Goal: Transaction & Acquisition: Purchase product/service

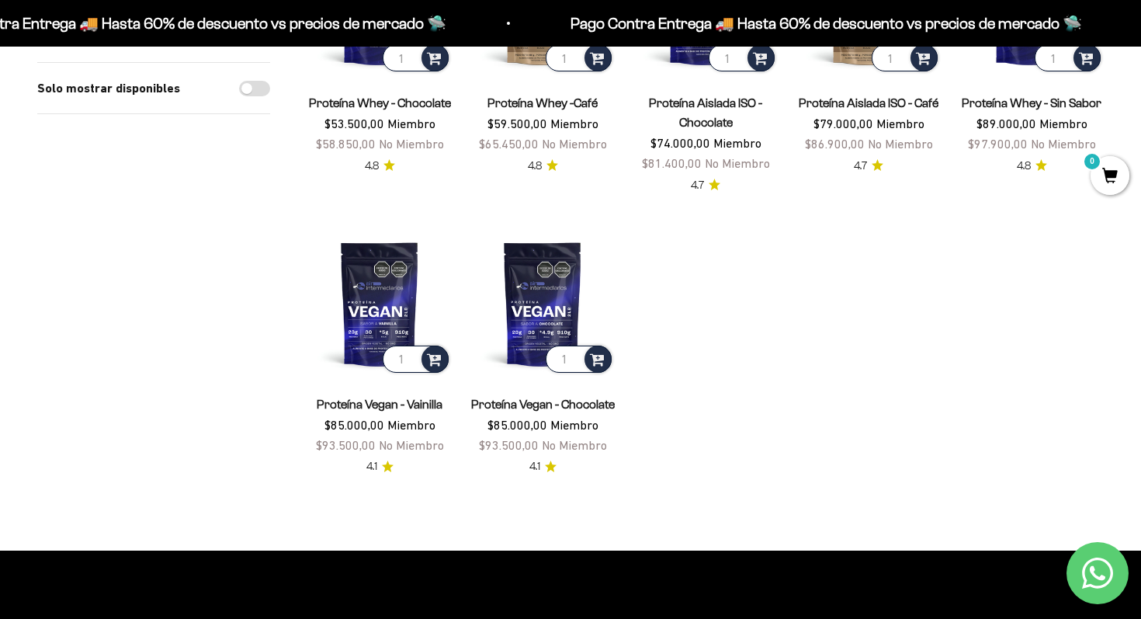
scroll to position [613, 0]
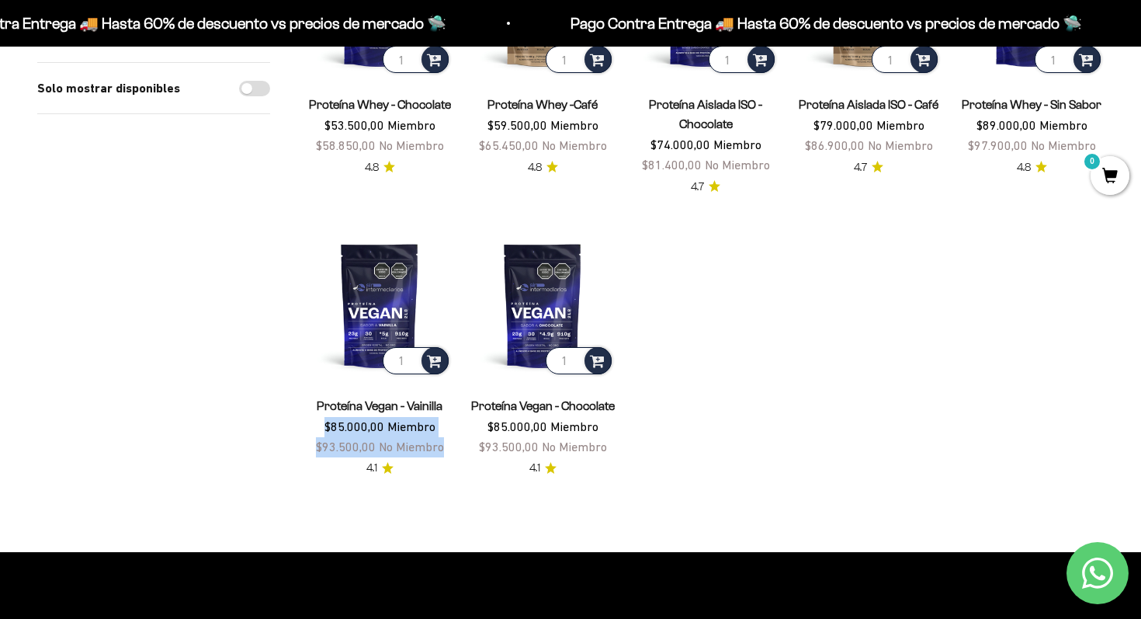
drag, startPoint x: 290, startPoint y: 407, endPoint x: 329, endPoint y: 470, distance: 74.6
click at [327, 469] on div "Filtros Ordenar por Características Más vendidos Alfabéticamente, A-Z Alfabétic…" at bounding box center [570, 31] width 1067 height 891
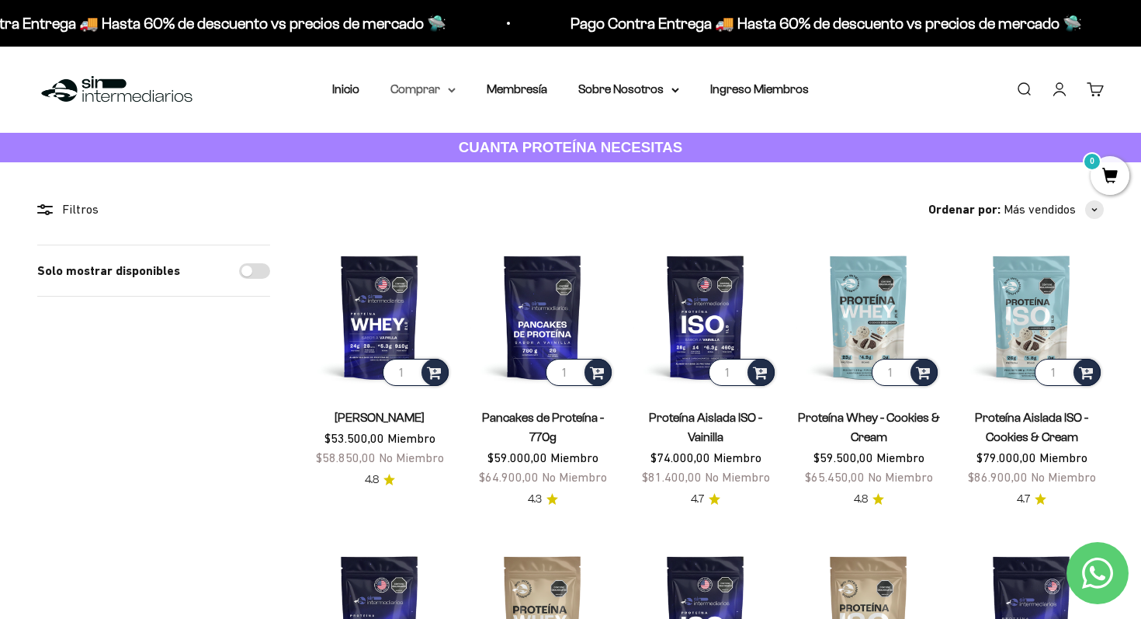
click at [431, 88] on summary "Comprar" at bounding box center [423, 89] width 65 height 20
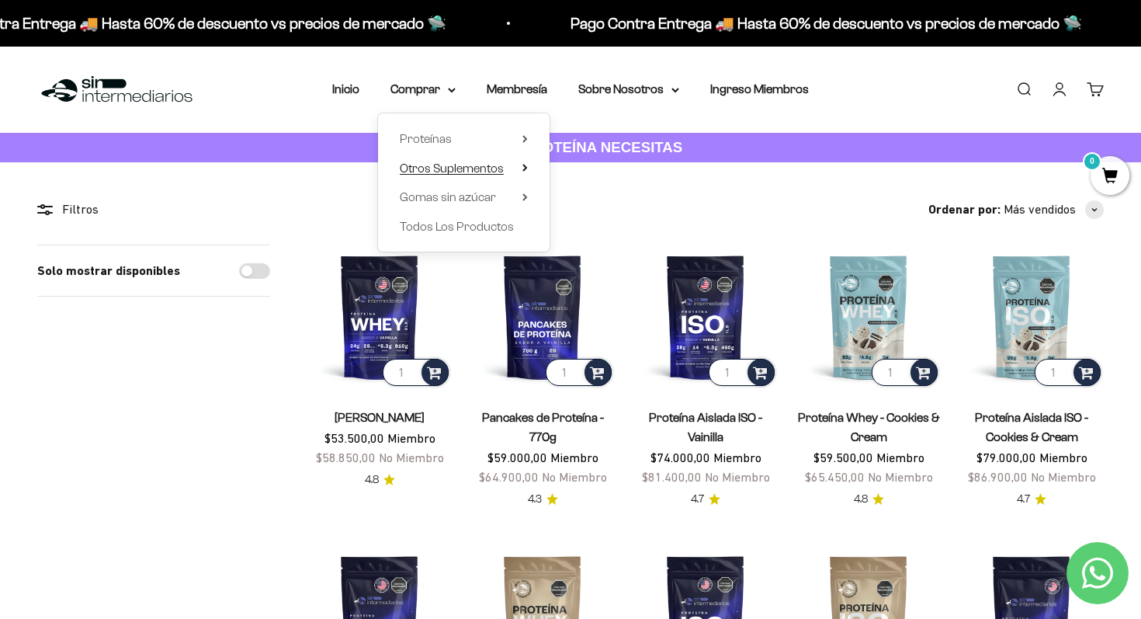
click at [446, 163] on span "Otros Suplementos" at bounding box center [452, 167] width 104 height 13
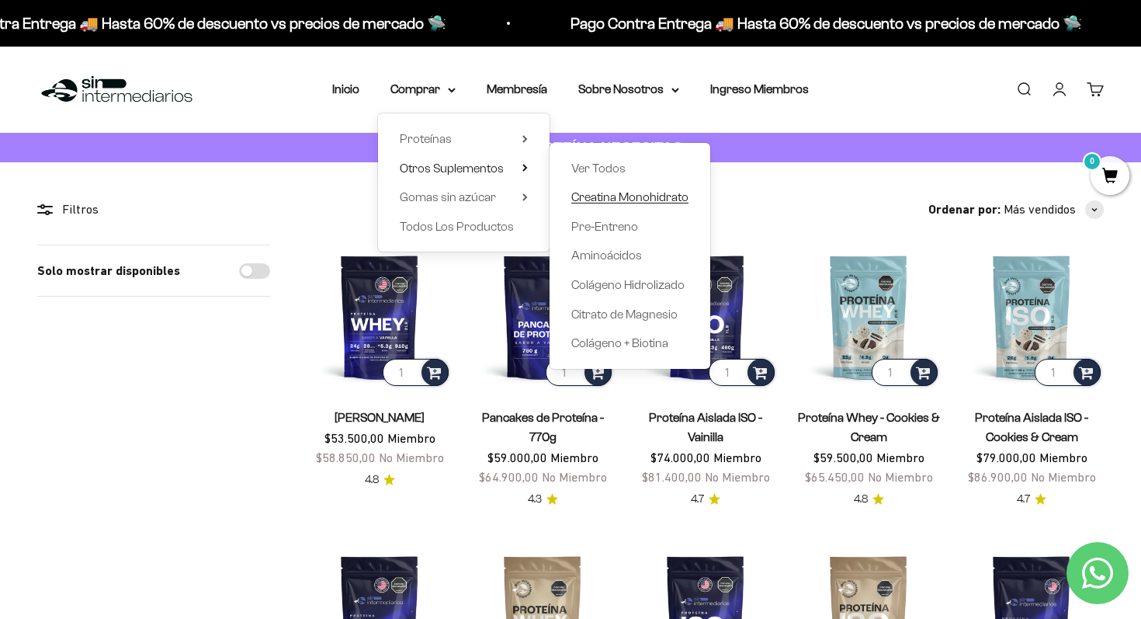
click at [609, 195] on span "Creatina Monohidrato" at bounding box center [629, 196] width 117 height 13
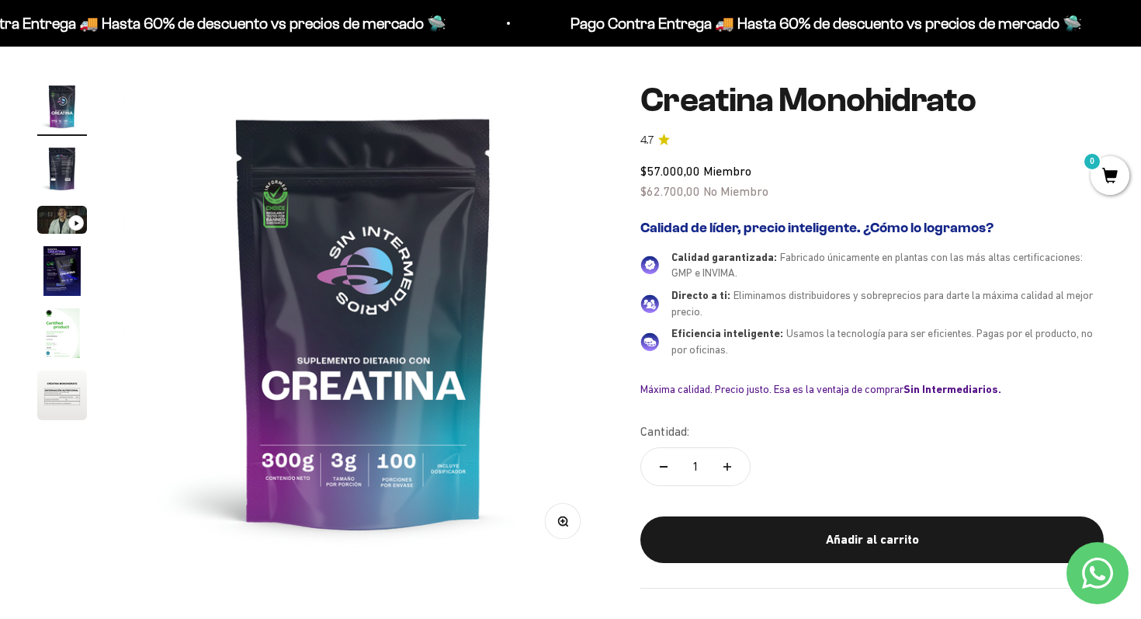
scroll to position [120, 0]
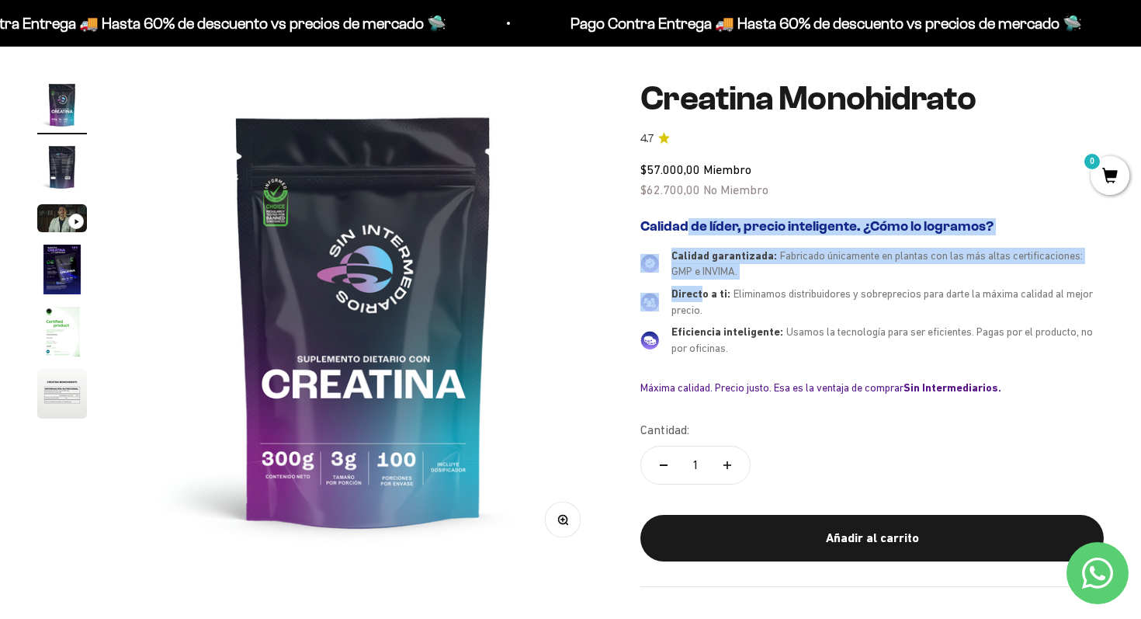
drag, startPoint x: 635, startPoint y: 207, endPoint x: 720, endPoint y: 314, distance: 137.6
click at [716, 309] on div "Zoom Ir al artículo 1 Ir al artículo 2 Ir al artículo 3 Ir al artículo 4 Ir al …" at bounding box center [570, 333] width 1067 height 506
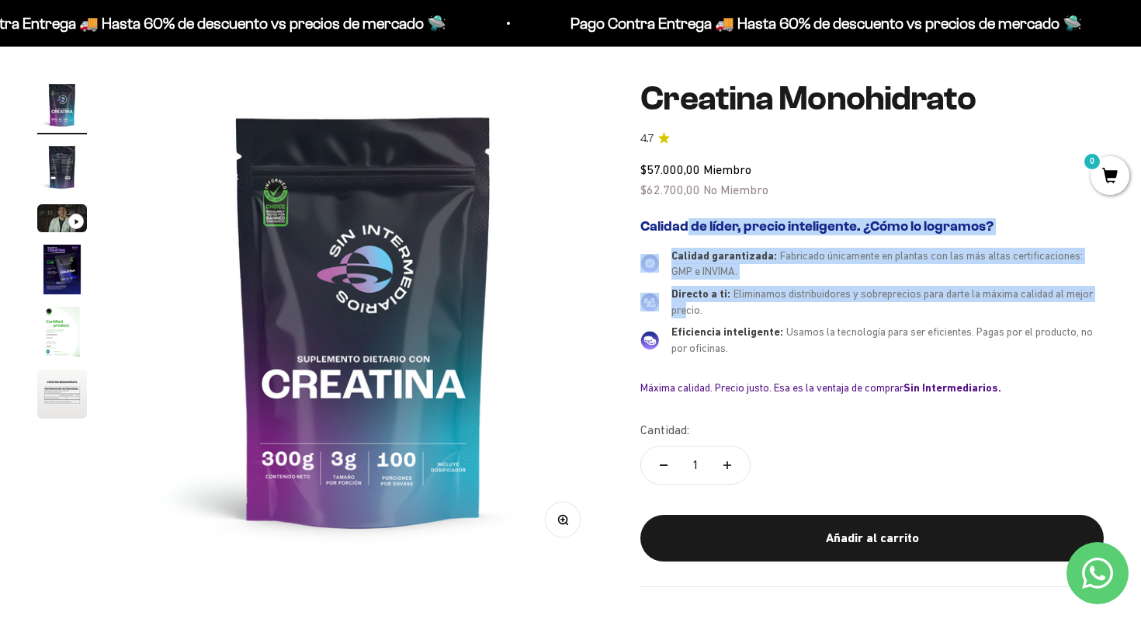
scroll to position [117, 0]
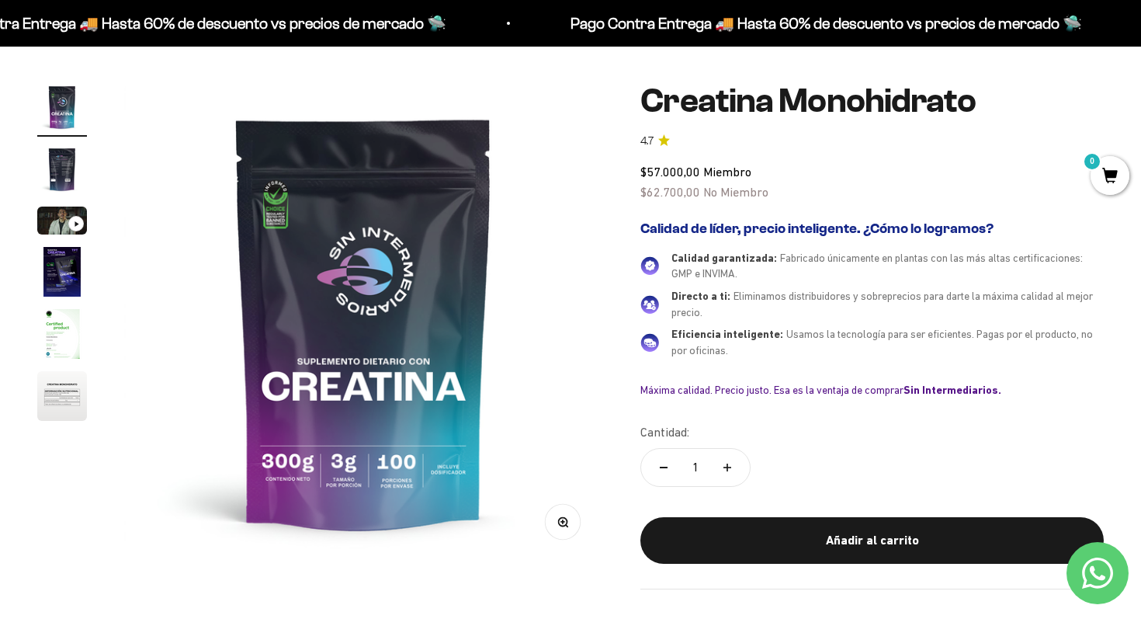
click at [616, 193] on div "Zoom Ir al artículo 1 Ir al artículo 2 Ir al artículo 3 Ir al artículo 4 Ir al …" at bounding box center [570, 335] width 1067 height 506
drag, startPoint x: 624, startPoint y: 211, endPoint x: 696, endPoint y: 289, distance: 105.5
click at [692, 283] on div "Zoom Ir al artículo 1 Ir al artículo 2 Ir al artículo 3 Ir al artículo 4 Ir al …" at bounding box center [570, 335] width 1067 height 506
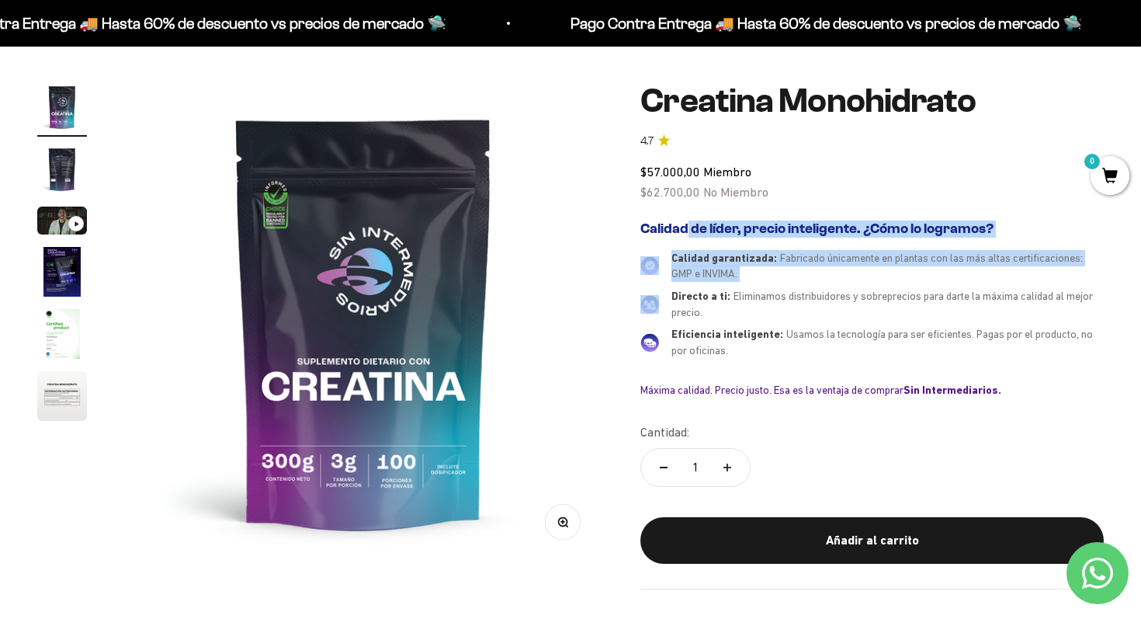
scroll to position [116, 0]
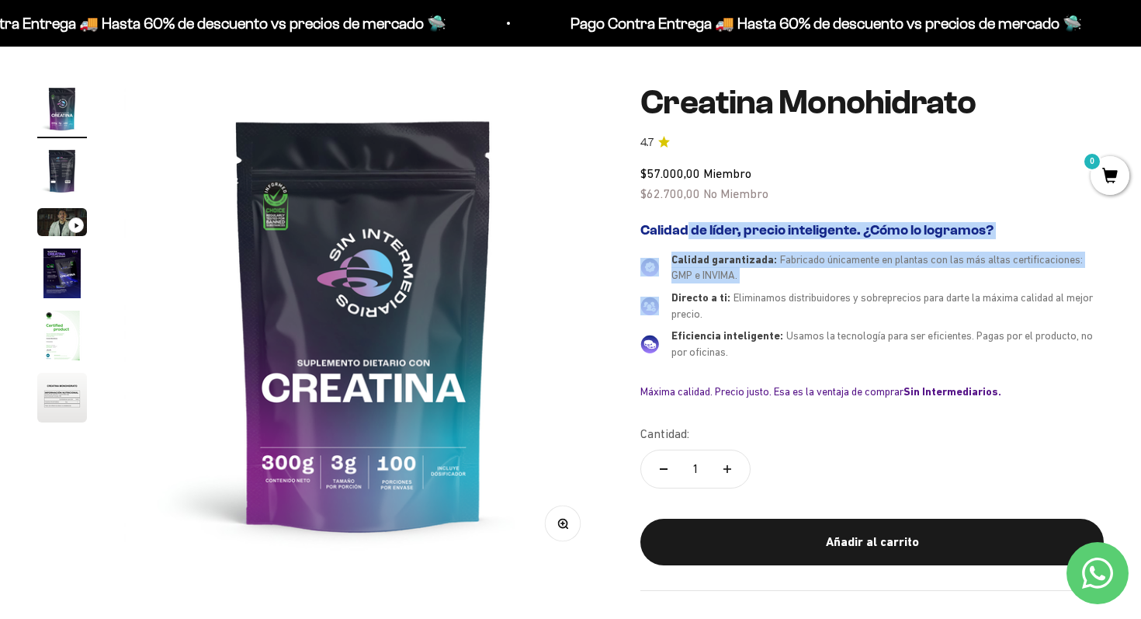
click at [650, 268] on img at bounding box center [650, 267] width 19 height 19
click at [83, 175] on img "Ir al artículo 2" at bounding box center [62, 171] width 50 height 50
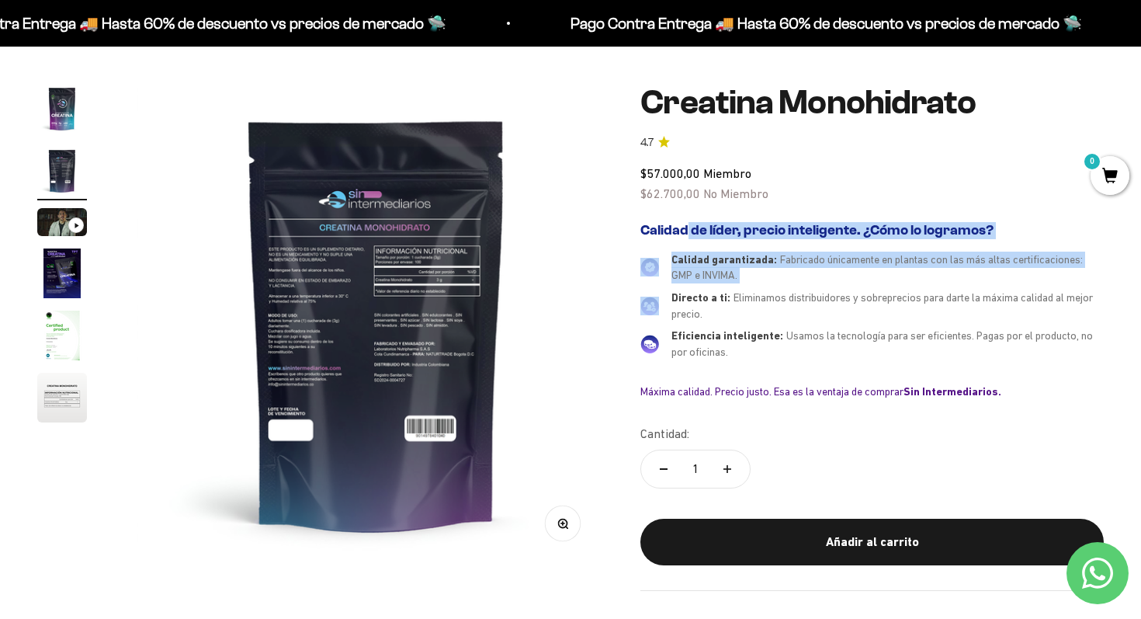
scroll to position [0, 498]
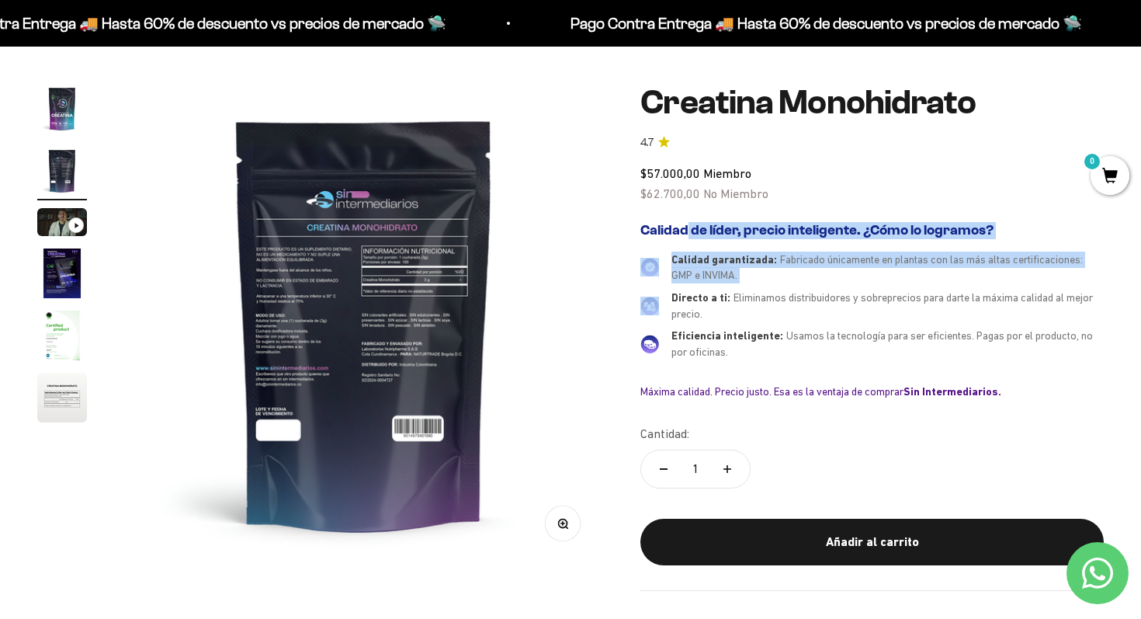
click at [75, 92] on img "Ir al artículo 1" at bounding box center [62, 109] width 50 height 50
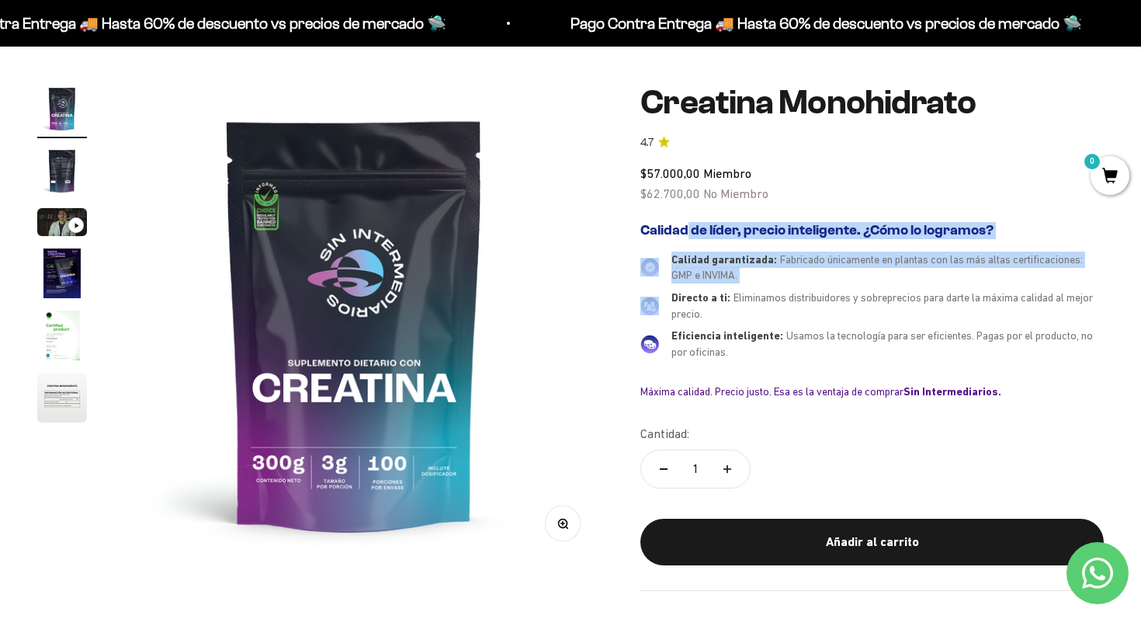
scroll to position [0, 0]
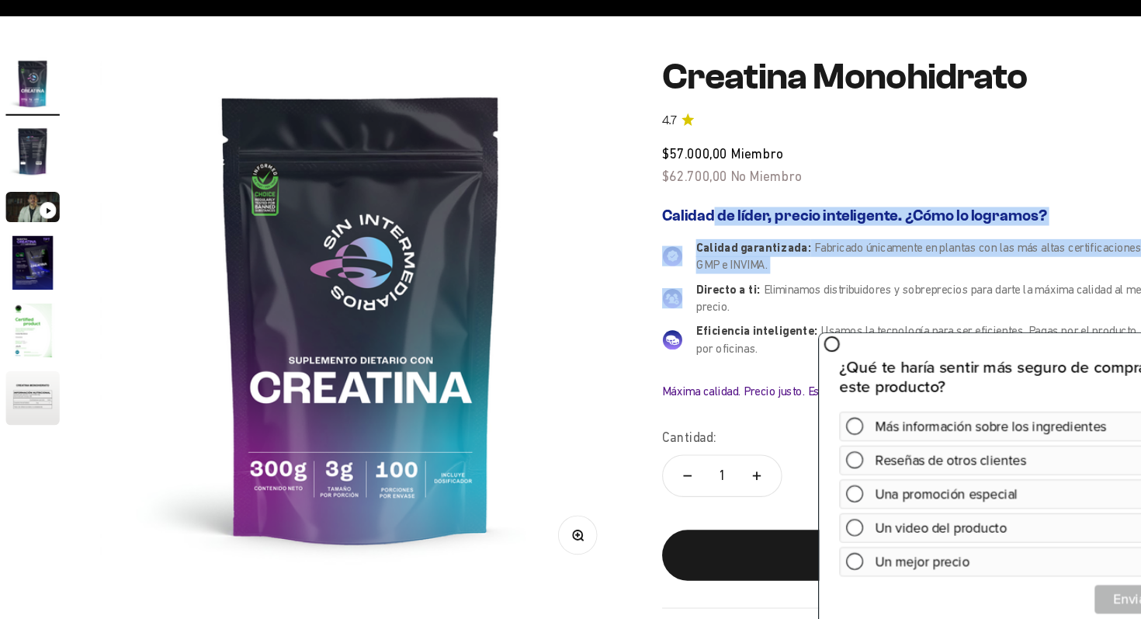
click at [64, 177] on img "Ir al artículo 2" at bounding box center [62, 171] width 50 height 50
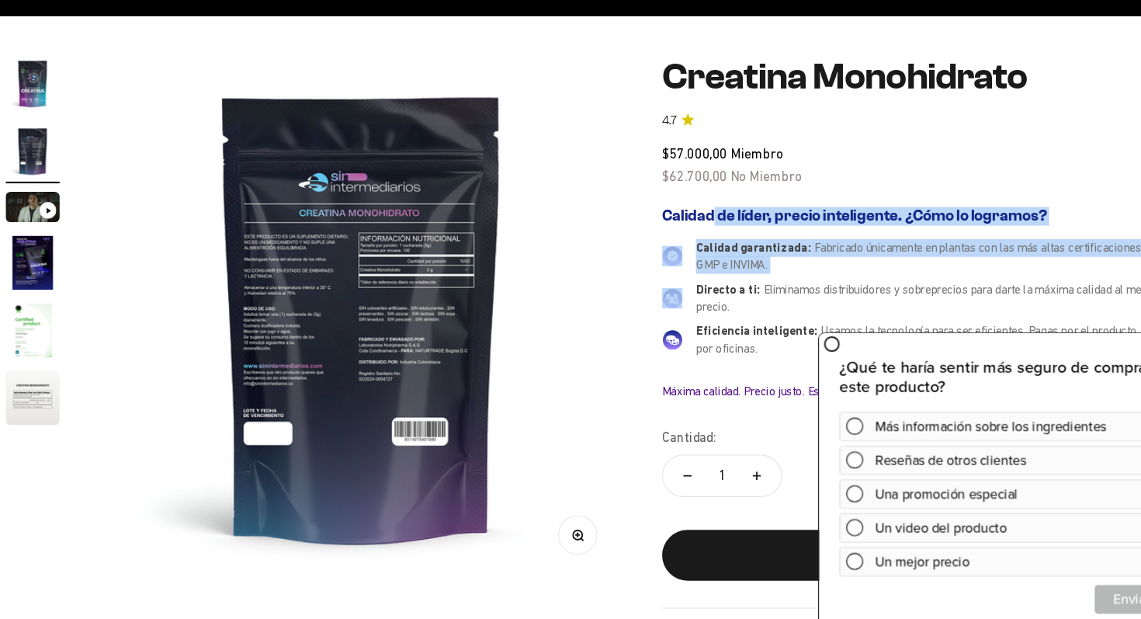
click at [391, 279] on img at bounding box center [363, 323] width 479 height 479
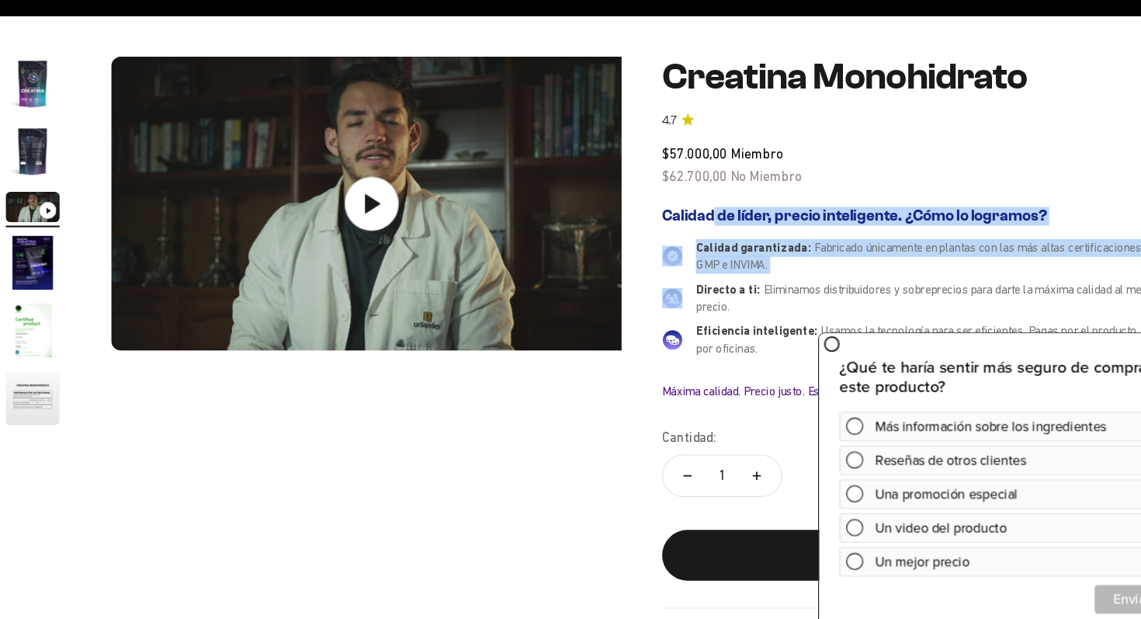
scroll to position [0, 995]
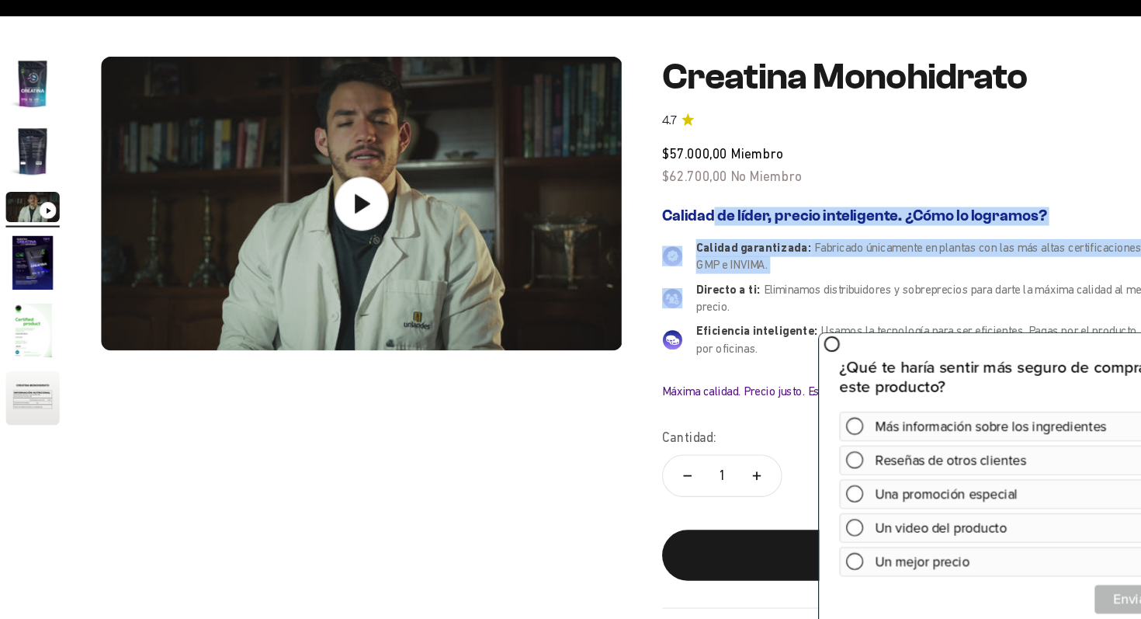
click at [77, 171] on img "Ir al artículo 2" at bounding box center [62, 171] width 50 height 50
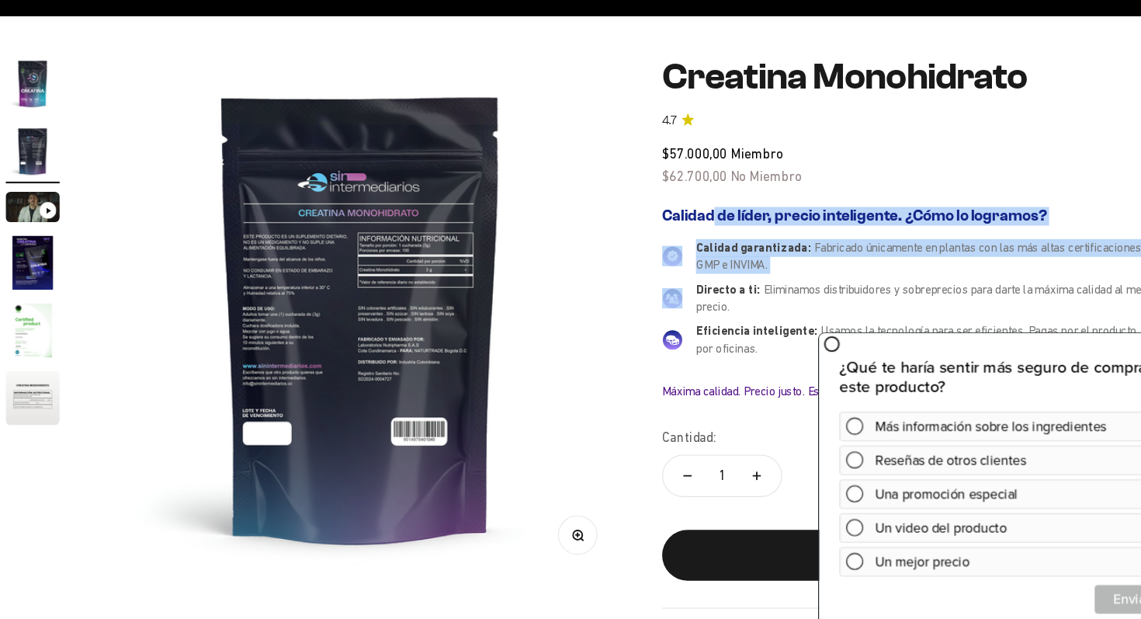
scroll to position [0, 498]
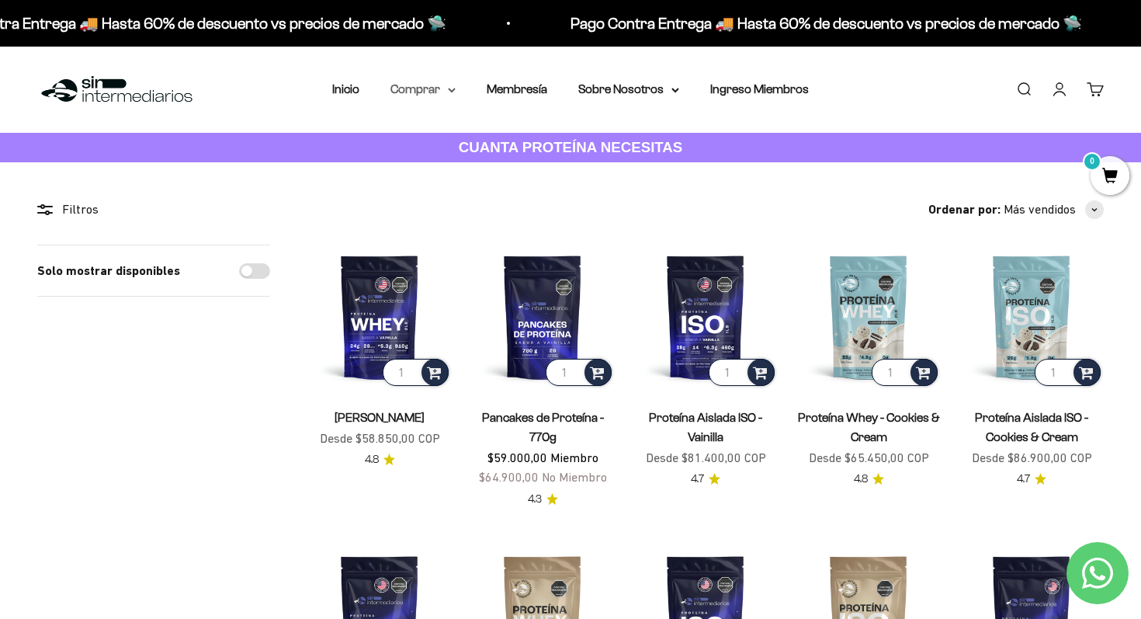
click at [424, 85] on summary "Comprar" at bounding box center [423, 89] width 65 height 20
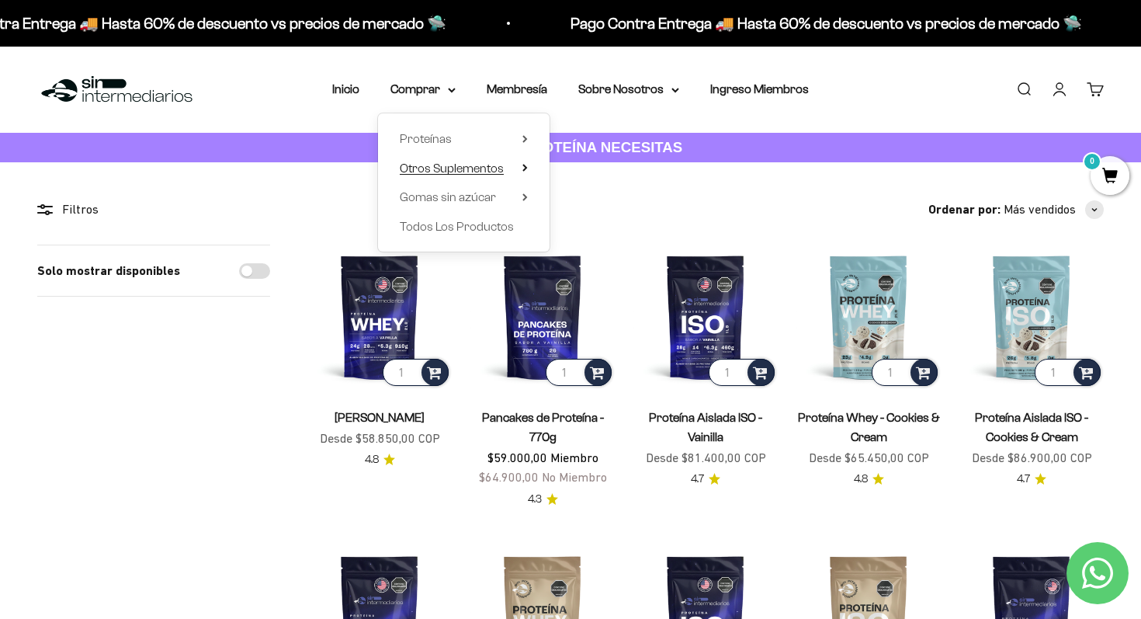
click at [485, 168] on span "Otros Suplementos" at bounding box center [452, 167] width 104 height 13
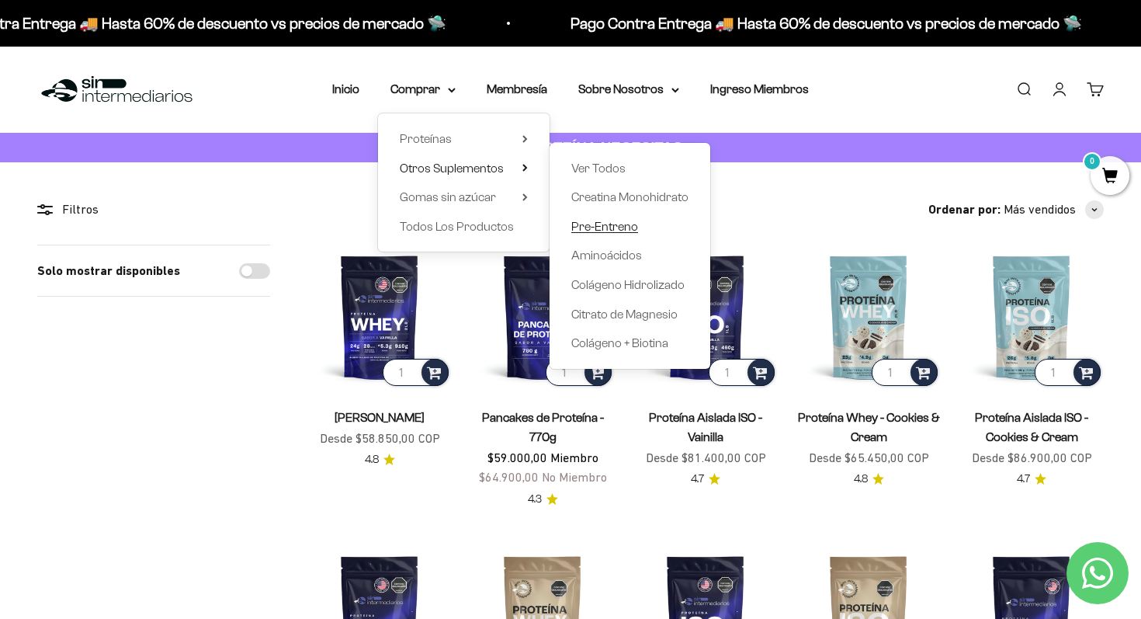
click at [612, 220] on span "Pre-Entreno" at bounding box center [604, 226] width 67 height 13
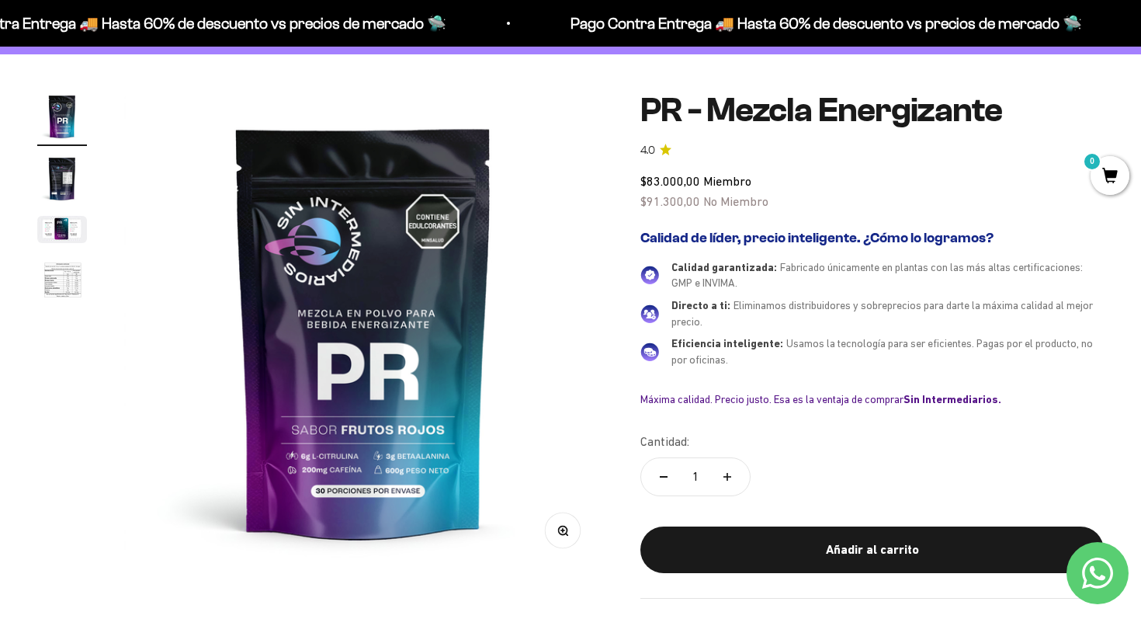
click at [57, 173] on img "Ir al artículo 2" at bounding box center [62, 179] width 50 height 50
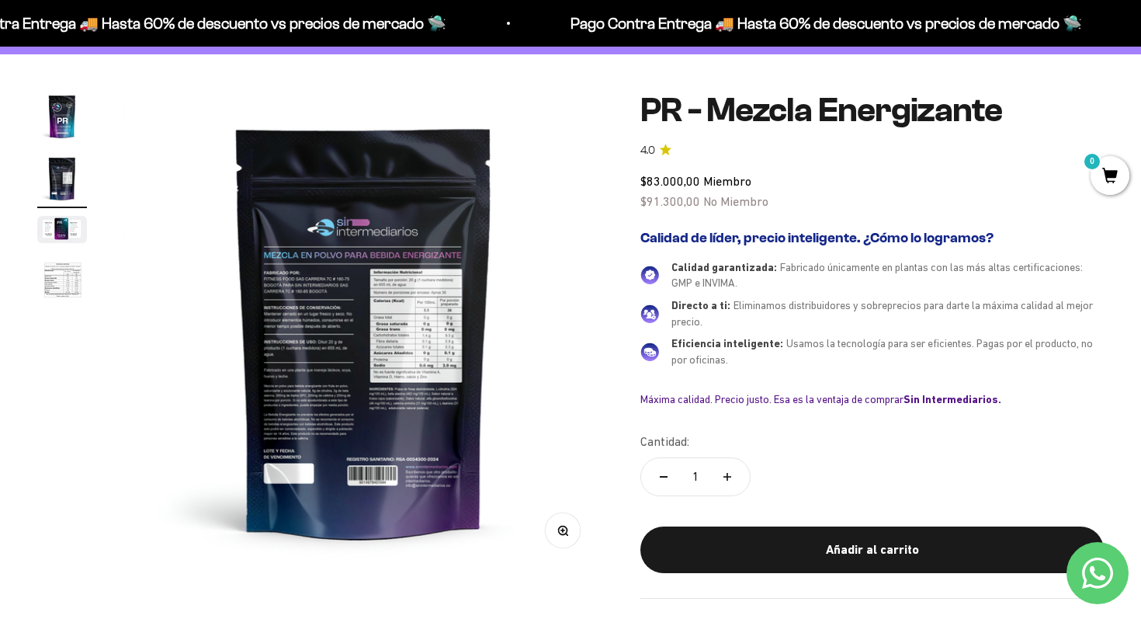
click at [406, 334] on img at bounding box center [363, 331] width 479 height 479
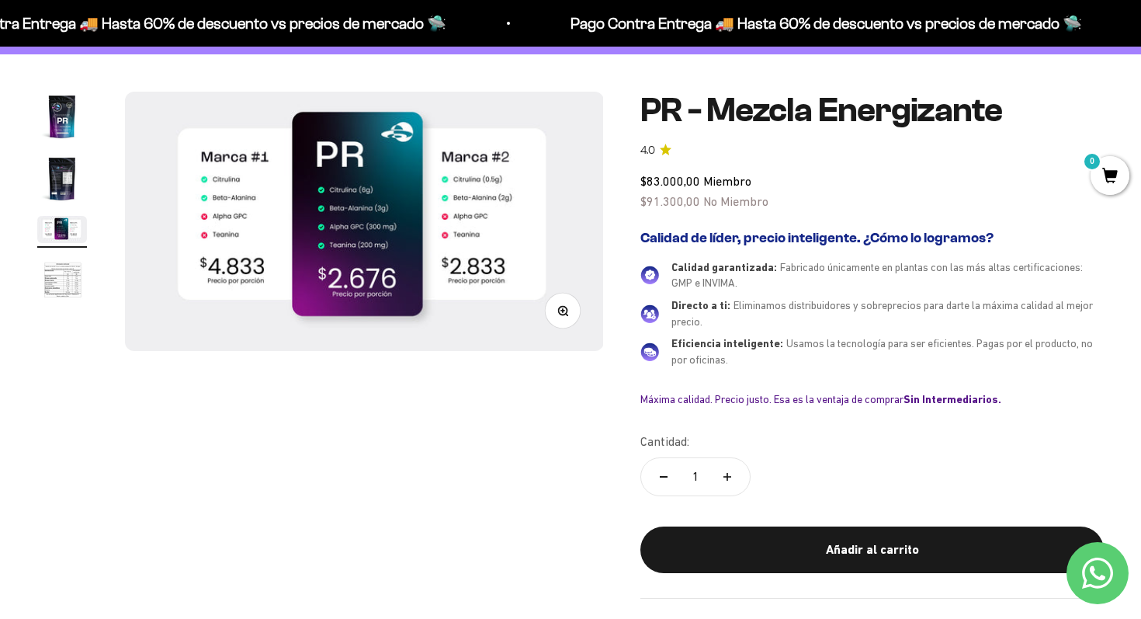
scroll to position [0, 995]
click at [57, 109] on img "Ir al artículo 1" at bounding box center [62, 117] width 50 height 50
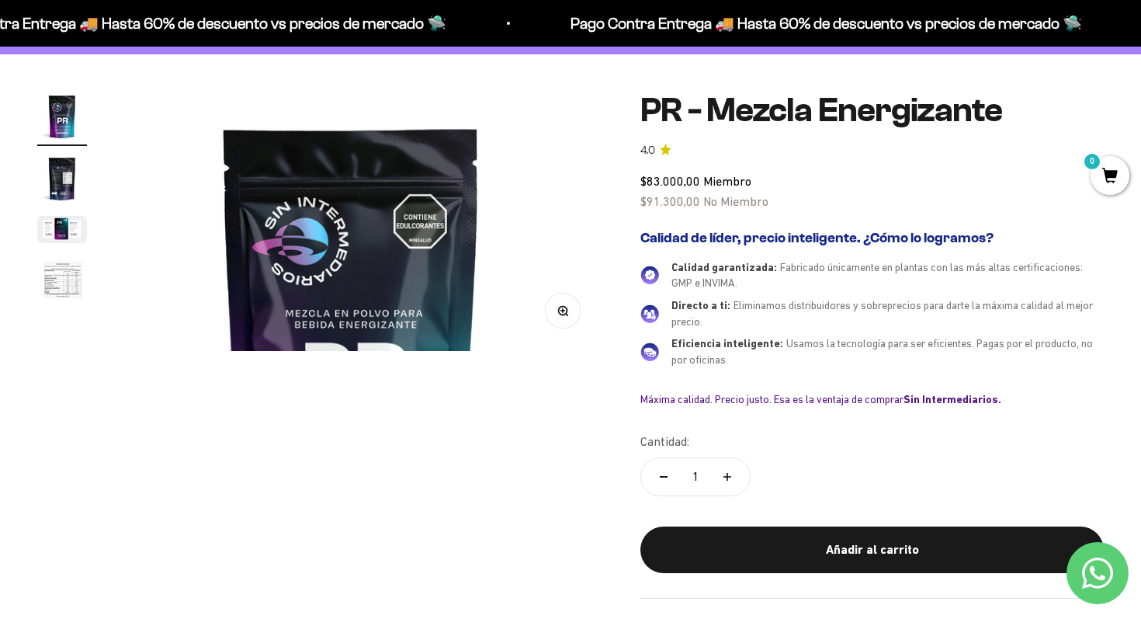
click at [72, 182] on img "Ir al artículo 2" at bounding box center [62, 179] width 50 height 50
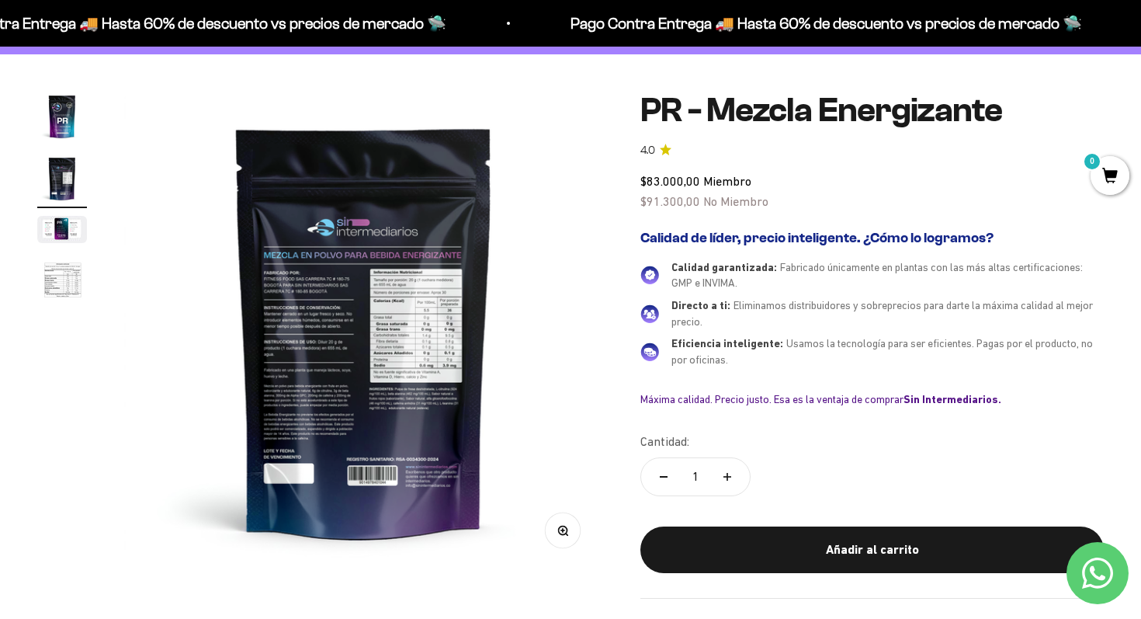
scroll to position [0, 498]
click at [33, 256] on div "Zoom Ir al artículo 1 Ir al artículo 2 Ir al artículo 3 Ir al artículo 4 PR - M…" at bounding box center [570, 344] width 1141 height 581
click at [54, 276] on img "Ir al artículo 4" at bounding box center [62, 280] width 50 height 51
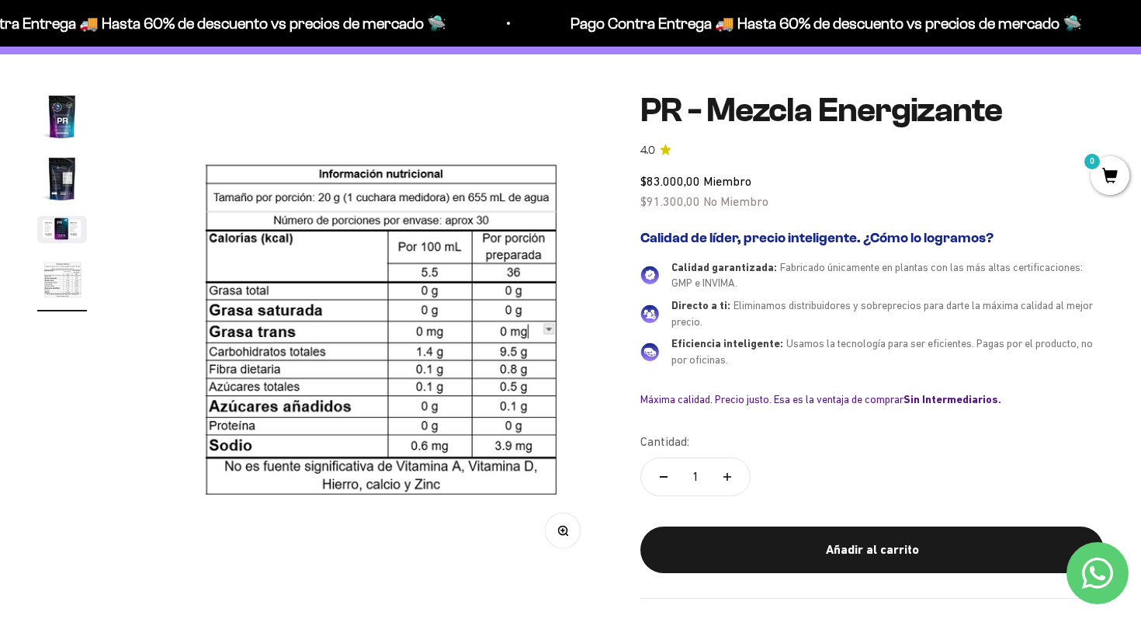
scroll to position [0, 1493]
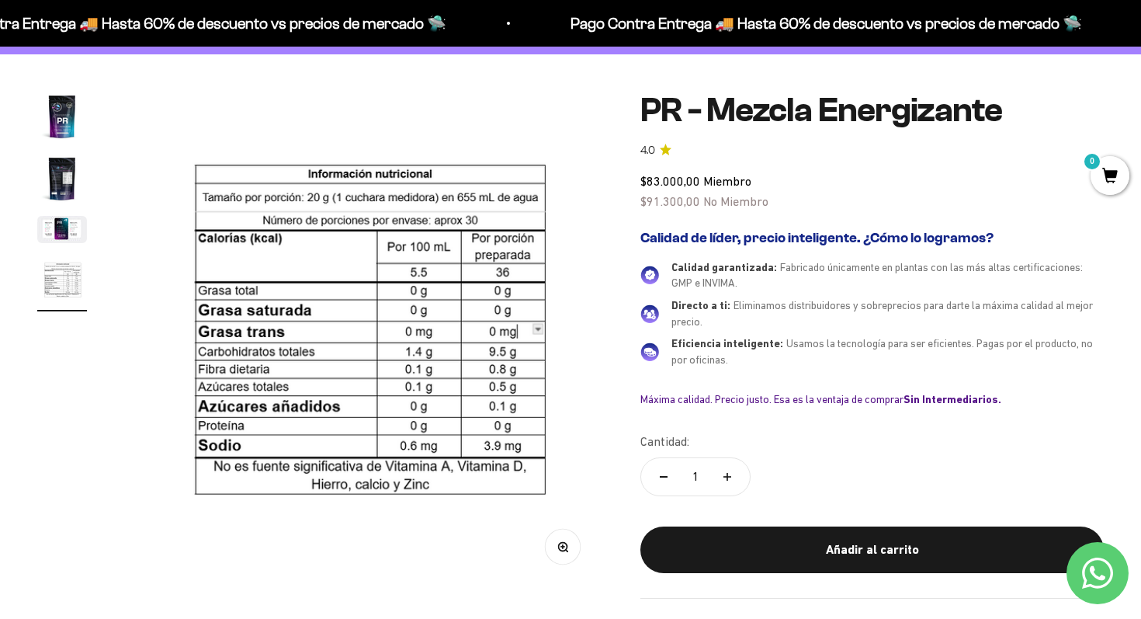
click at [58, 238] on img "Ir al artículo 3" at bounding box center [62, 229] width 50 height 27
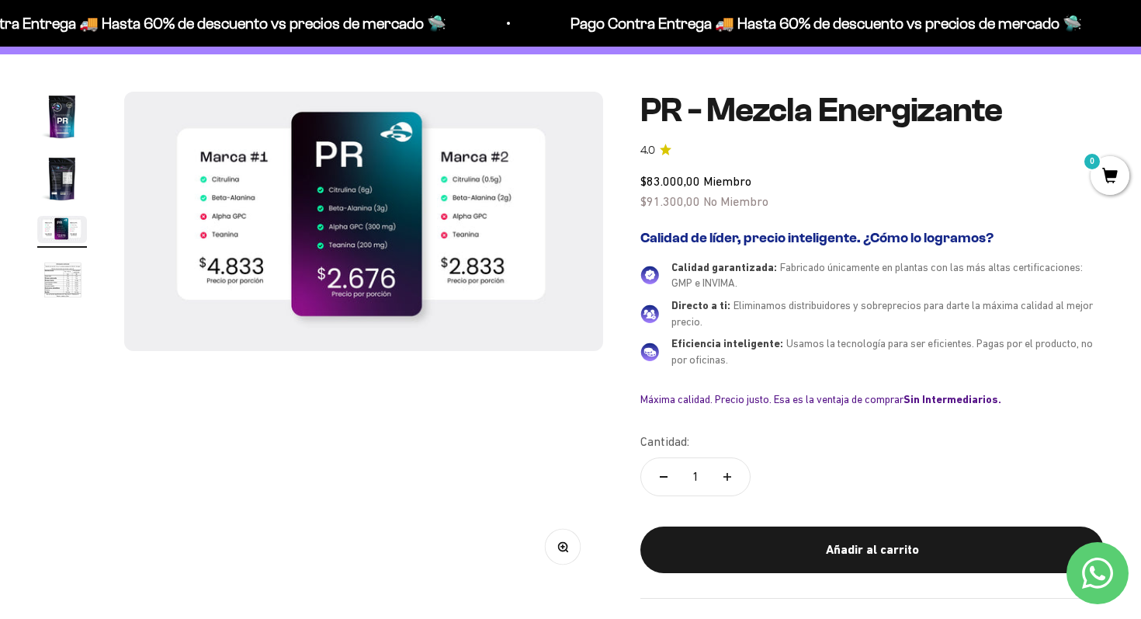
click at [47, 186] on img "Ir al artículo 2" at bounding box center [62, 179] width 50 height 50
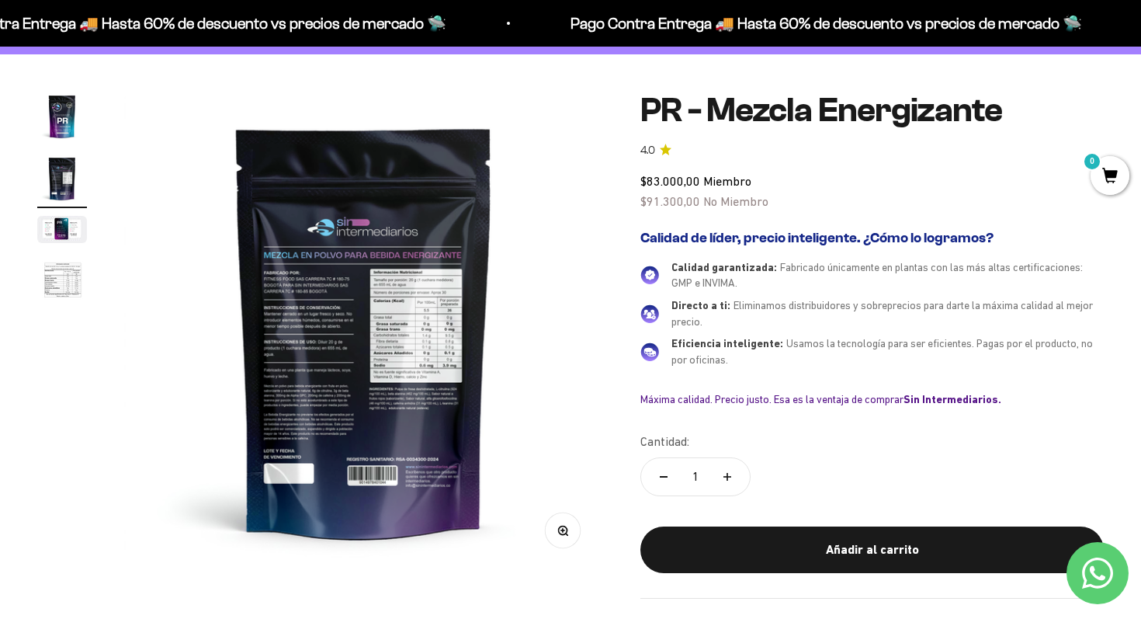
click at [251, 283] on img at bounding box center [363, 331] width 479 height 479
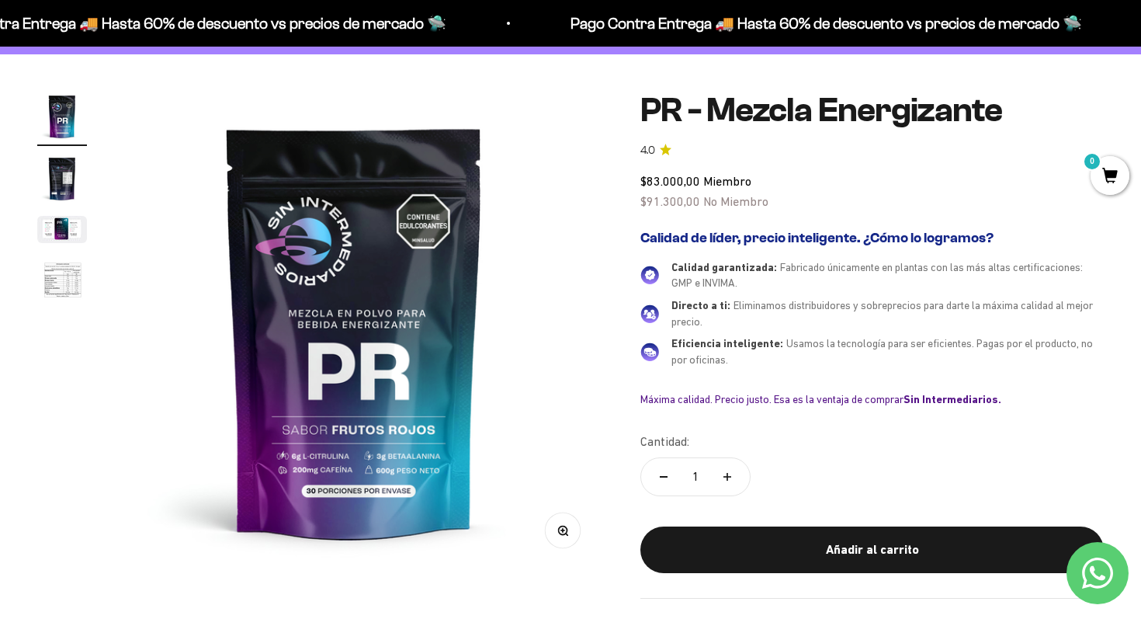
scroll to position [0, 0]
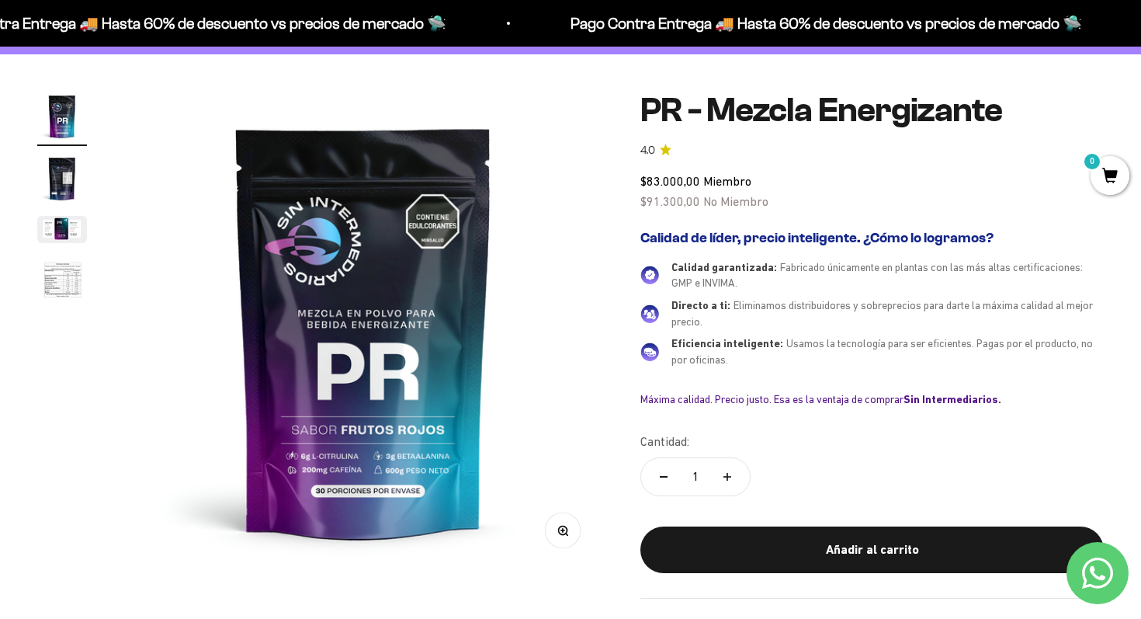
click at [69, 219] on img "Ir al artículo 3" at bounding box center [62, 229] width 50 height 27
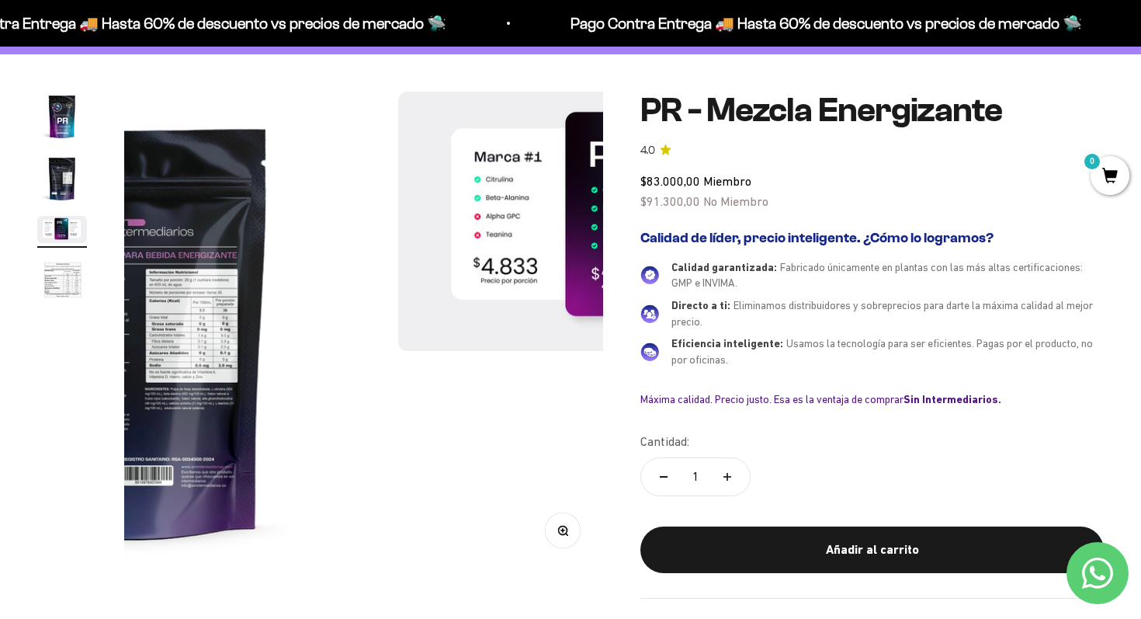
click at [63, 161] on img "Ir al artículo 2" at bounding box center [62, 179] width 50 height 50
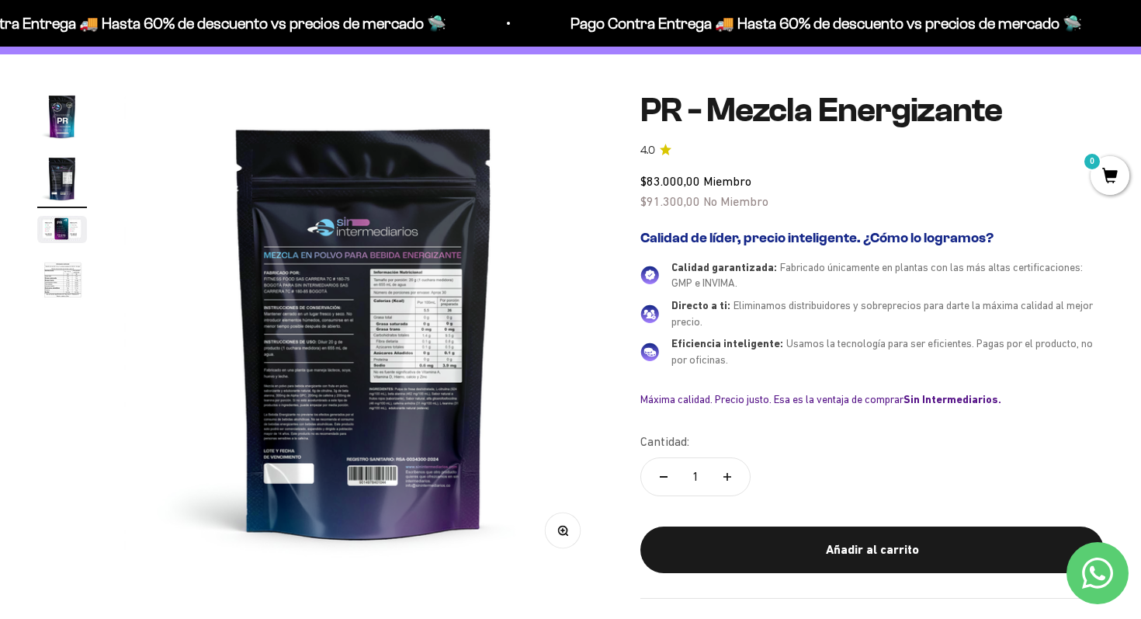
click at [363, 327] on img at bounding box center [363, 331] width 479 height 479
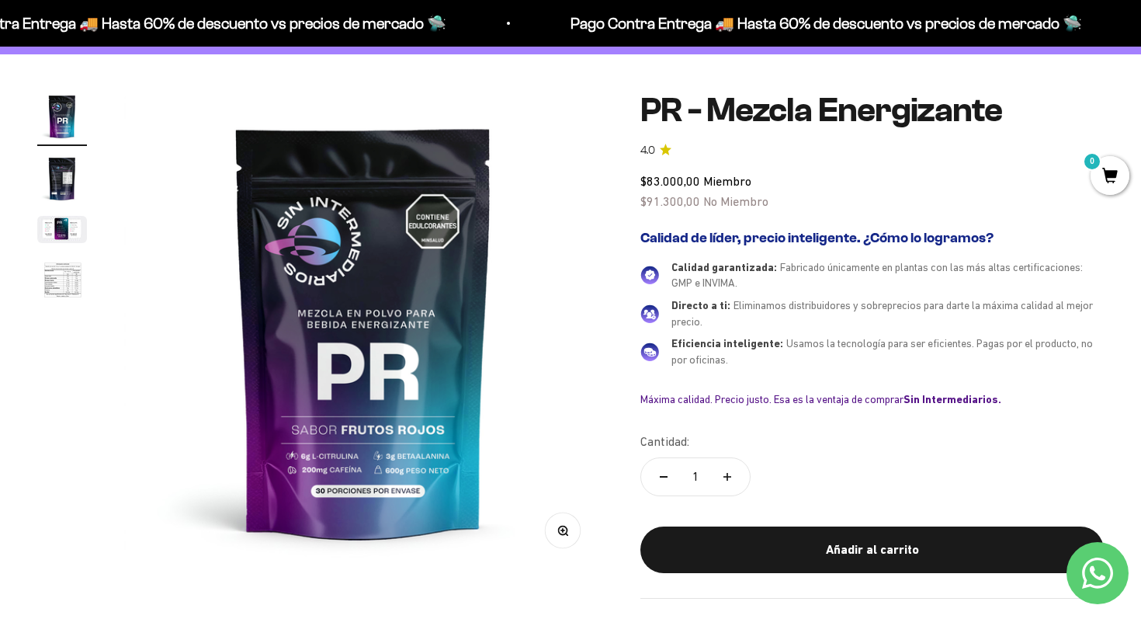
click at [499, 344] on img at bounding box center [363, 331] width 479 height 479
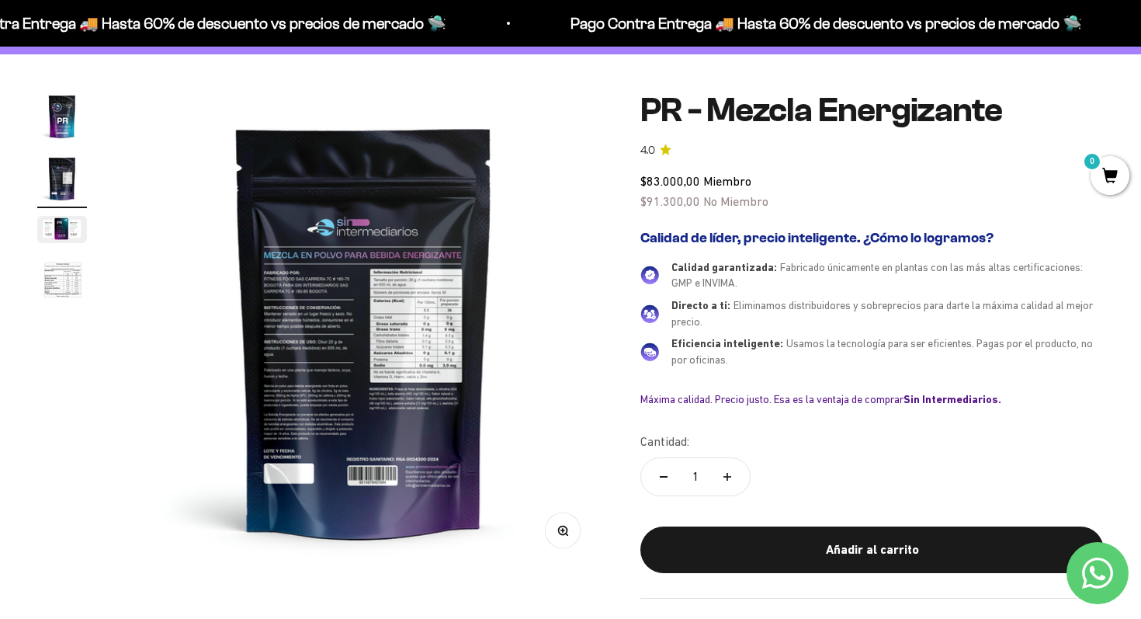
scroll to position [0, 498]
click at [561, 536] on button "Zoom" at bounding box center [563, 530] width 35 height 35
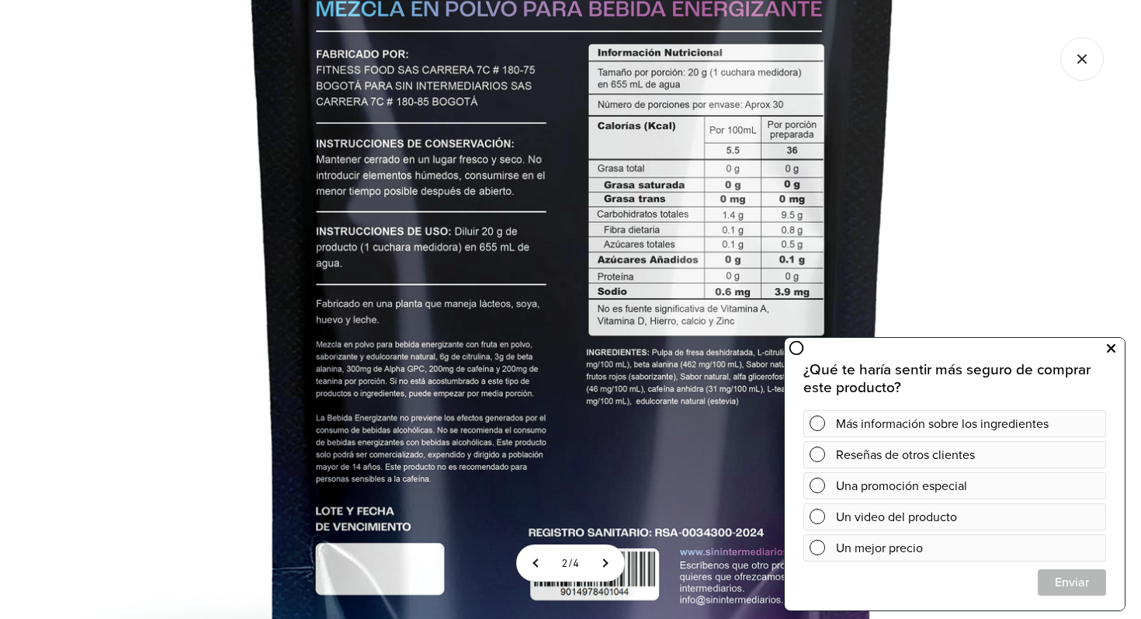
click at [1110, 349] on icon at bounding box center [1111, 348] width 9 height 20
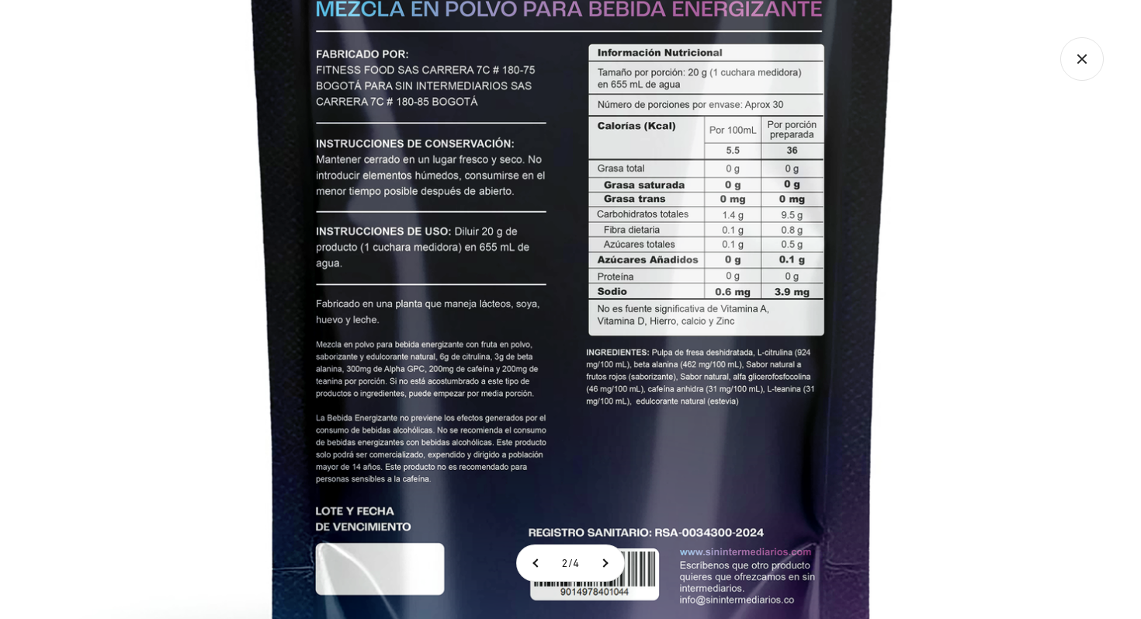
click at [553, 305] on img at bounding box center [572, 204] width 1231 height 1231
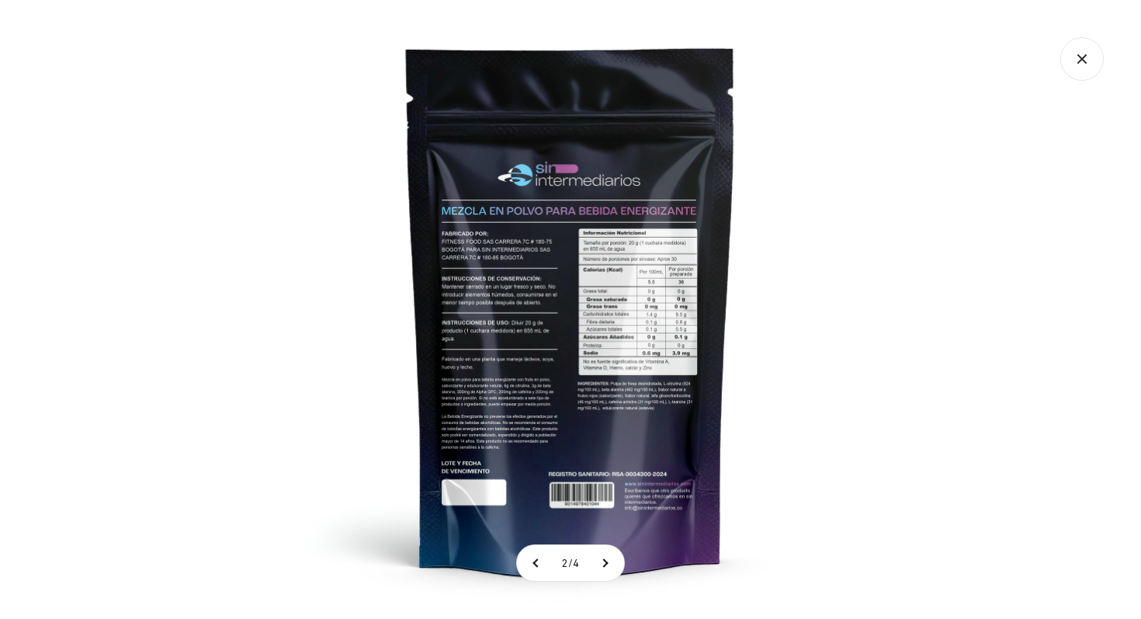
click at [269, 222] on img at bounding box center [571, 309] width 619 height 619
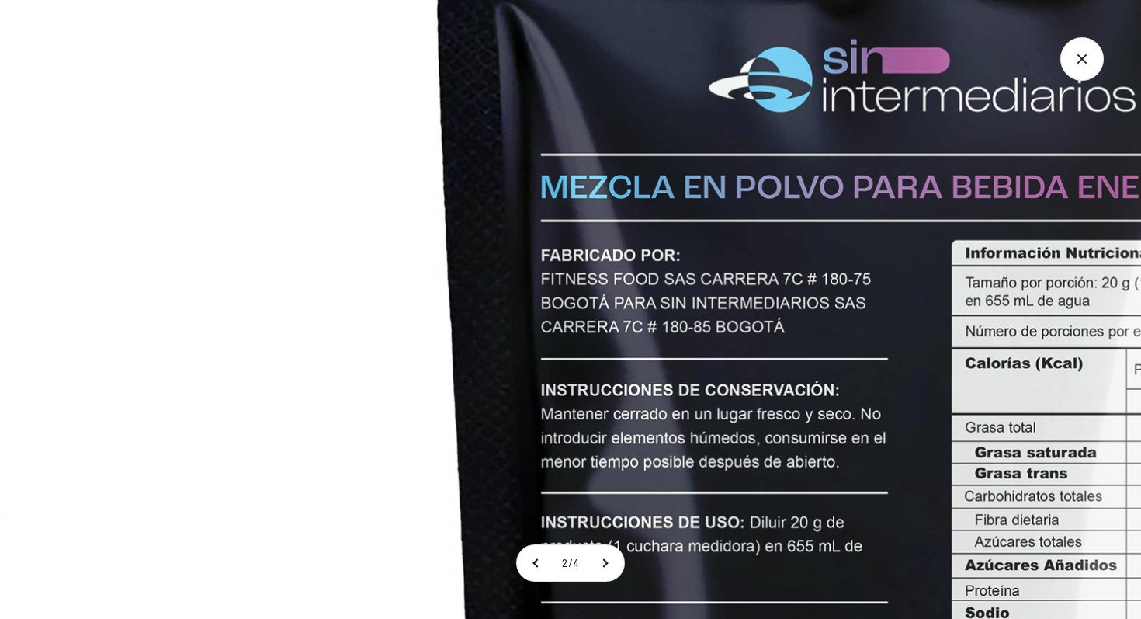
click at [439, 223] on img at bounding box center [928, 482] width 1856 height 1856
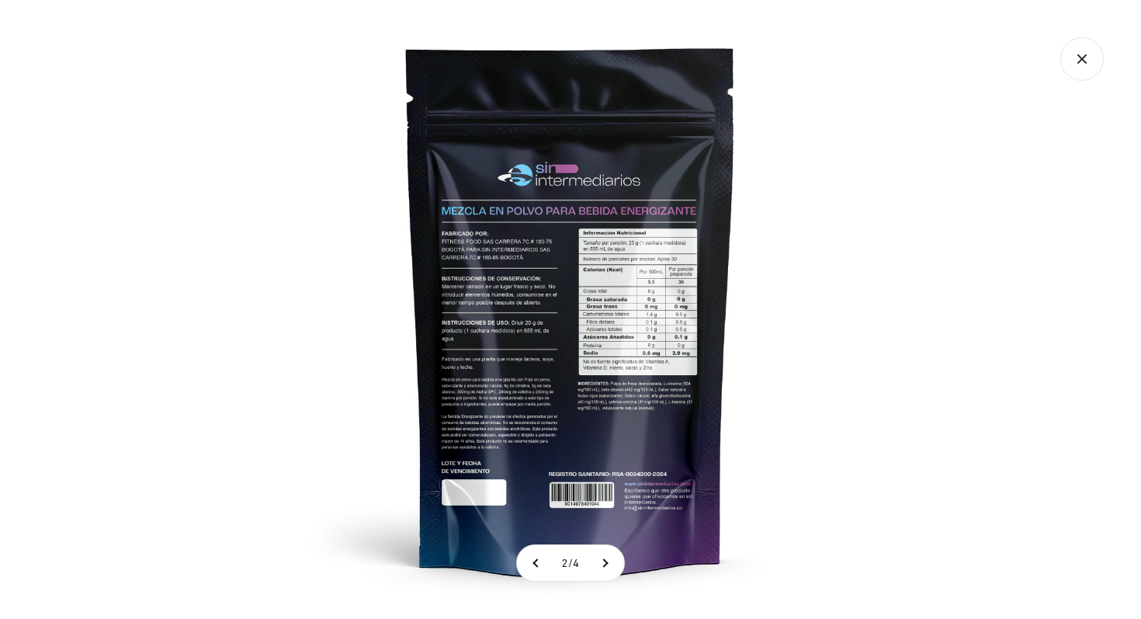
click at [1063, 61] on icon "Cerrar galería" at bounding box center [1082, 58] width 43 height 43
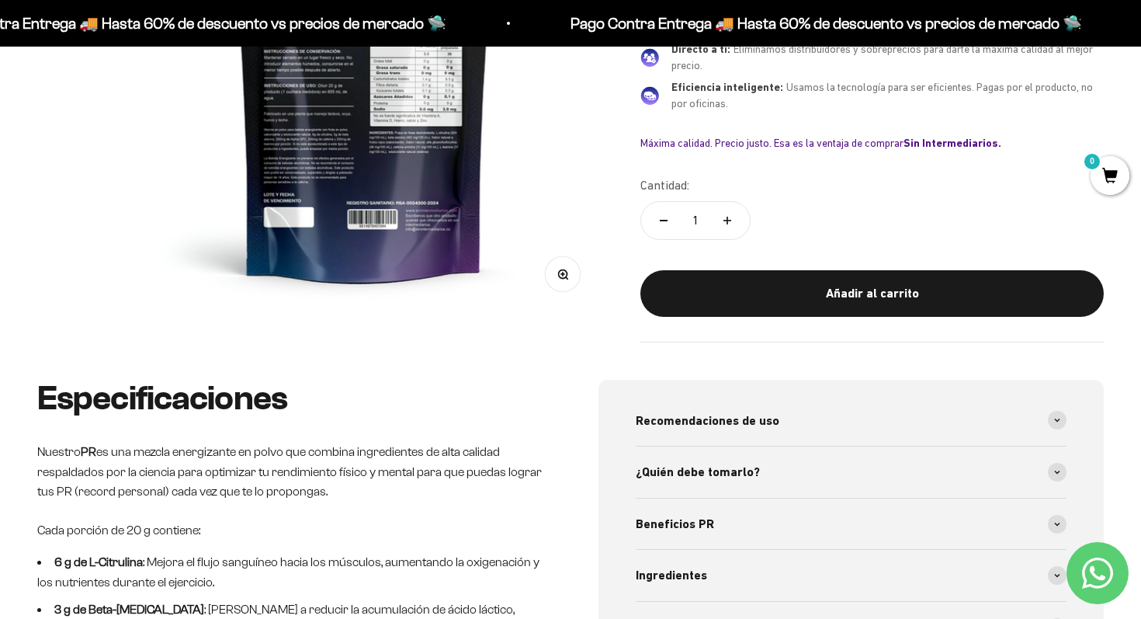
scroll to position [0, 0]
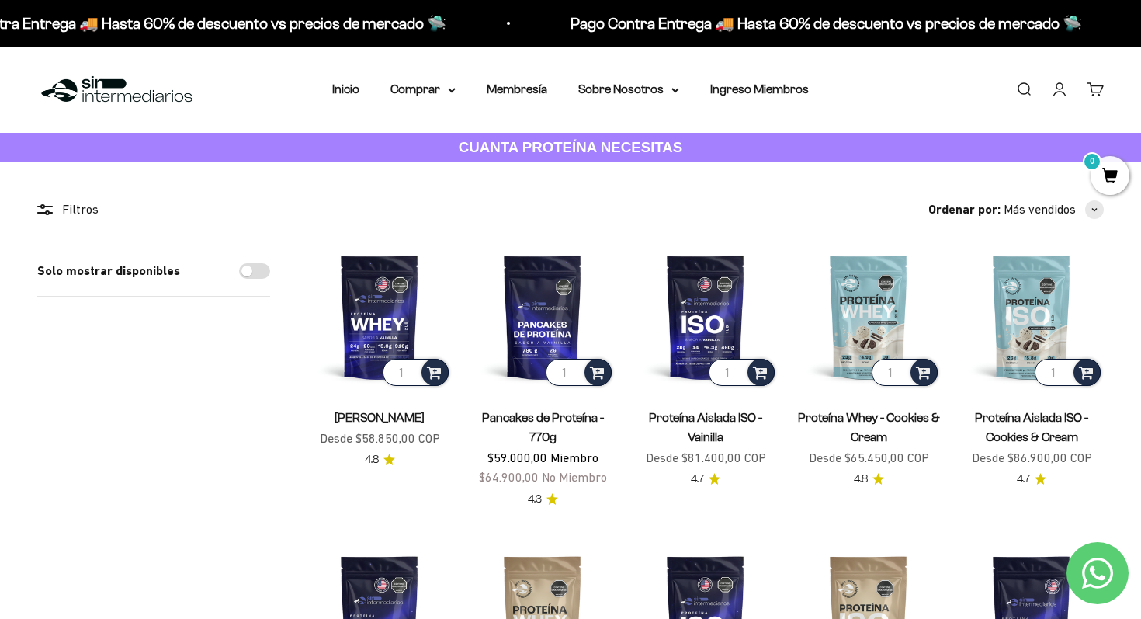
click at [443, 77] on div "Menú Buscar Inicio Comprar Proteínas Ver Todos Whey Iso Vegan Pancakes Pre-Entr…" at bounding box center [570, 90] width 1141 height 86
click at [430, 94] on summary "Comprar" at bounding box center [423, 89] width 65 height 20
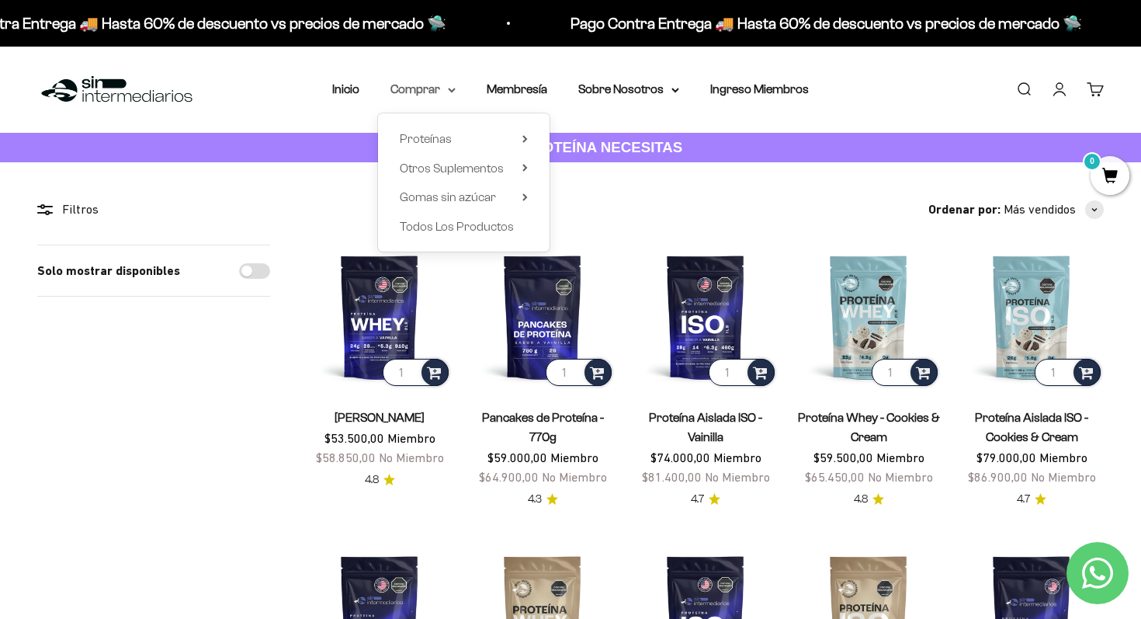
click at [430, 94] on summary "Comprar" at bounding box center [423, 89] width 65 height 20
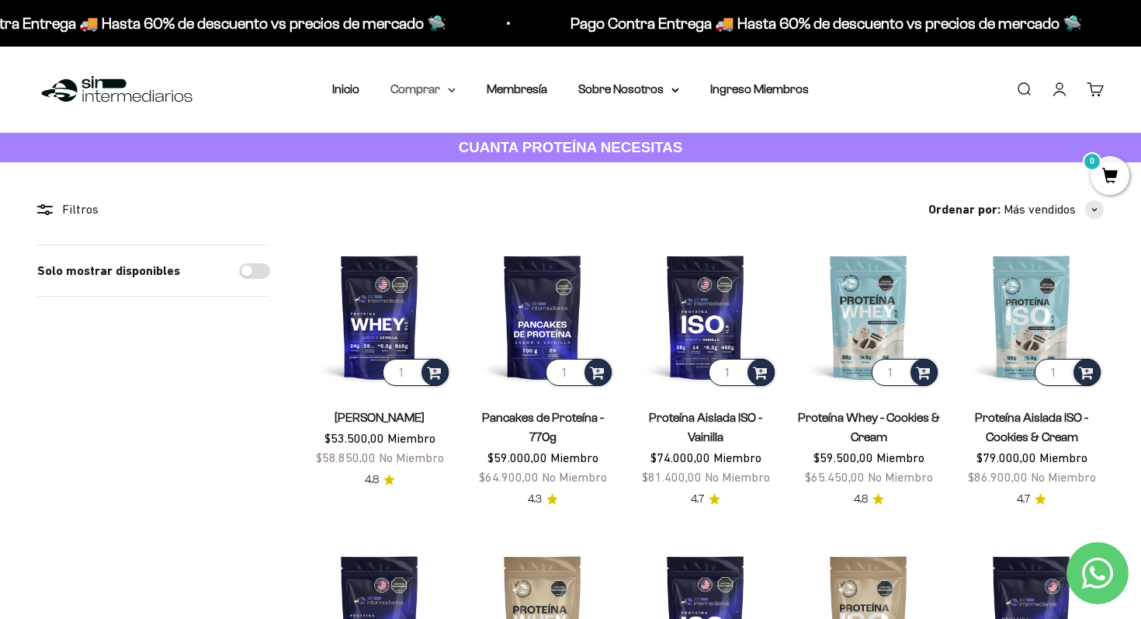
click at [430, 94] on summary "Comprar" at bounding box center [423, 89] width 65 height 20
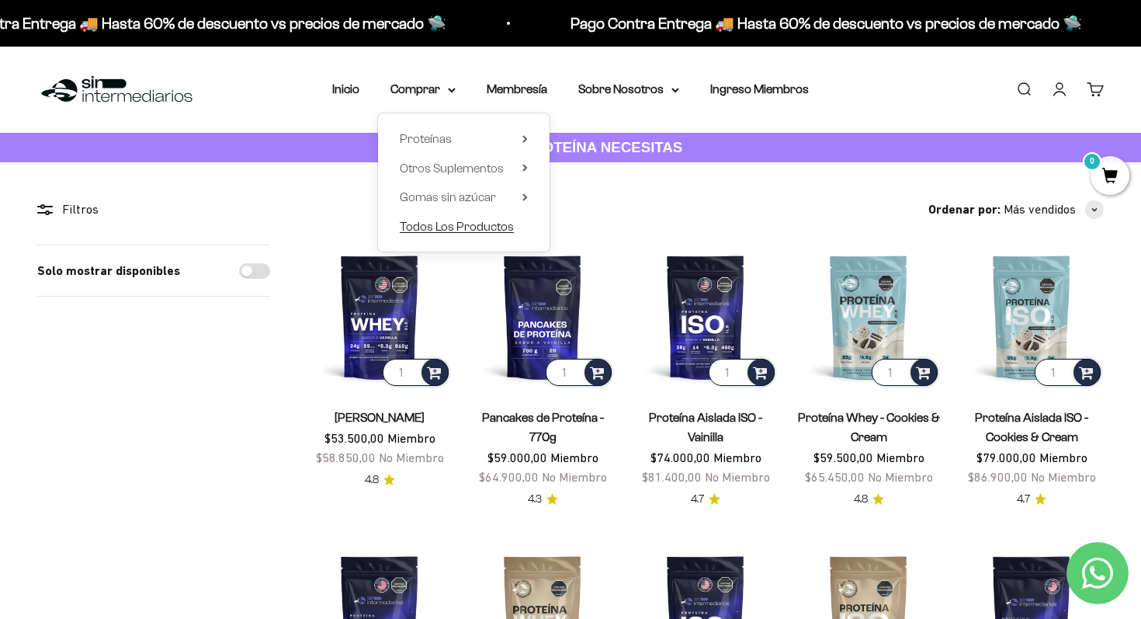
click at [450, 232] on span "Todos Los Productos" at bounding box center [457, 226] width 114 height 13
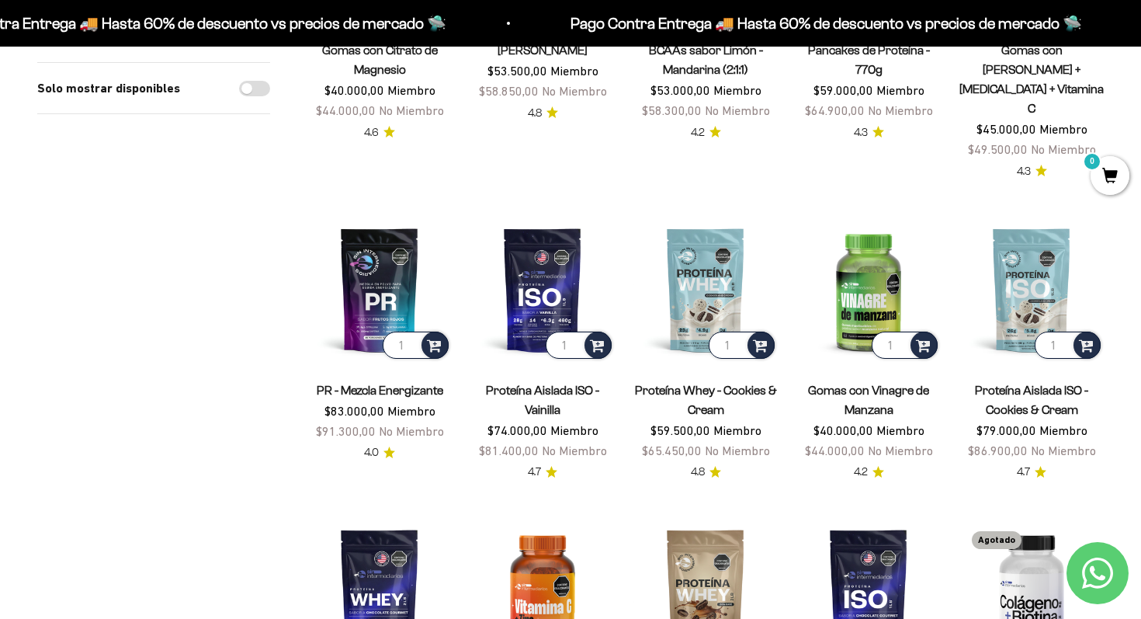
scroll to position [699, 0]
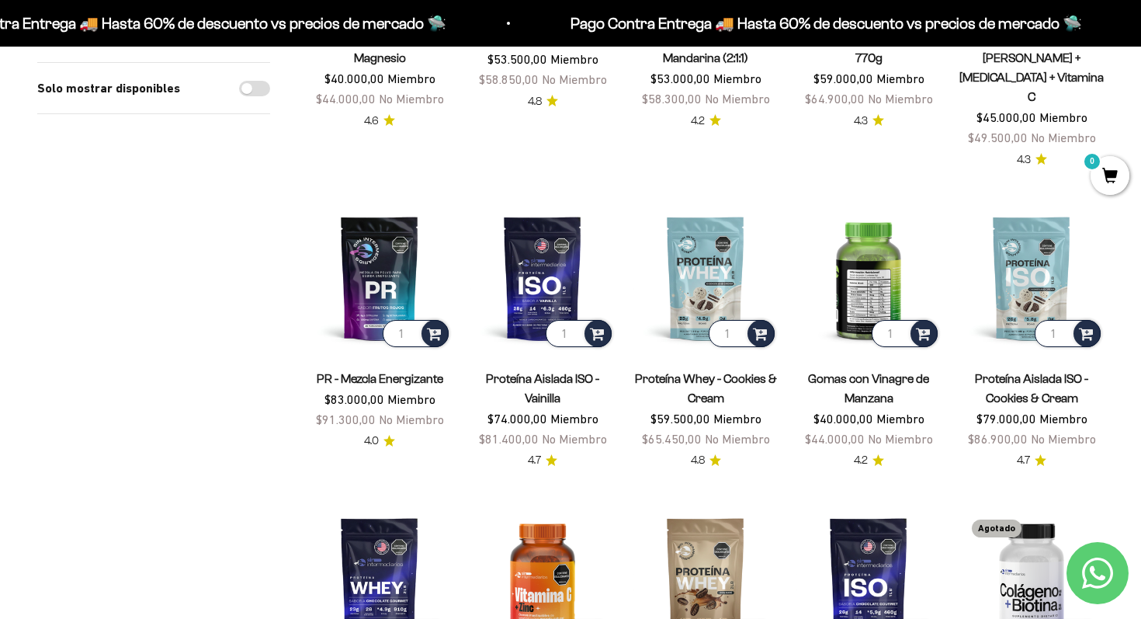
click at [836, 240] on img at bounding box center [869, 278] width 144 height 144
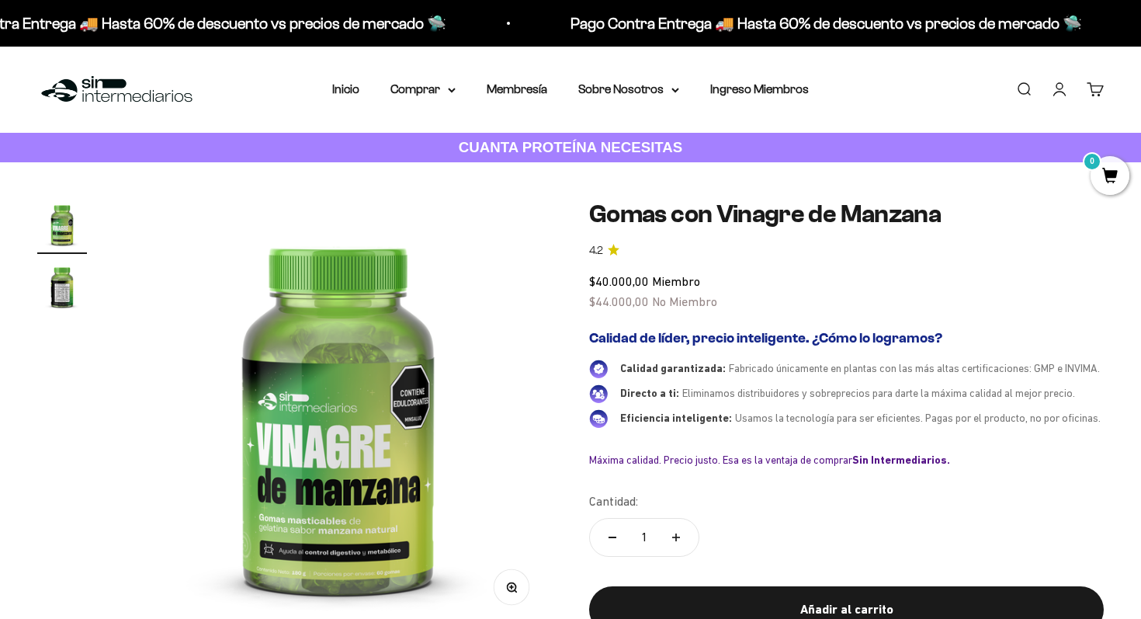
scroll to position [411, 0]
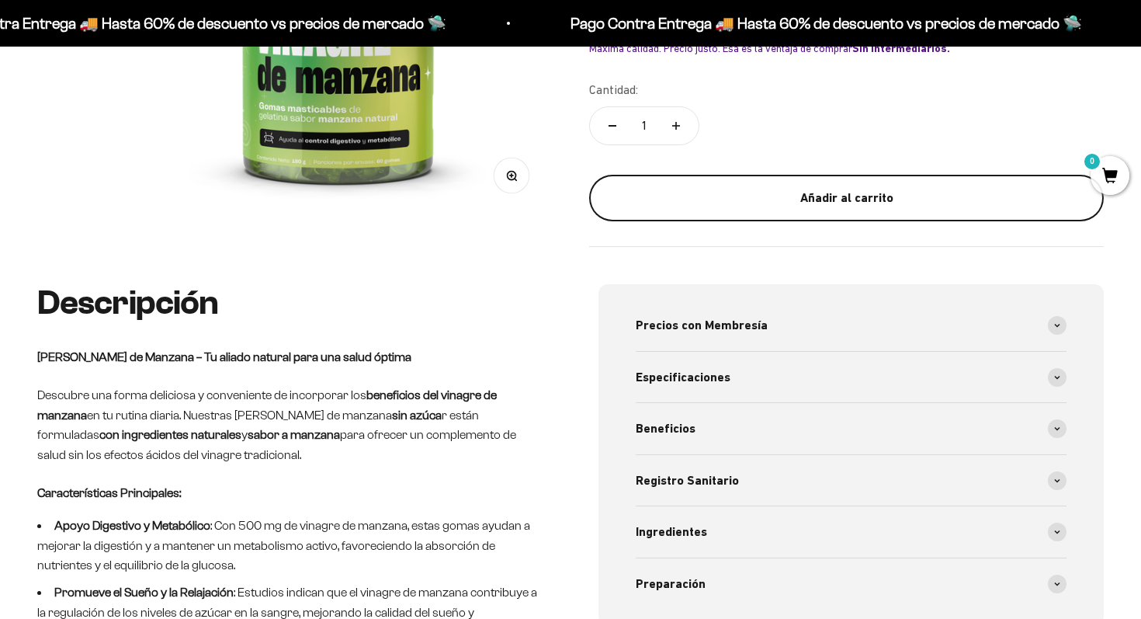
click at [856, 192] on button "Añadir al carrito" at bounding box center [846, 198] width 515 height 47
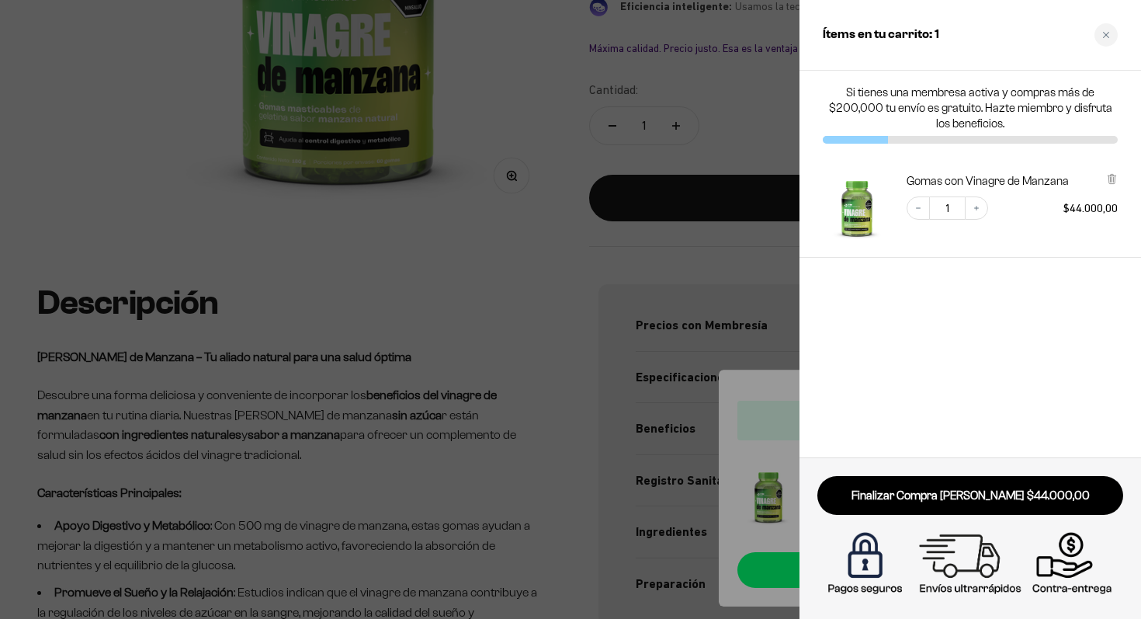
click at [472, 263] on div at bounding box center [570, 309] width 1141 height 619
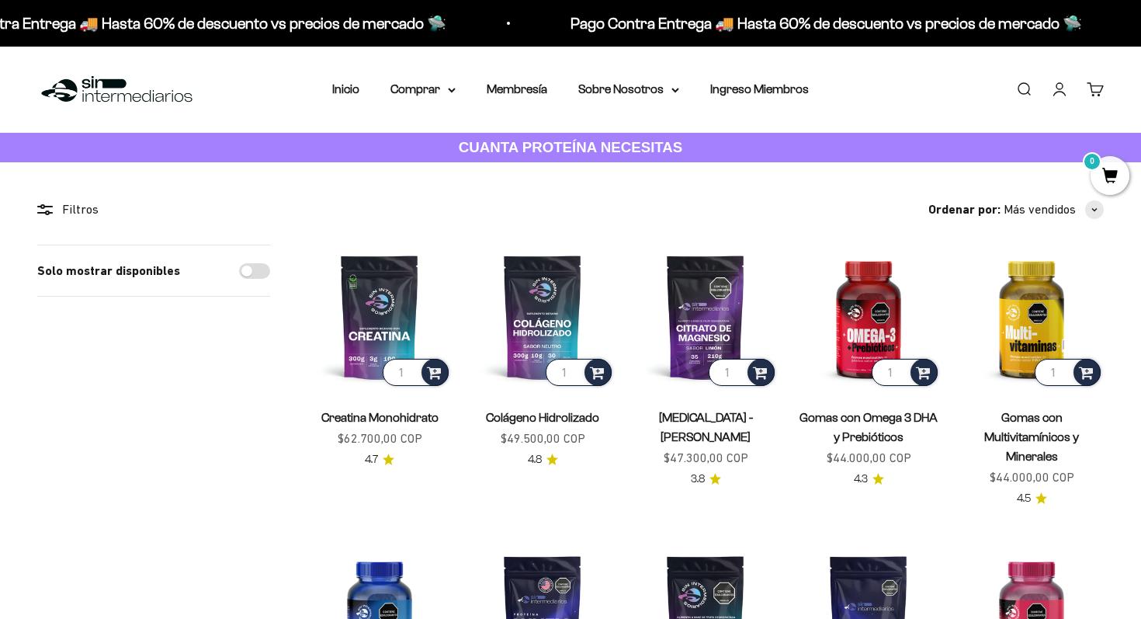
scroll to position [699, 0]
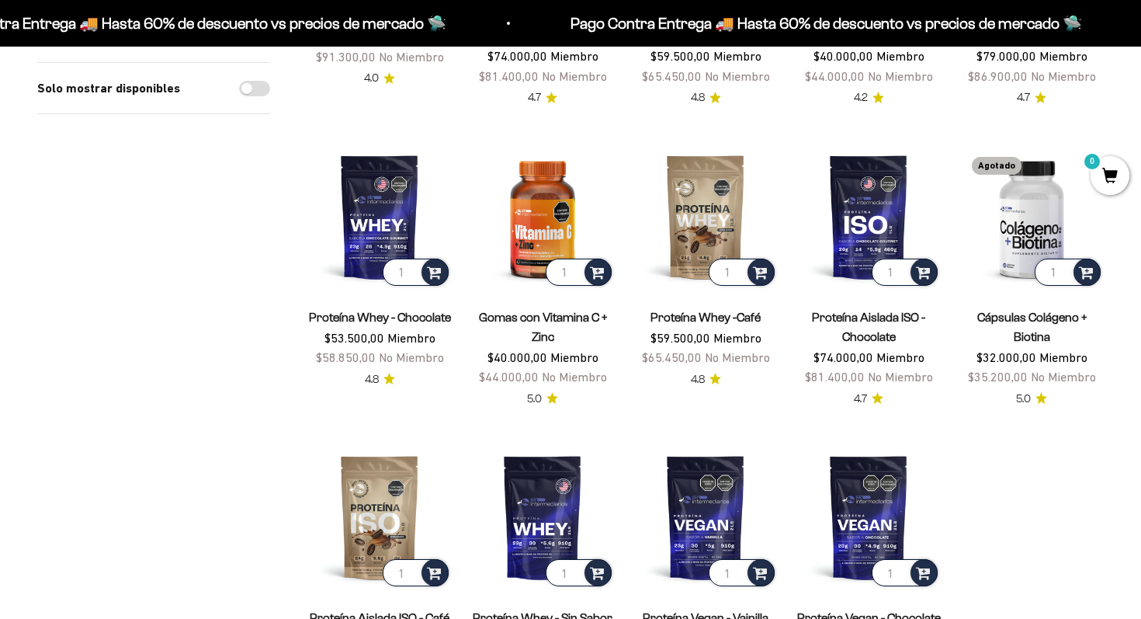
scroll to position [1063, 0]
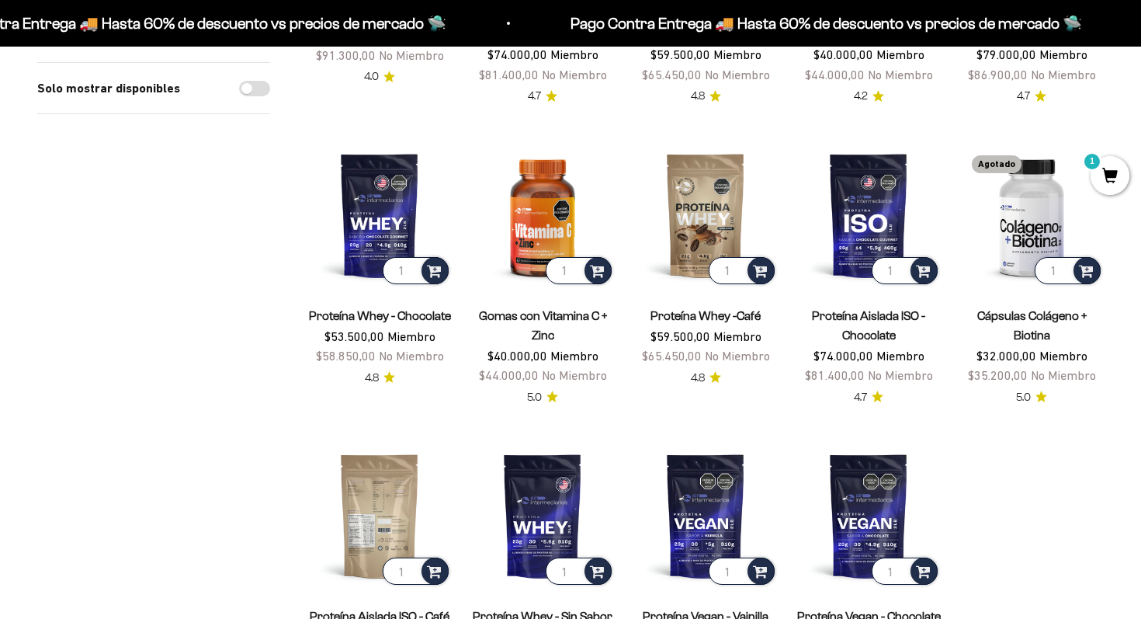
click at [351, 502] on img at bounding box center [379, 515] width 144 height 144
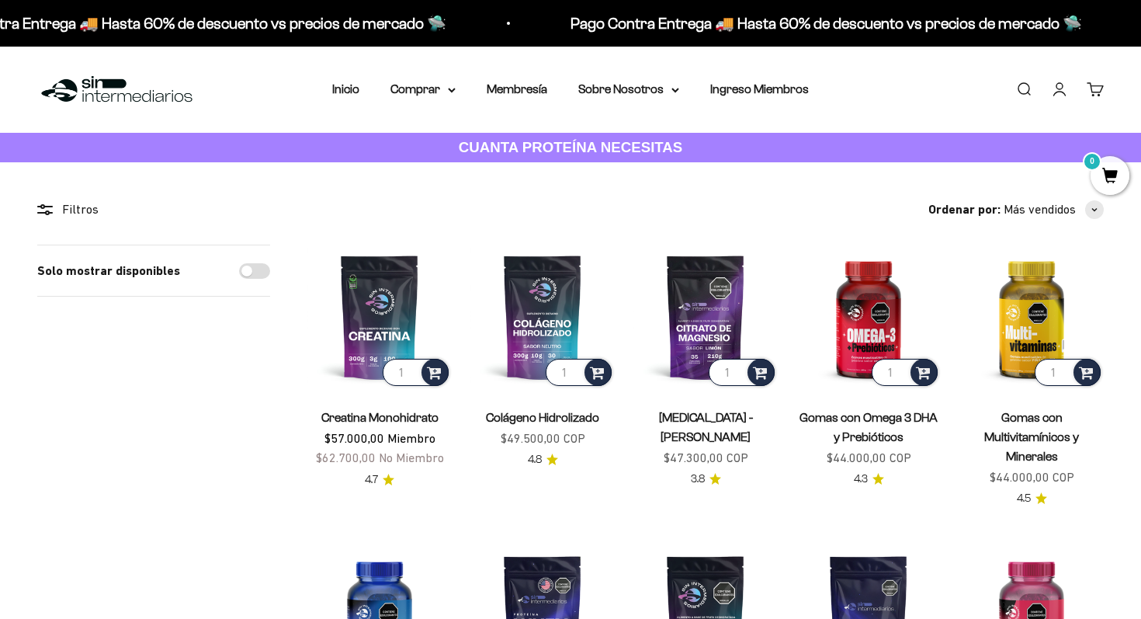
click at [254, 269] on input "Solo mostrar disponibles" at bounding box center [254, 271] width 31 height 16
checkbox input "true"
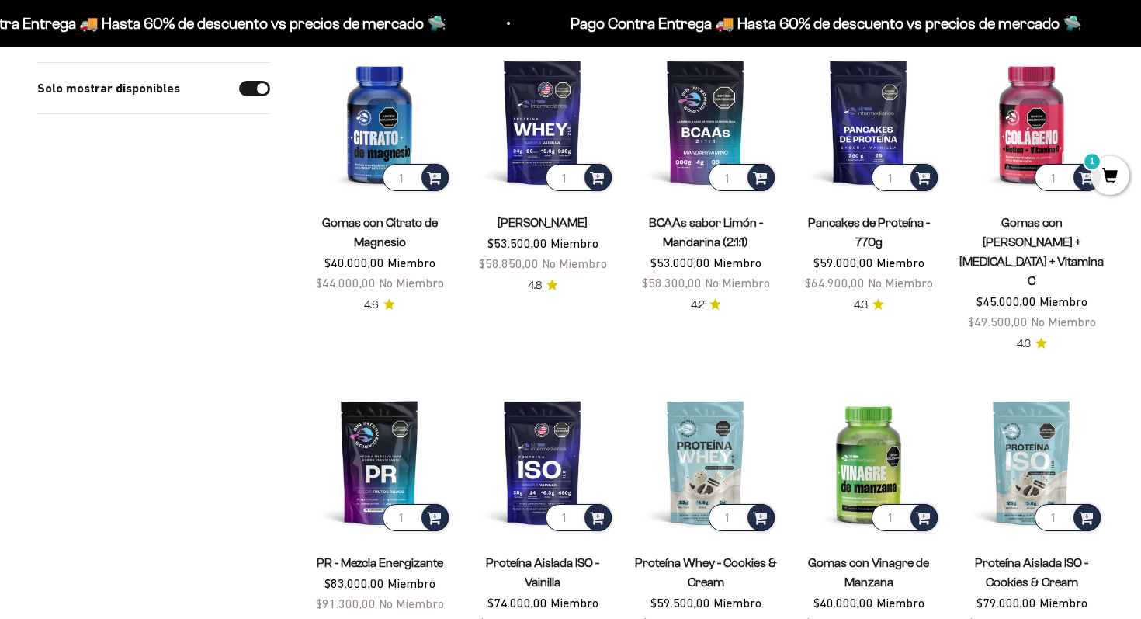
scroll to position [517, 0]
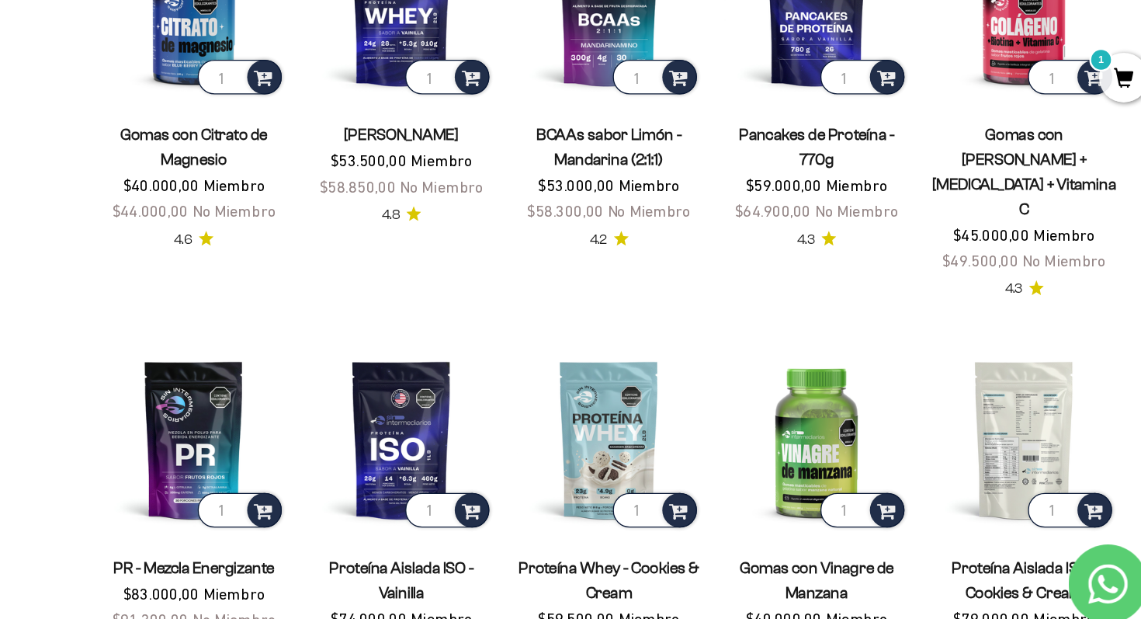
click at [1059, 435] on img at bounding box center [1032, 459] width 144 height 144
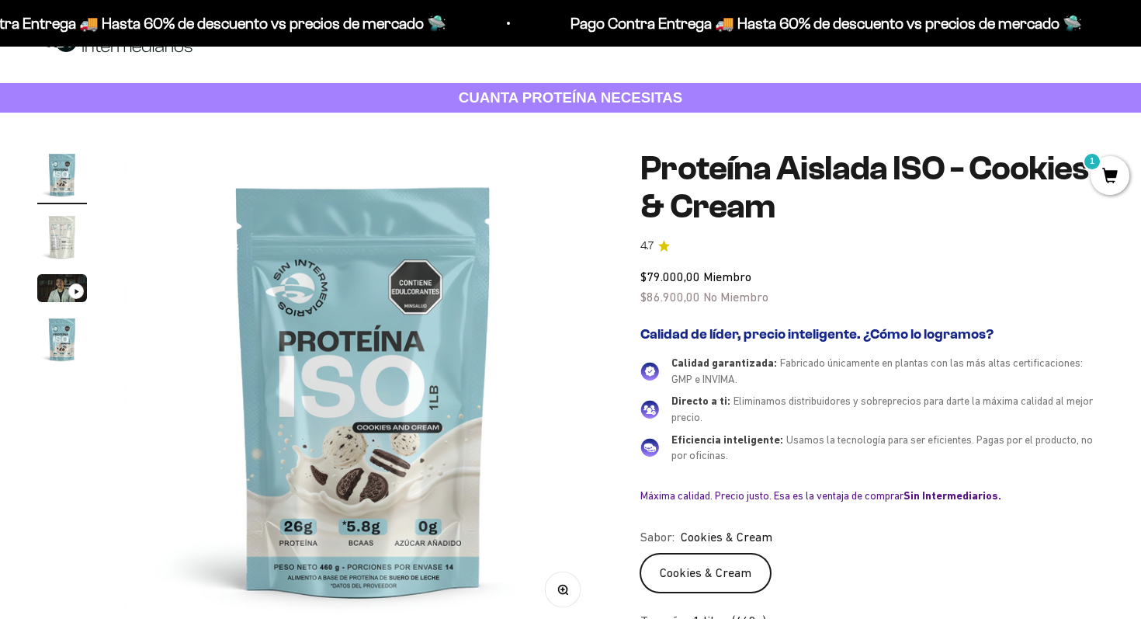
scroll to position [49, 0]
click at [77, 237] on img "Ir al artículo 2" at bounding box center [62, 238] width 50 height 50
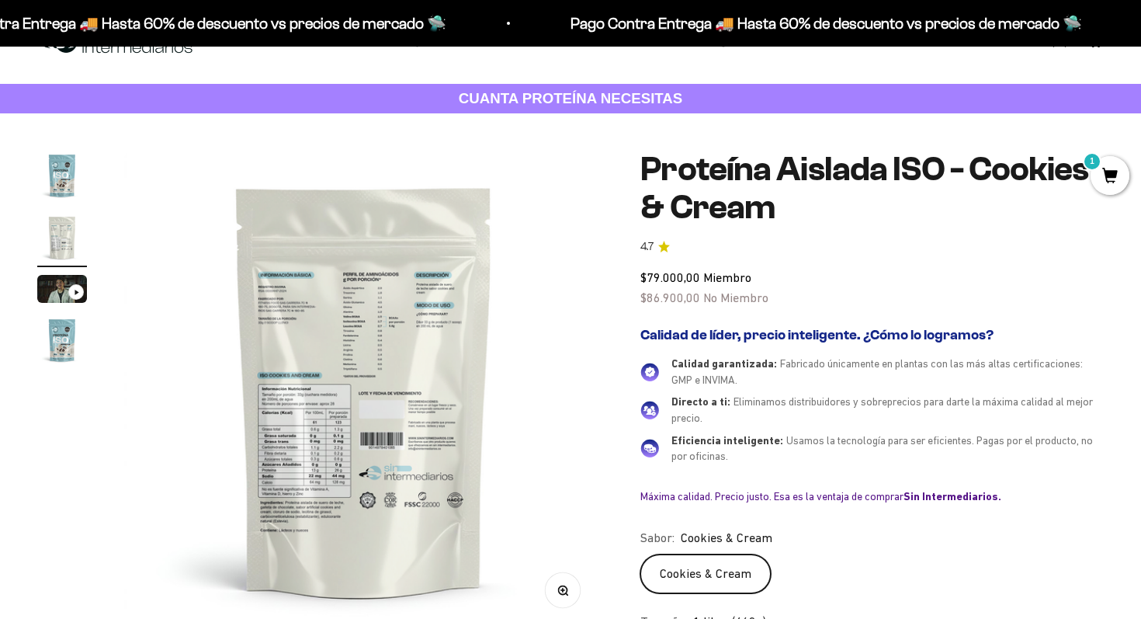
click at [304, 326] on img at bounding box center [363, 390] width 479 height 479
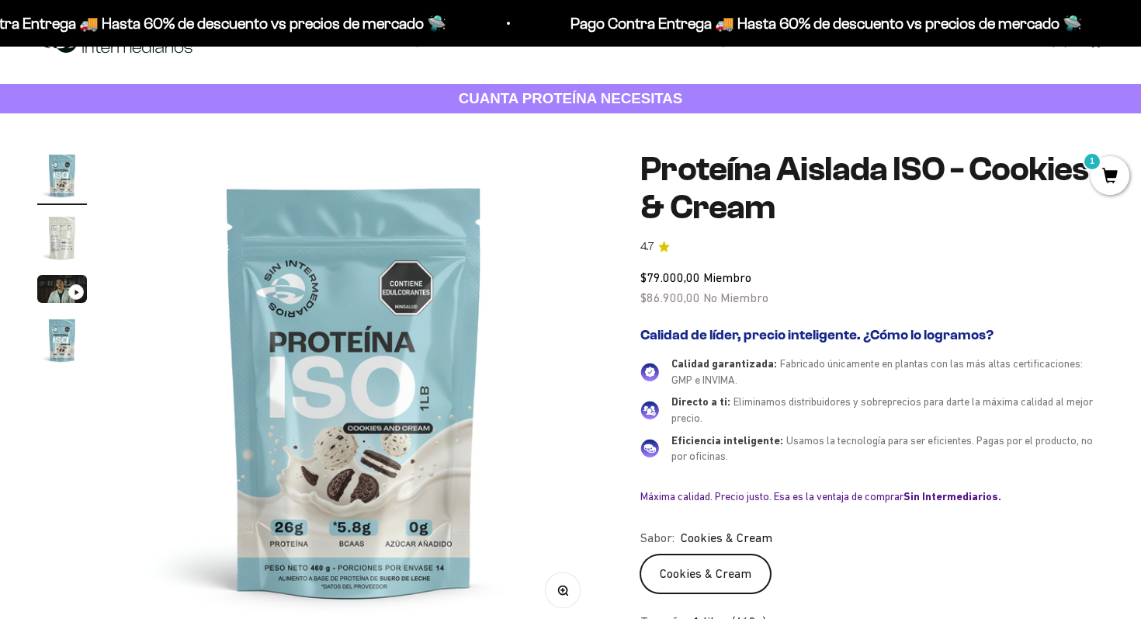
scroll to position [0, 0]
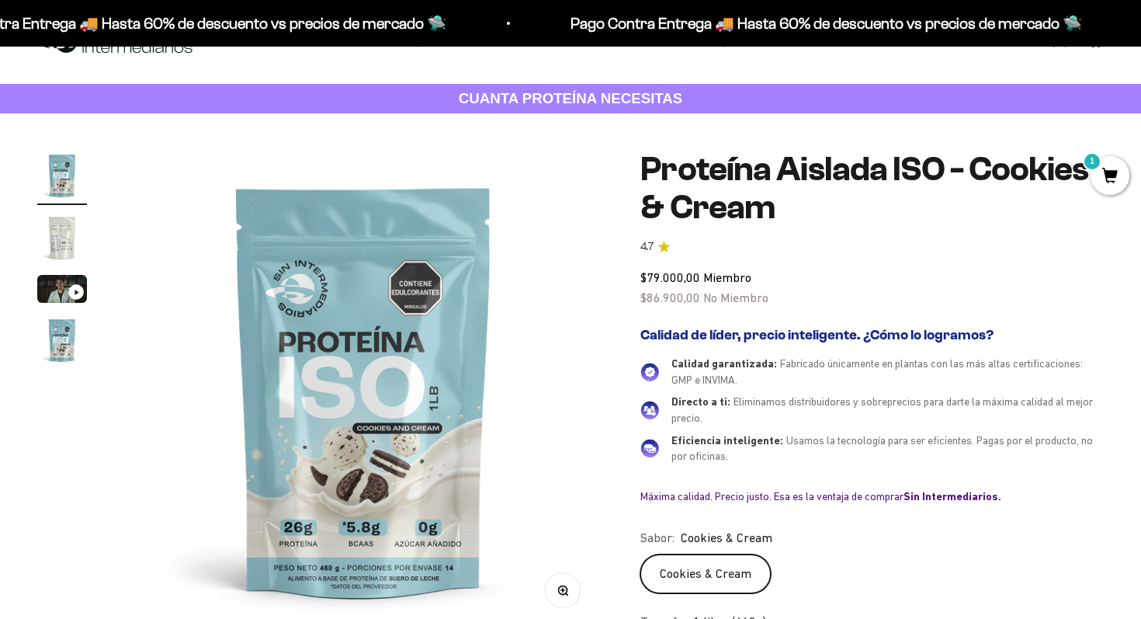
click at [60, 237] on img "Ir al artículo 2" at bounding box center [62, 238] width 50 height 50
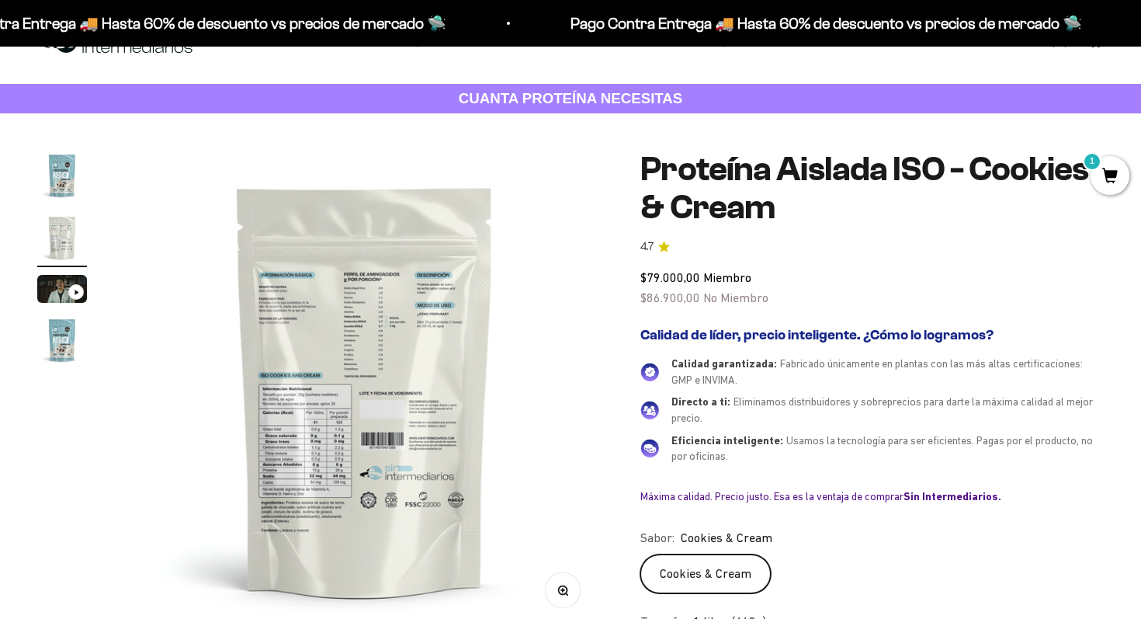
scroll to position [0, 498]
click at [579, 596] on div "Zoom" at bounding box center [563, 589] width 35 height 35
click at [562, 588] on icon "button" at bounding box center [563, 590] width 4 height 4
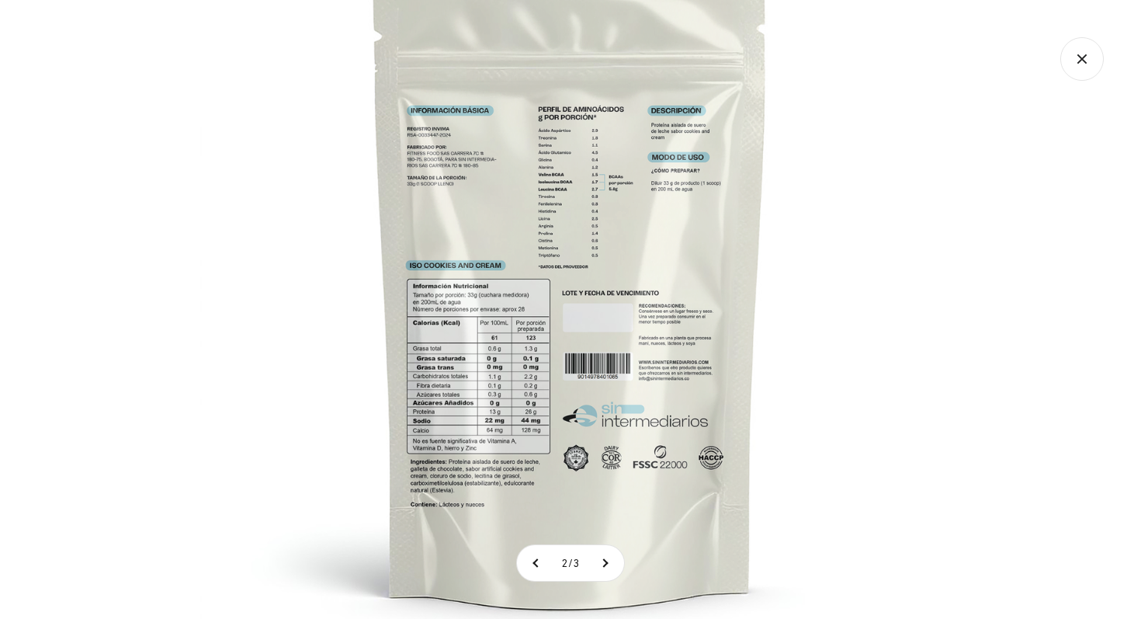
scroll to position [0, 0]
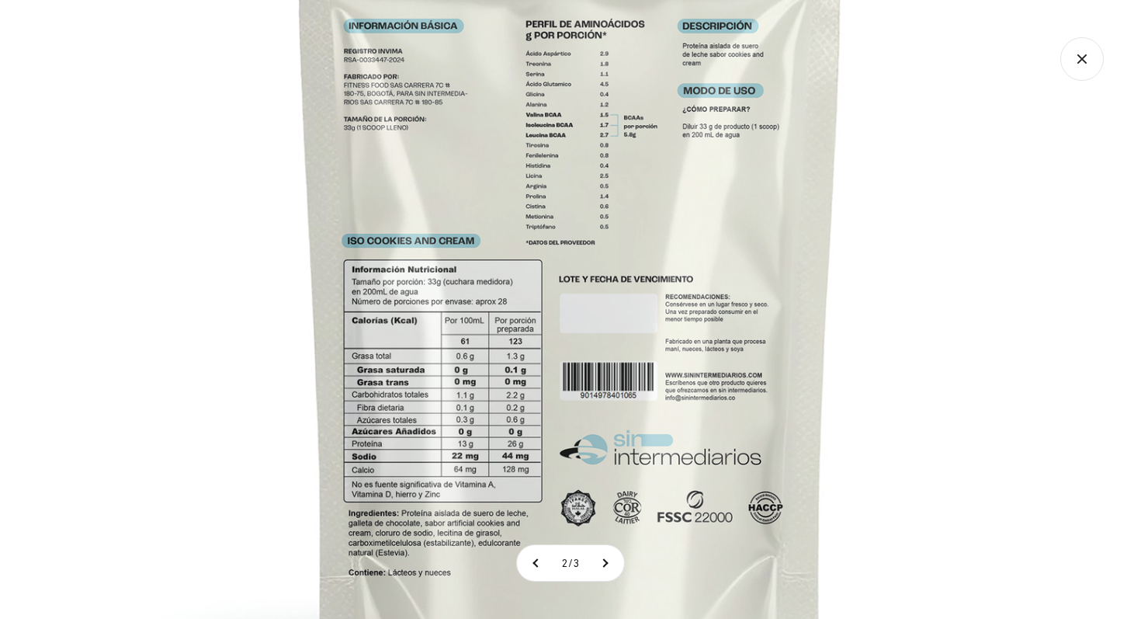
click at [216, 249] on img at bounding box center [571, 273] width 1028 height 1028
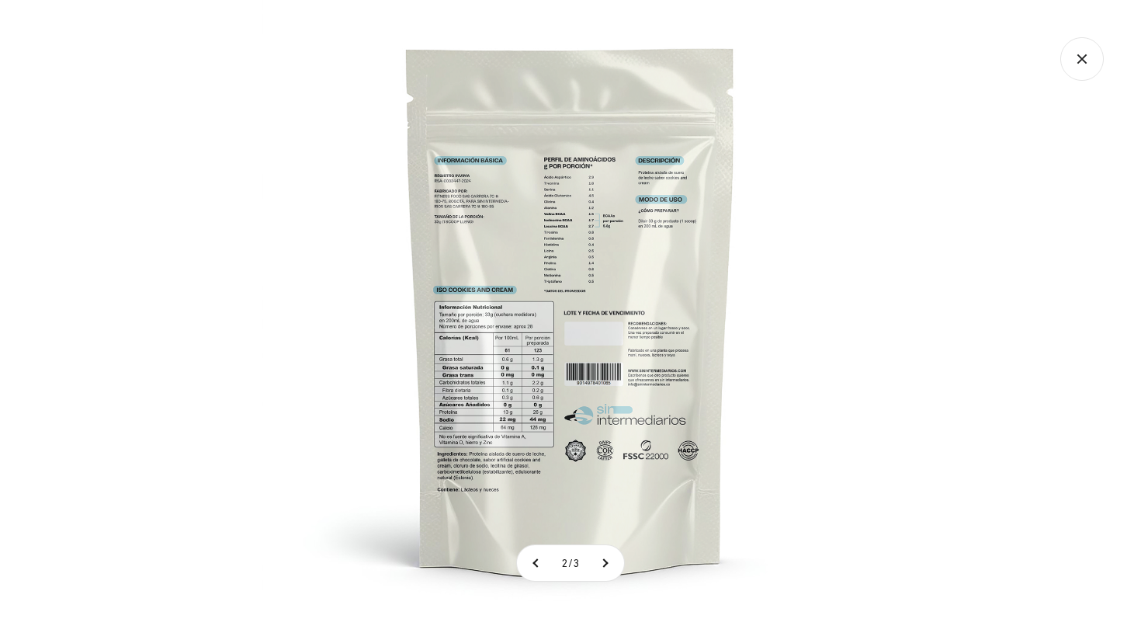
click at [830, 341] on img at bounding box center [571, 309] width 619 height 619
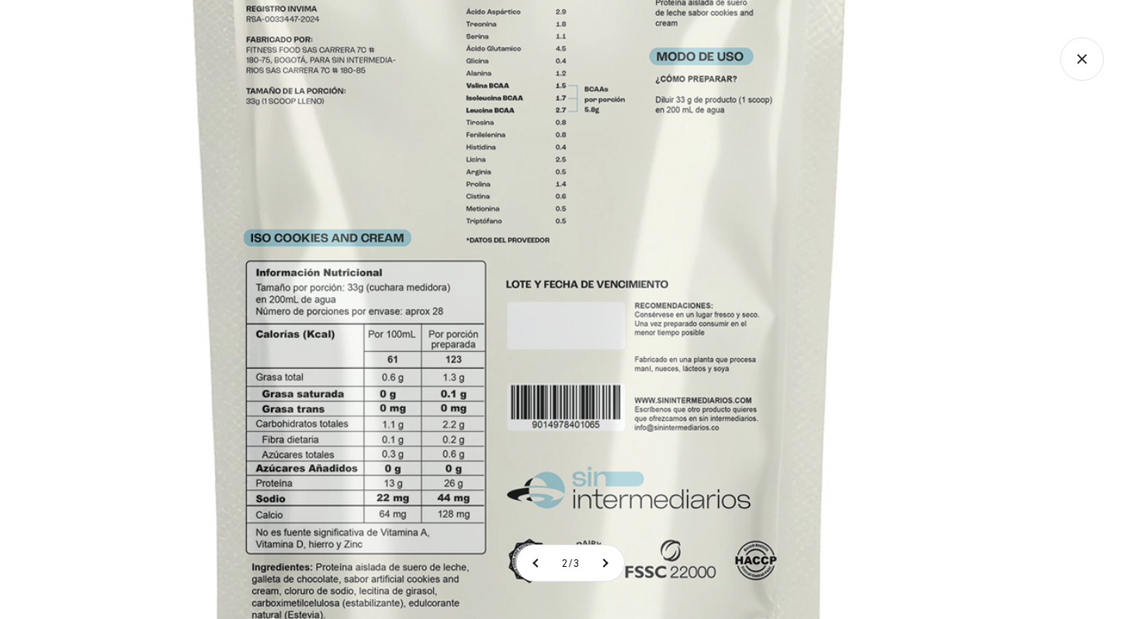
click at [1090, 57] on icon "Cerrar galería" at bounding box center [1082, 58] width 43 height 43
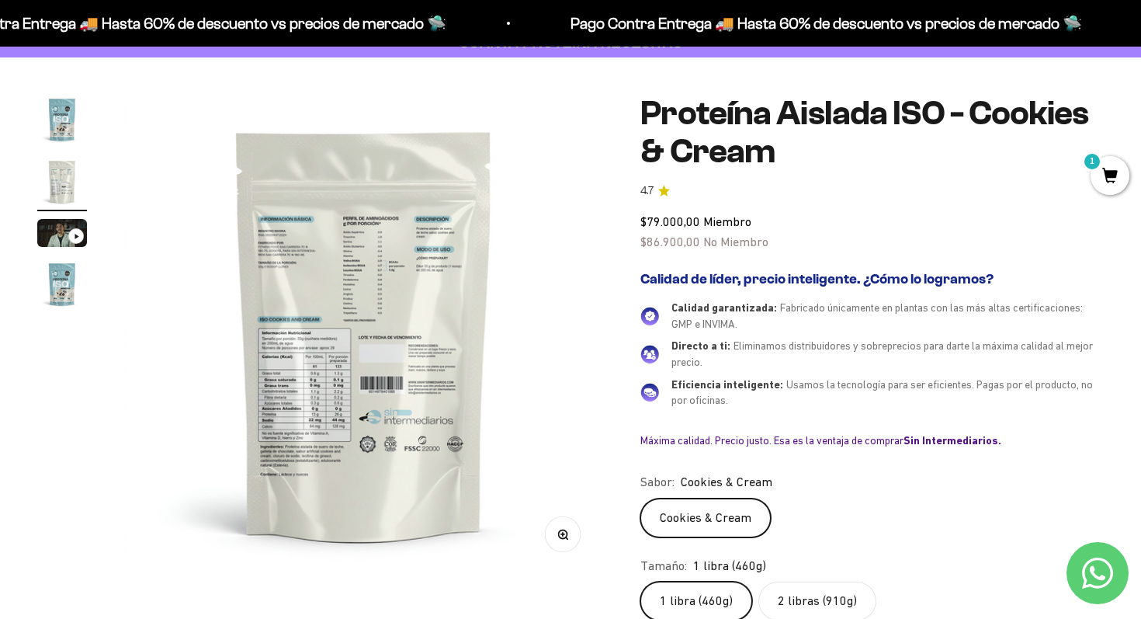
scroll to position [386, 0]
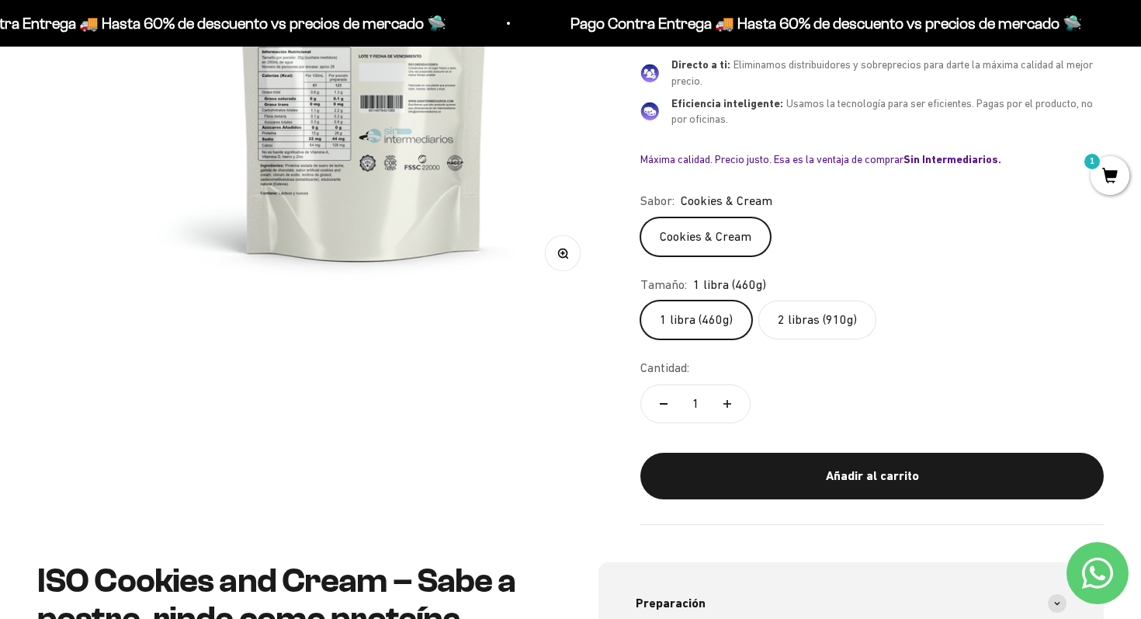
click at [827, 319] on label "2 libras (910g)" at bounding box center [818, 319] width 118 height 39
click at [641, 300] on input "2 libras (910g)" at bounding box center [640, 300] width 1 height 1
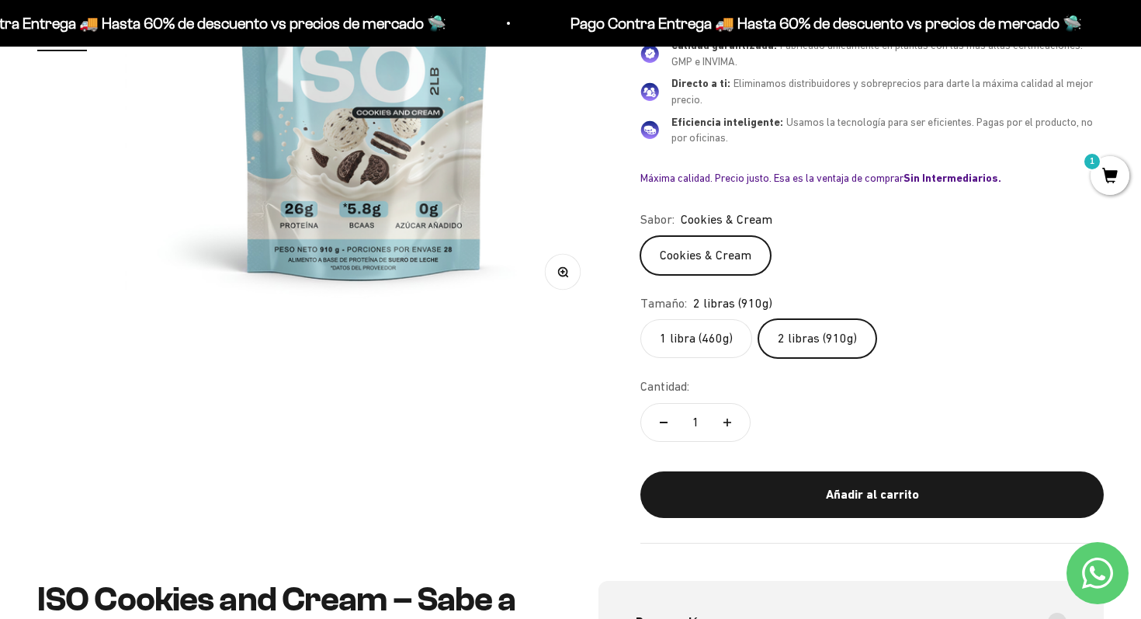
scroll to position [355, 0]
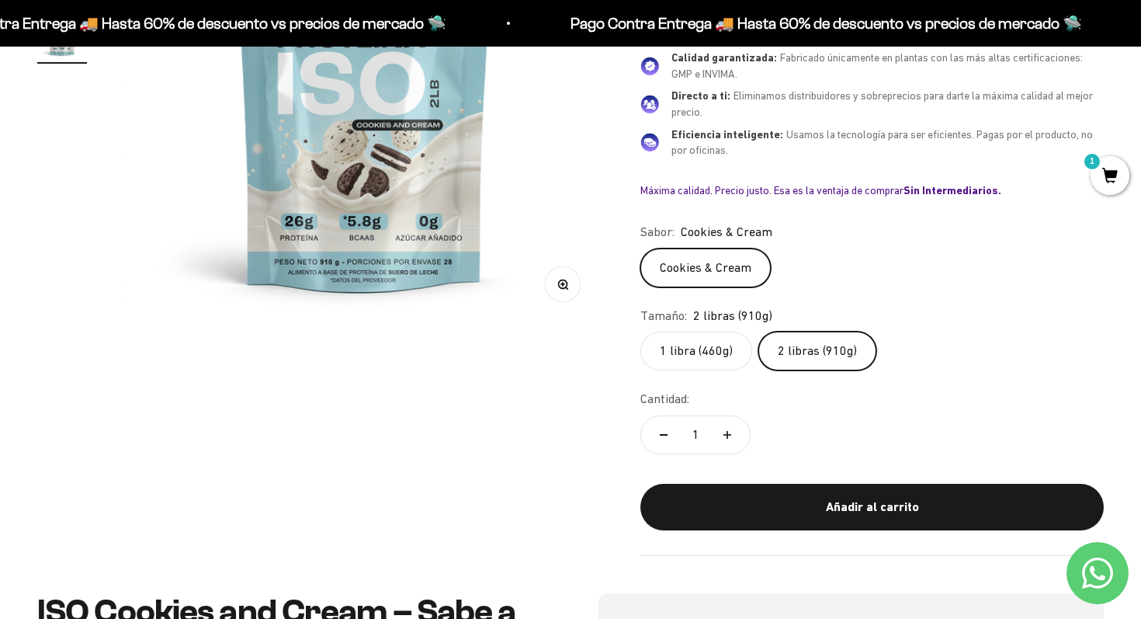
click at [686, 356] on label "1 libra (460g)" at bounding box center [697, 351] width 112 height 39
click at [641, 332] on input "1 libra (460g)" at bounding box center [640, 331] width 1 height 1
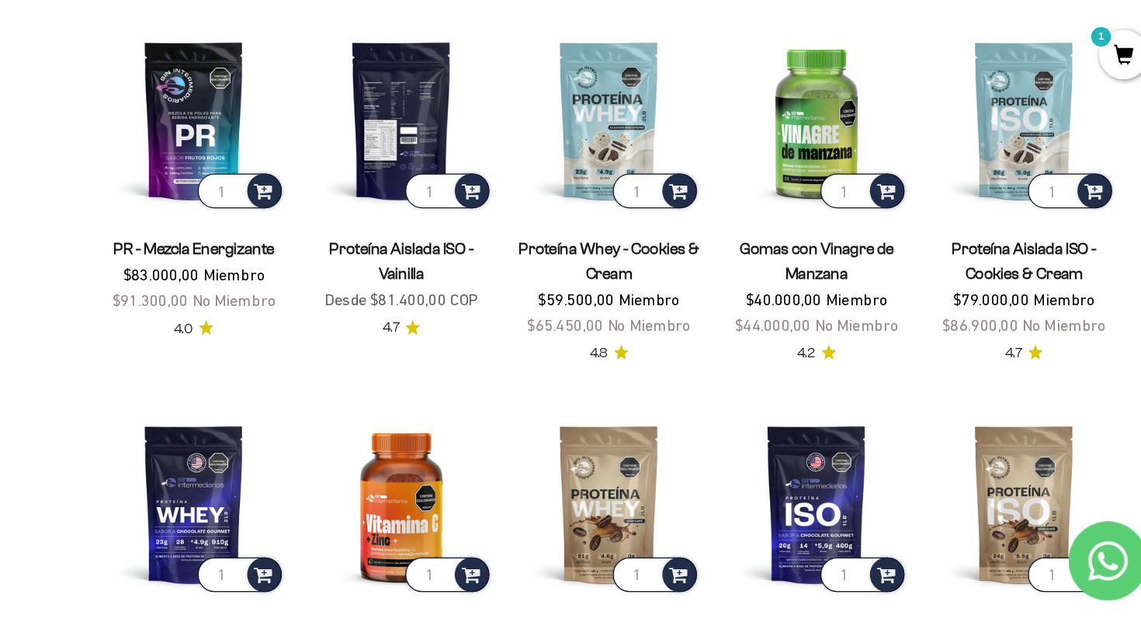
scroll to position [734, 0]
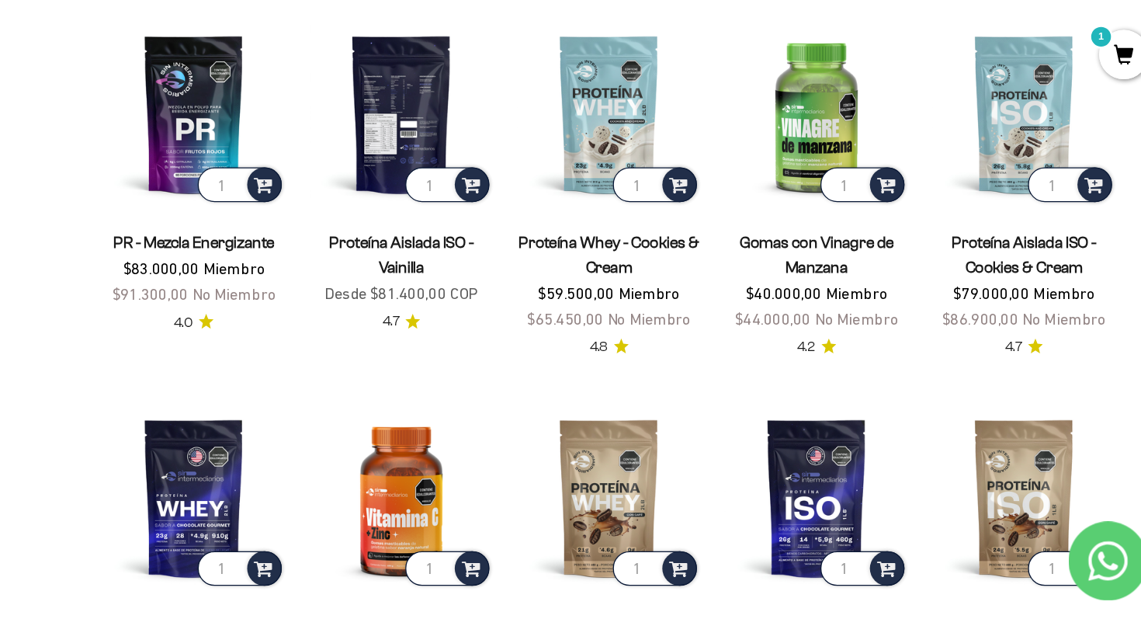
click at [554, 207] on img at bounding box center [542, 222] width 144 height 144
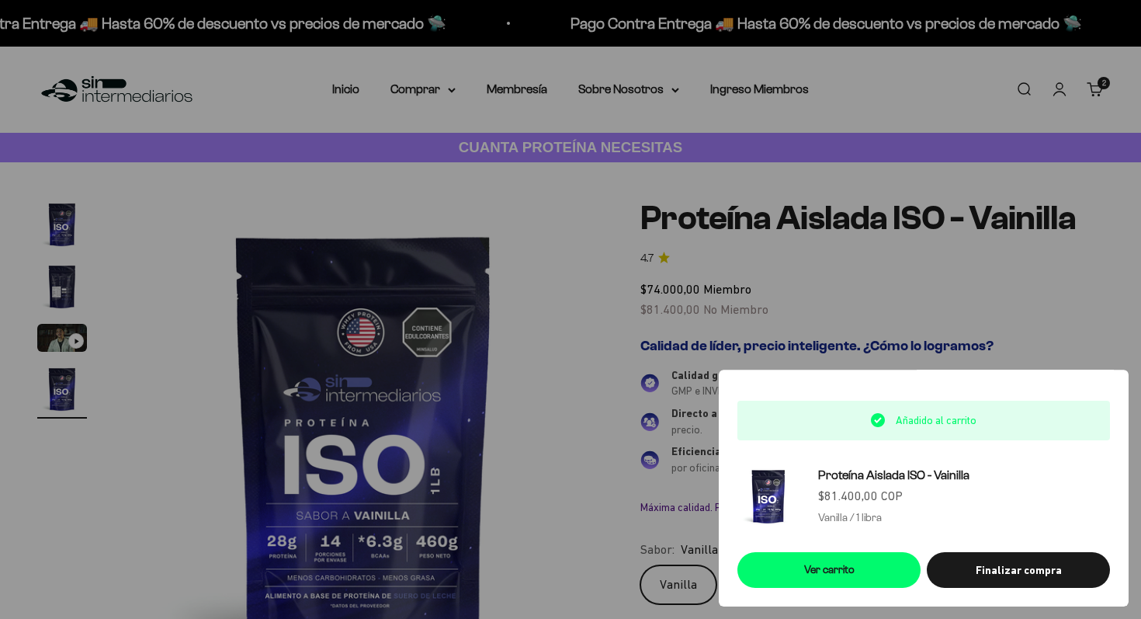
scroll to position [0, 1493]
click at [442, 154] on div at bounding box center [570, 309] width 1141 height 619
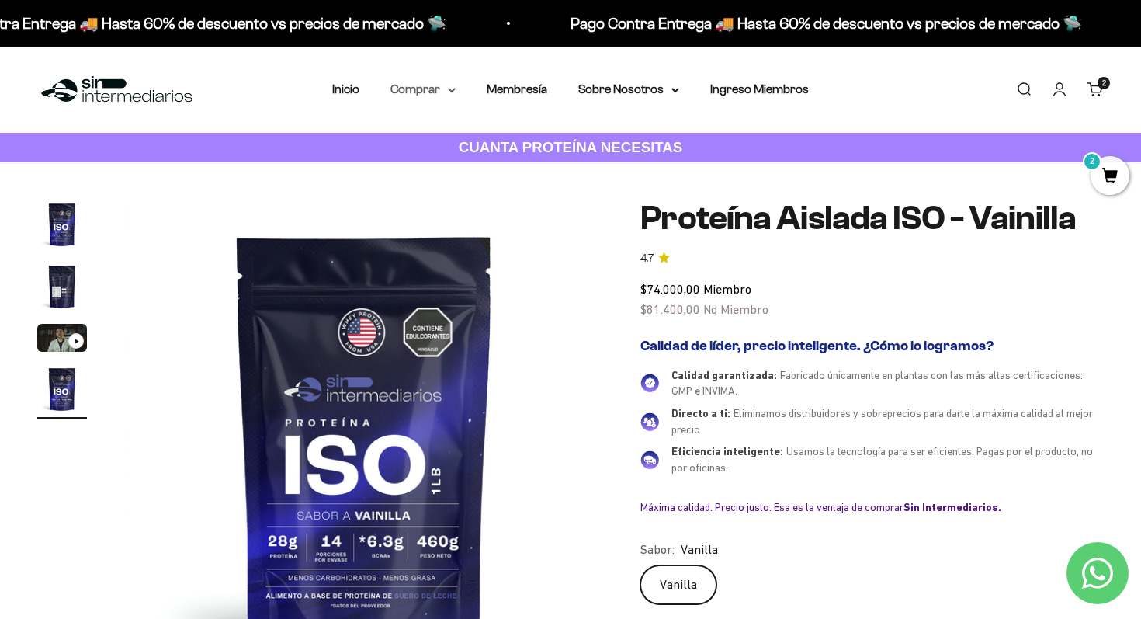
click at [453, 95] on summary "Comprar" at bounding box center [423, 89] width 65 height 20
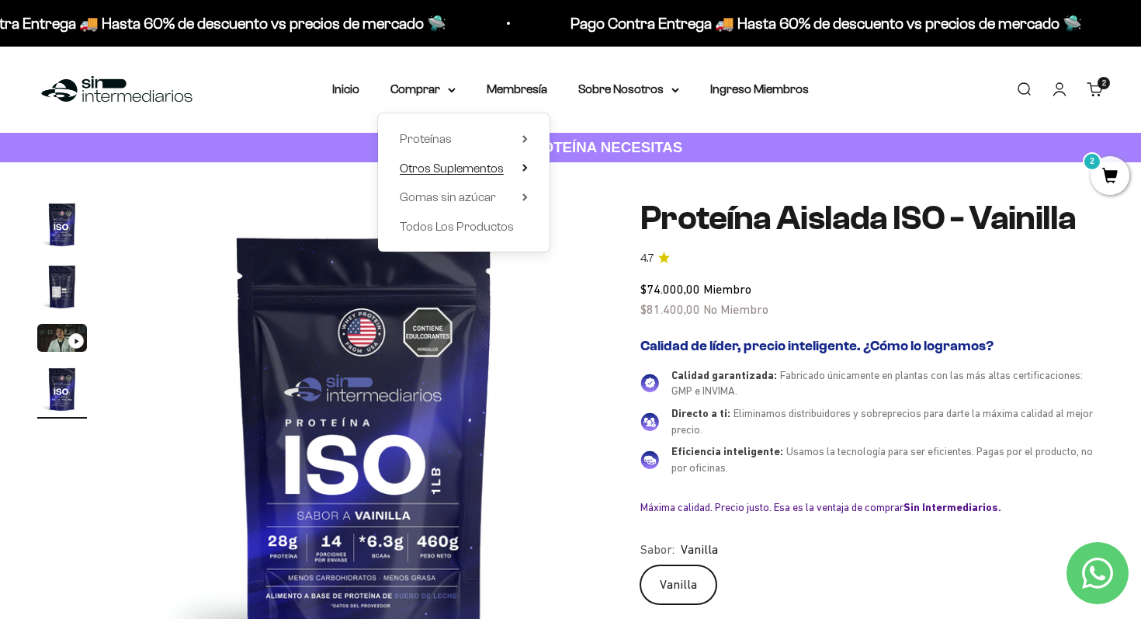
click at [433, 174] on span "Otros Suplementos" at bounding box center [452, 167] width 104 height 13
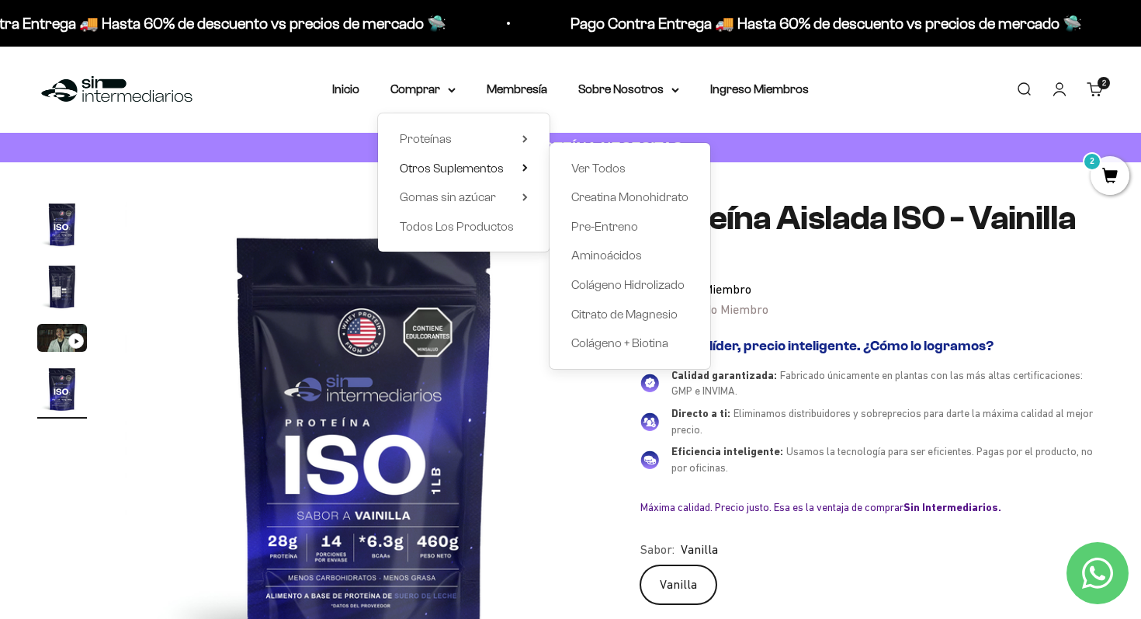
click at [593, 237] on div "Ver Todos Creatina Monohidrato Pre-Entreno Aminoácidos Colágeno Hidrolizado [ME…" at bounding box center [630, 256] width 161 height 226
click at [590, 224] on span "Pre-Entreno" at bounding box center [604, 226] width 67 height 13
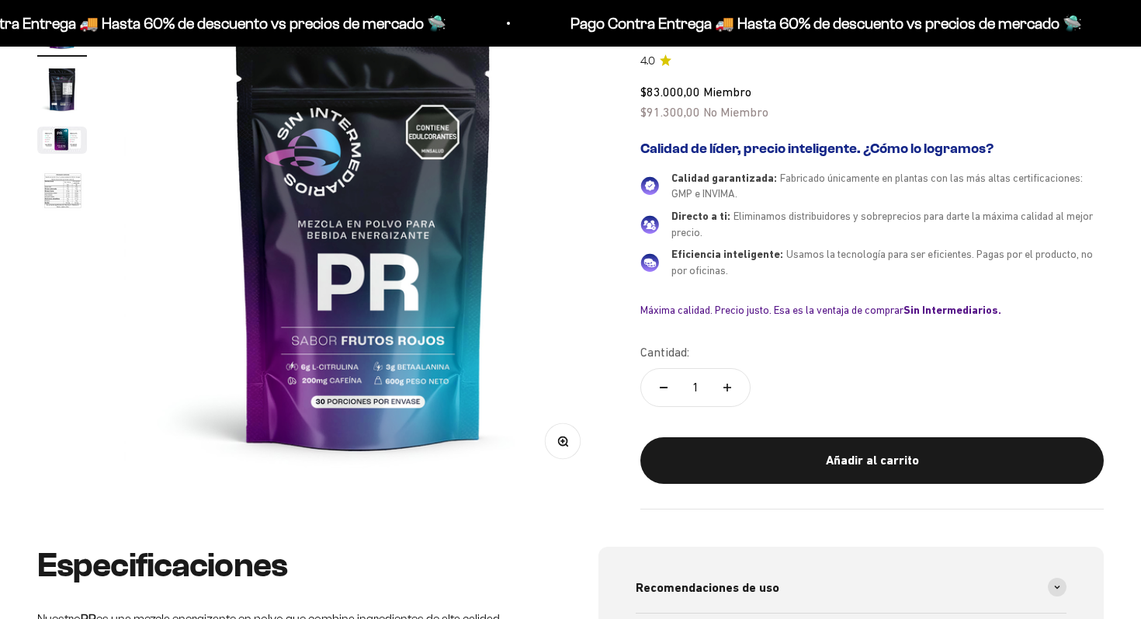
scroll to position [198, 0]
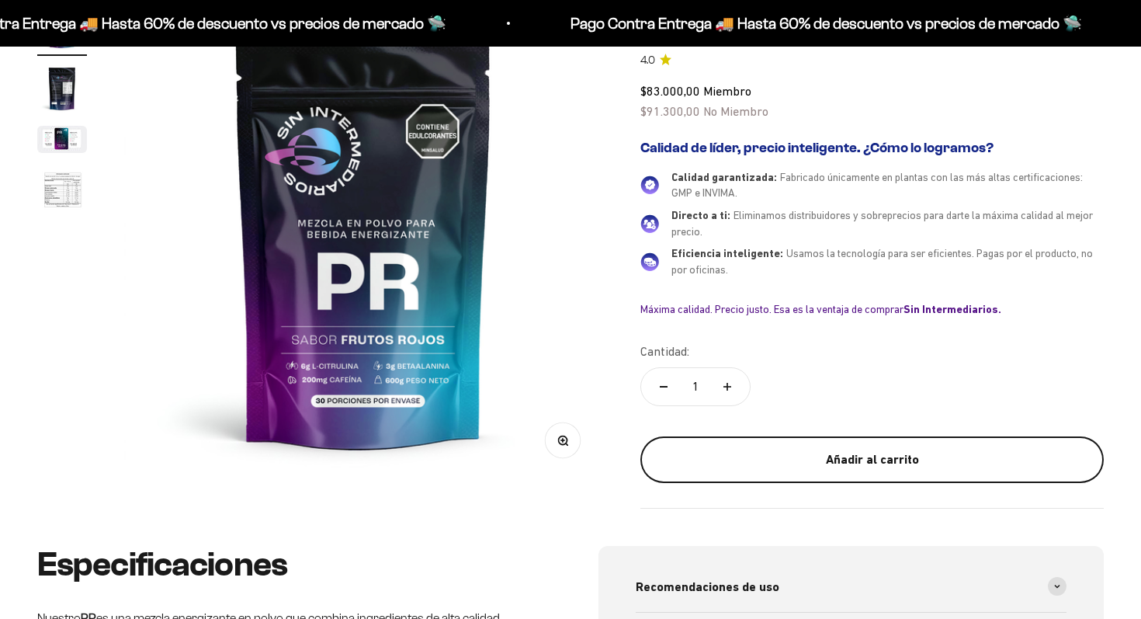
click at [812, 457] on div "Añadir al carrito" at bounding box center [872, 460] width 401 height 20
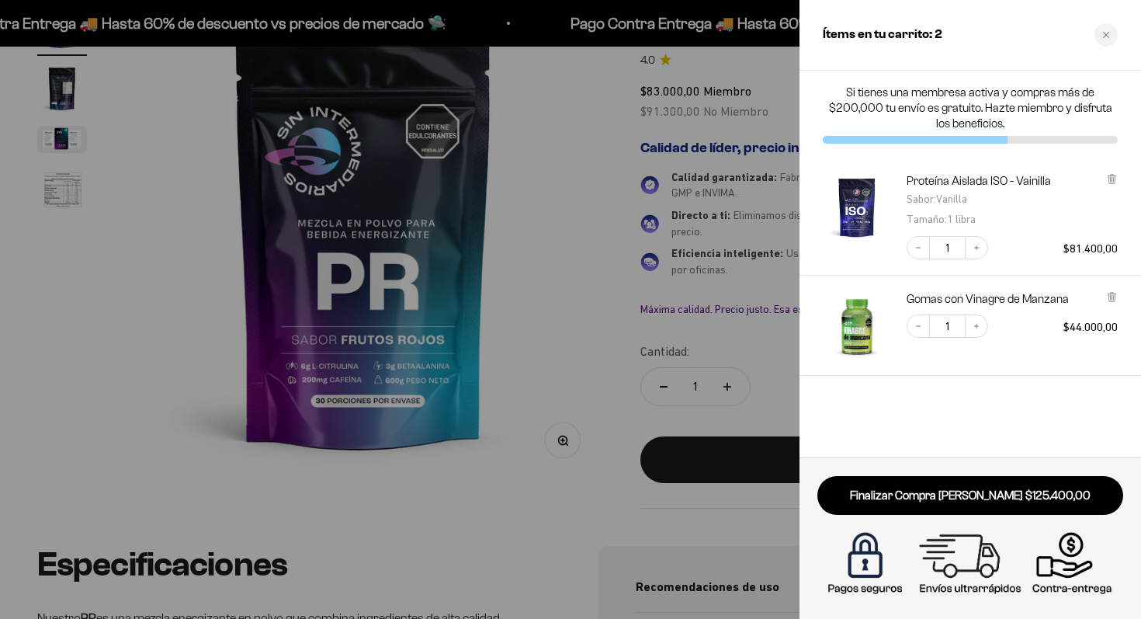
scroll to position [0, 0]
click at [474, 118] on div at bounding box center [570, 309] width 1141 height 619
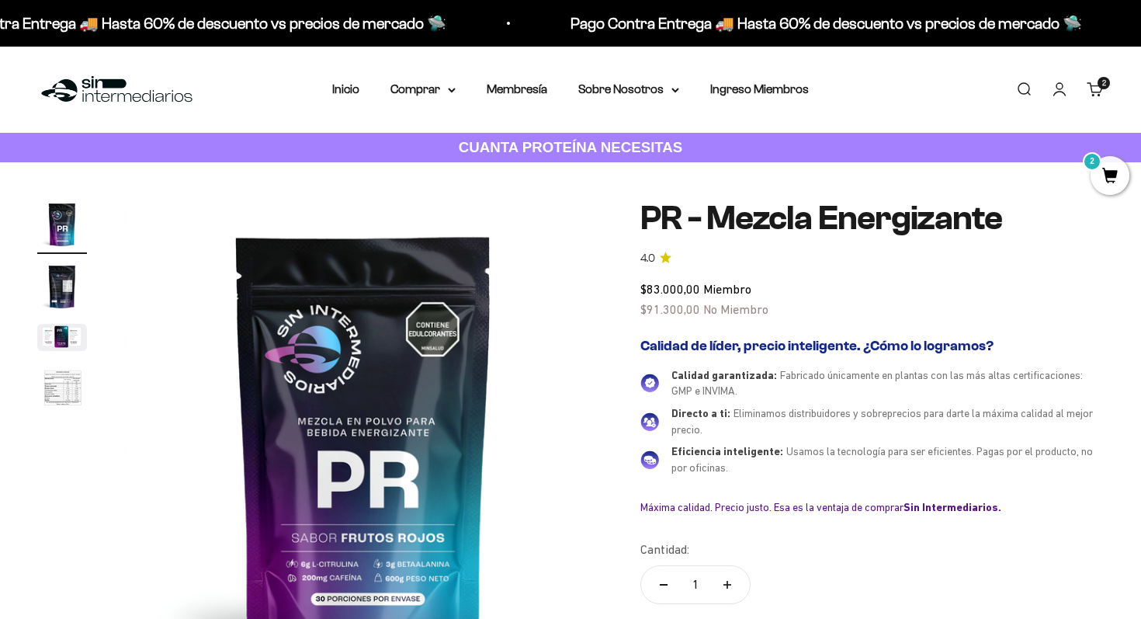
click at [415, 99] on div "Menú Buscar Inicio Comprar Proteínas Ver Todos Whey Iso Vegan Pancakes Pre-Entr…" at bounding box center [570, 90] width 1141 height 86
click at [422, 92] on summary "Comprar" at bounding box center [423, 89] width 65 height 20
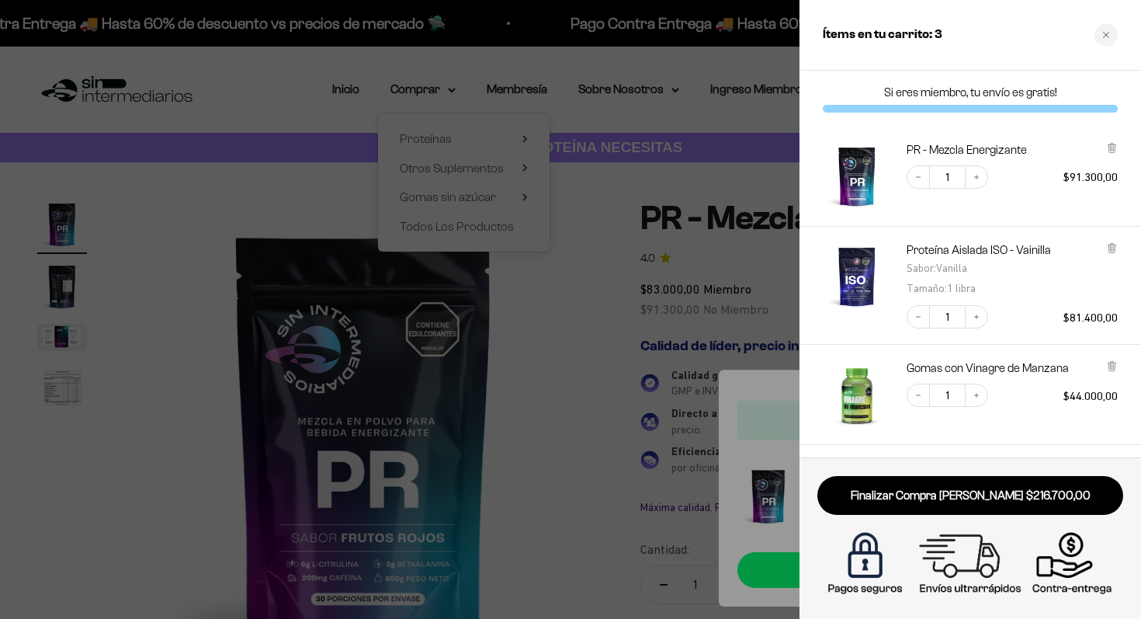
click at [616, 123] on div at bounding box center [570, 309] width 1141 height 619
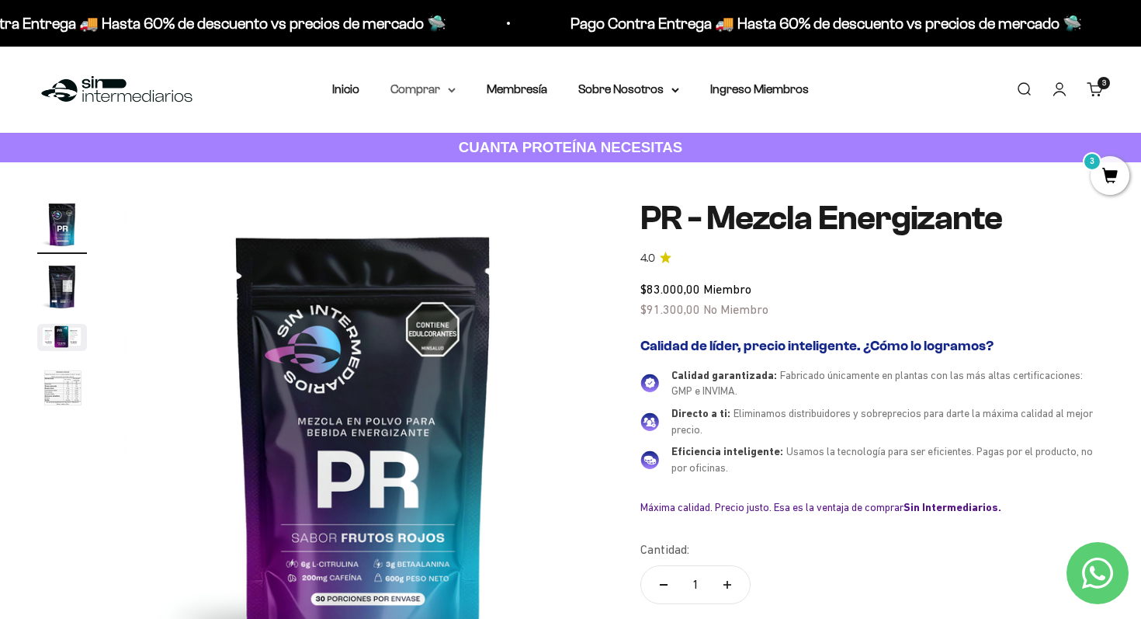
click at [453, 94] on summary "Comprar" at bounding box center [423, 89] width 65 height 20
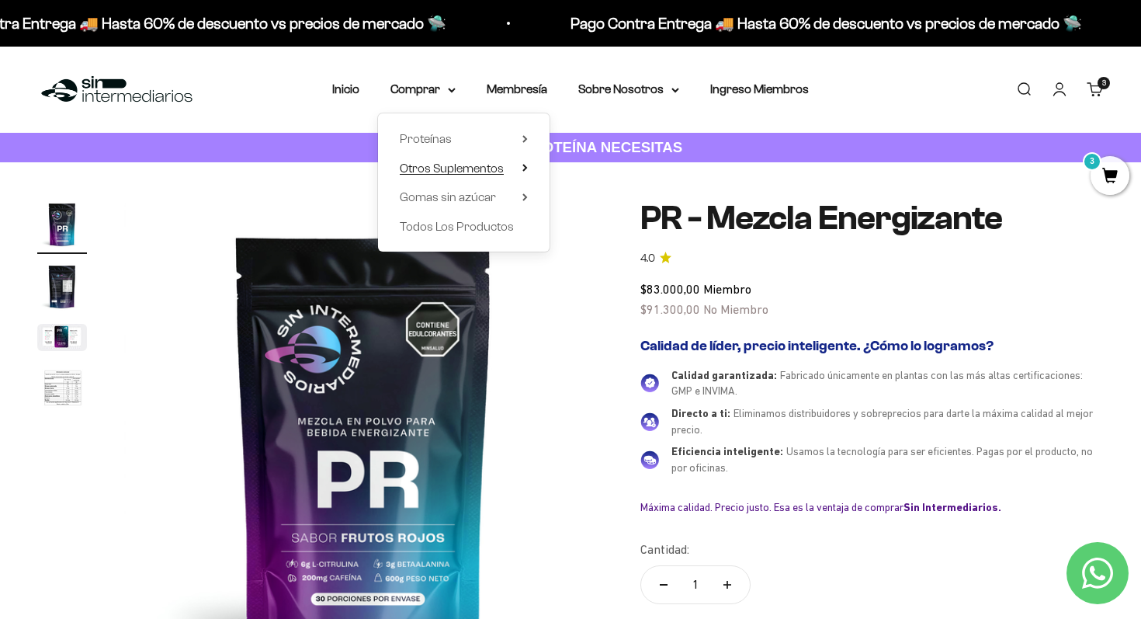
click at [491, 167] on span "Otros Suplementos" at bounding box center [452, 167] width 104 height 13
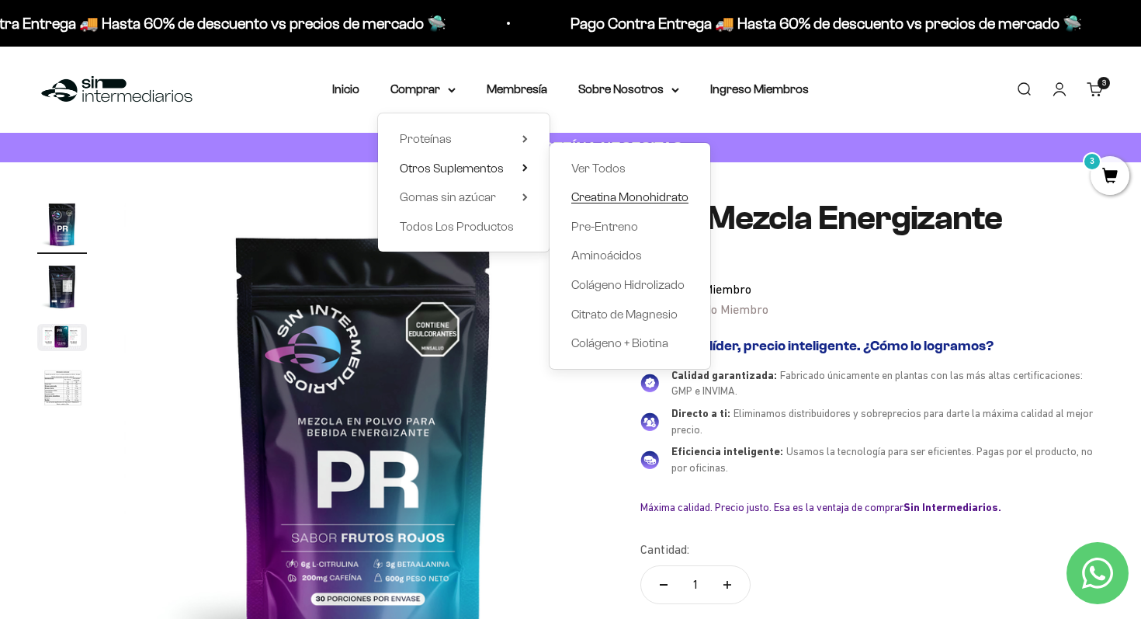
click at [616, 193] on span "Creatina Monohidrato" at bounding box center [629, 196] width 117 height 13
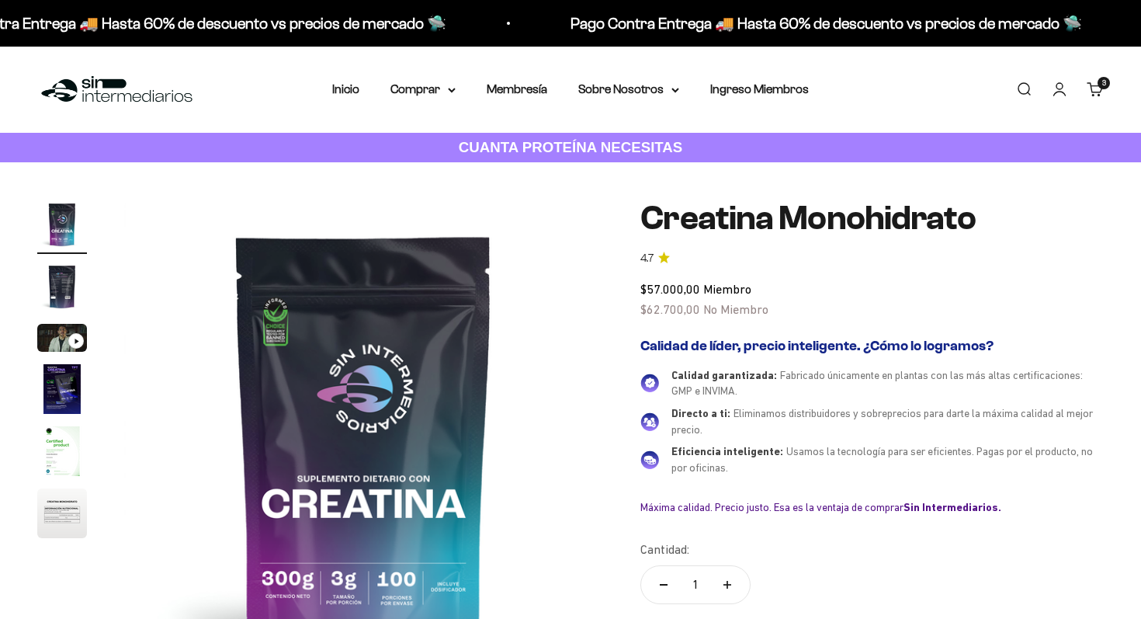
click at [61, 286] on img "Ir al artículo 2" at bounding box center [62, 287] width 50 height 50
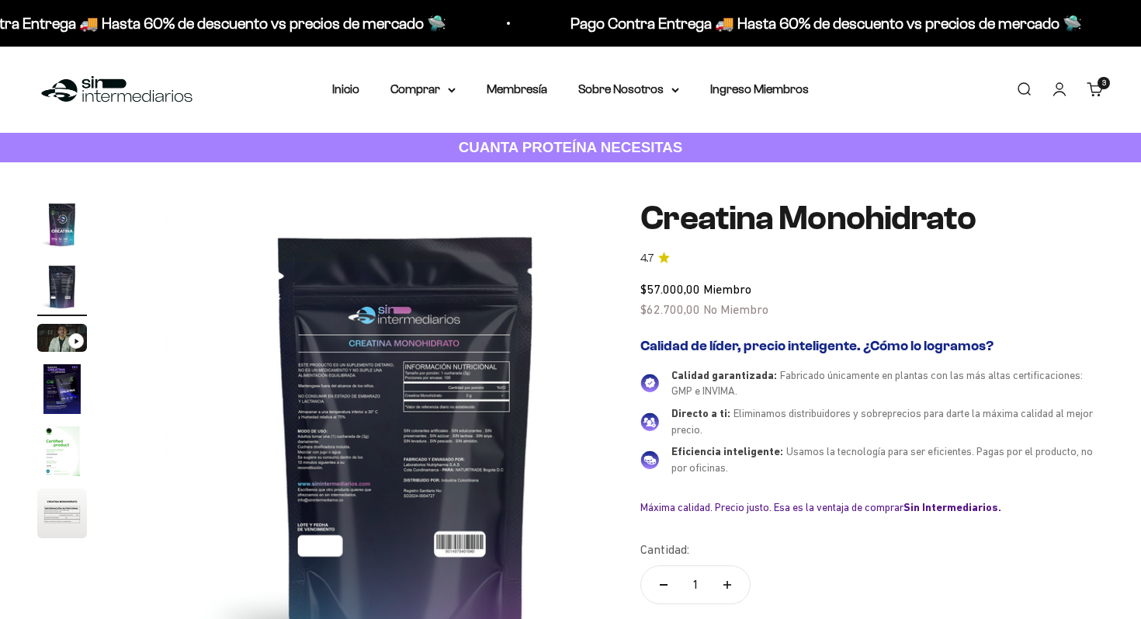
click at [53, 227] on img "Ir al artículo 1" at bounding box center [62, 225] width 50 height 50
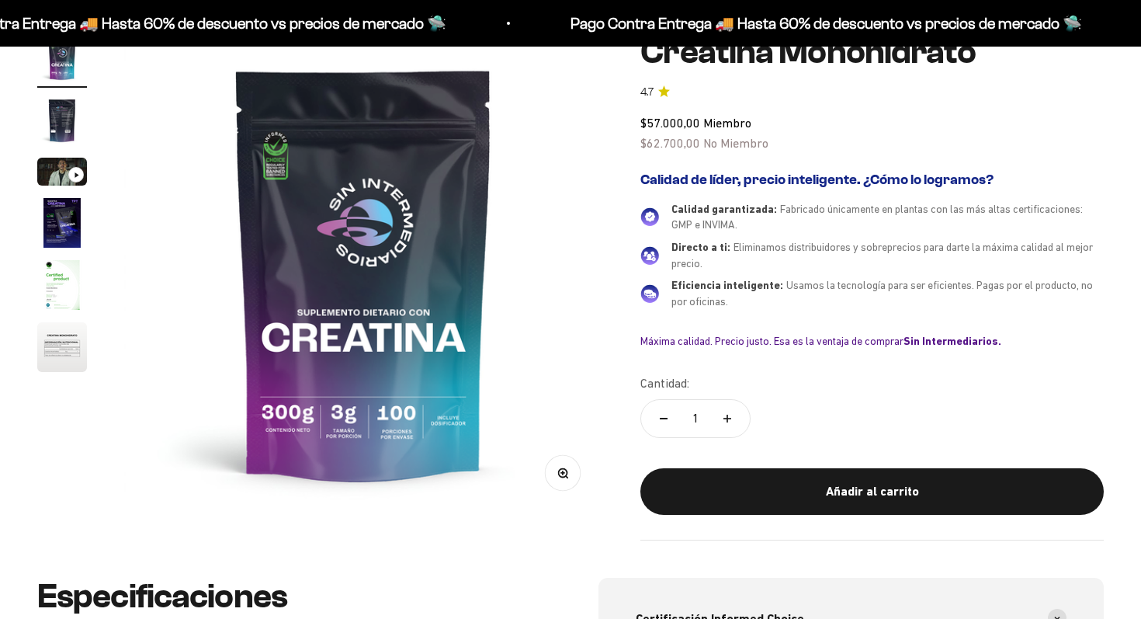
scroll to position [165, 0]
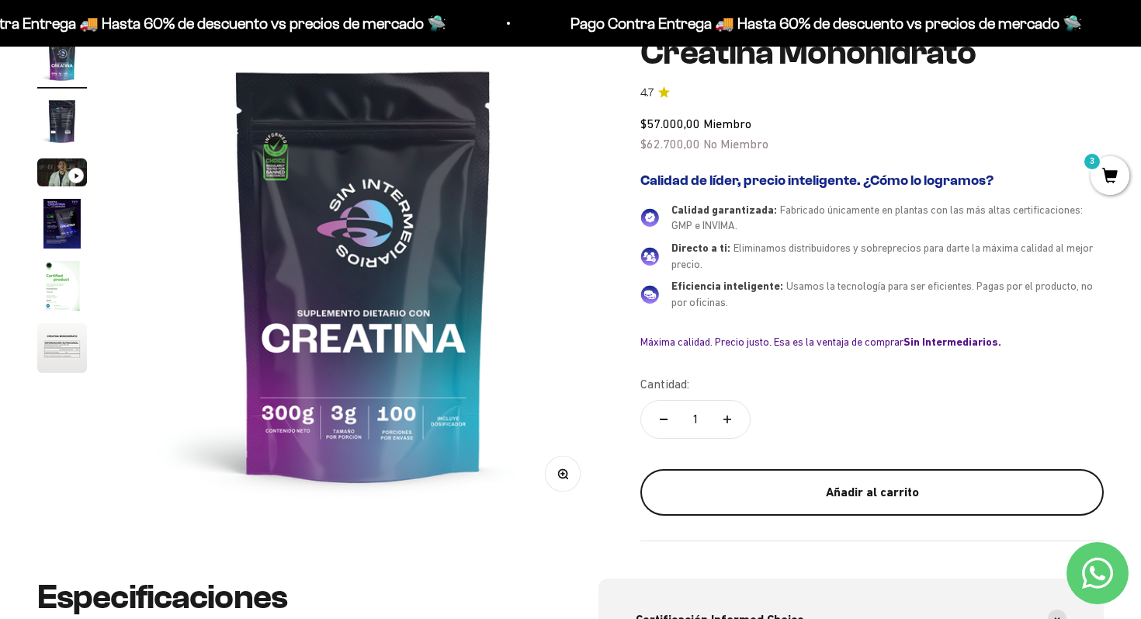
click at [807, 484] on div "Añadir al carrito" at bounding box center [872, 492] width 401 height 20
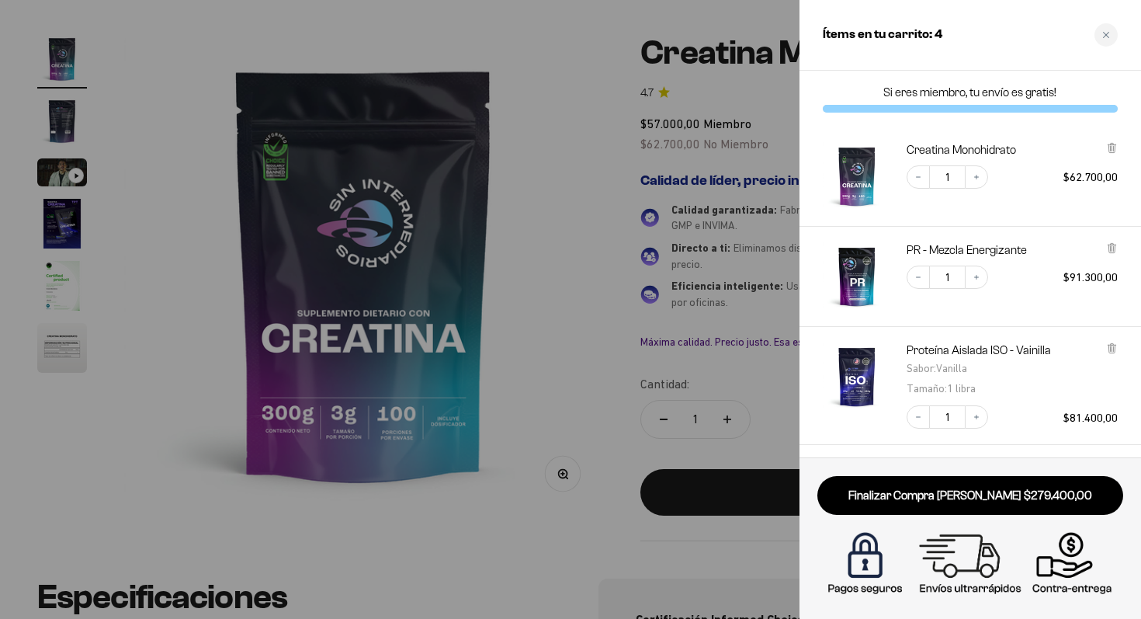
scroll to position [223, 0]
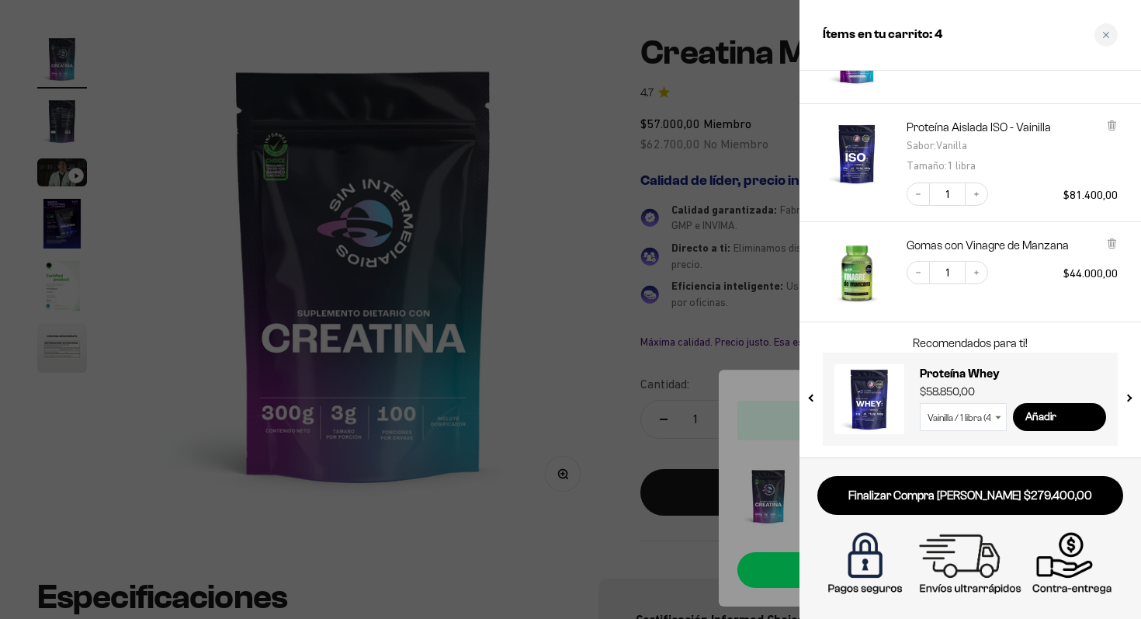
click at [993, 429] on select "Vainilla / 1 libra (460g) Vainilla / 2 libras (910g) Vainilla / 5 libras (2280g…" at bounding box center [963, 417] width 87 height 28
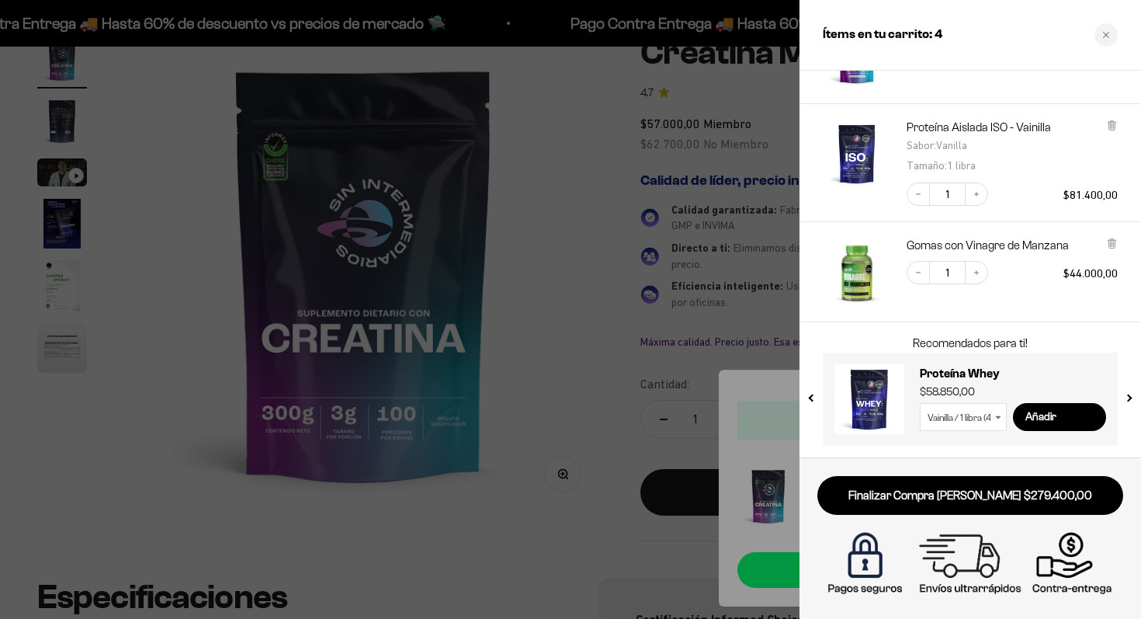
click at [981, 416] on select "Vainilla / 1 libra (460g) Vainilla / 2 libras (910g) Vainilla / 5 libras (2280g…" at bounding box center [963, 417] width 87 height 28
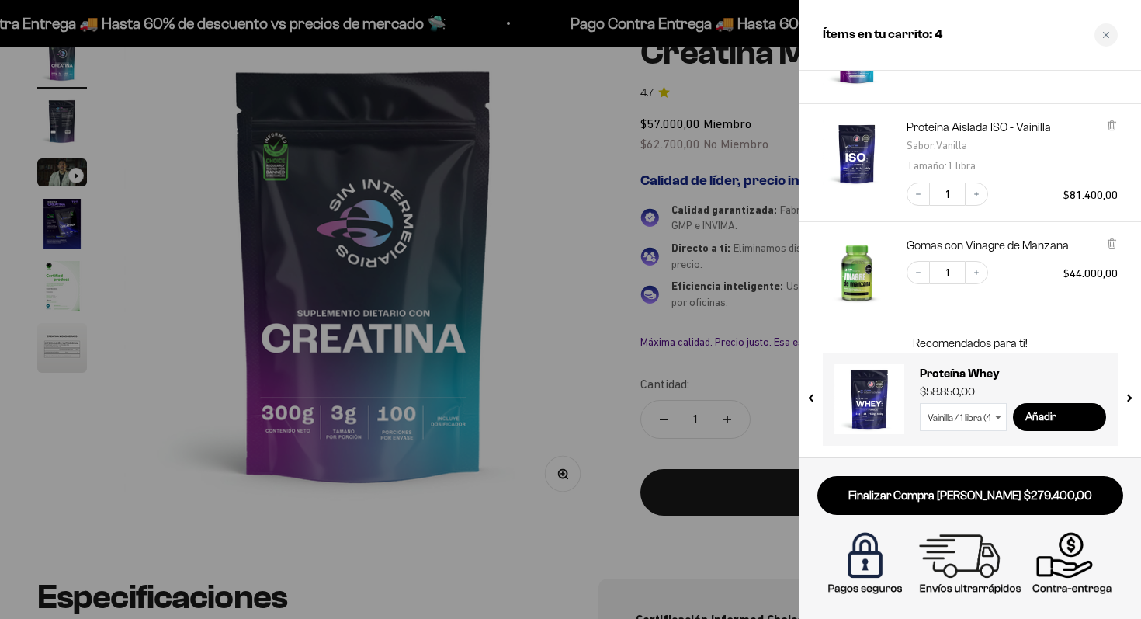
click at [961, 412] on select "Vainilla / 1 libra (460g) Vainilla / 2 libras (910g) Vainilla / 5 libras (2280g…" at bounding box center [963, 417] width 87 height 28
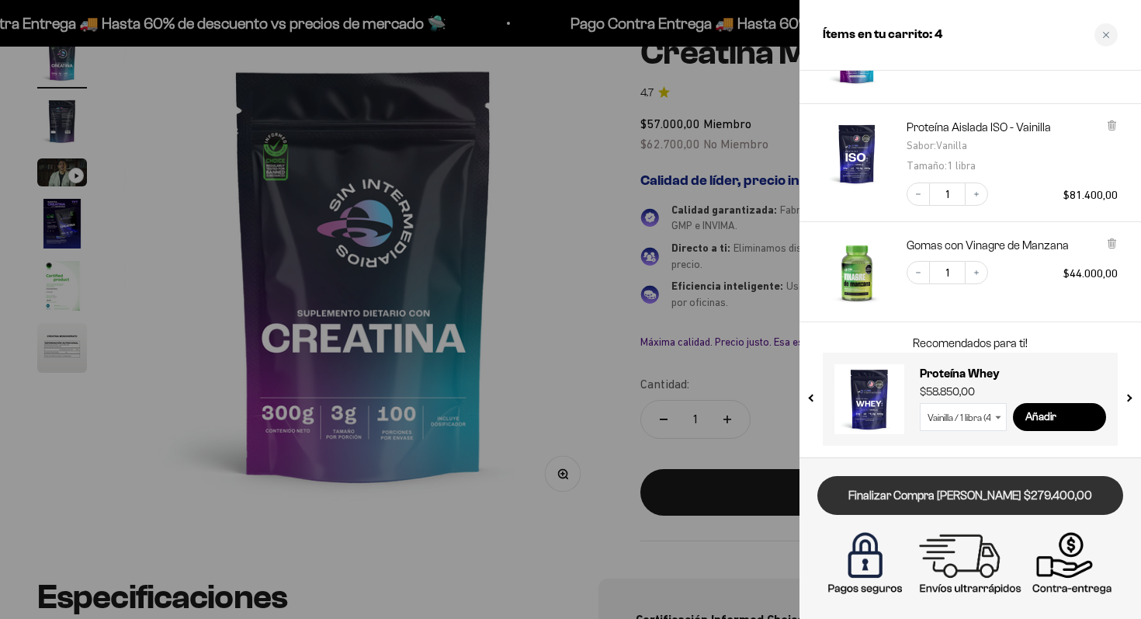
click at [961, 500] on link "Finalizar Compra Segura $279.400,00" at bounding box center [971, 496] width 306 height 40
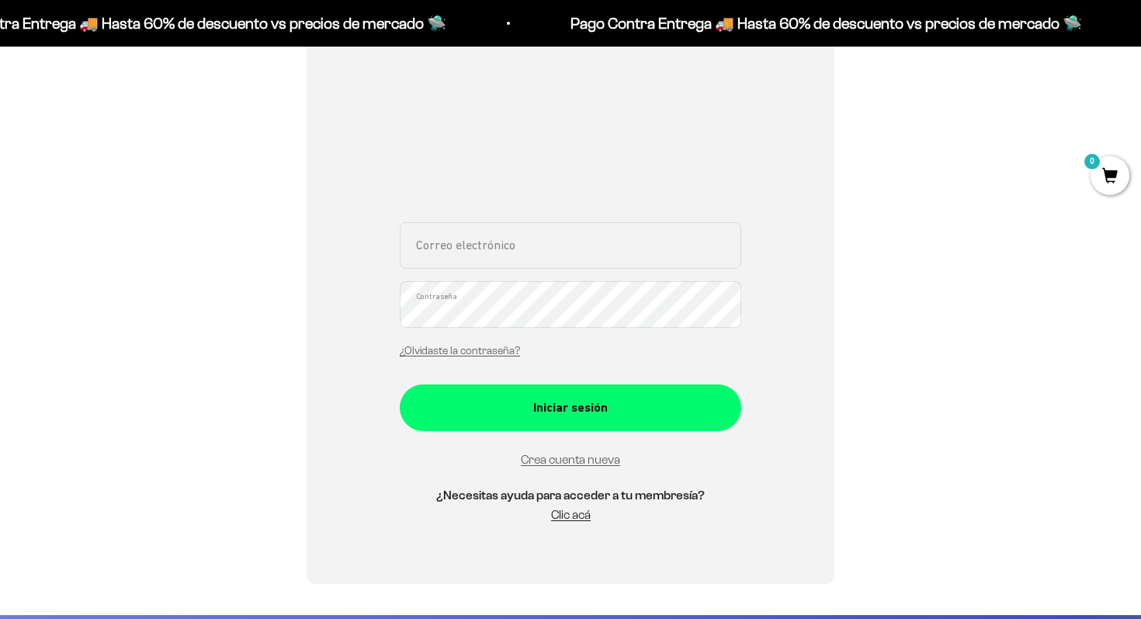
scroll to position [238, 0]
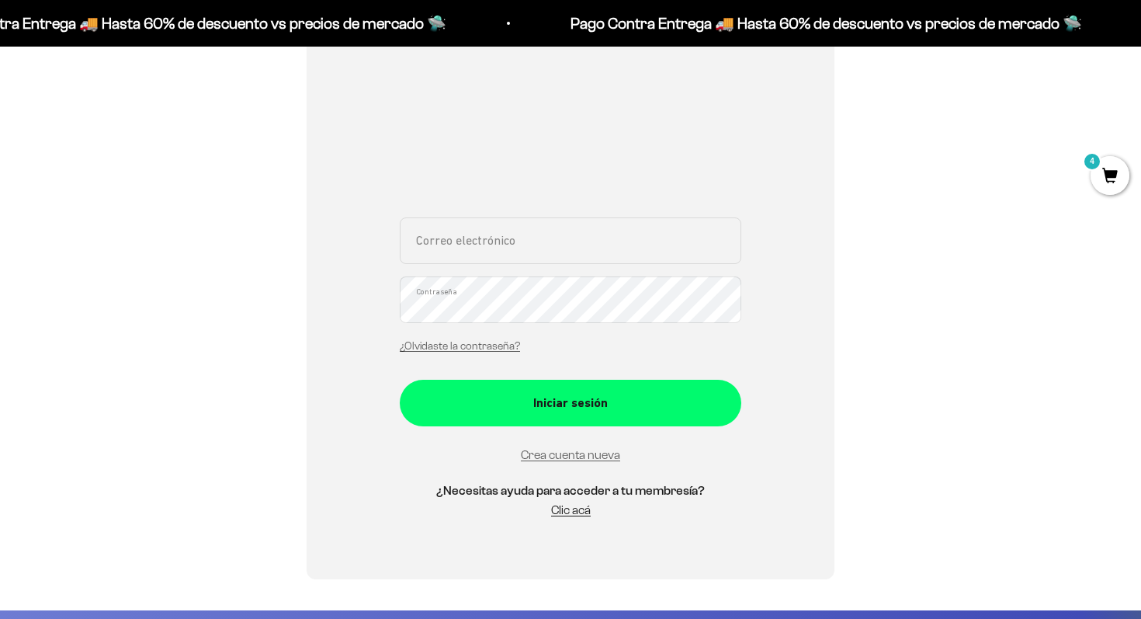
click at [479, 222] on input "Correo electrónico" at bounding box center [571, 240] width 342 height 47
type input "[EMAIL_ADDRESS][DOMAIN_NAME]"
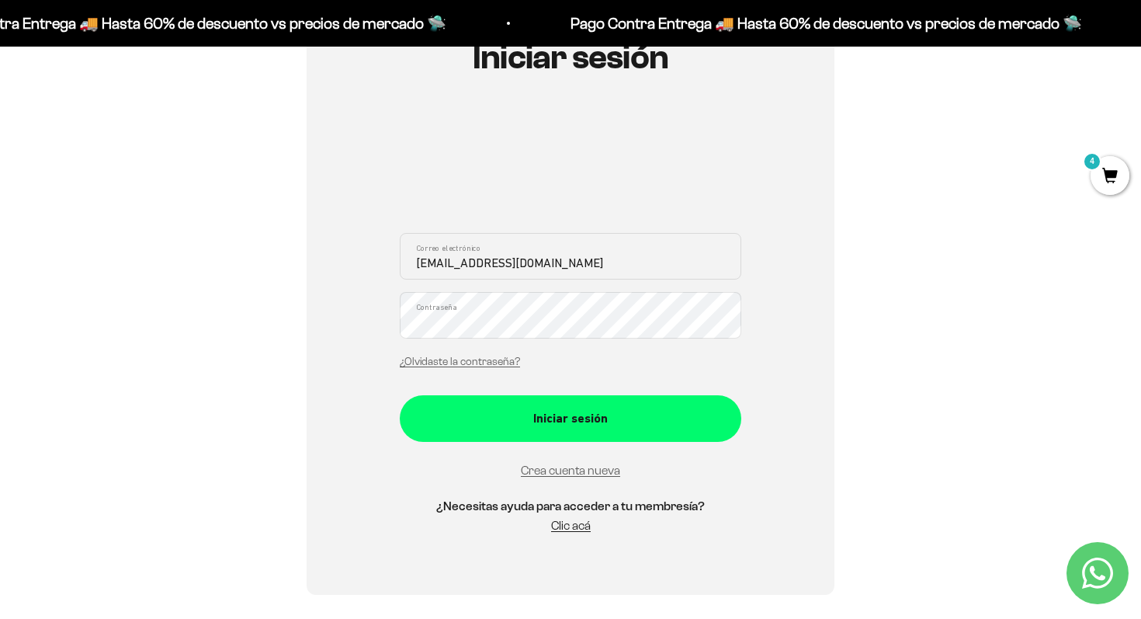
scroll to position [219, 0]
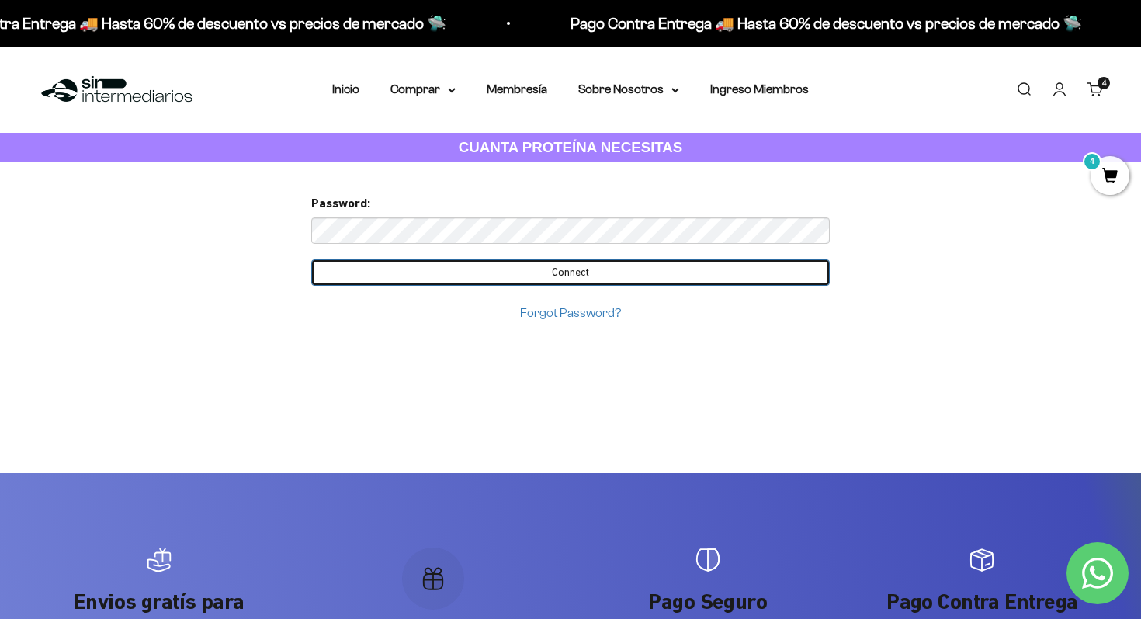
click at [484, 272] on input "Connect" at bounding box center [570, 272] width 519 height 26
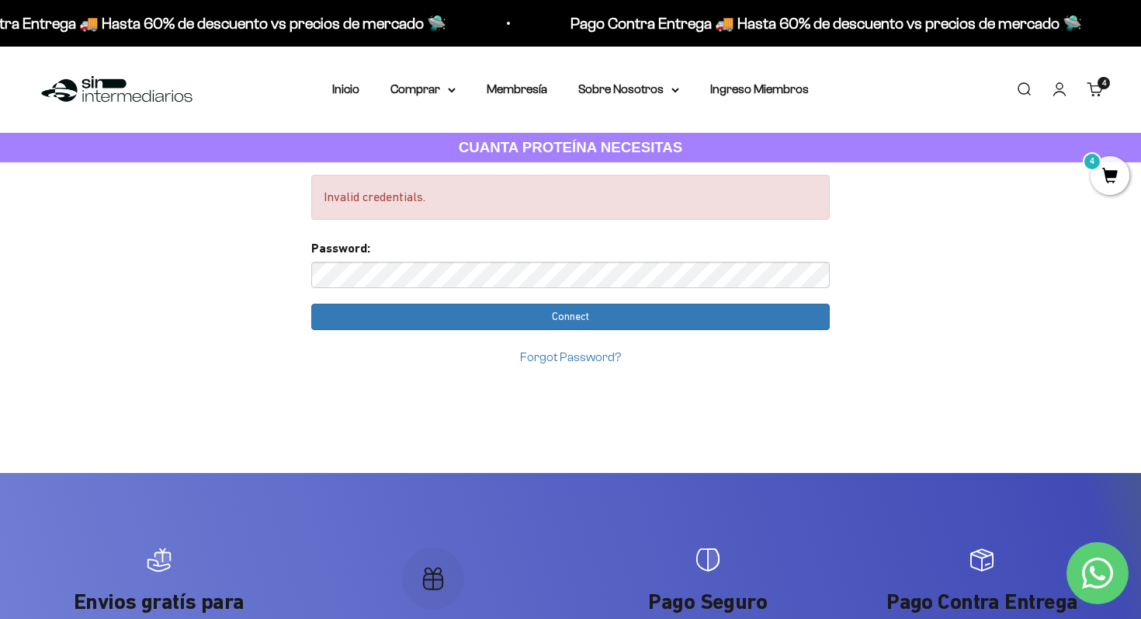
click at [1116, 78] on div "Menú [GEOGRAPHIC_DATA] Inicio Comprar Proteínas Ver Todos Whey Iso Vegan Pancak…" at bounding box center [570, 90] width 1141 height 86
click at [1106, 85] on cart-count "4 artículos 4" at bounding box center [1104, 83] width 12 height 12
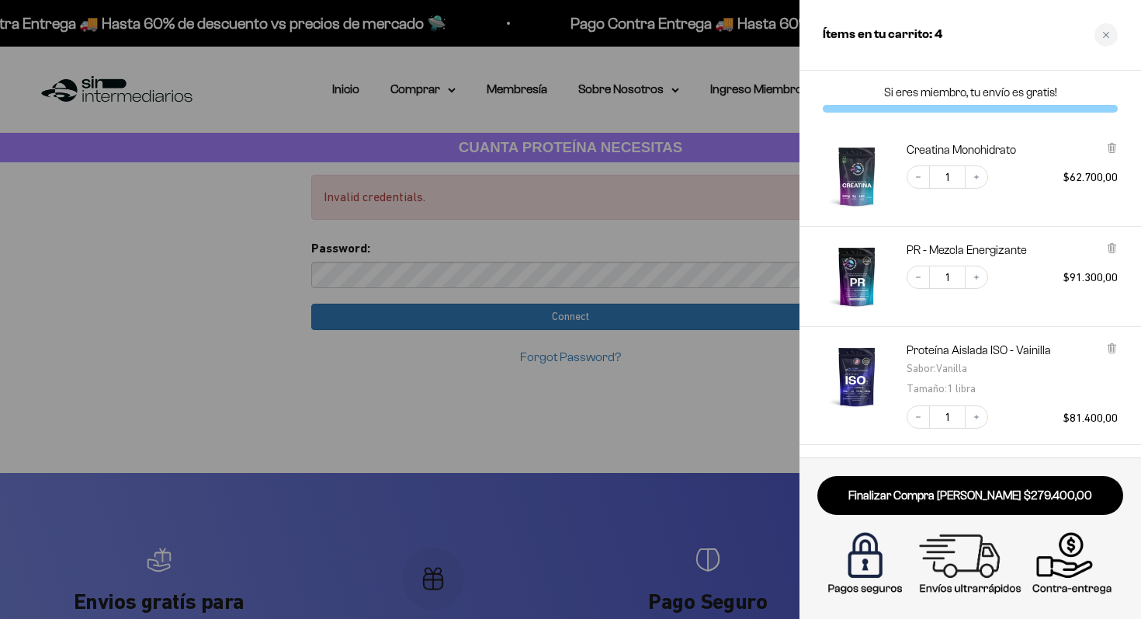
click at [260, 300] on div at bounding box center [570, 309] width 1141 height 619
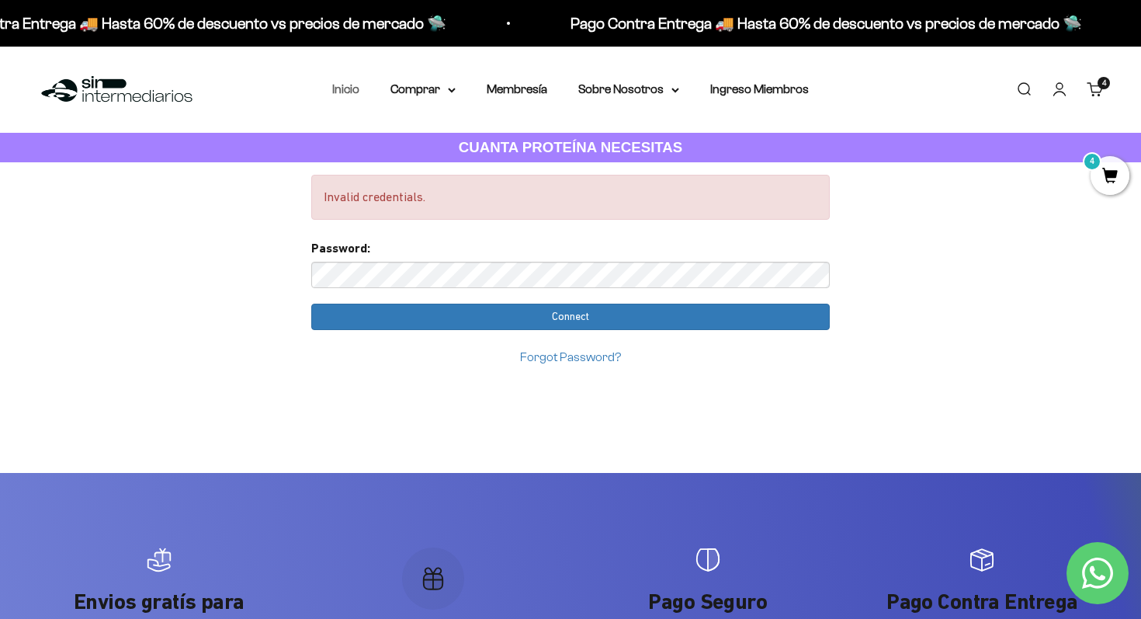
click at [338, 87] on link "Inicio" at bounding box center [345, 88] width 27 height 13
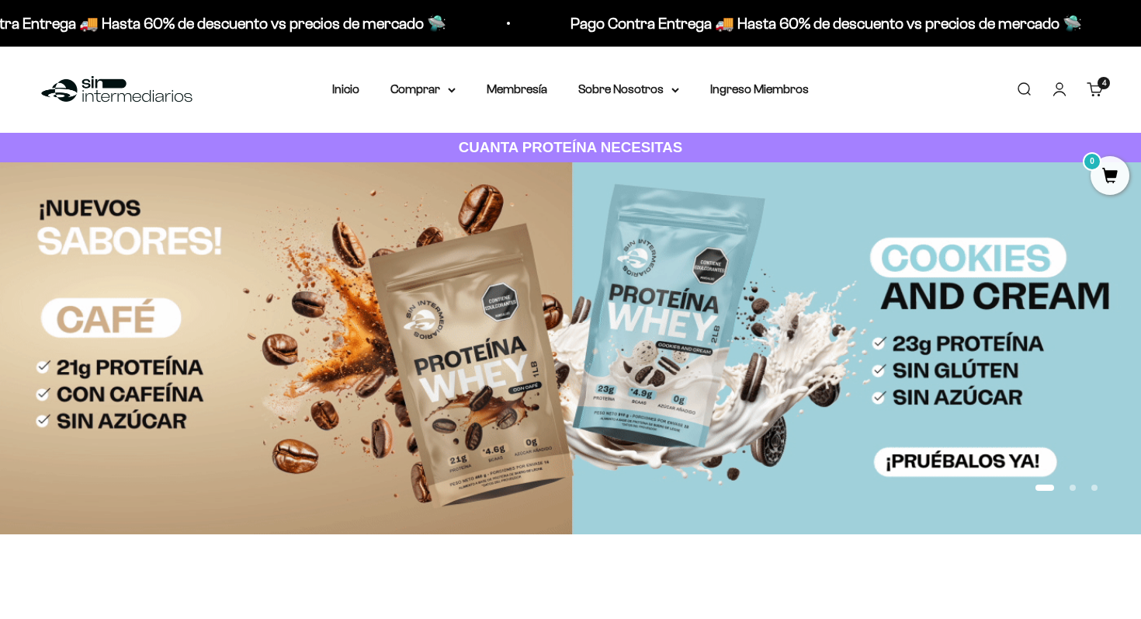
click at [1062, 90] on link "Cuenta" at bounding box center [1059, 89] width 17 height 17
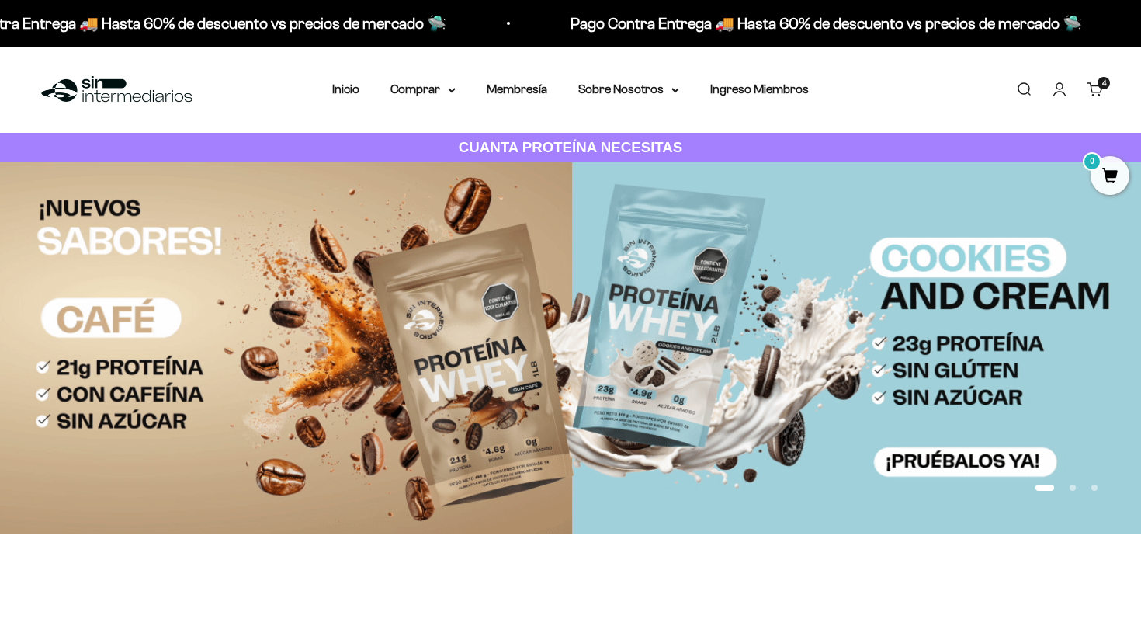
click at [1060, 92] on link "Cuenta" at bounding box center [1059, 89] width 17 height 17
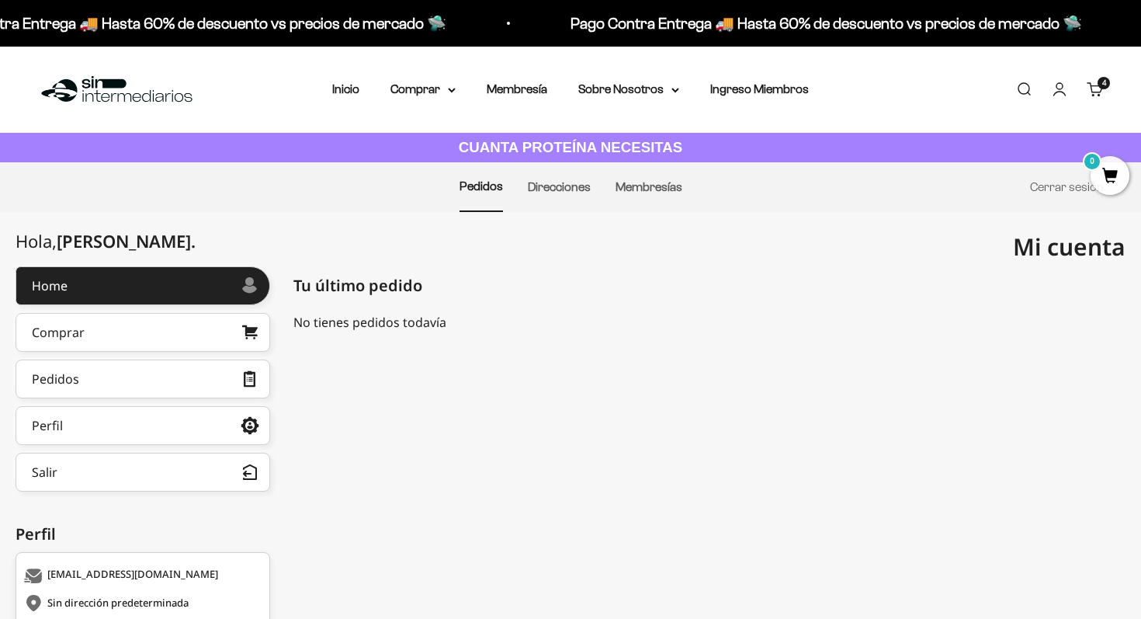
click at [1104, 98] on link "Carrito 4 artículos 4" at bounding box center [1095, 89] width 17 height 17
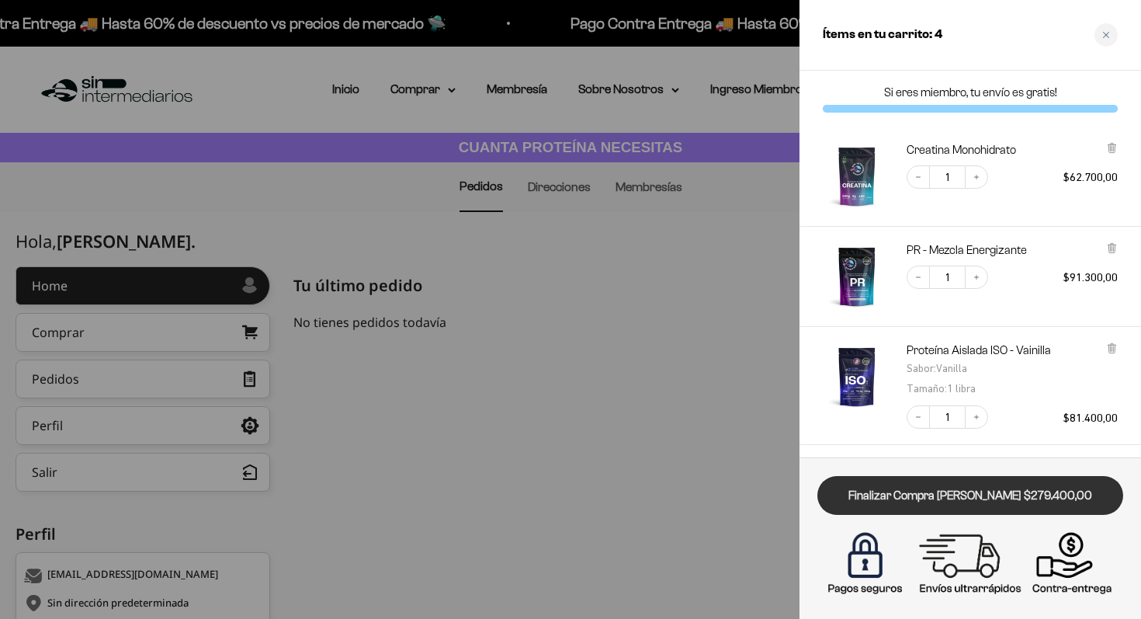
click at [930, 494] on link "Finalizar Compra [PERSON_NAME] $279.400,00" at bounding box center [971, 496] width 306 height 40
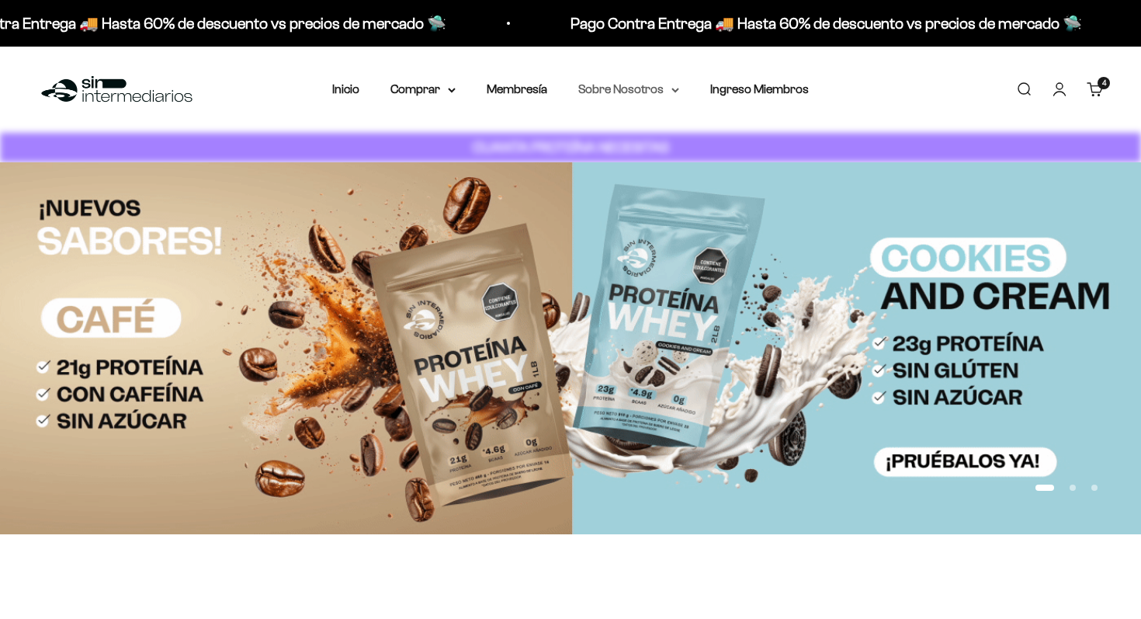
click at [632, 93] on summary "Sobre Nosotros" at bounding box center [628, 89] width 101 height 20
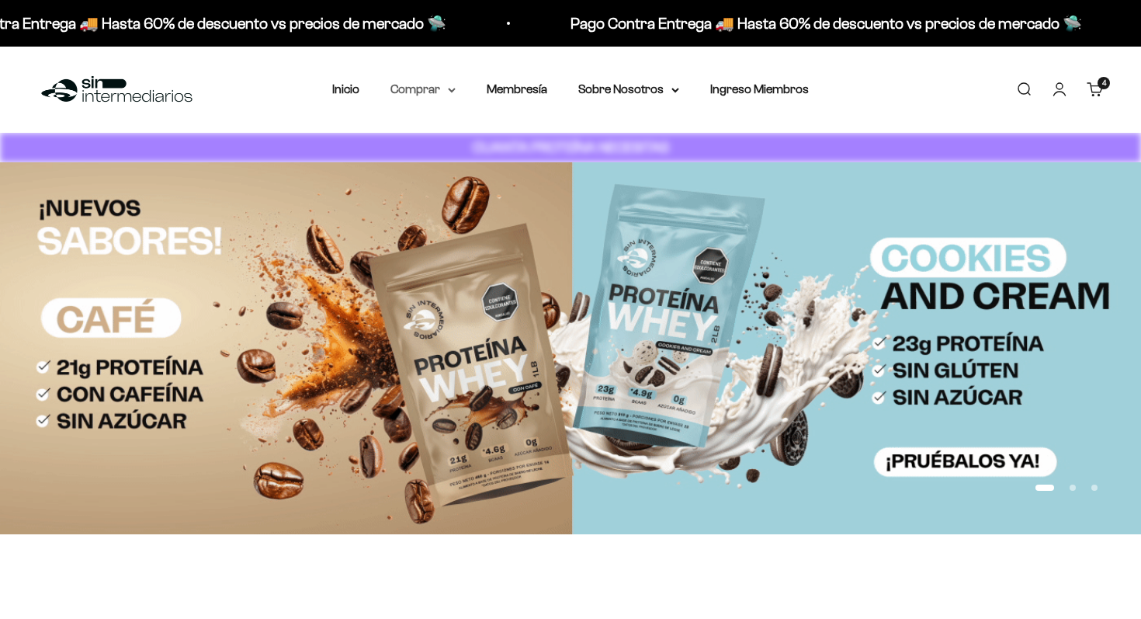
click at [418, 89] on summary "Comprar" at bounding box center [423, 89] width 65 height 20
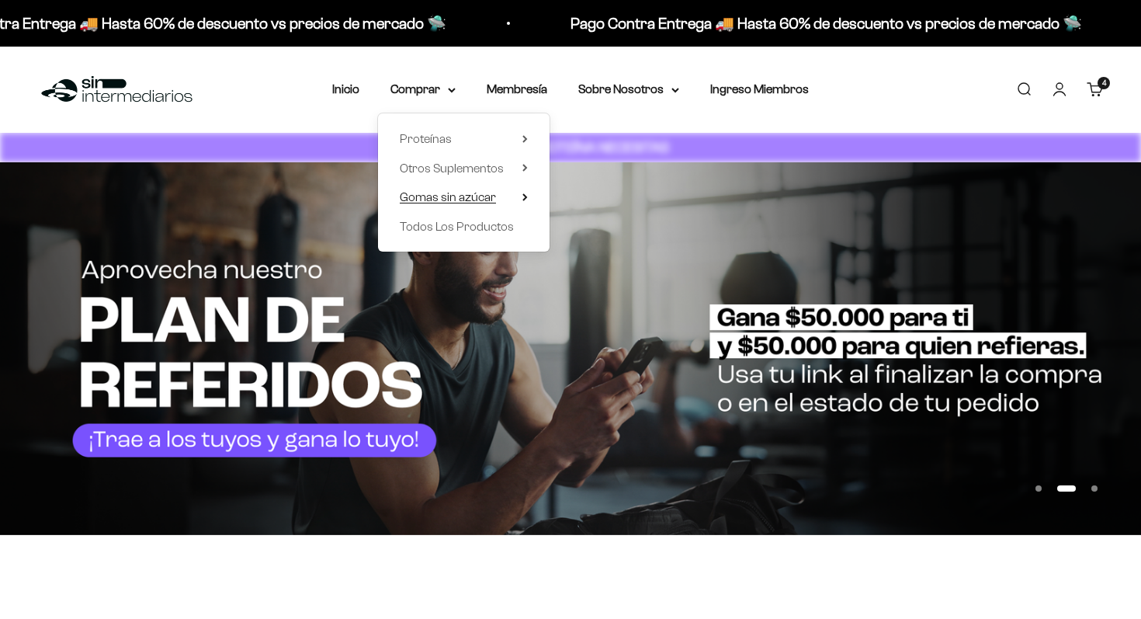
click at [456, 205] on span "Gomas sin azúcar" at bounding box center [448, 197] width 96 height 20
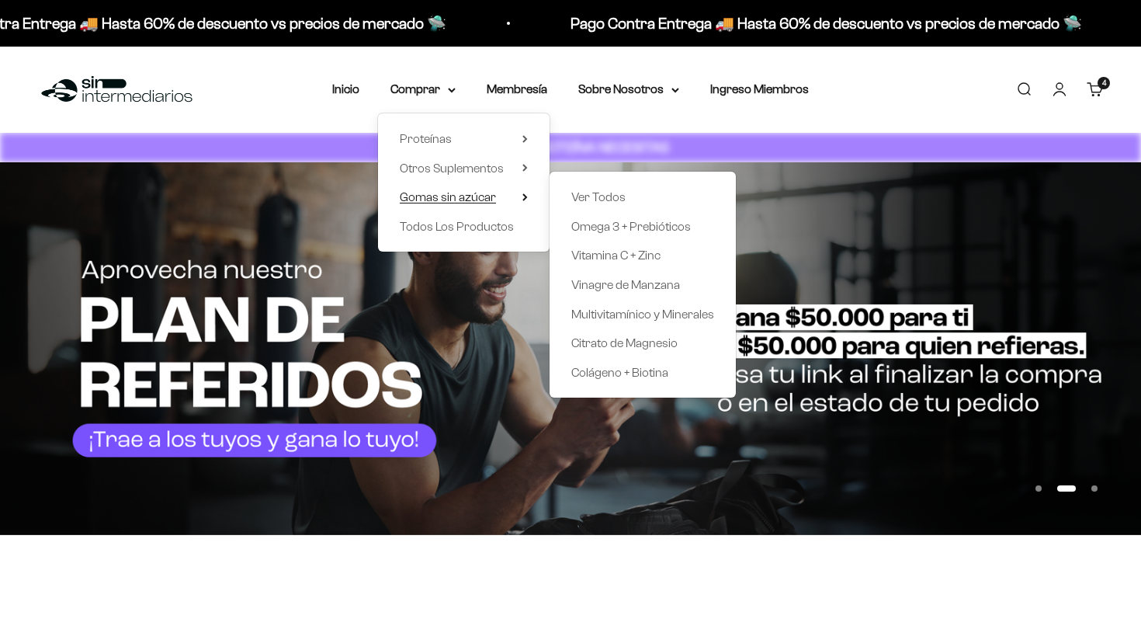
click at [467, 195] on span "Gomas sin azúcar" at bounding box center [448, 196] width 96 height 13
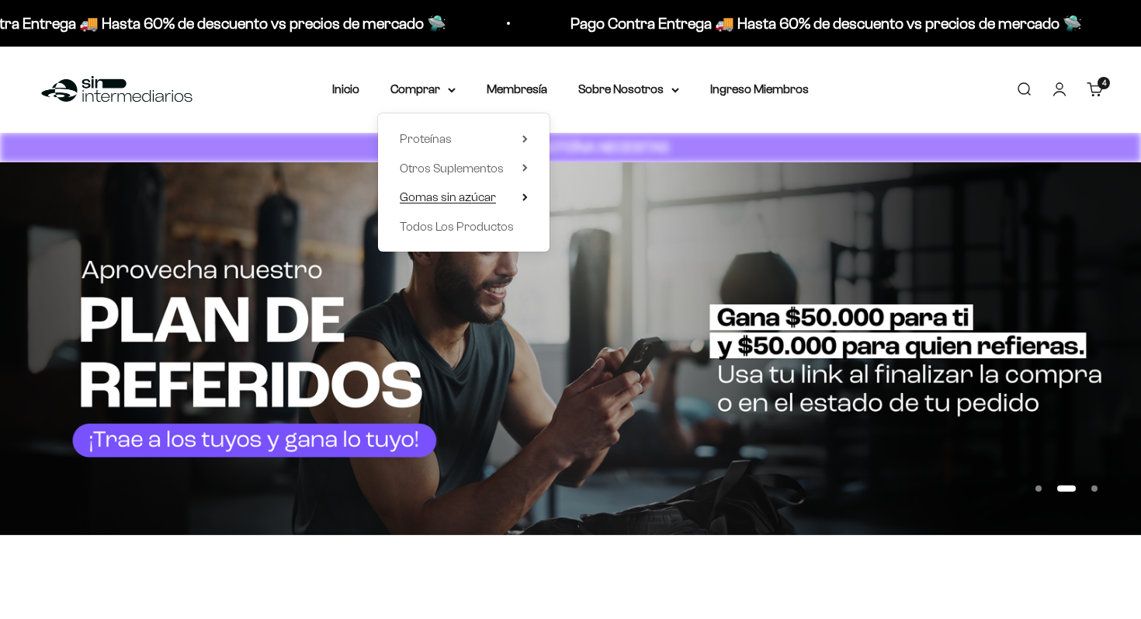
click at [481, 193] on span "Gomas sin azúcar" at bounding box center [448, 196] width 96 height 13
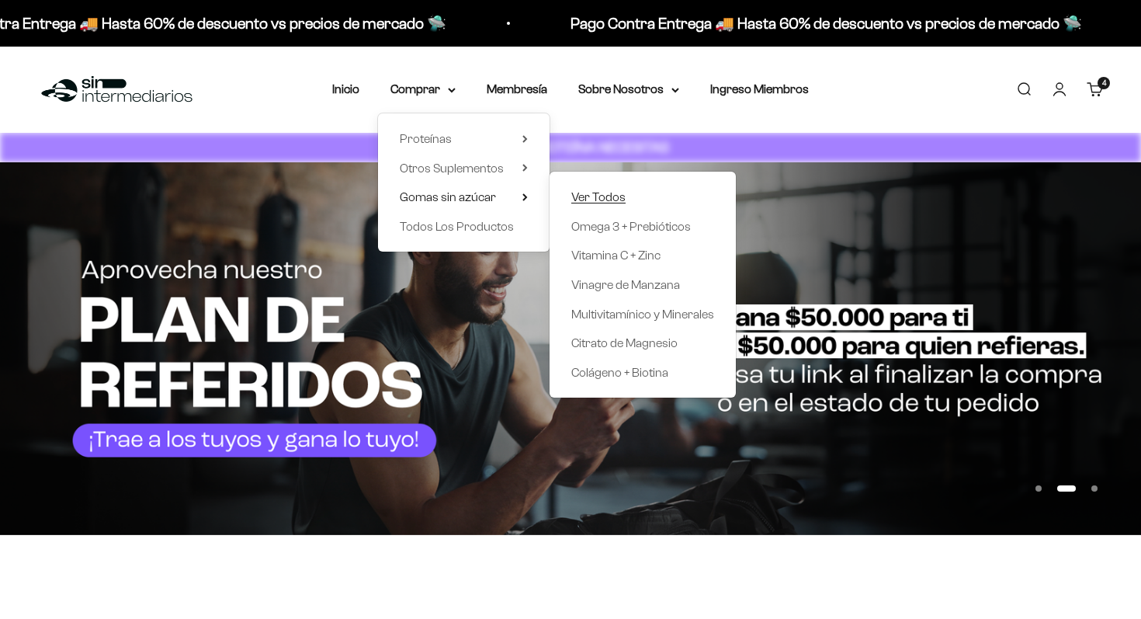
click at [601, 203] on span "Ver Todos" at bounding box center [598, 196] width 54 height 13
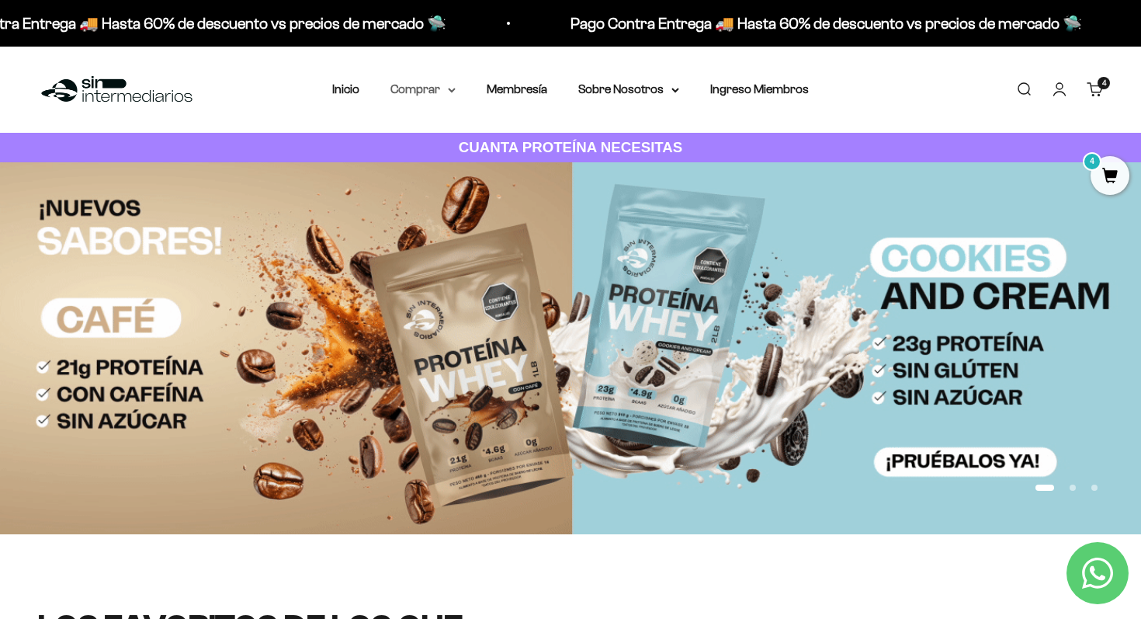
click at [444, 95] on summary "Comprar" at bounding box center [423, 89] width 65 height 20
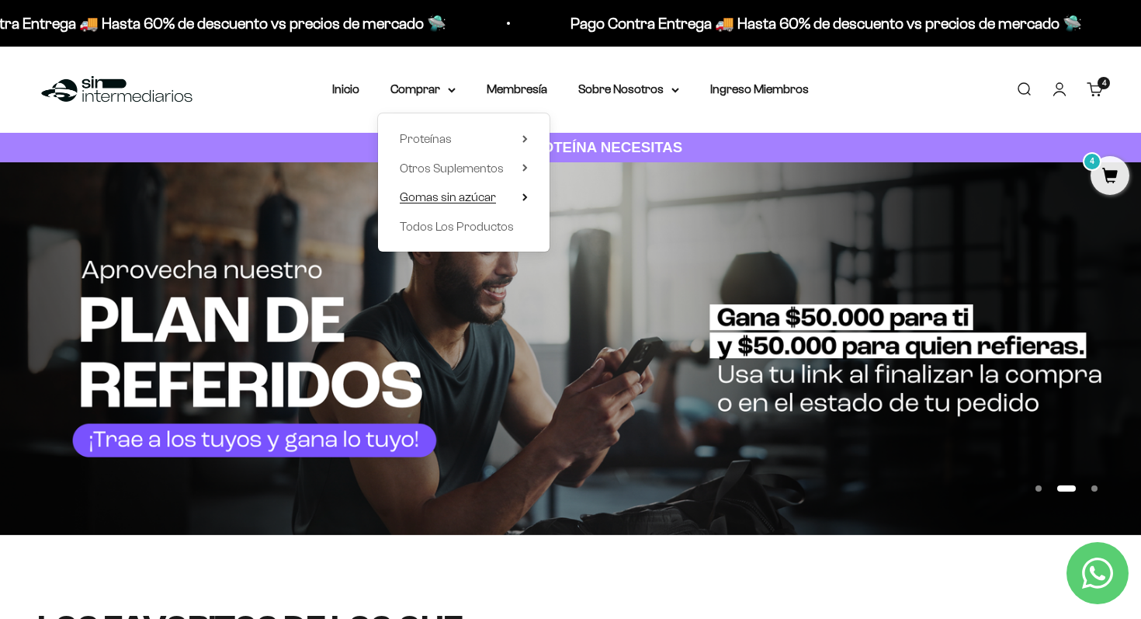
click at [469, 201] on span "Gomas sin azúcar" at bounding box center [448, 196] width 96 height 13
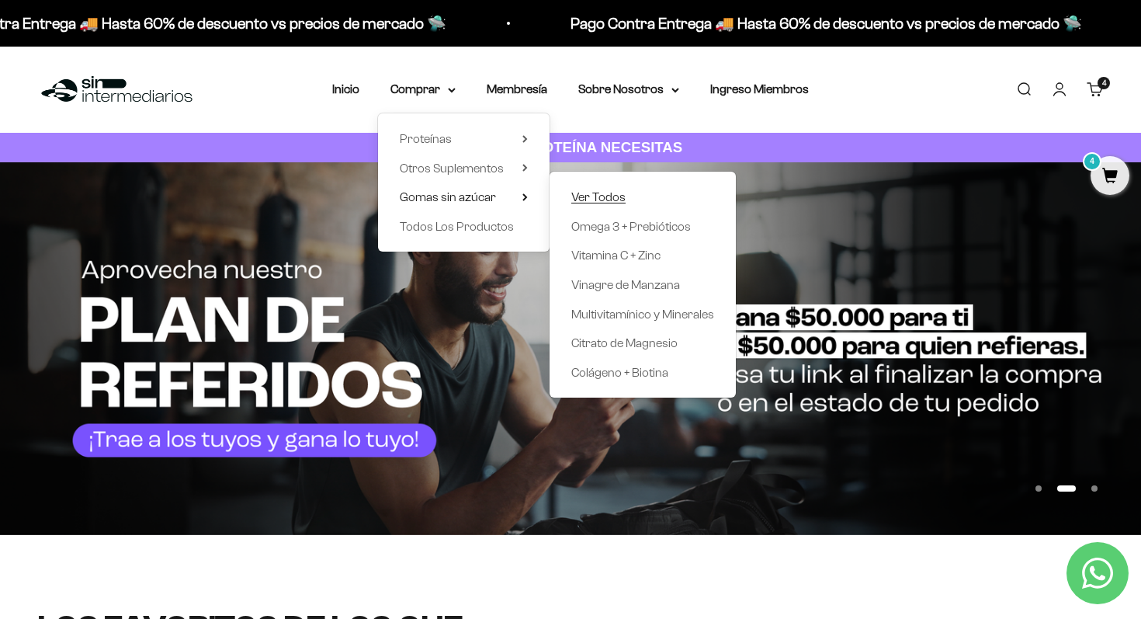
click at [609, 201] on span "Ver Todos" at bounding box center [598, 196] width 54 height 13
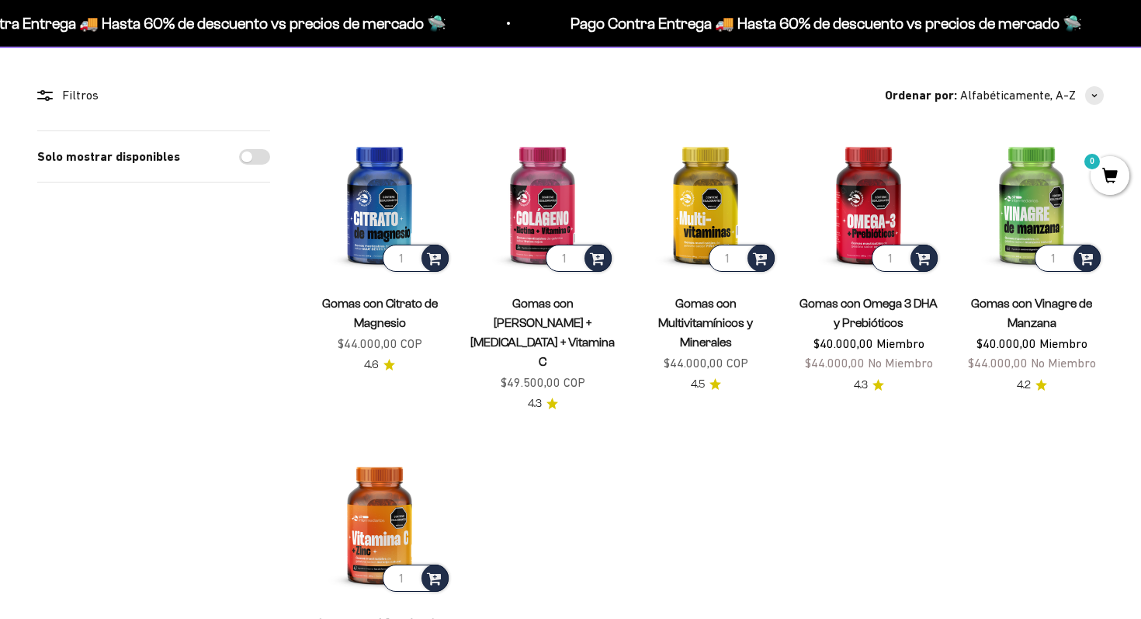
scroll to position [127, 0]
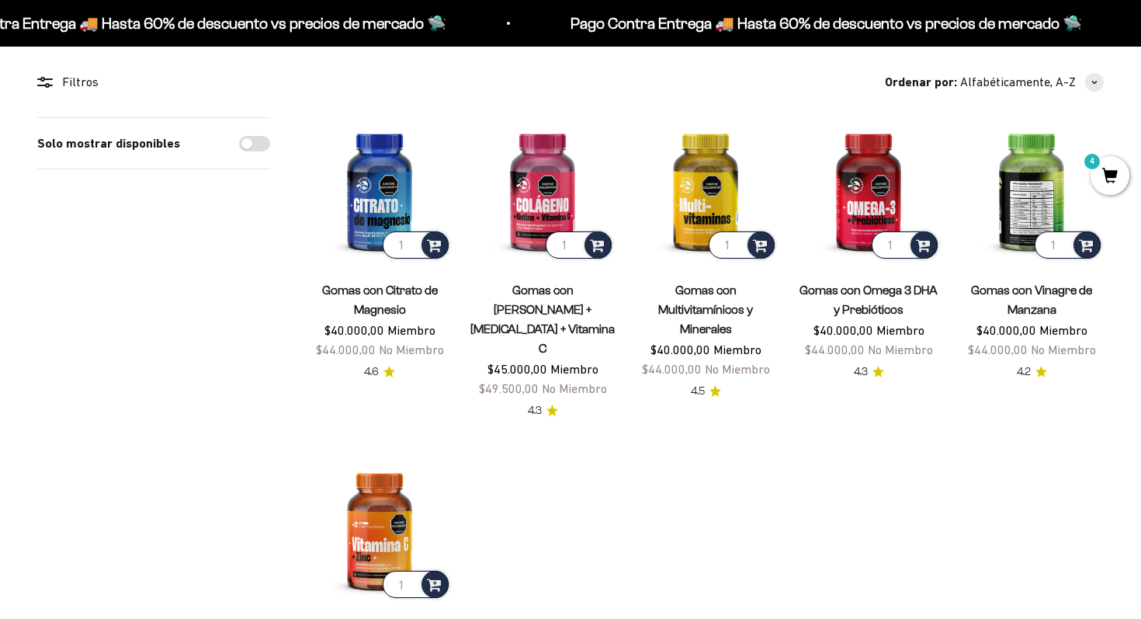
click at [1024, 228] on img at bounding box center [1032, 189] width 144 height 144
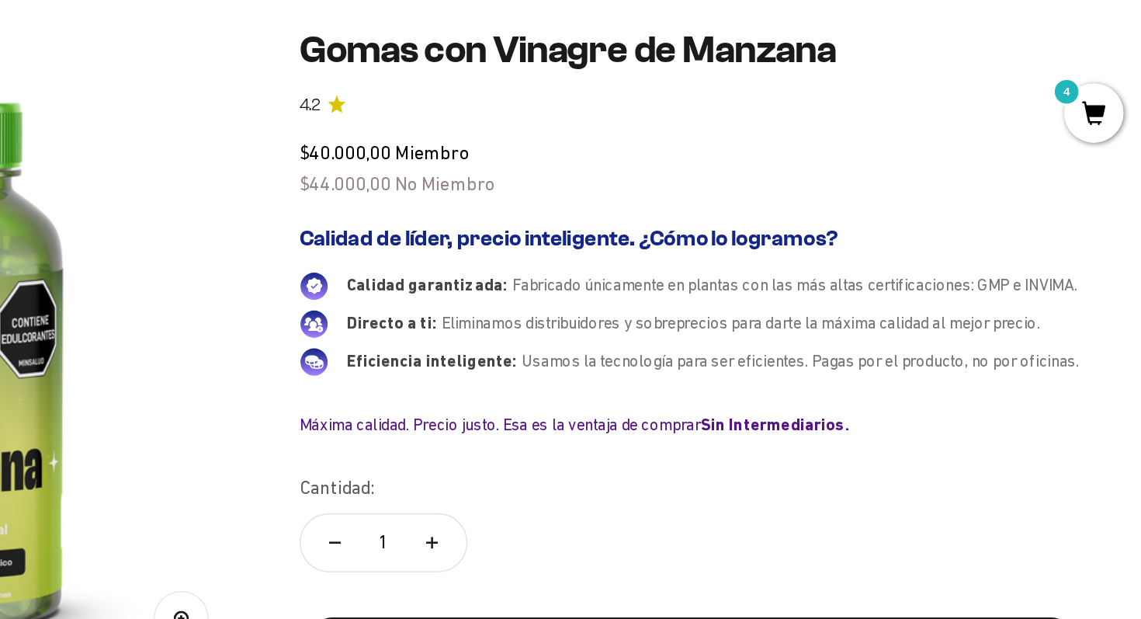
scroll to position [80, 0]
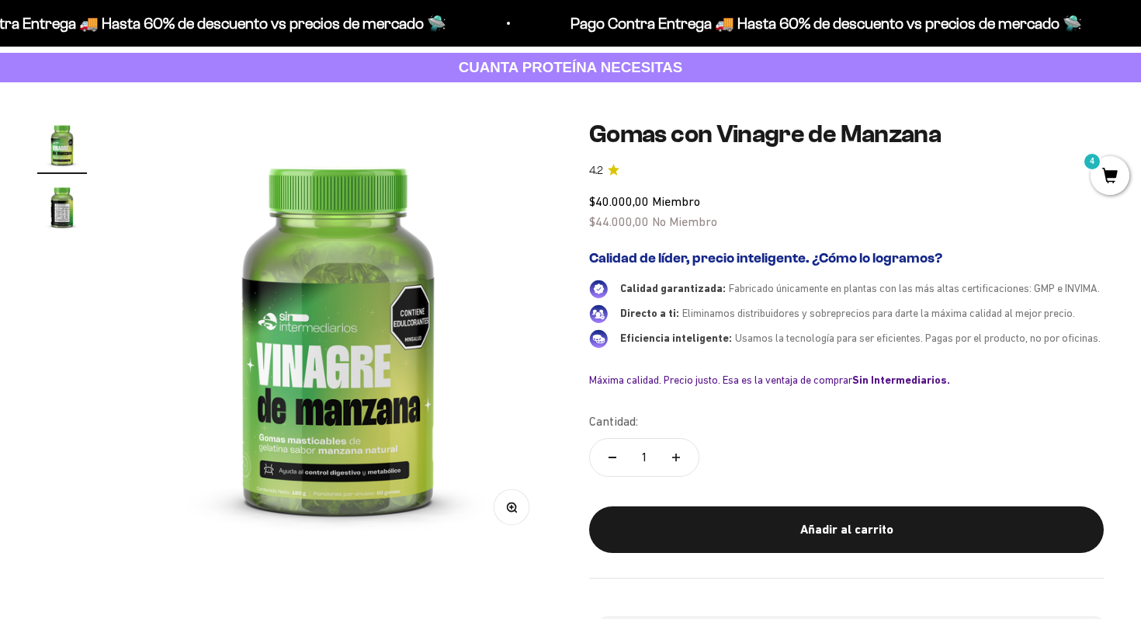
click at [67, 200] on img "Ir al artículo 2" at bounding box center [62, 207] width 50 height 50
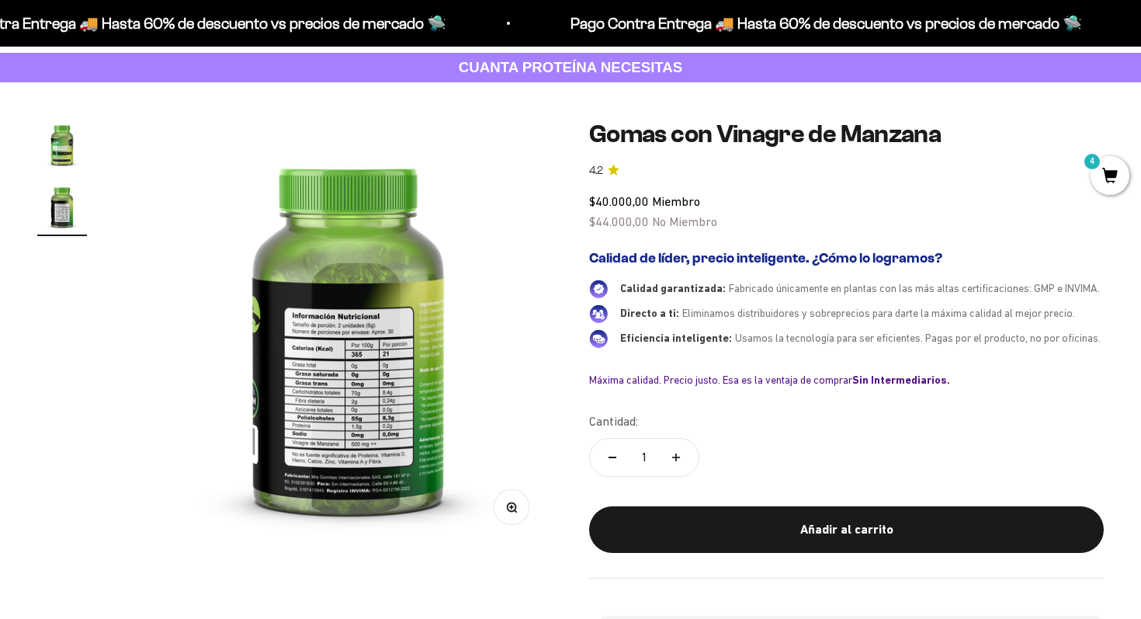
scroll to position [0, 446]
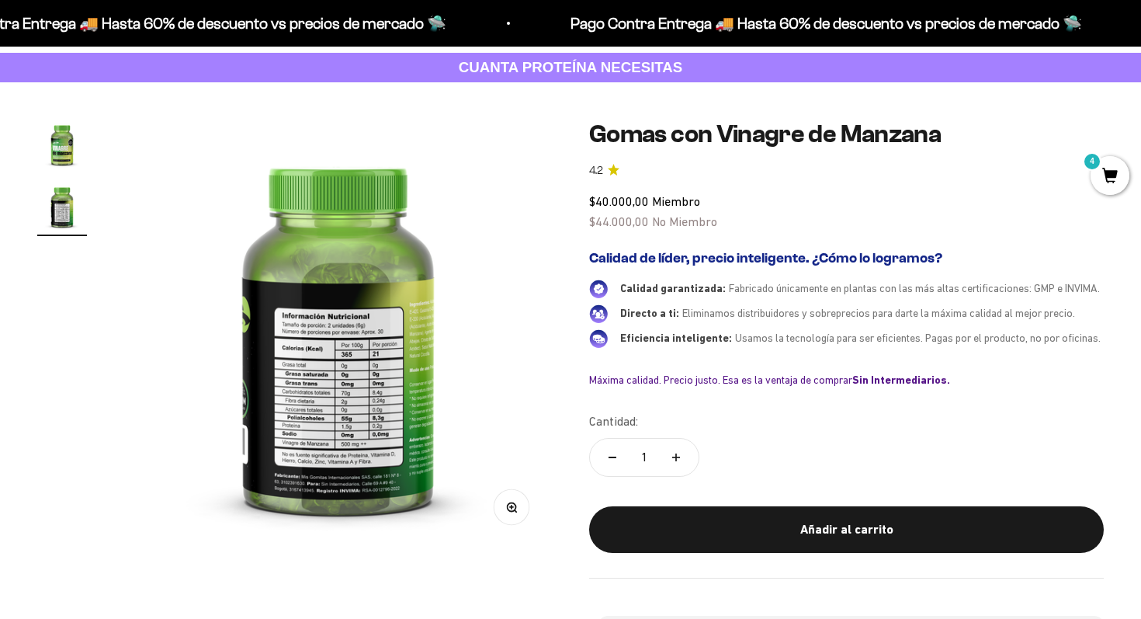
click at [341, 389] on img at bounding box center [338, 334] width 428 height 428
click at [506, 502] on icon "button" at bounding box center [511, 507] width 11 height 11
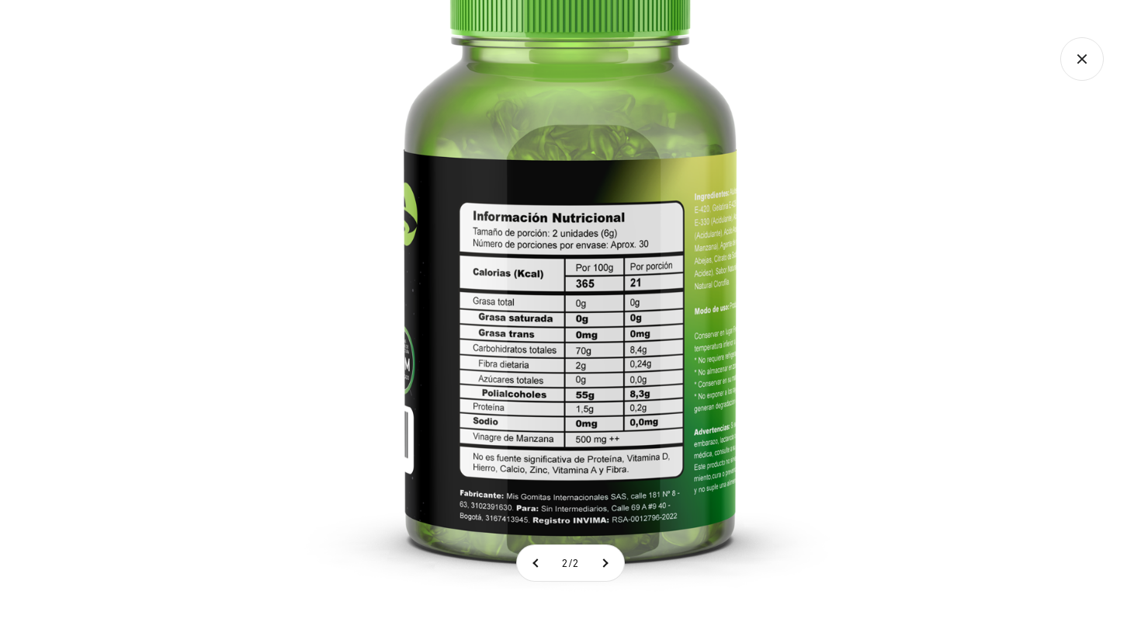
scroll to position [0, 0]
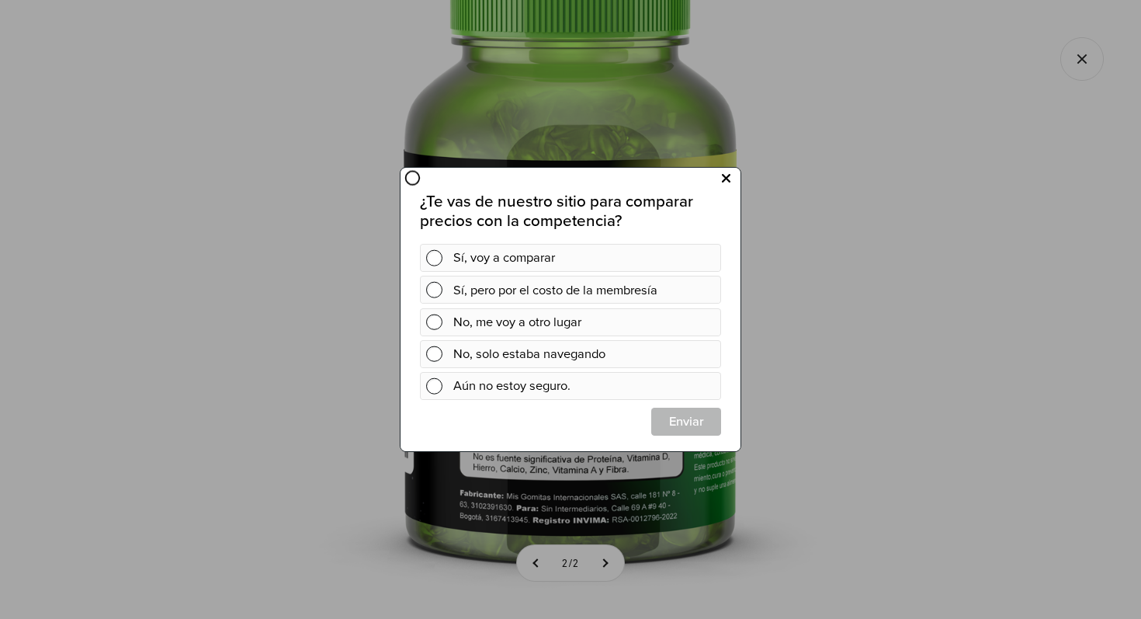
click at [734, 181] on button at bounding box center [726, 179] width 29 height 26
click at [728, 179] on icon at bounding box center [726, 178] width 9 height 21
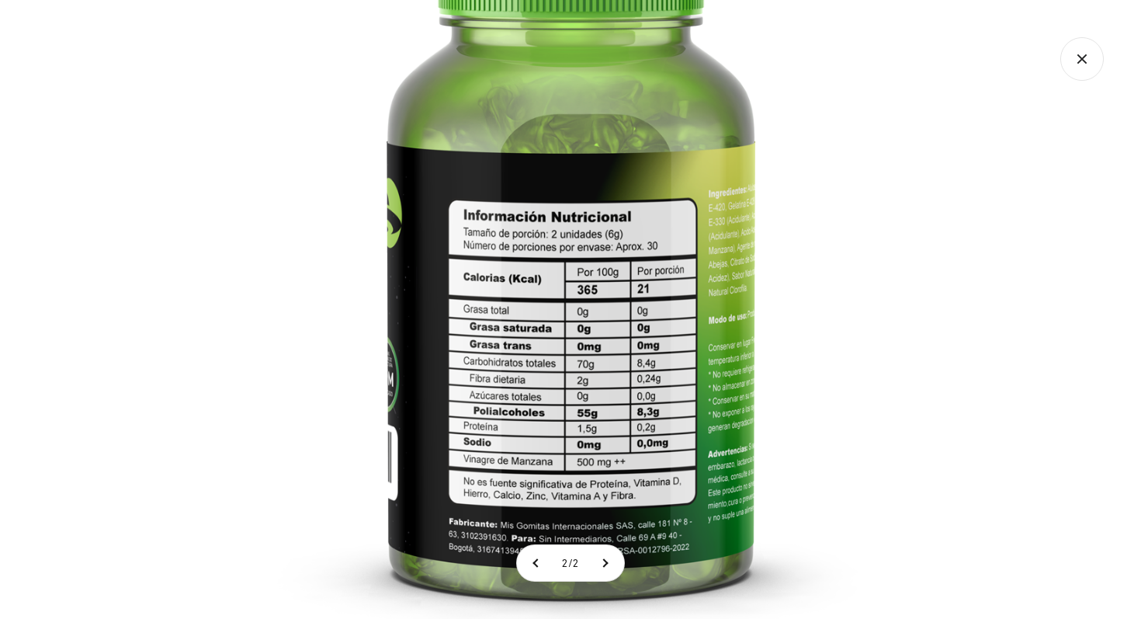
click at [872, 297] on img at bounding box center [571, 250] width 822 height 822
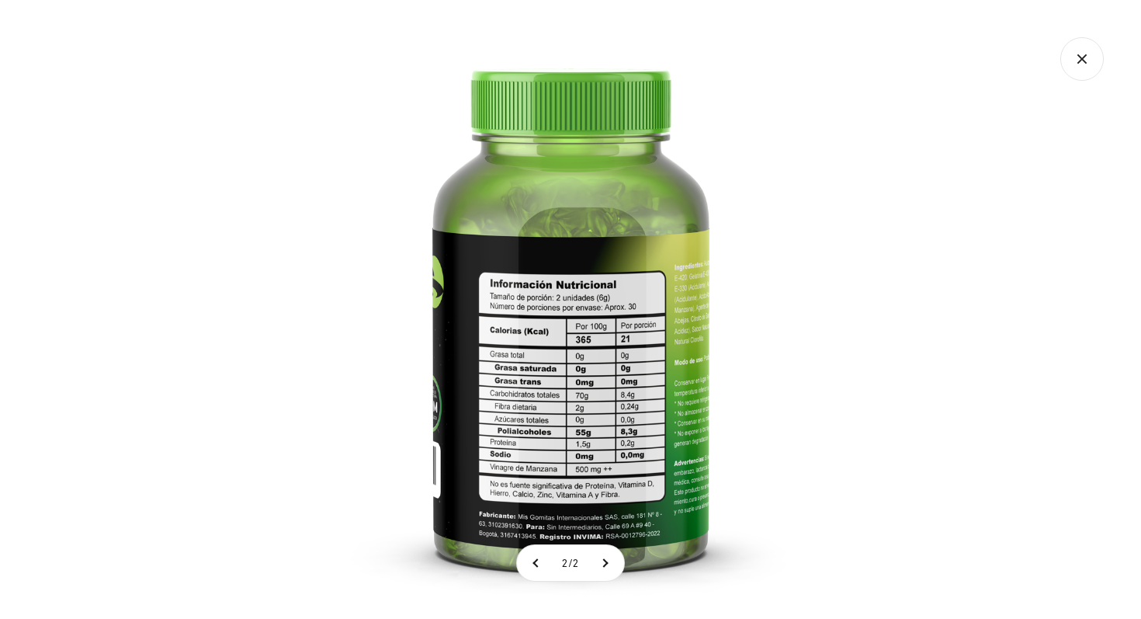
click at [1085, 61] on icon "Cerrar galería" at bounding box center [1082, 58] width 9 height 9
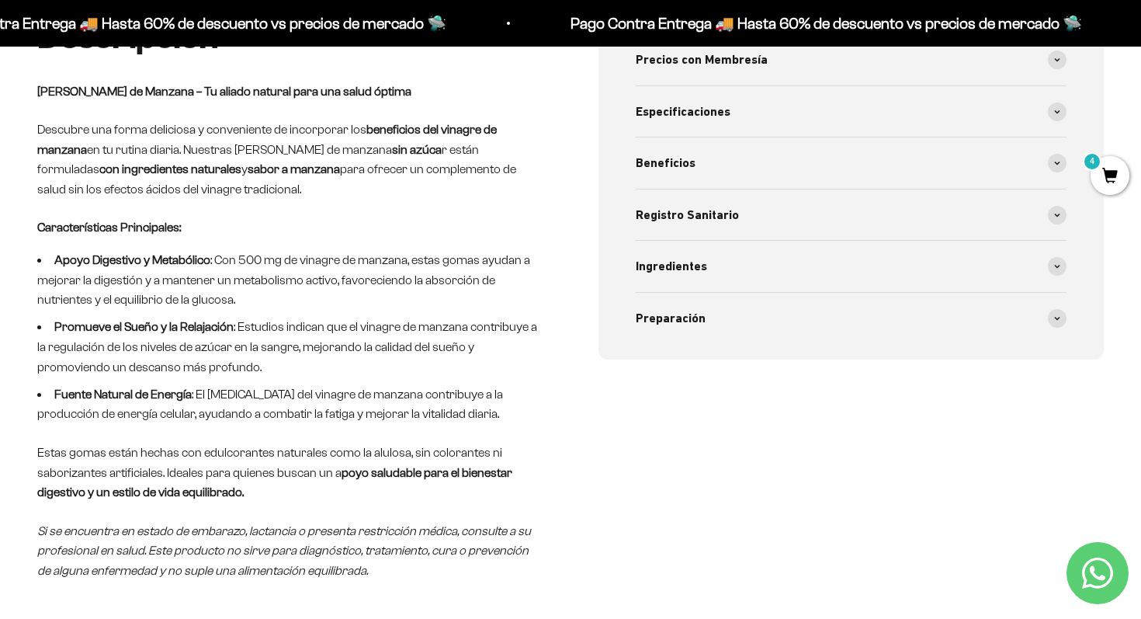
scroll to position [681, 0]
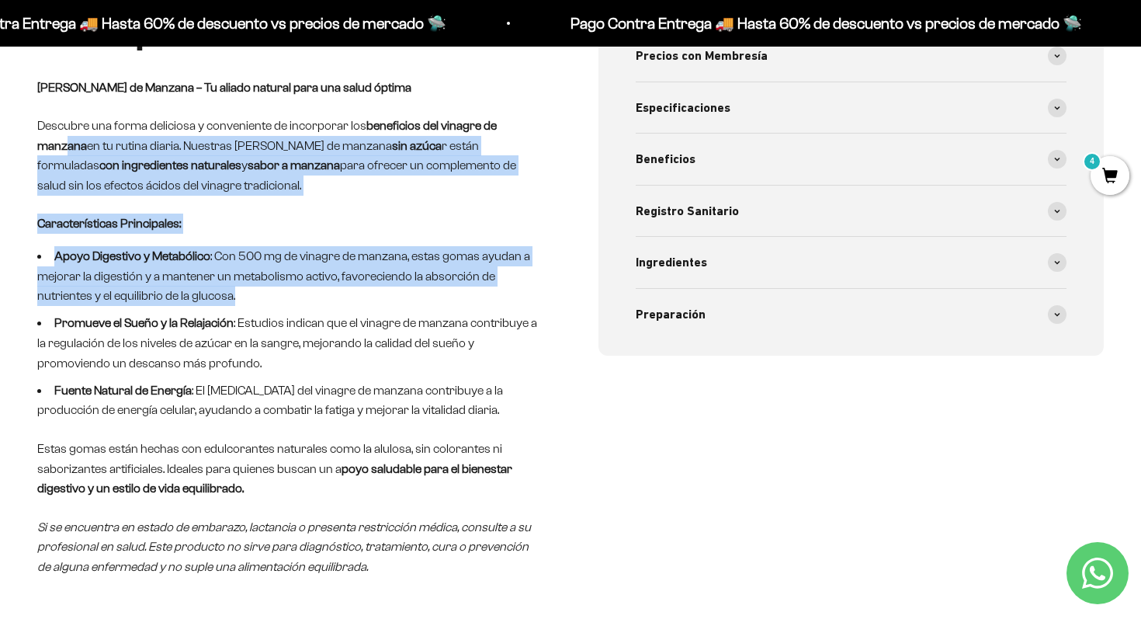
drag, startPoint x: 67, startPoint y: 167, endPoint x: 177, endPoint y: 325, distance: 193.0
click at [177, 325] on div "Descripción Gomas de Vinagre de Manzana – Tu aliado natural para una salud ópti…" at bounding box center [289, 295] width 505 height 561
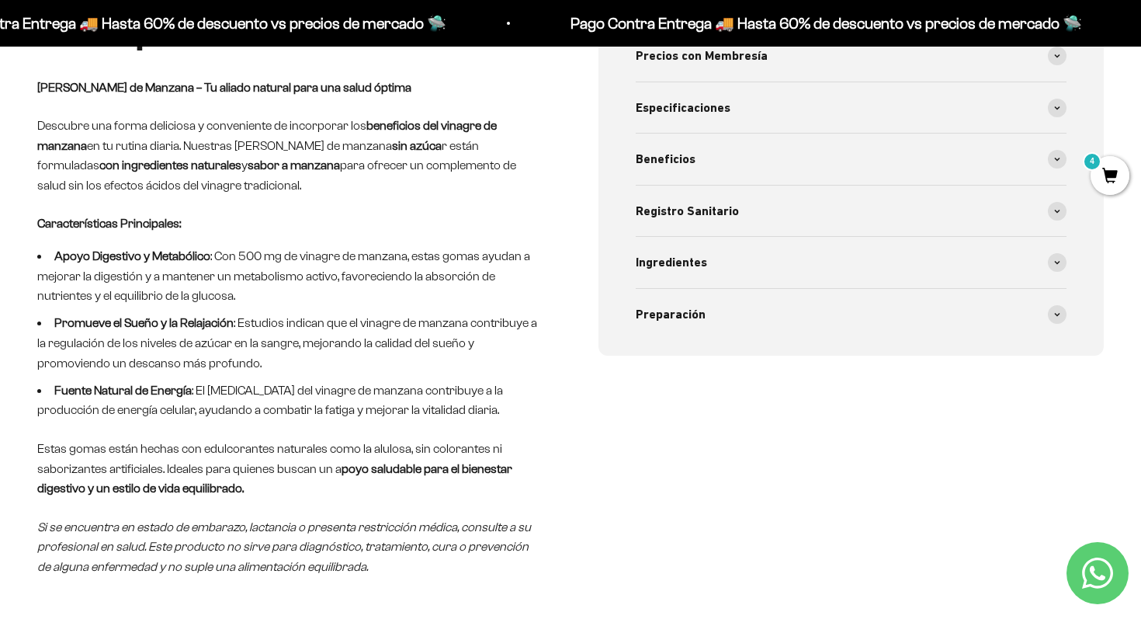
click at [36, 106] on div "Descripción Gomas de Vinagre de Manzana – Tu aliado natural para una salud ópti…" at bounding box center [570, 333] width 1141 height 636
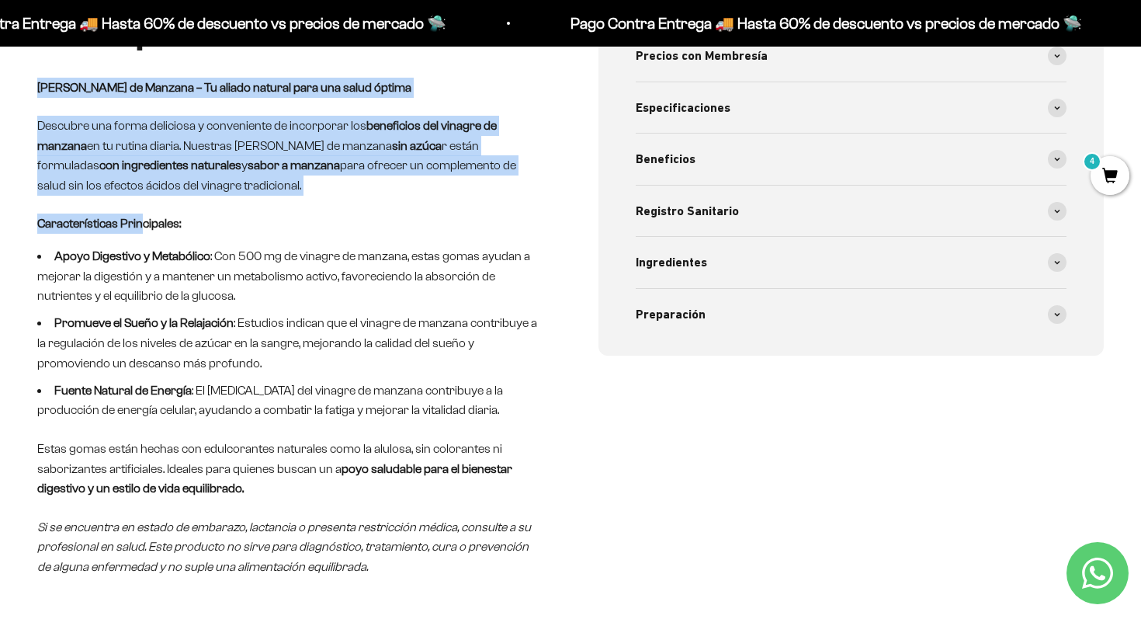
drag, startPoint x: 21, startPoint y: 85, endPoint x: 216, endPoint y: 325, distance: 308.5
click at [215, 323] on div "Descripción Gomas de Vinagre de Manzana – Tu aliado natural para una salud ópti…" at bounding box center [570, 333] width 1141 height 636
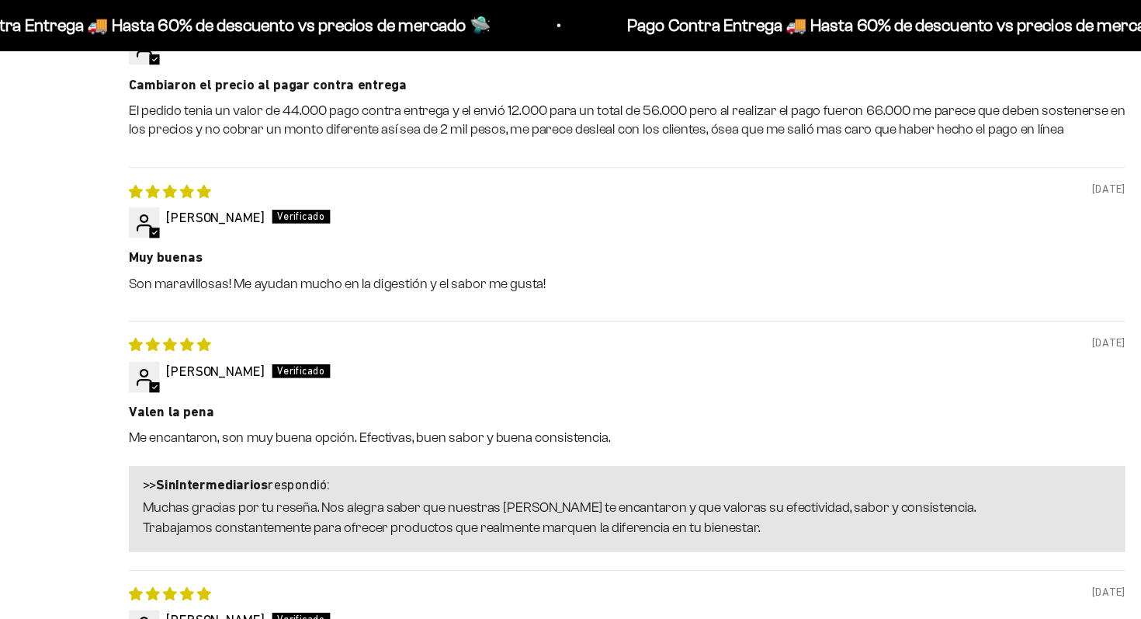
scroll to position [1404, 0]
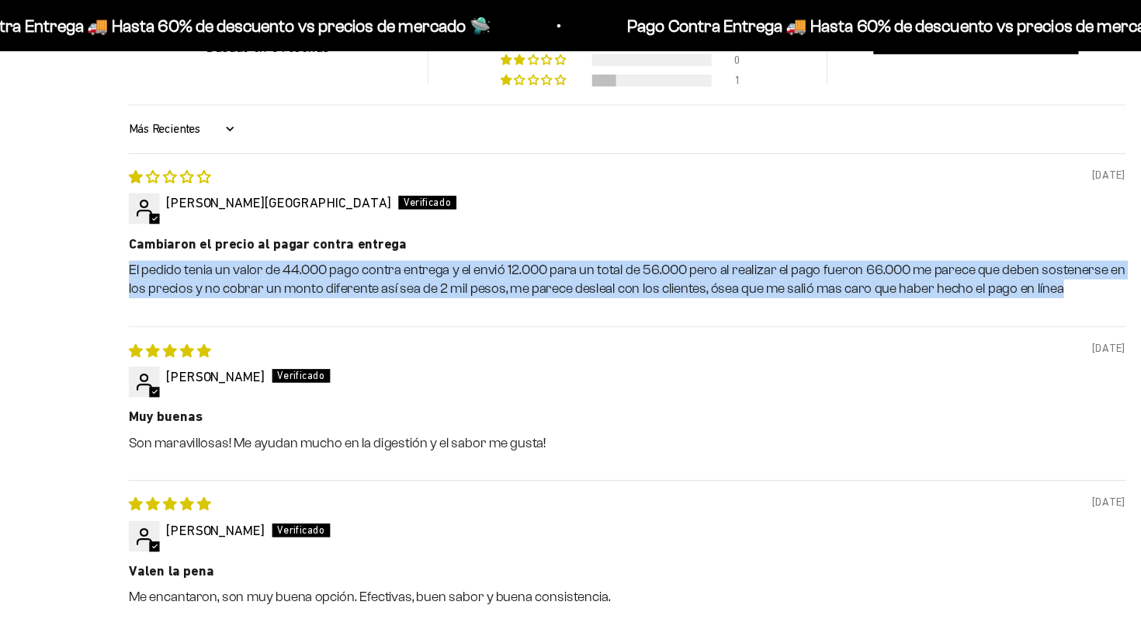
drag, startPoint x: 83, startPoint y: 259, endPoint x: 123, endPoint y: 298, distance: 56.0
click at [123, 297] on div "Reseñas de Clientes 4.20 de 5 Basado en 5 reseñas 4 0 0 0 1 Ver todas las reseñ…" at bounding box center [570, 531] width 1067 height 1207
click at [41, 263] on div "Reseñas de Clientes 4.20 de 5 Basado en 5 reseñas 4 0 0 0 1 Ver todas las reseñ…" at bounding box center [570, 531] width 1067 height 1207
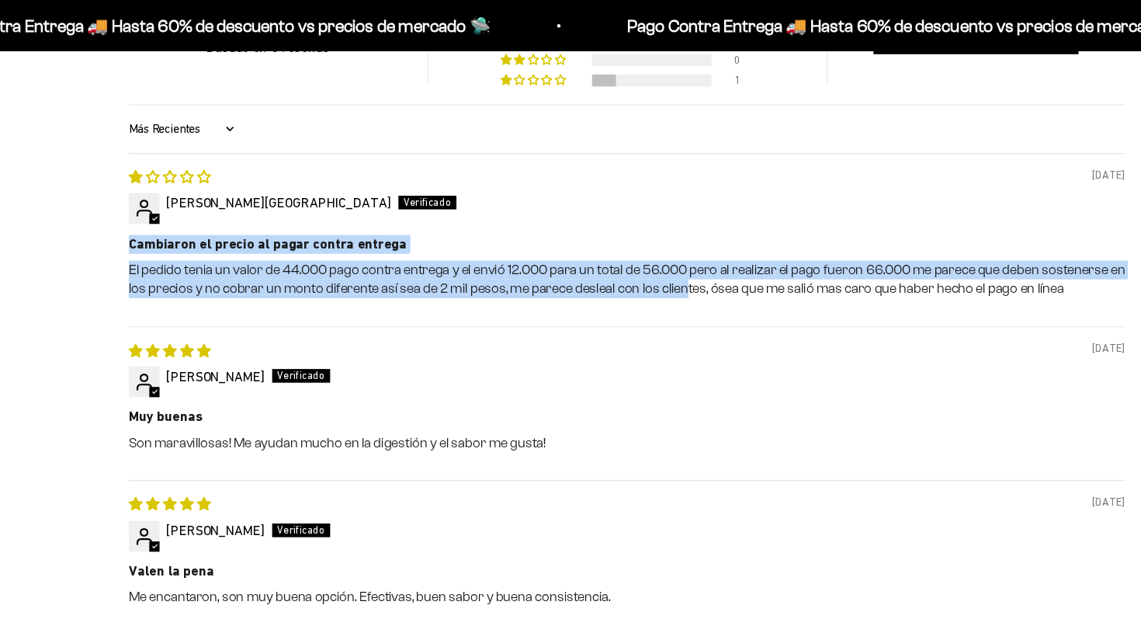
drag, startPoint x: 559, startPoint y: 198, endPoint x: 625, endPoint y: 283, distance: 107.9
click at [625, 283] on div "08/15/2025 Francy Jarithssa Palacios Valencia Cambiaron el precio al pagar cont…" at bounding box center [570, 218] width 907 height 158
click at [618, 272] on p "El pedido tenia un valor de 44.000 pago contra entrega y el envió 12.000 para u…" at bounding box center [570, 254] width 907 height 35
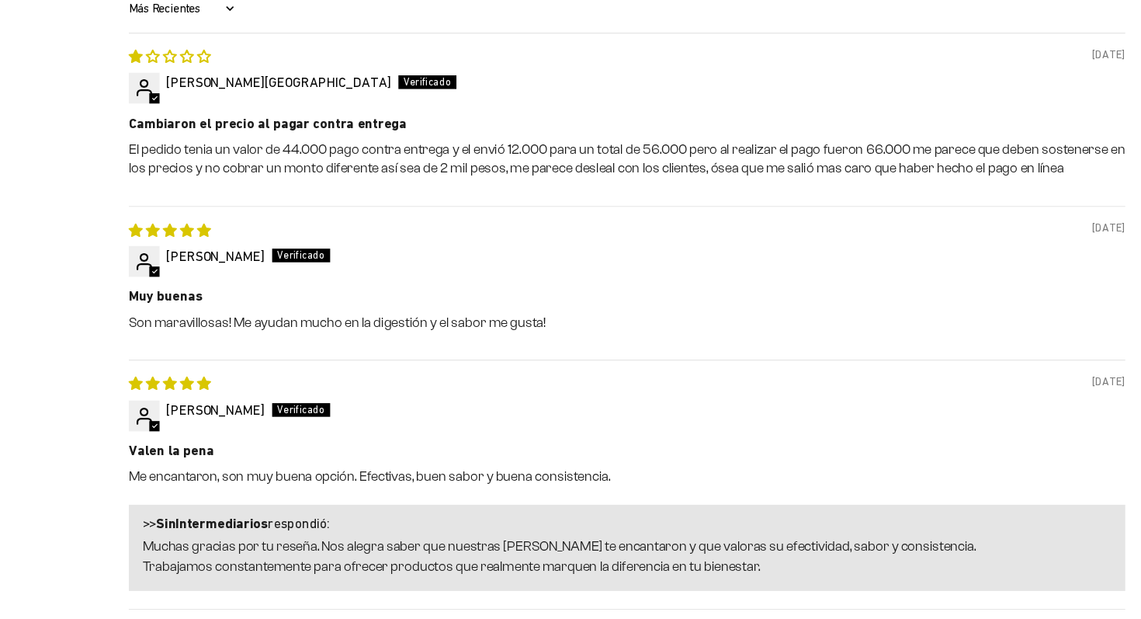
scroll to position [1485, 0]
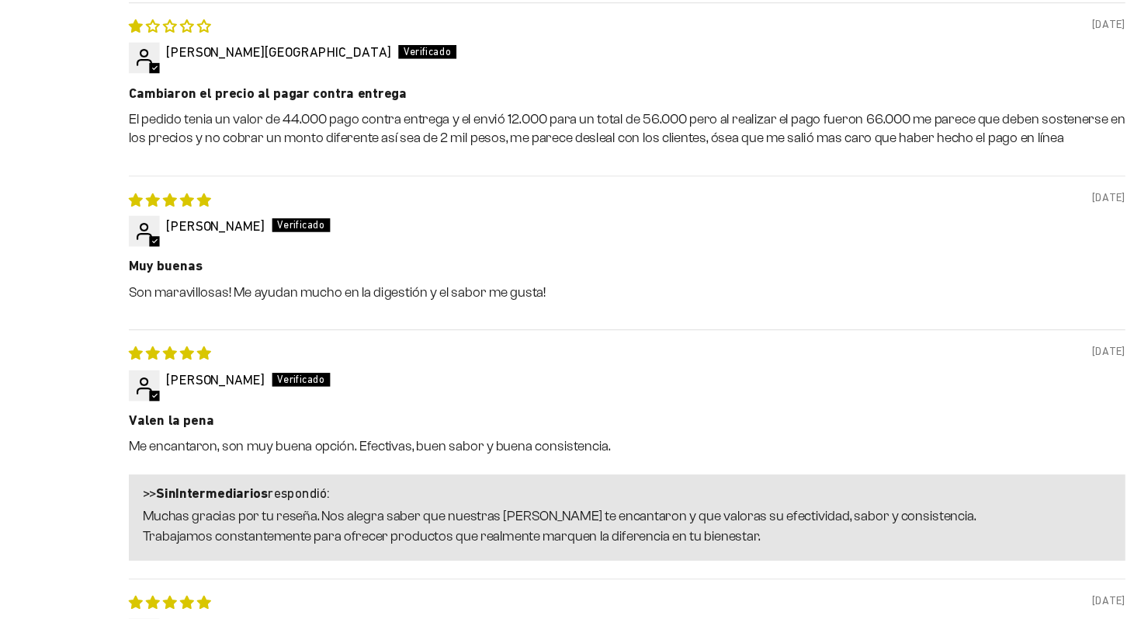
drag, startPoint x: 78, startPoint y: 348, endPoint x: 101, endPoint y: 374, distance: 35.2
click at [101, 374] on div "Reseñas de Clientes 4.20 de 5 Basado en 5 reseñas 4 0 0 0 1 Ver todas las reseñ…" at bounding box center [570, 450] width 1067 height 1207
click at [26, 384] on div "Reseñas de Clientes 4.20 de 5 Basado en 5 reseñas 4 0 0 0 1 Ver todas las reseñ…" at bounding box center [570, 488] width 1141 height 1282
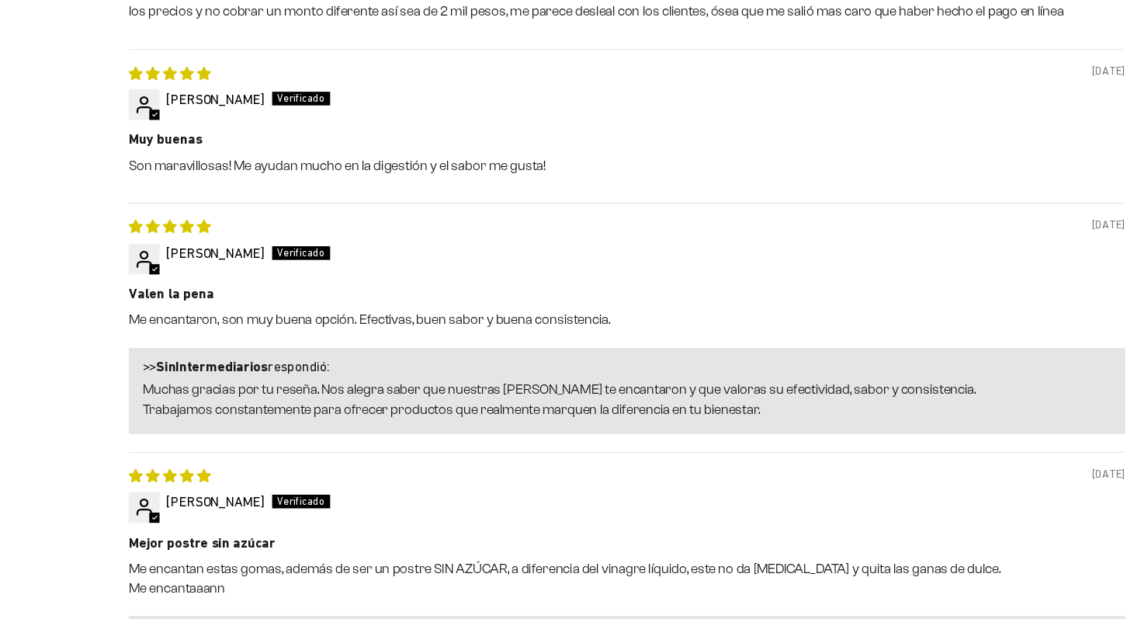
scroll to position [1605, 0]
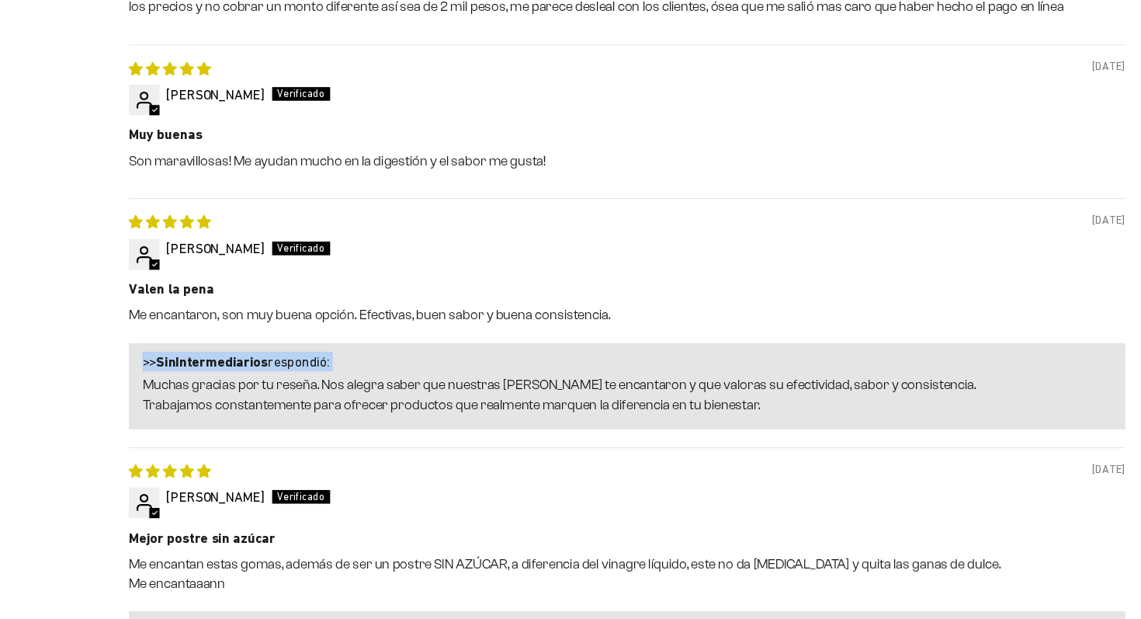
drag, startPoint x: 30, startPoint y: 379, endPoint x: 79, endPoint y: 444, distance: 81.5
click at [78, 443] on div "Reseñas de Clientes 4.20 de 5 Basado en 5 reseñas 4 0 0 0 1 Ver todas las reseñ…" at bounding box center [570, 368] width 1141 height 1282
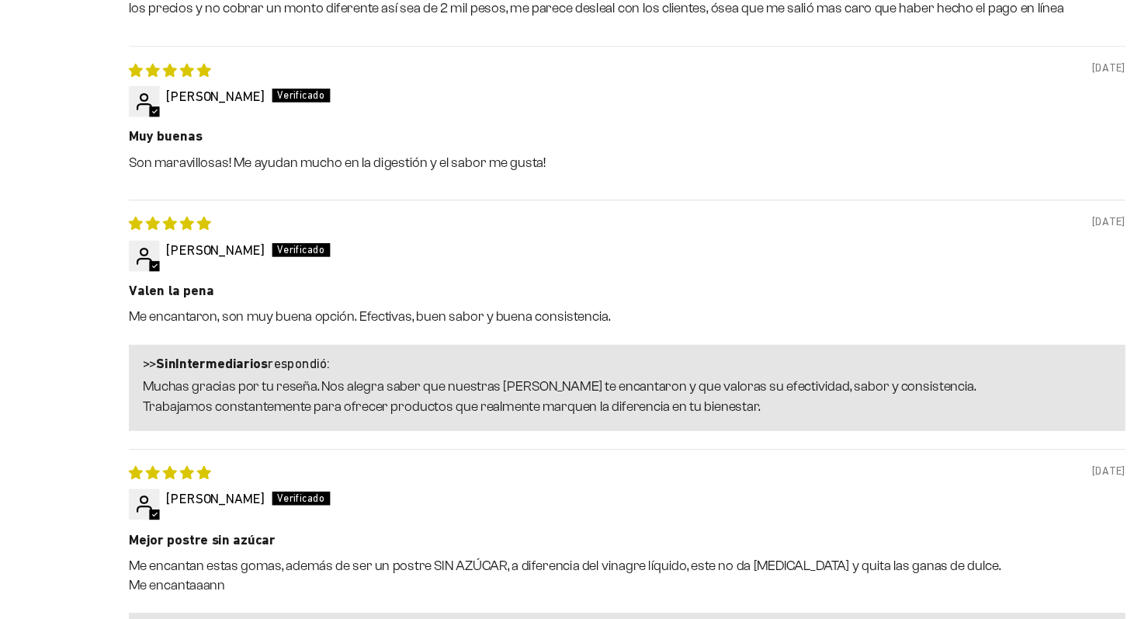
click at [23, 340] on div "Reseñas de Clientes 4.20 de 5 Basado en 5 reseñas 4 0 0 0 1 Ver todas las reseñ…" at bounding box center [570, 369] width 1141 height 1282
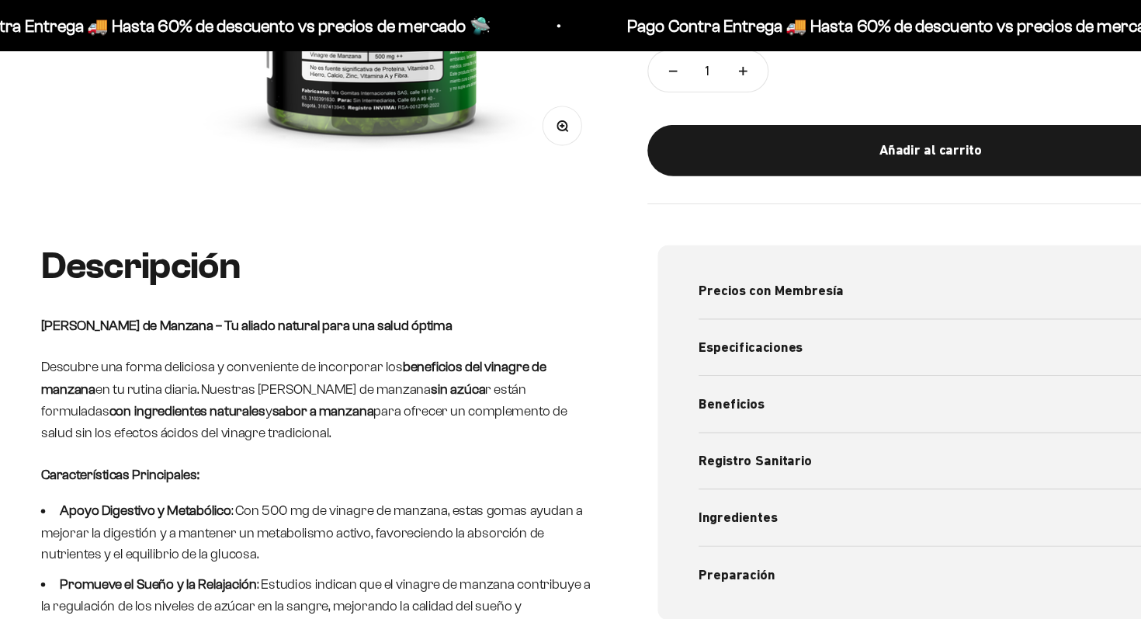
scroll to position [0, 0]
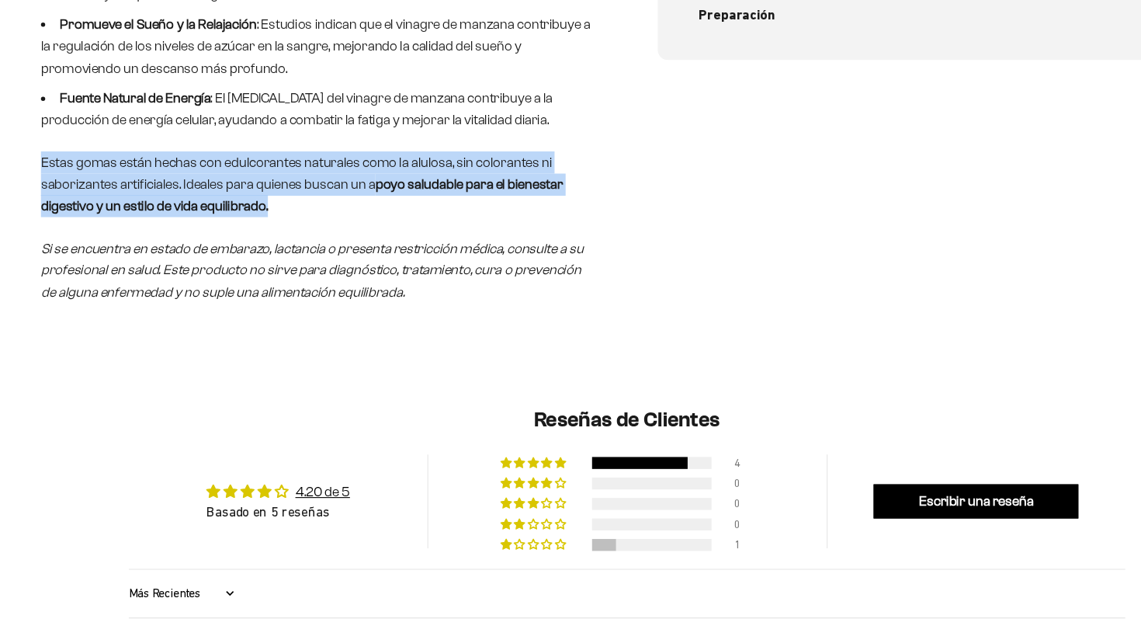
drag, startPoint x: 30, startPoint y: 190, endPoint x: 104, endPoint y: 294, distance: 127.5
click at [99, 289] on div "Descripción Gomas de Vinagre de Manzana – Tu aliado natural para una salud ópti…" at bounding box center [570, 87] width 1141 height 636
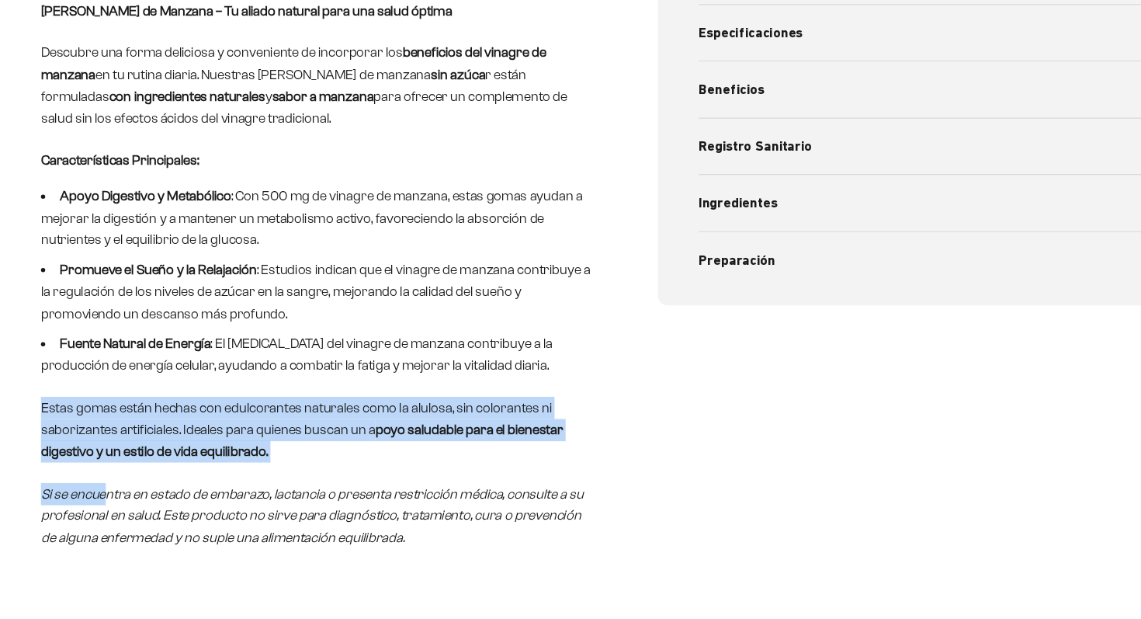
scroll to position [703, 0]
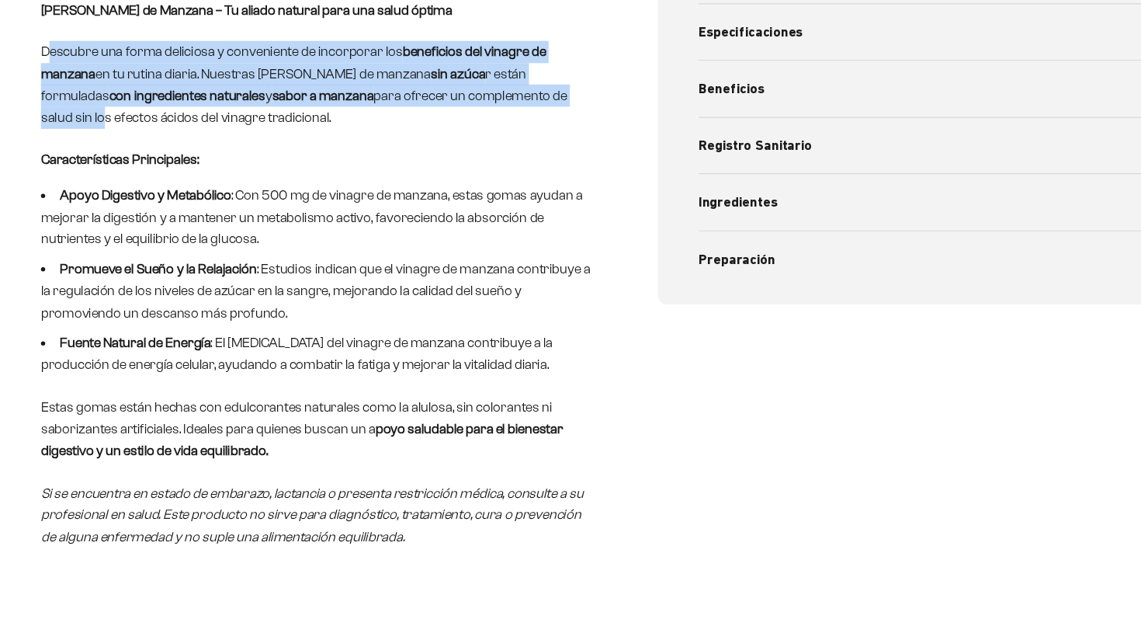
drag, startPoint x: 46, startPoint y: 109, endPoint x: 130, endPoint y: 224, distance: 141.6
click at [120, 211] on div "Descripción Gomas de Vinagre de Manzana – Tu aliado natural para una salud ópti…" at bounding box center [289, 272] width 505 height 561
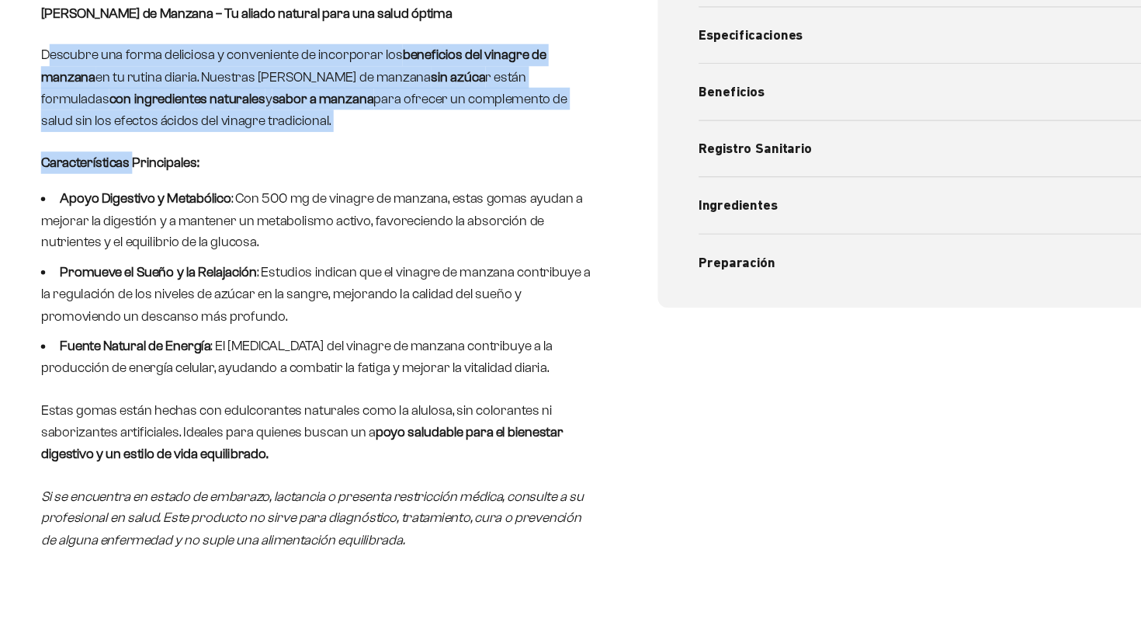
scroll to position [769, 0]
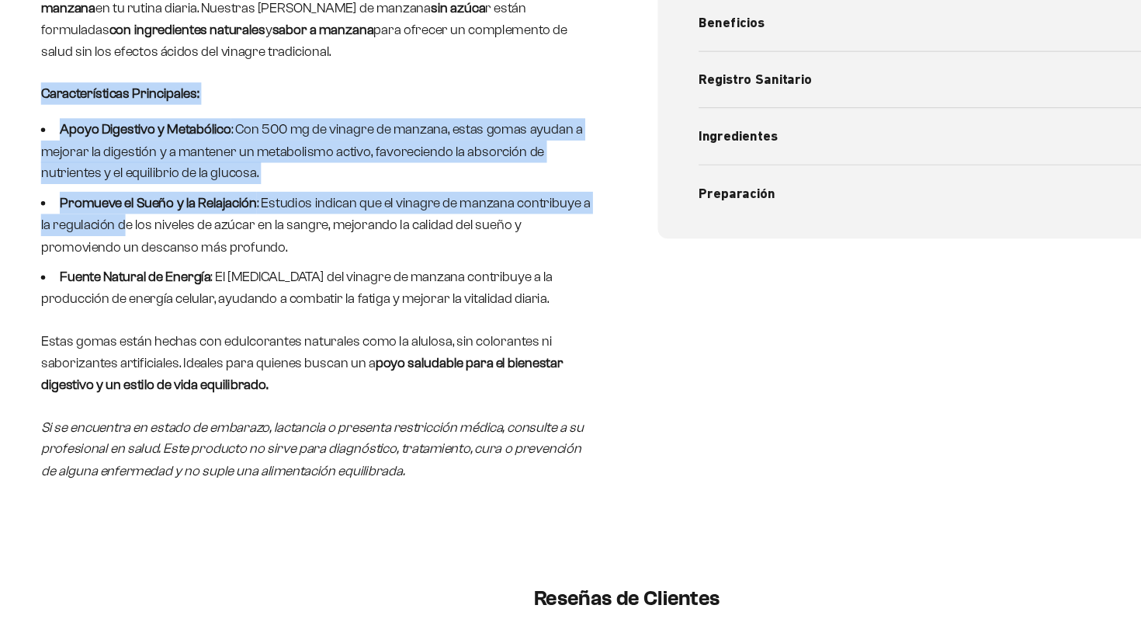
drag, startPoint x: 0, startPoint y: 134, endPoint x: 162, endPoint y: 346, distance: 267.5
click at [162, 346] on div "Descripción Gomas de Vinagre de Manzana – Tu aliado natural para una salud ópti…" at bounding box center [570, 244] width 1141 height 636
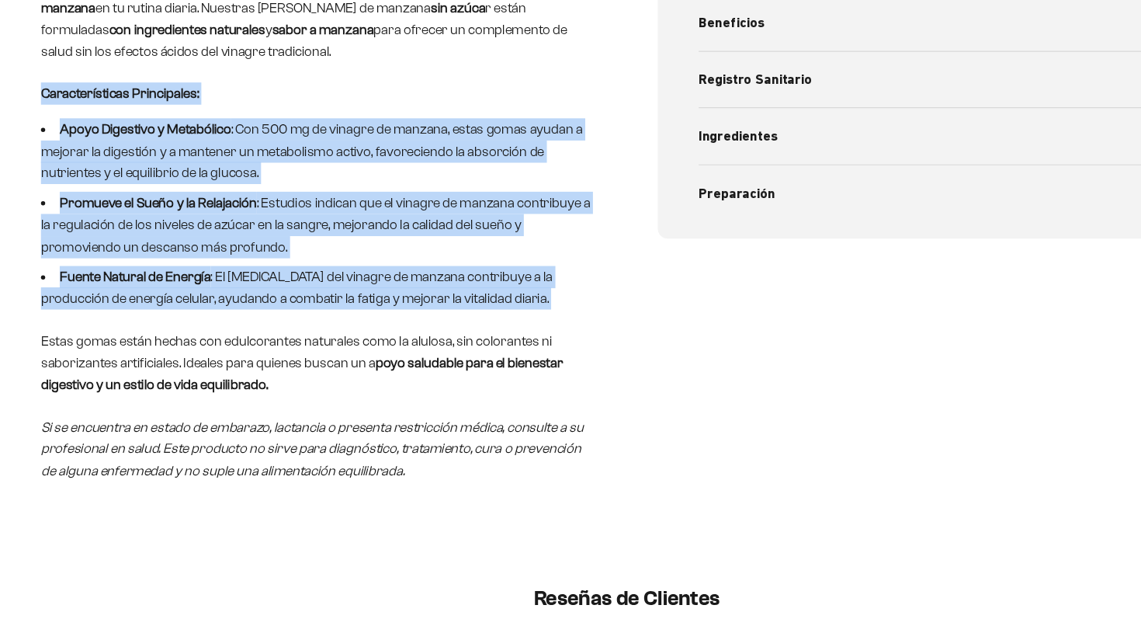
click at [70, 205] on li "Apoyo Digestivo y Metabólico : Con 500 mg de vinagre de manzana, estas gomas ay…" at bounding box center [289, 188] width 505 height 60
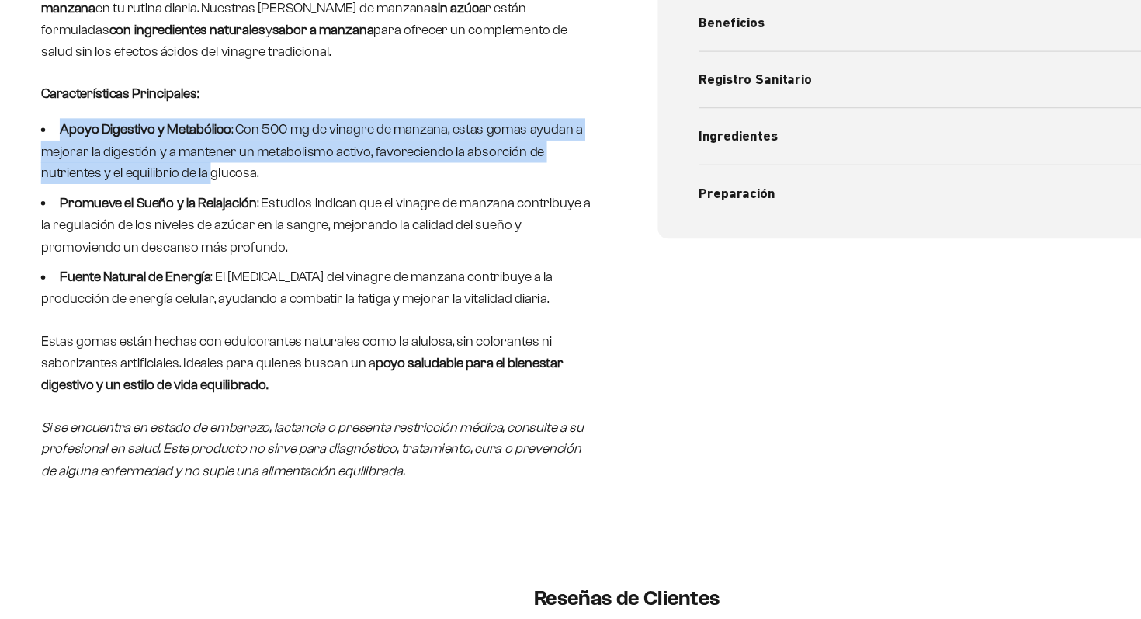
drag, startPoint x: 191, startPoint y: 225, endPoint x: 0, endPoint y: 170, distance: 198.8
click at [0, 170] on div "Descripción Gomas de Vinagre de Manzana – Tu aliado natural para una salud ópti…" at bounding box center [570, 244] width 1141 height 636
click at [26, 195] on div "Descripción Gomas de Vinagre de Manzana – Tu aliado natural para una salud ópti…" at bounding box center [570, 244] width 1141 height 636
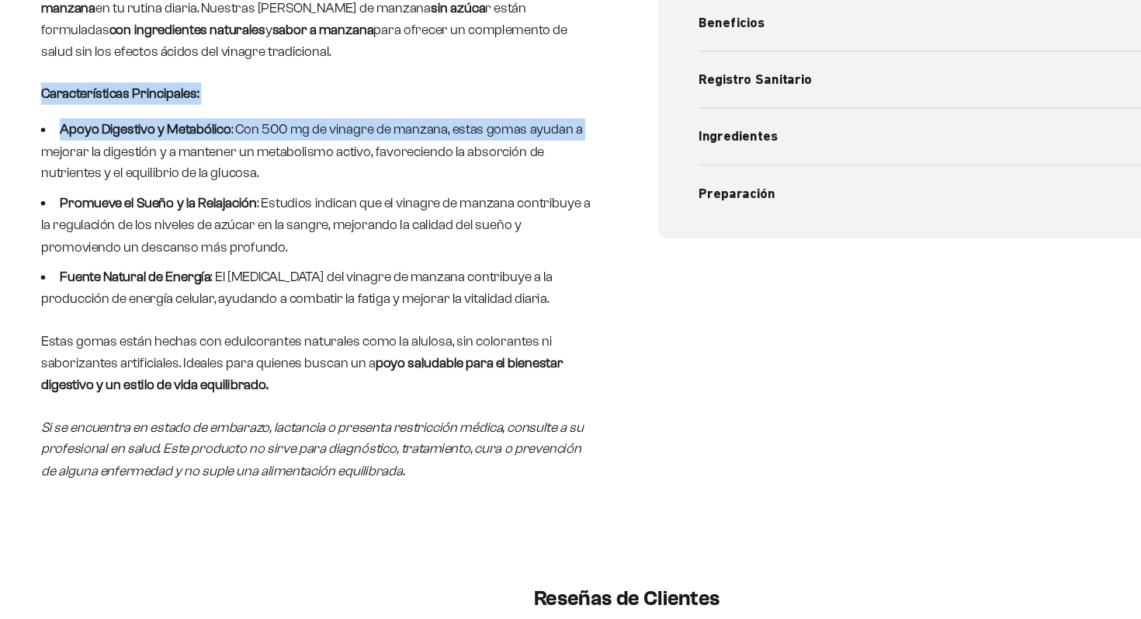
drag, startPoint x: 2, startPoint y: 154, endPoint x: 51, endPoint y: 211, distance: 76.0
click at [48, 208] on div "Descripción Gomas de Vinagre de Manzana – Tu aliado natural para una salud ópti…" at bounding box center [570, 244] width 1141 height 636
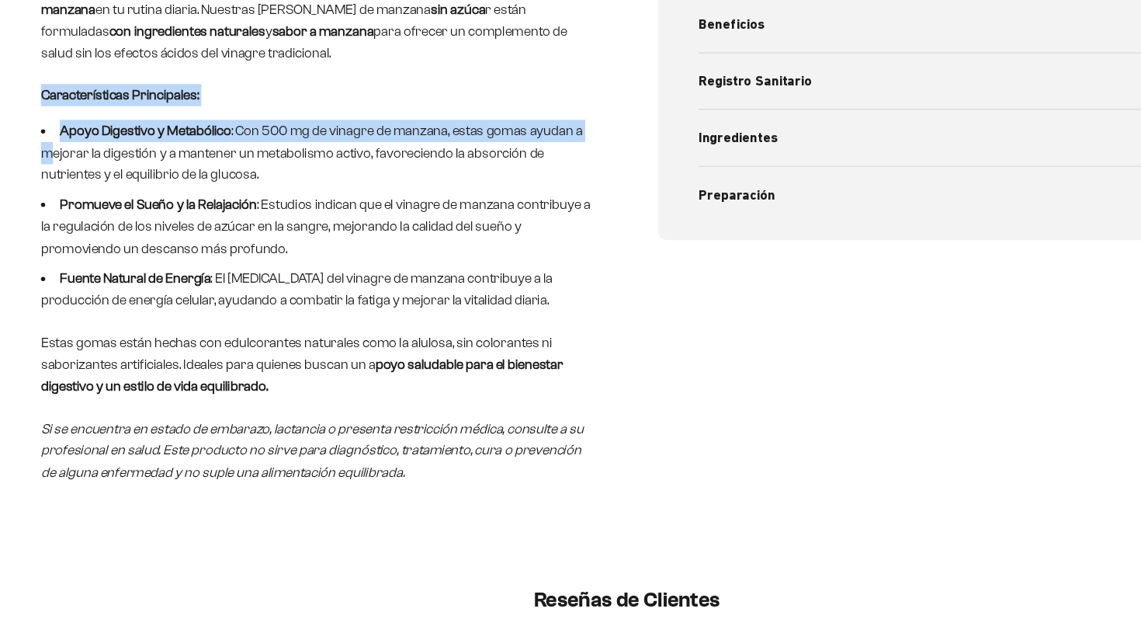
click at [51, 210] on li "Apoyo Digestivo y Metabólico : Con 500 mg de vinagre de manzana, estas gomas ay…" at bounding box center [289, 188] width 505 height 60
drag, startPoint x: 146, startPoint y: 210, endPoint x: 0, endPoint y: 169, distance: 151.4
click at [0, 169] on div "Descripción Gomas de Vinagre de Manzana – Tu aliado natural para una salud ópti…" at bounding box center [570, 244] width 1141 height 636
click at [29, 196] on div "Descripción Gomas de Vinagre de Manzana – Tu aliado natural para una salud ópti…" at bounding box center [570, 244] width 1141 height 636
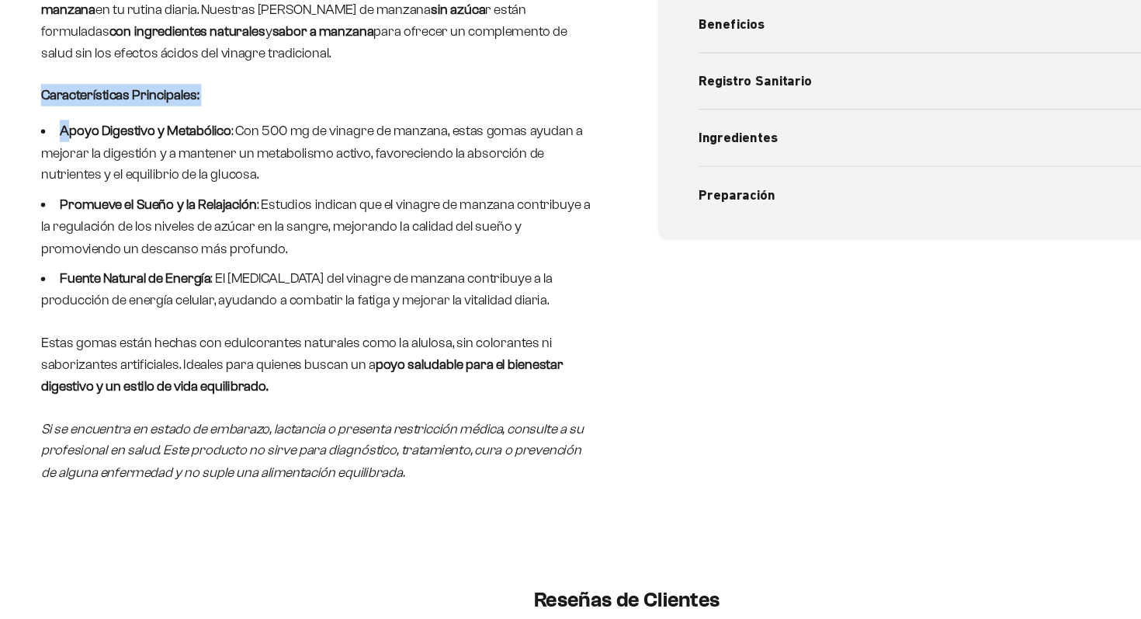
drag, startPoint x: 0, startPoint y: 125, endPoint x: 67, endPoint y: 182, distance: 87.6
click at [64, 179] on div "Descripción Gomas de Vinagre de Manzana – Tu aliado natural para una salud ópti…" at bounding box center [570, 244] width 1141 height 636
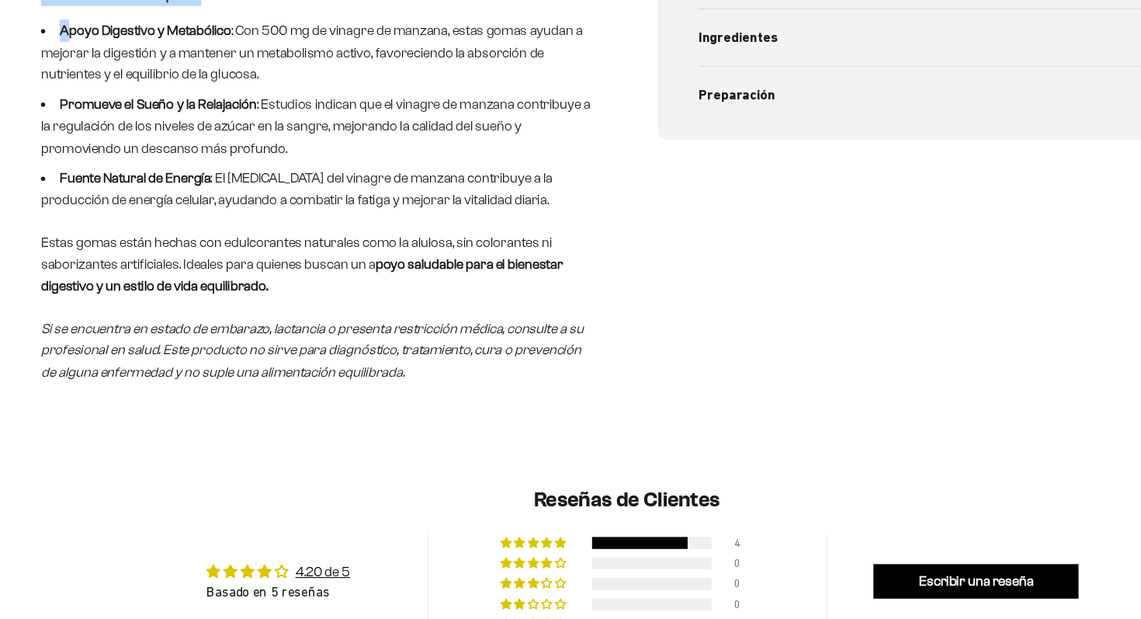
scroll to position [854, 0]
drag, startPoint x: 23, startPoint y: 145, endPoint x: 103, endPoint y: 216, distance: 106.7
click at [103, 216] on div "Descripción Gomas de Vinagre de Manzana – Tu aliado natural para una salud ópti…" at bounding box center [570, 160] width 1141 height 636
click at [247, 193] on li "Promueve el Sueño y la Relajación : Estudios indican que el vinagre de manzana …" at bounding box center [289, 170] width 505 height 60
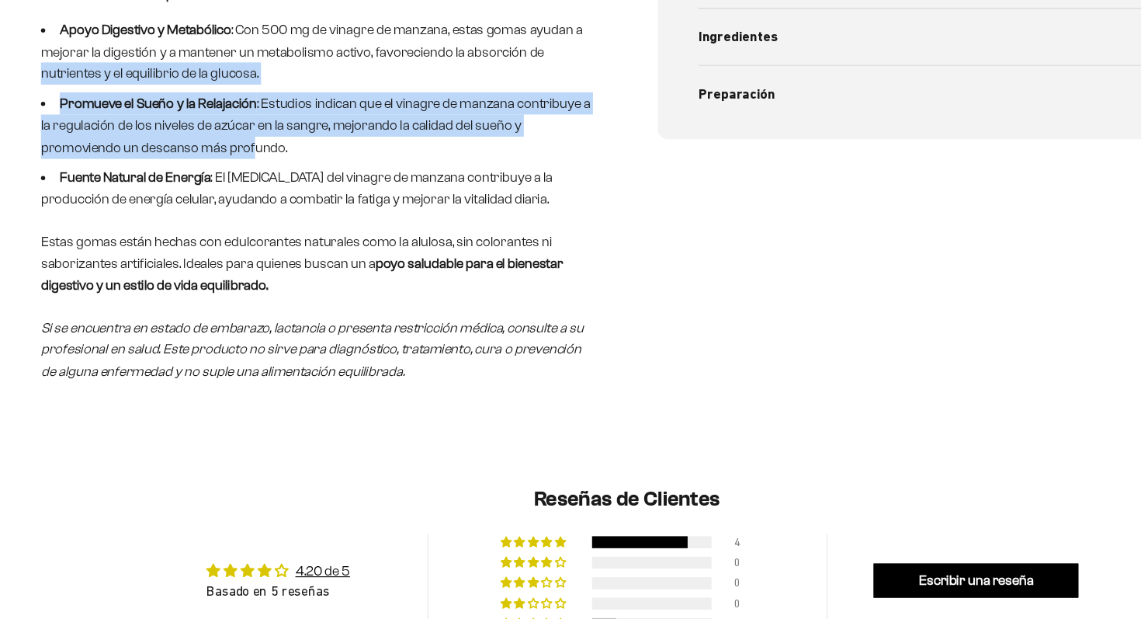
drag, startPoint x: 158, startPoint y: 208, endPoint x: 0, endPoint y: 140, distance: 171.8
click at [0, 140] on div "Descripción Gomas de Vinagre de Manzana – Tu aliado natural para una salud ópti…" at bounding box center [570, 160] width 1141 height 636
click at [26, 184] on div "Descripción Gomas de Vinagre de Manzana – Tu aliado natural para una salud ópti…" at bounding box center [570, 160] width 1141 height 636
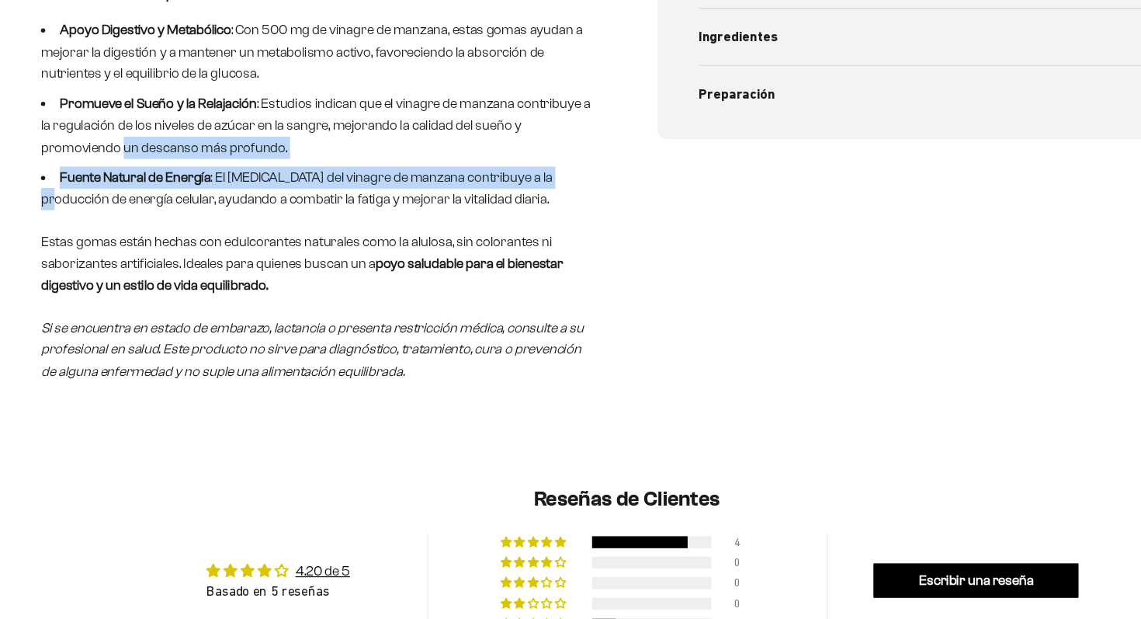
drag, startPoint x: 0, startPoint y: 202, endPoint x: 61, endPoint y: 261, distance: 85.1
click at [54, 253] on div "Descripción Gomas de Vinagre de Manzana – Tu aliado natural para una salud ópti…" at bounding box center [570, 160] width 1141 height 636
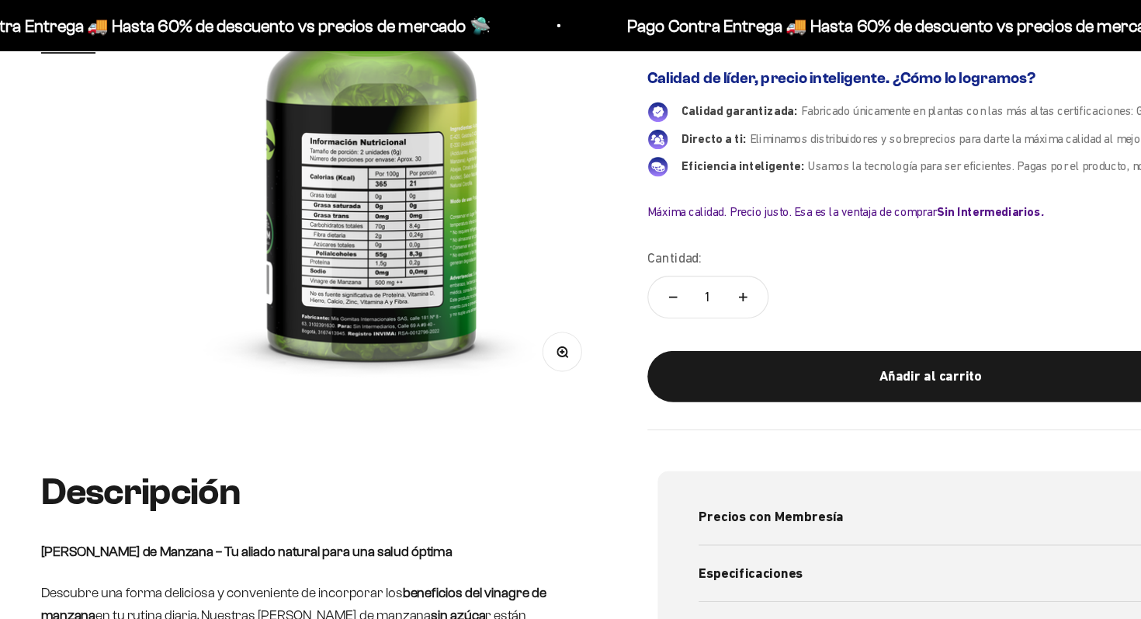
scroll to position [151, 0]
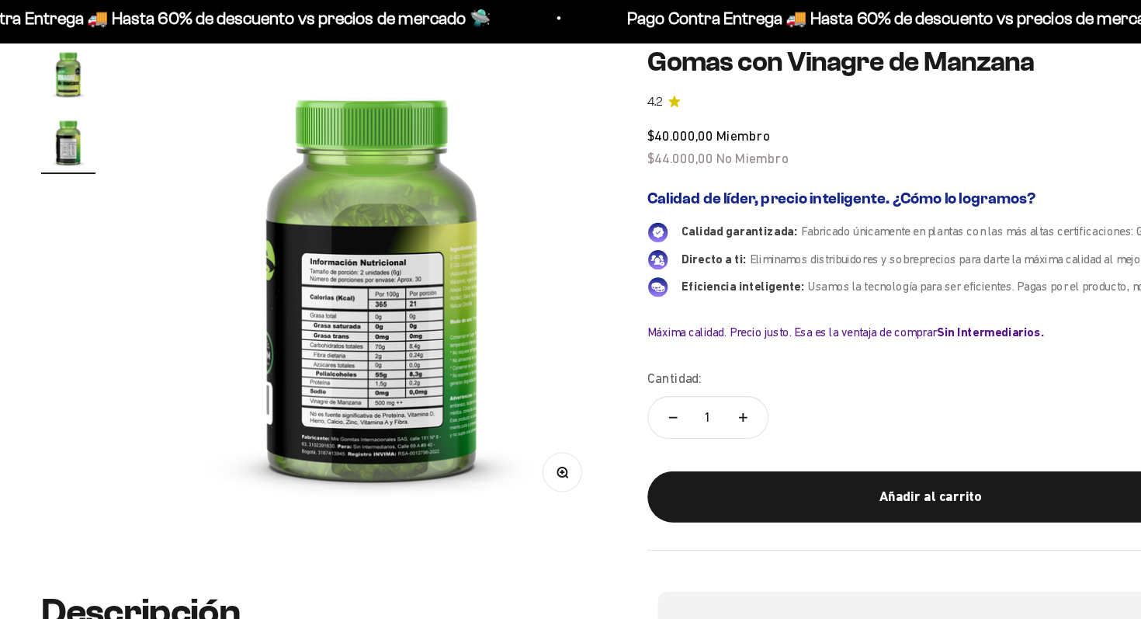
click at [64, 89] on img "Ir al artículo 1" at bounding box center [62, 74] width 50 height 50
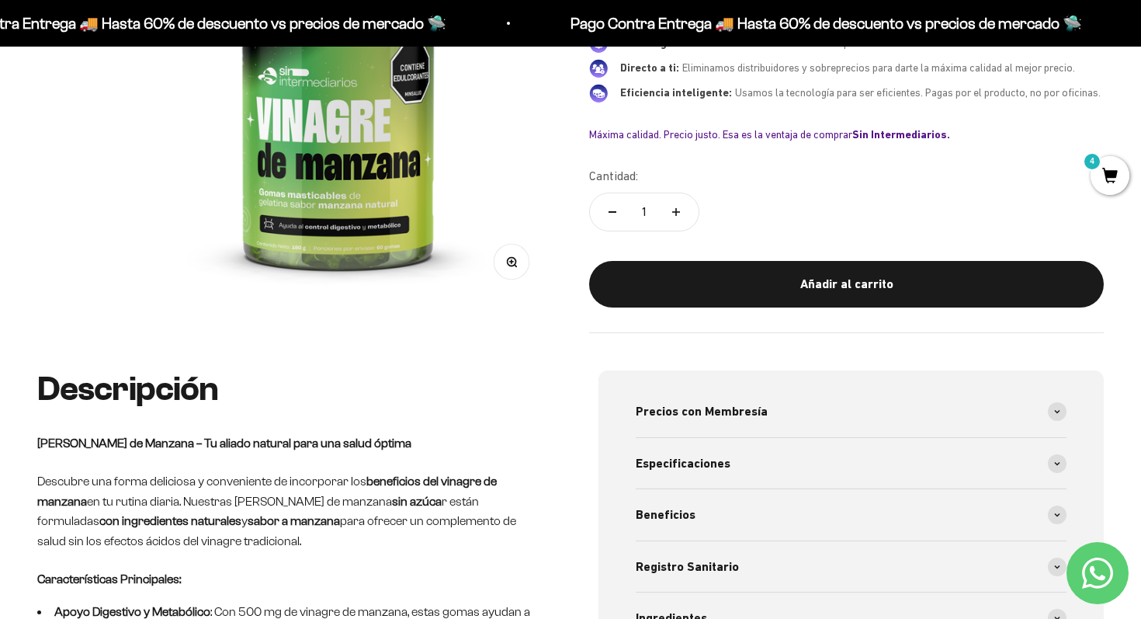
scroll to position [0, 0]
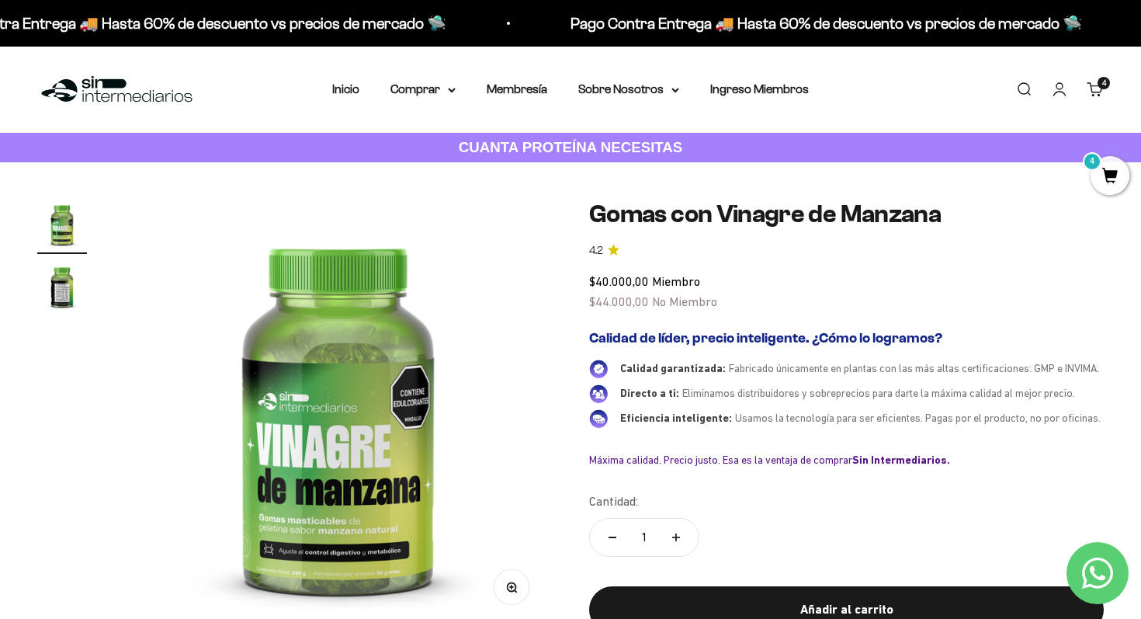
click at [1103, 82] on span "4" at bounding box center [1104, 83] width 4 height 8
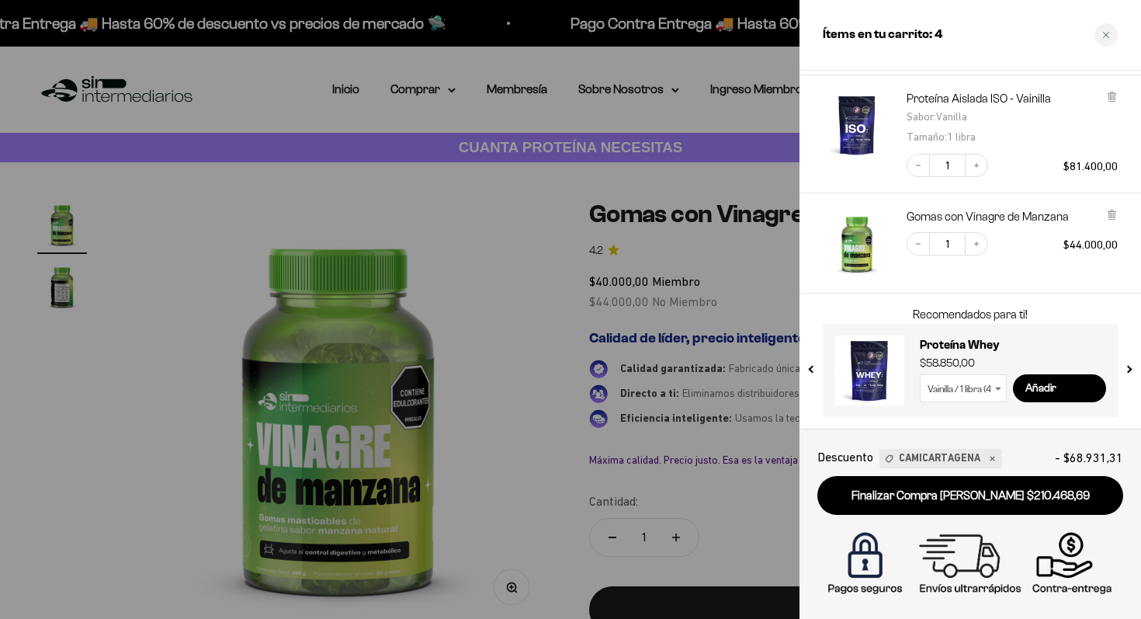
scroll to position [251, 0]
click at [978, 395] on select "Vainilla / 1 libra (460g) Vainilla / 2 libras (910g) Vainilla / 5 libras (2280g…" at bounding box center [963, 389] width 87 height 28
click at [920, 375] on select "Vainilla / 1 libra (460g) Vainilla / 2 libras (910g) Vainilla / 5 libras (2280g…" at bounding box center [963, 389] width 87 height 28
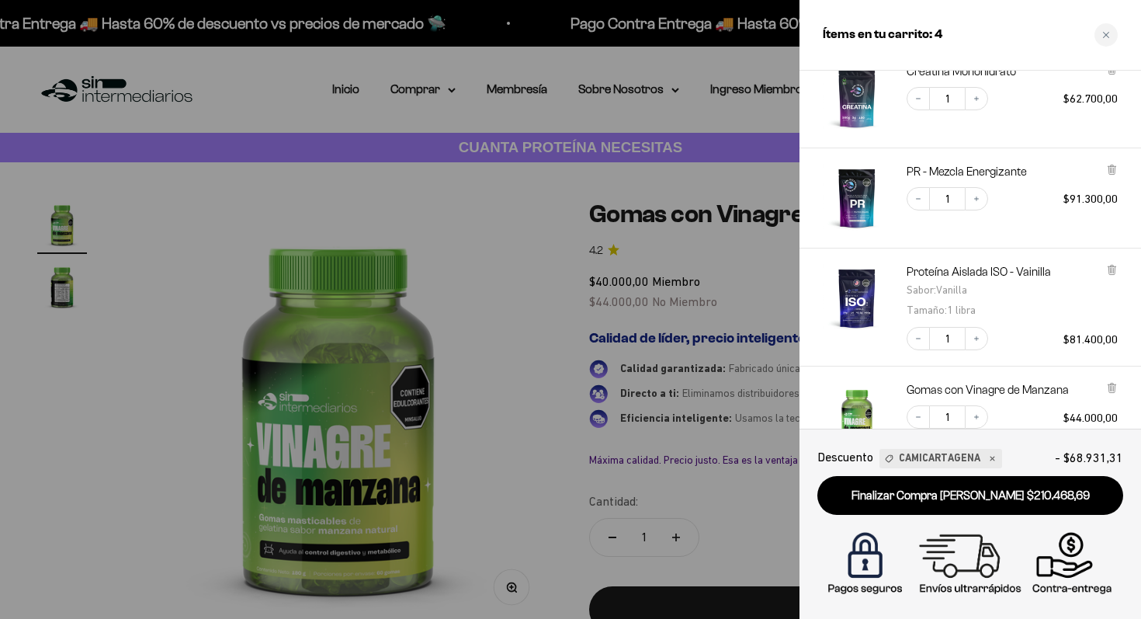
scroll to position [0, 0]
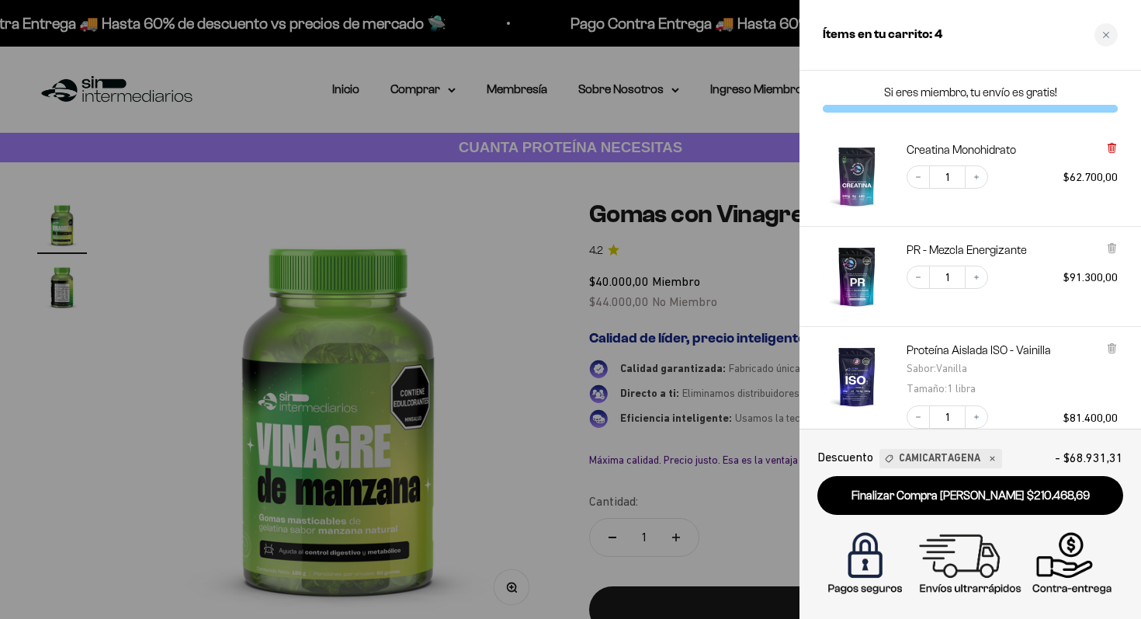
click at [1116, 147] on icon at bounding box center [1112, 148] width 12 height 12
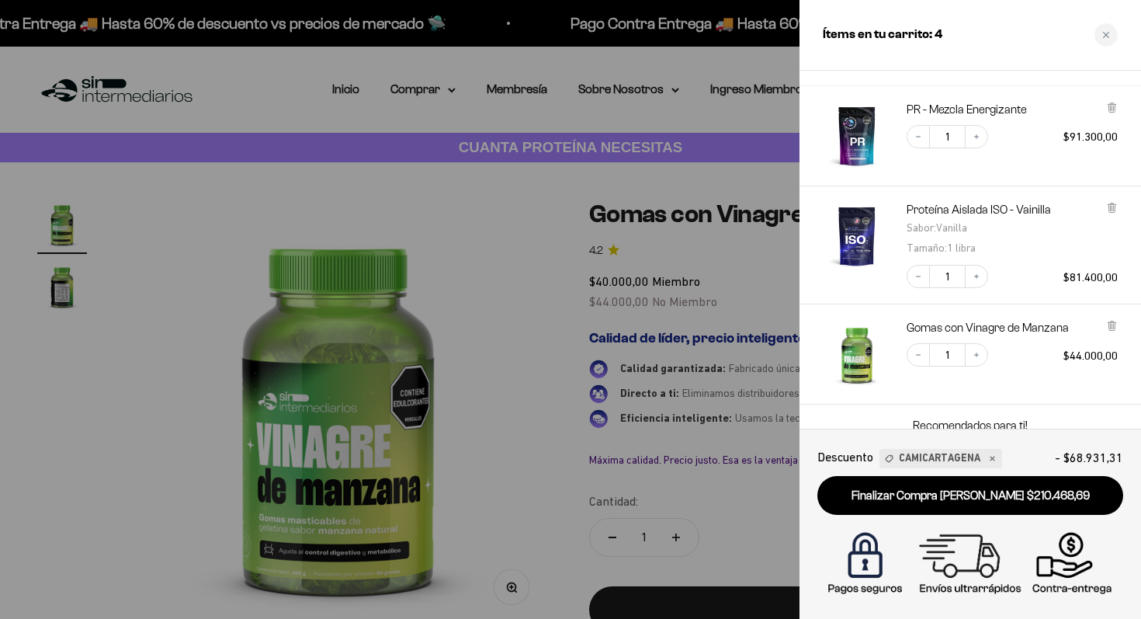
select select "42658509357265"
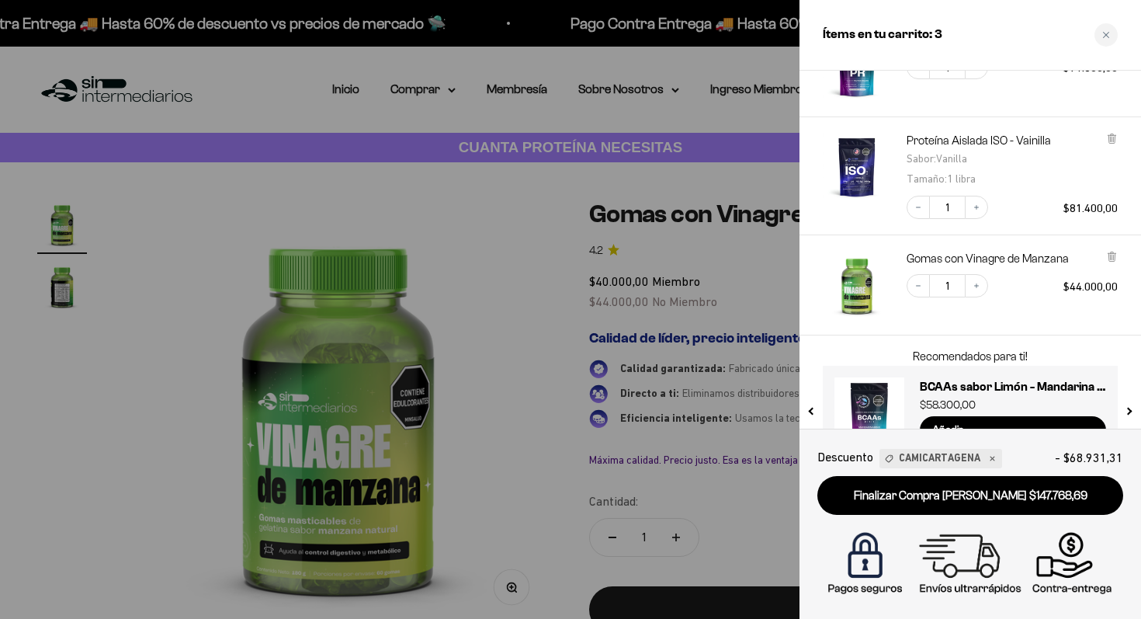
scroll to position [172, 0]
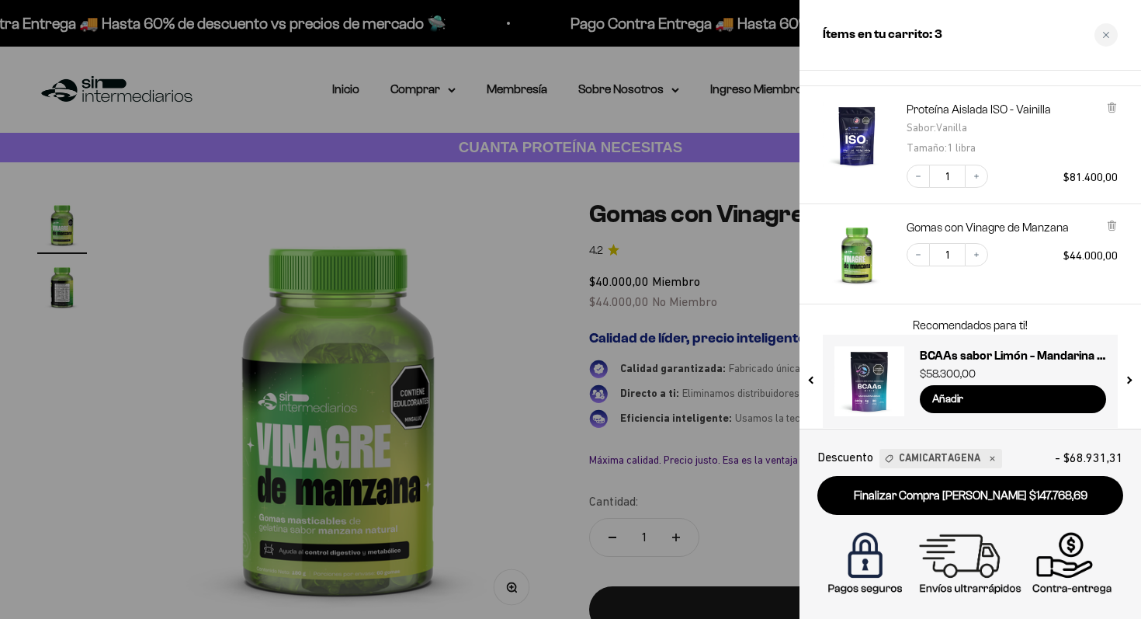
click at [1111, 210] on div "Gomas con Vinagre de Manzana Decrease quantity 1 Increase quantity $44.000,00" at bounding box center [962, 246] width 311 height 84
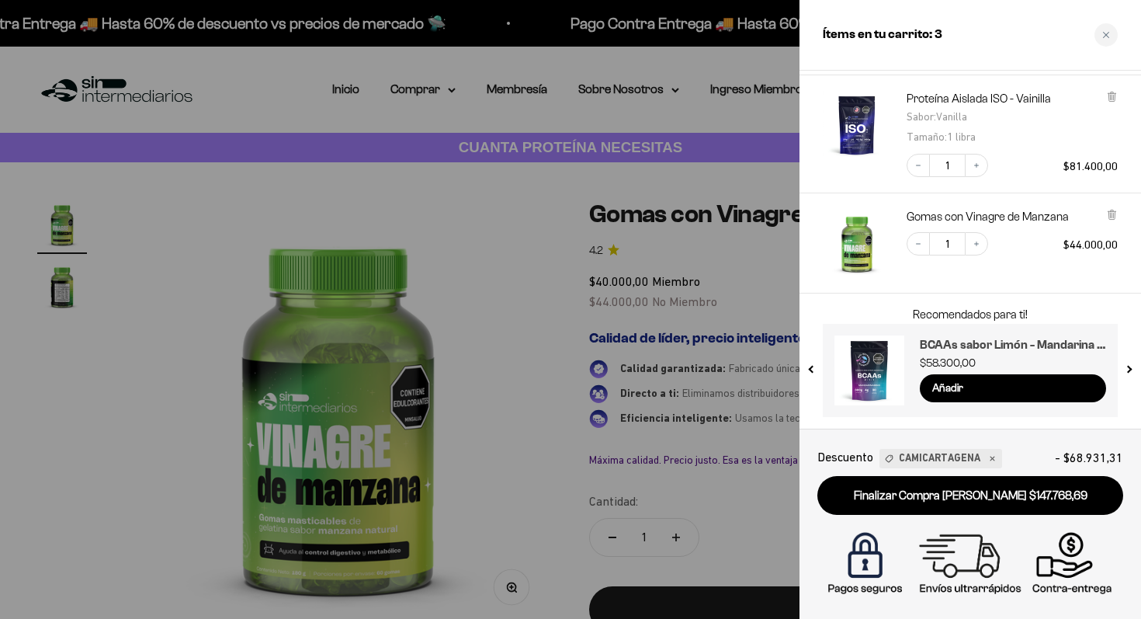
drag, startPoint x: 1079, startPoint y: 349, endPoint x: 1031, endPoint y: 137, distance: 217.3
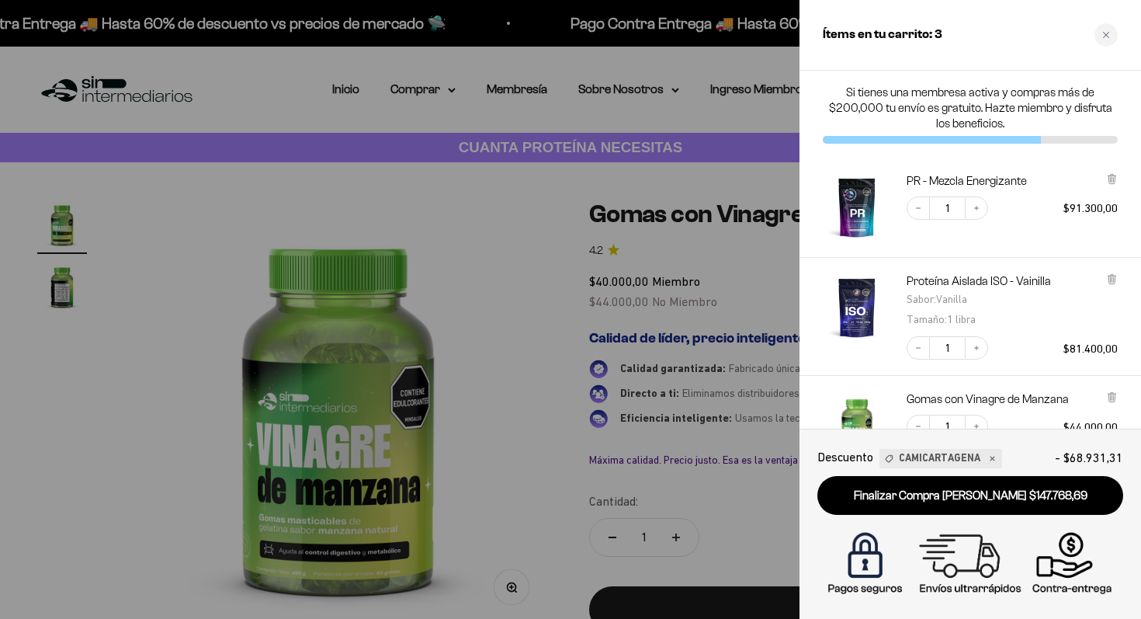
scroll to position [162, 0]
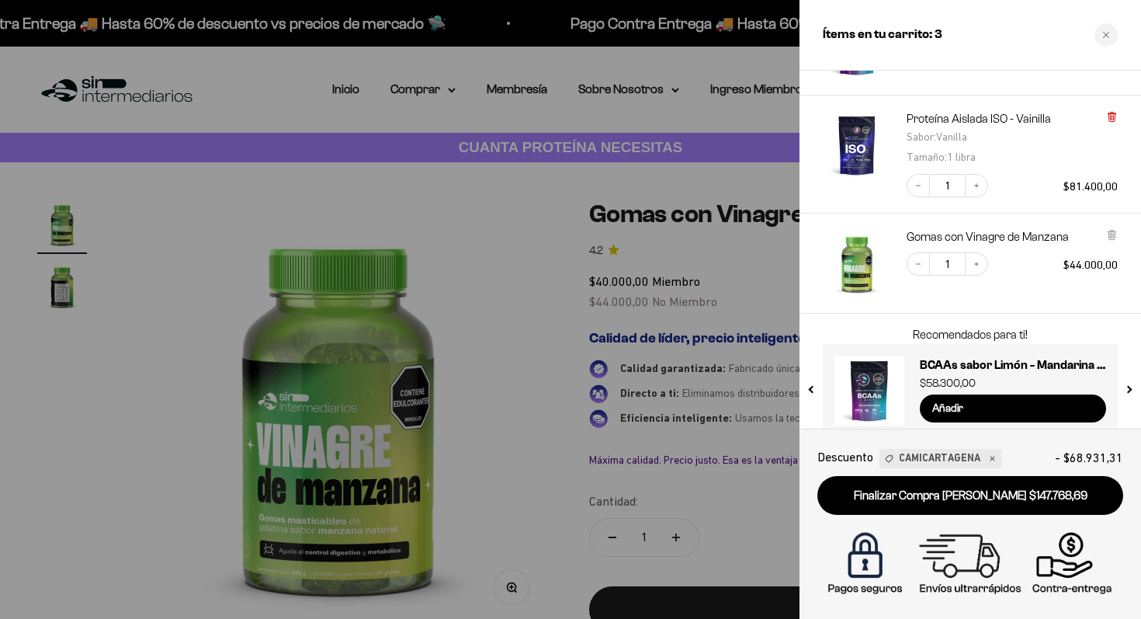
click at [1113, 119] on icon at bounding box center [1112, 117] width 6 height 8
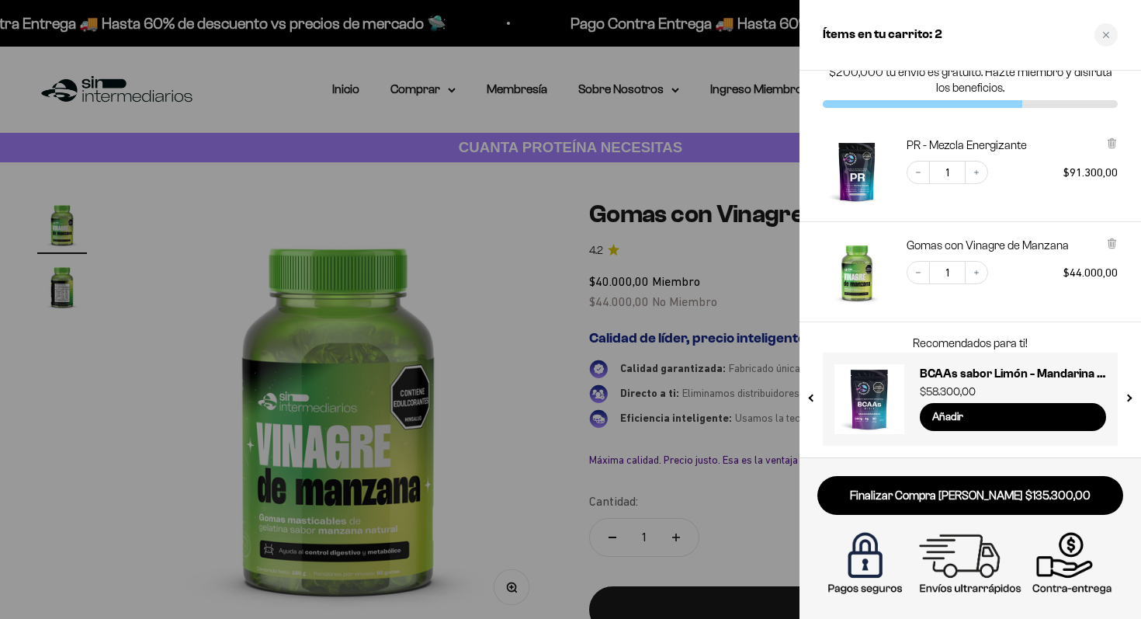
scroll to position [0, 0]
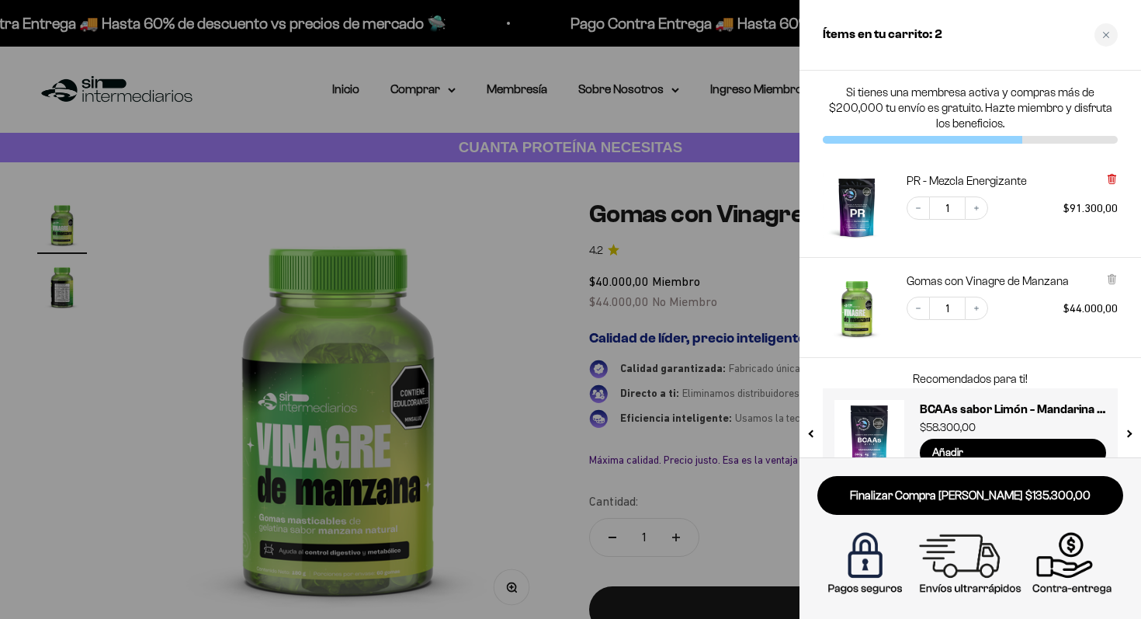
click at [1113, 184] on icon at bounding box center [1112, 179] width 12 height 12
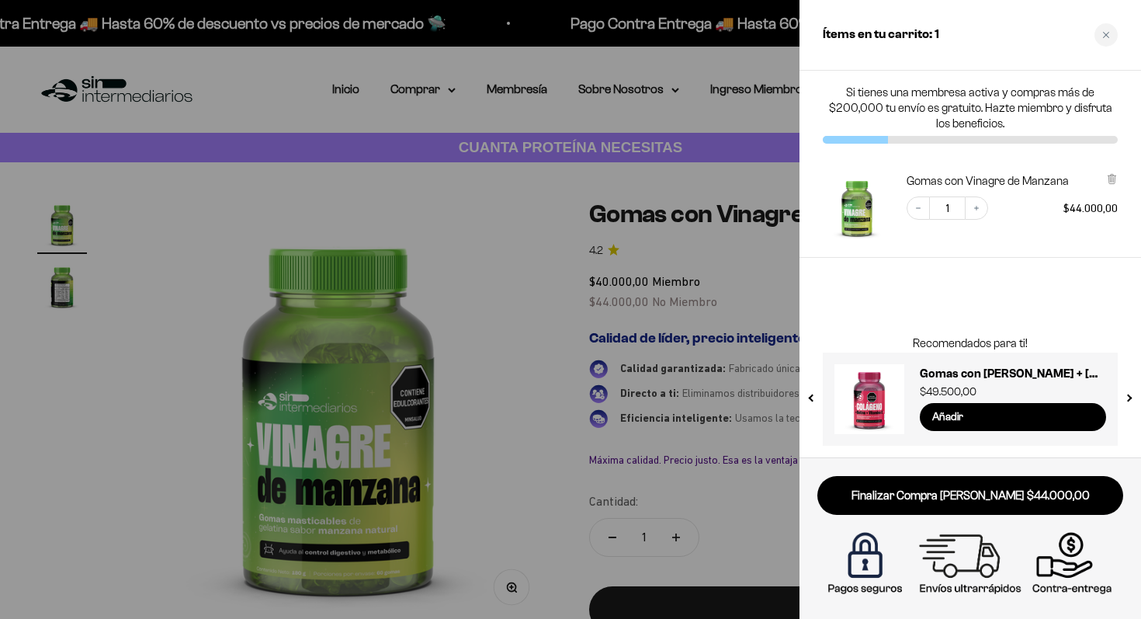
click at [1131, 398] on button "next slide / item" at bounding box center [1128, 394] width 13 height 93
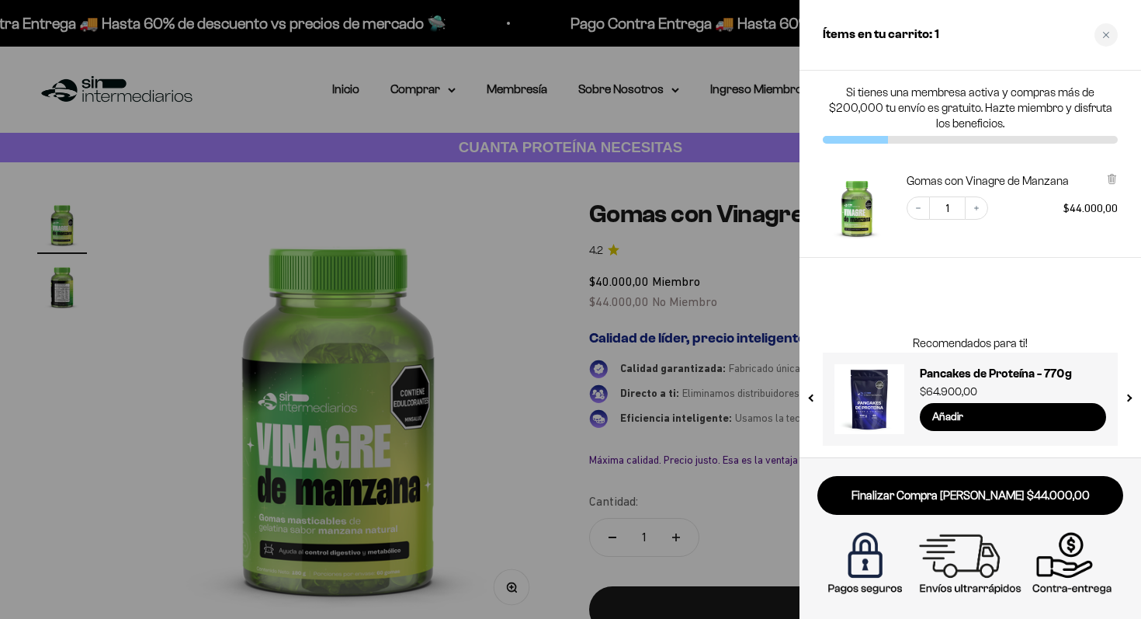
click at [1131, 398] on button "next slide / item" at bounding box center [1128, 394] width 13 height 93
click at [1130, 398] on button "next slide / item" at bounding box center [1128, 394] width 13 height 93
click at [398, 102] on div at bounding box center [570, 309] width 1141 height 619
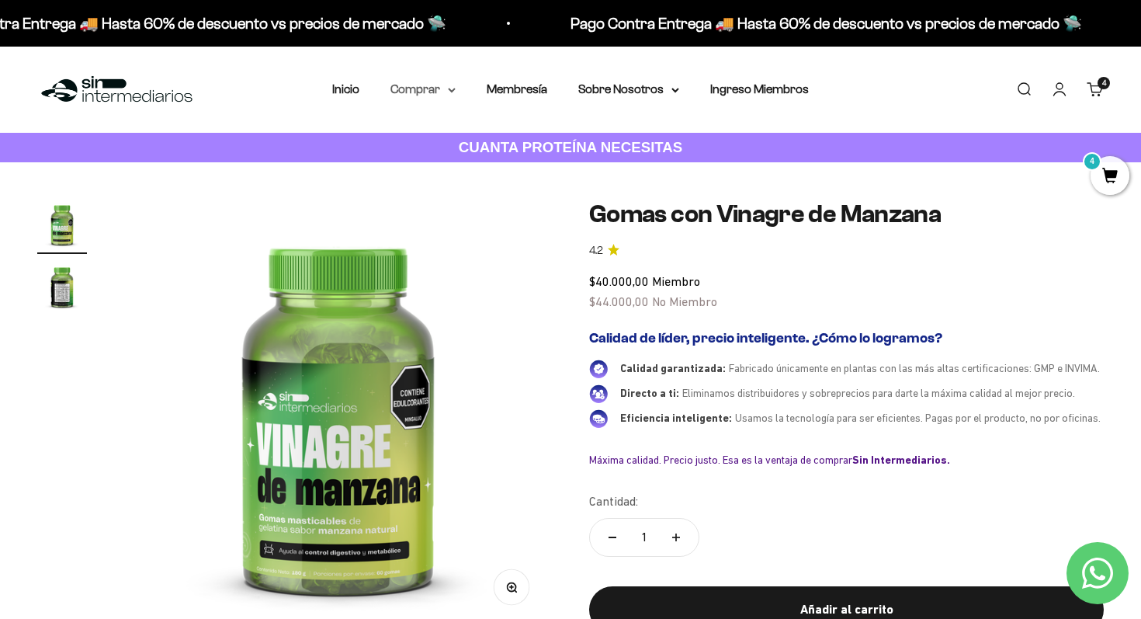
click at [418, 95] on summary "Comprar" at bounding box center [423, 89] width 65 height 20
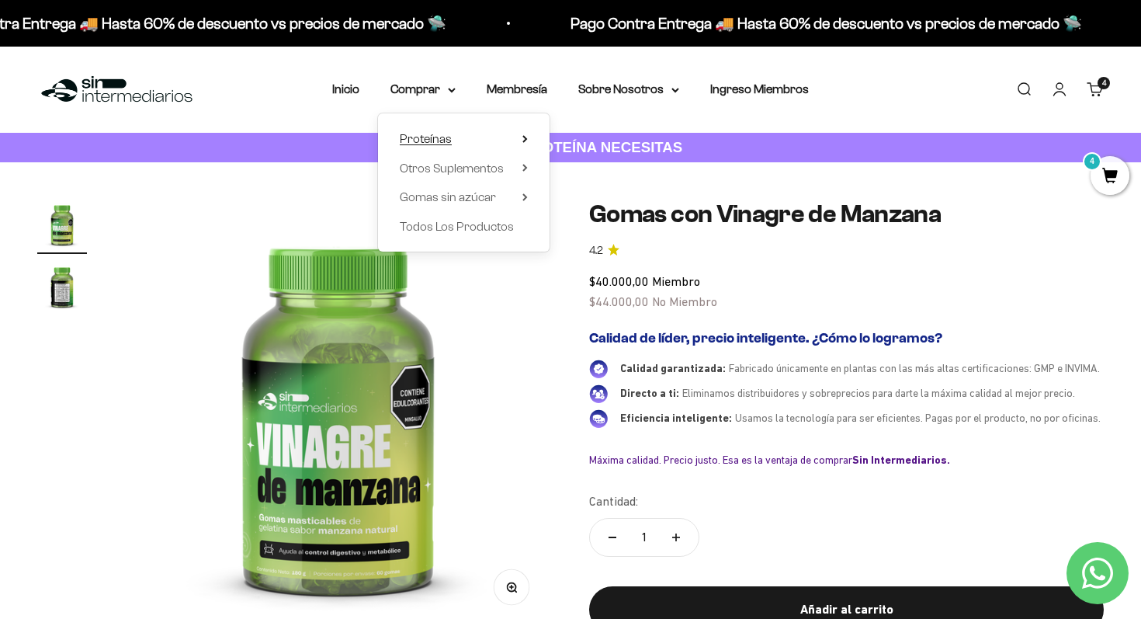
click at [447, 141] on span "Proteínas" at bounding box center [426, 138] width 52 height 13
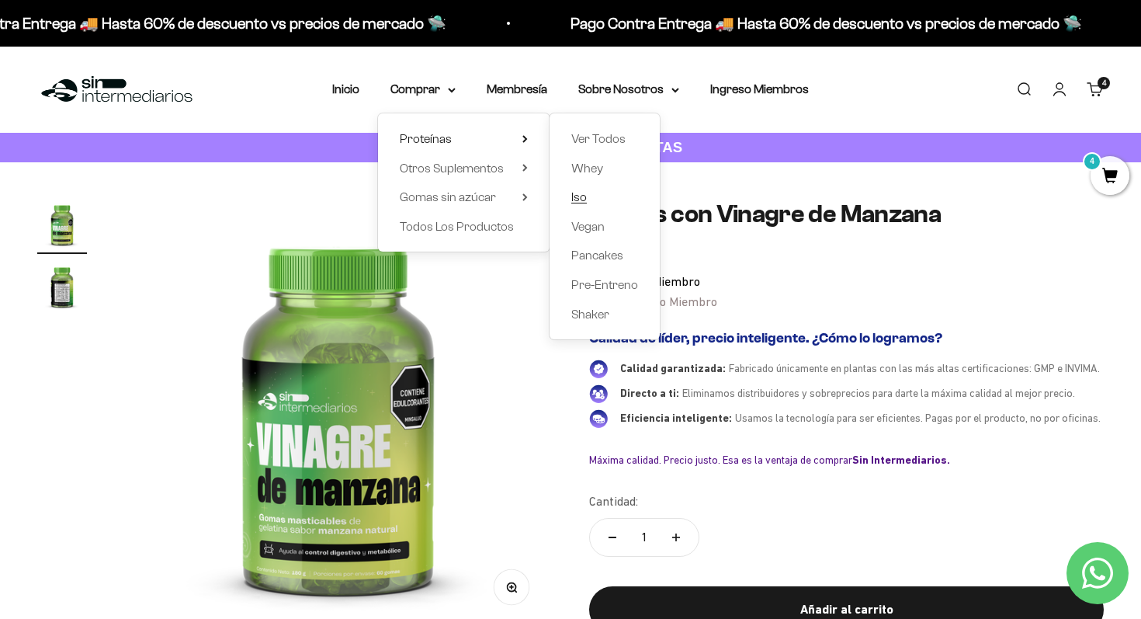
click at [585, 198] on span "Iso" at bounding box center [579, 196] width 16 height 13
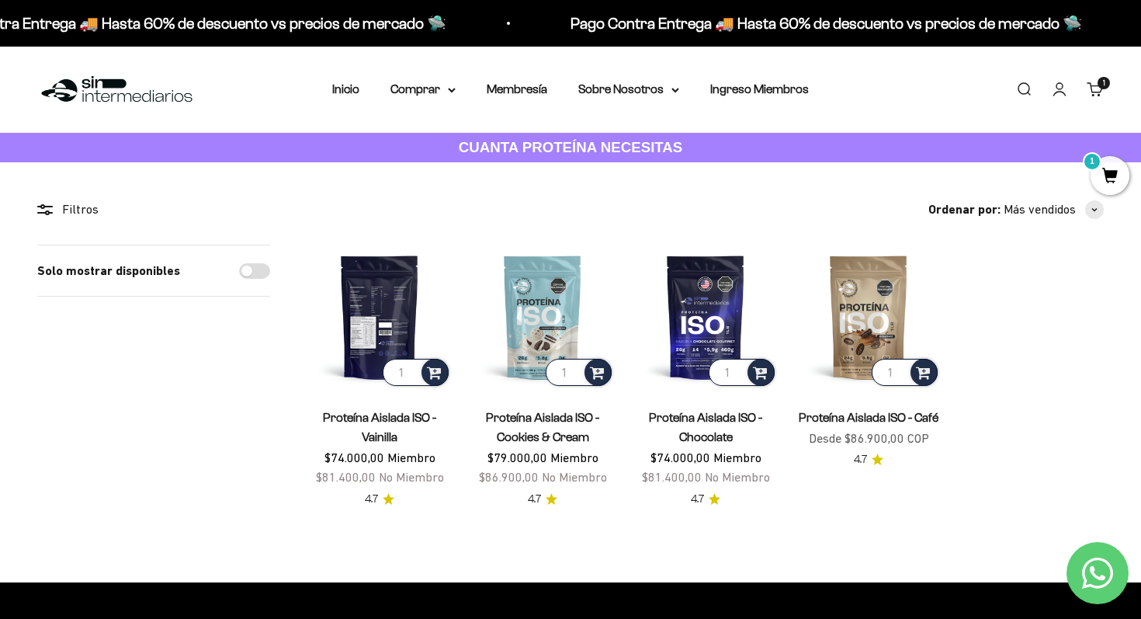
click at [403, 328] on img at bounding box center [379, 317] width 144 height 144
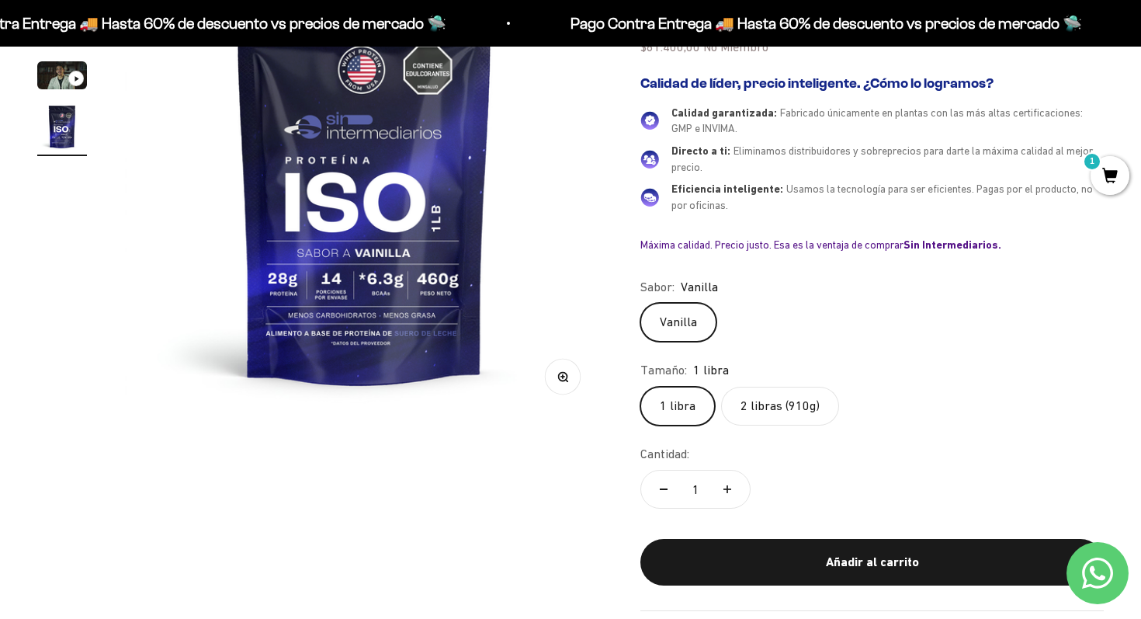
scroll to position [239, 0]
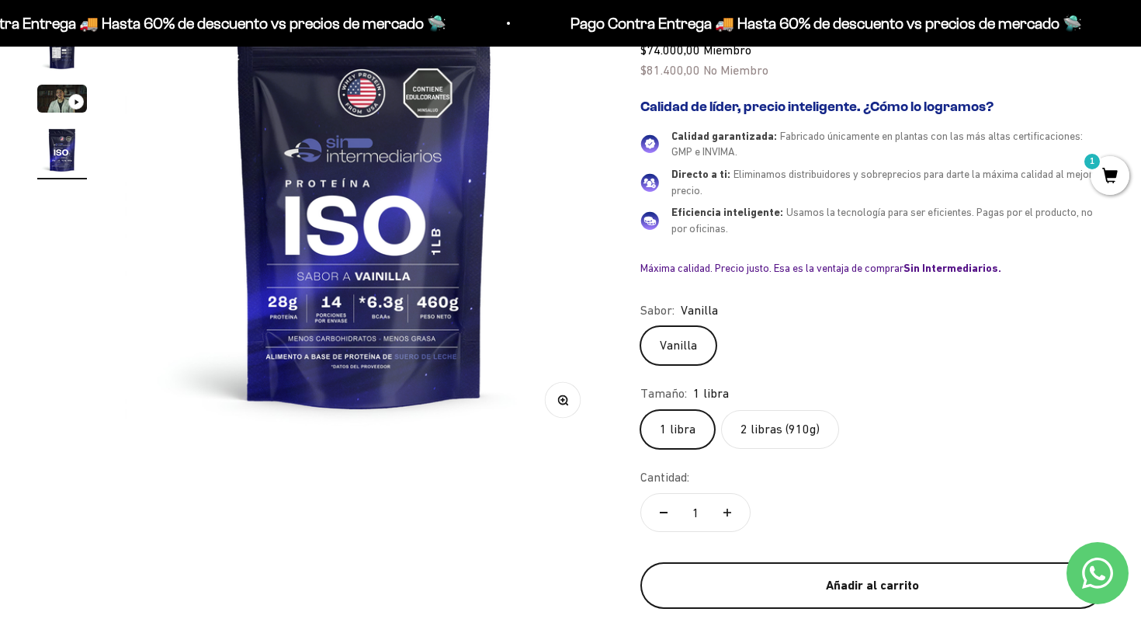
click at [817, 580] on div "Añadir al carrito" at bounding box center [872, 585] width 401 height 20
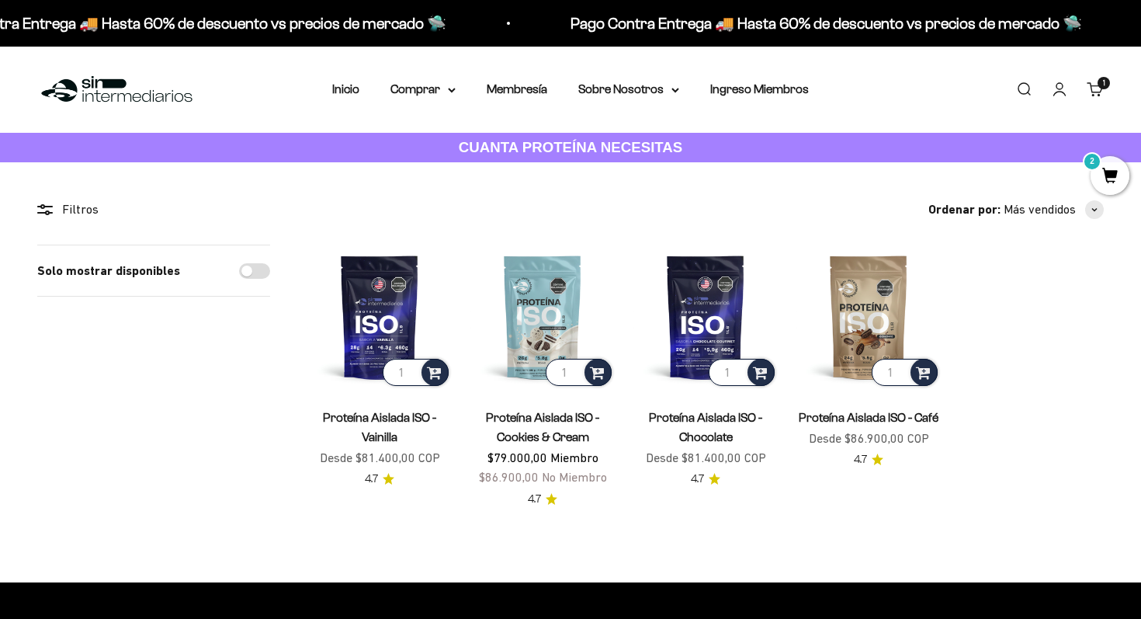
click at [1094, 97] on link "Carrito 1 artículo 1" at bounding box center [1095, 89] width 17 height 17
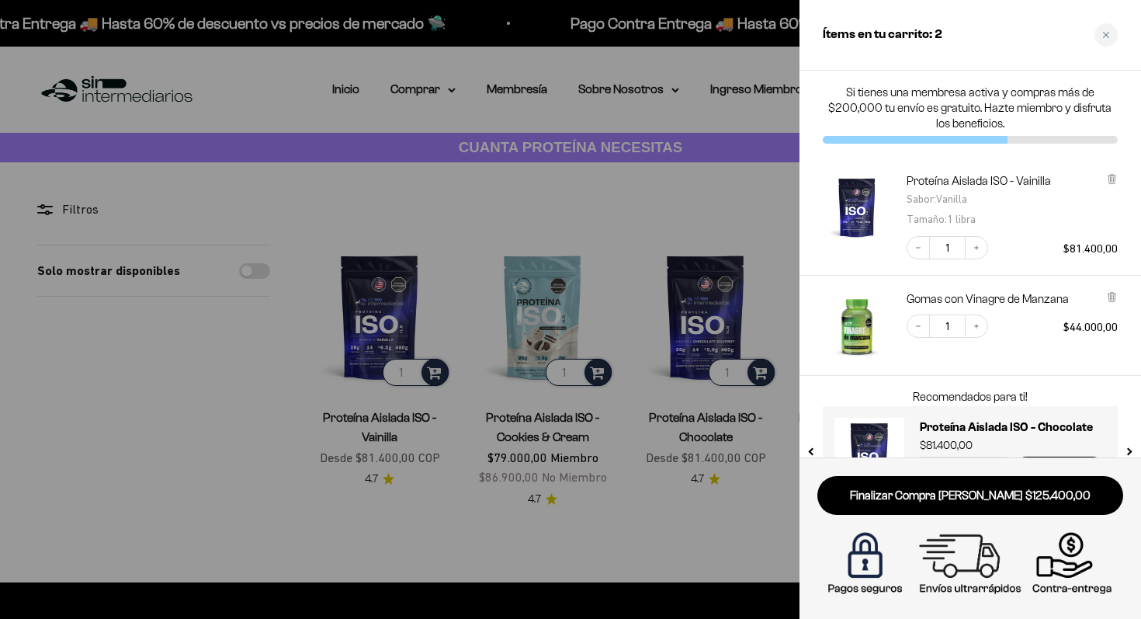
scroll to position [54, 0]
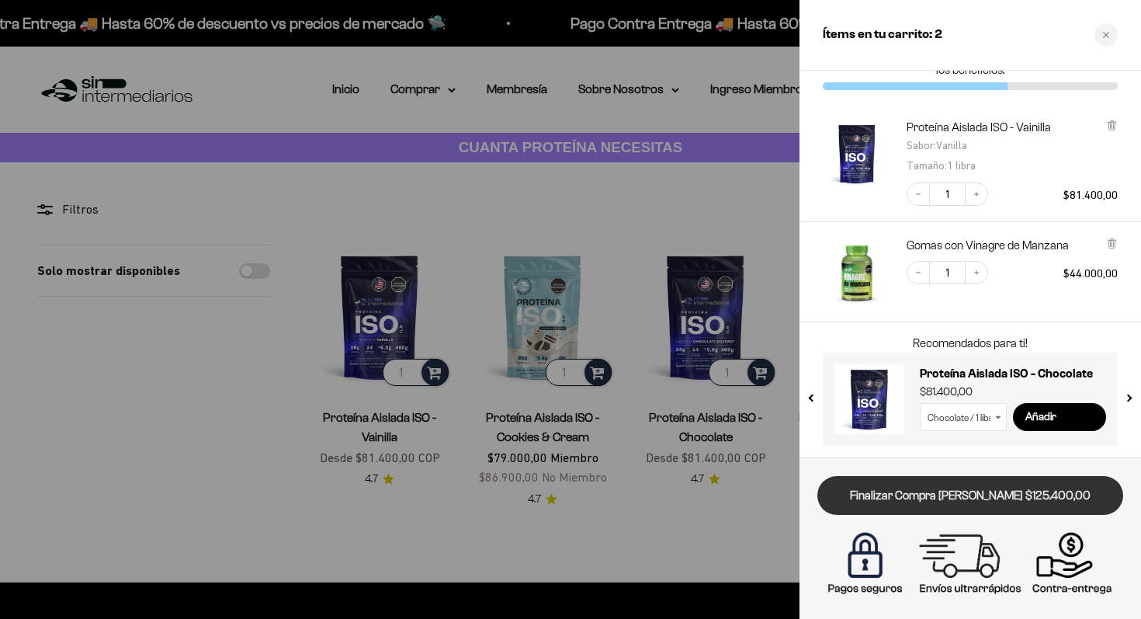
click at [933, 505] on link "Finalizar Compra [PERSON_NAME] $125.400,00" at bounding box center [971, 496] width 306 height 40
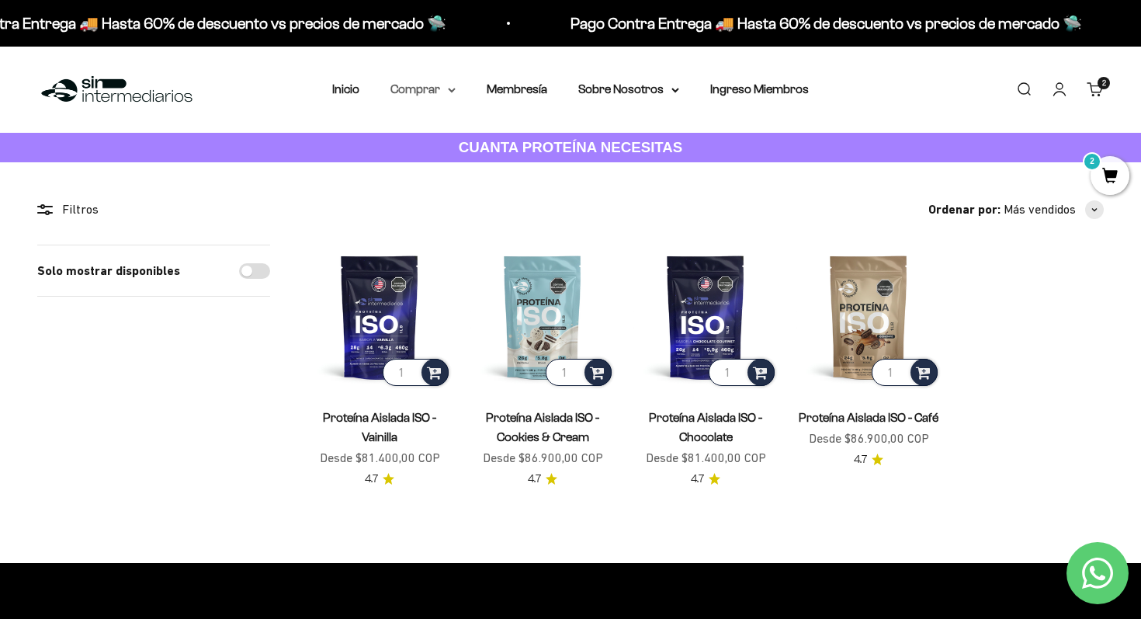
click at [439, 94] on summary "Comprar" at bounding box center [423, 89] width 65 height 20
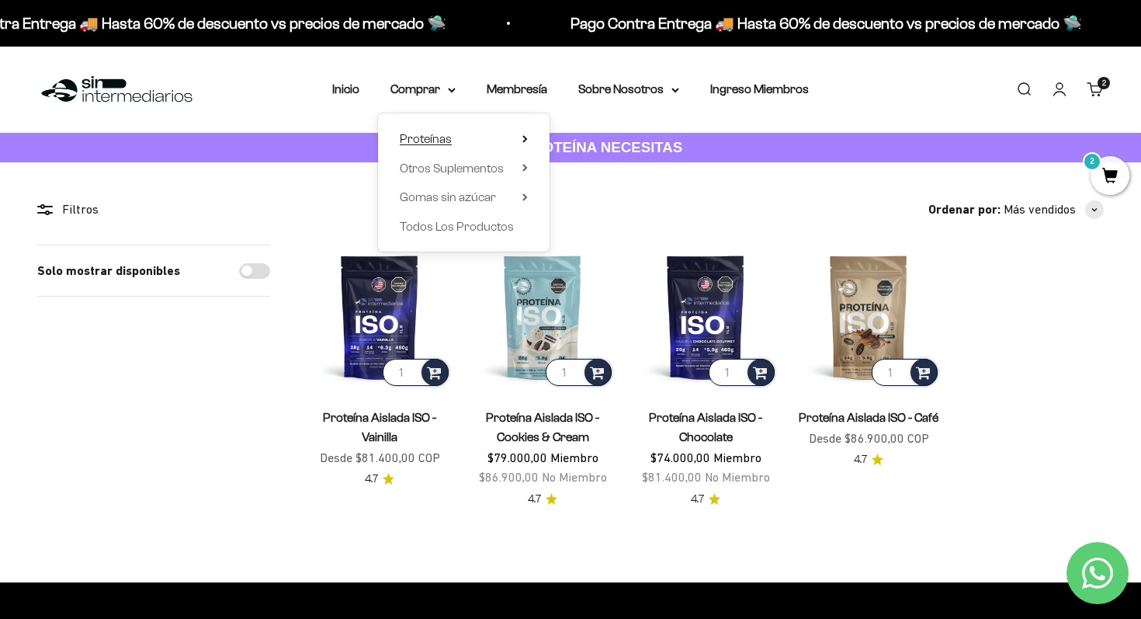
click at [450, 138] on span "Proteínas" at bounding box center [426, 138] width 52 height 13
click at [443, 165] on span "Otros Suplementos" at bounding box center [452, 167] width 104 height 13
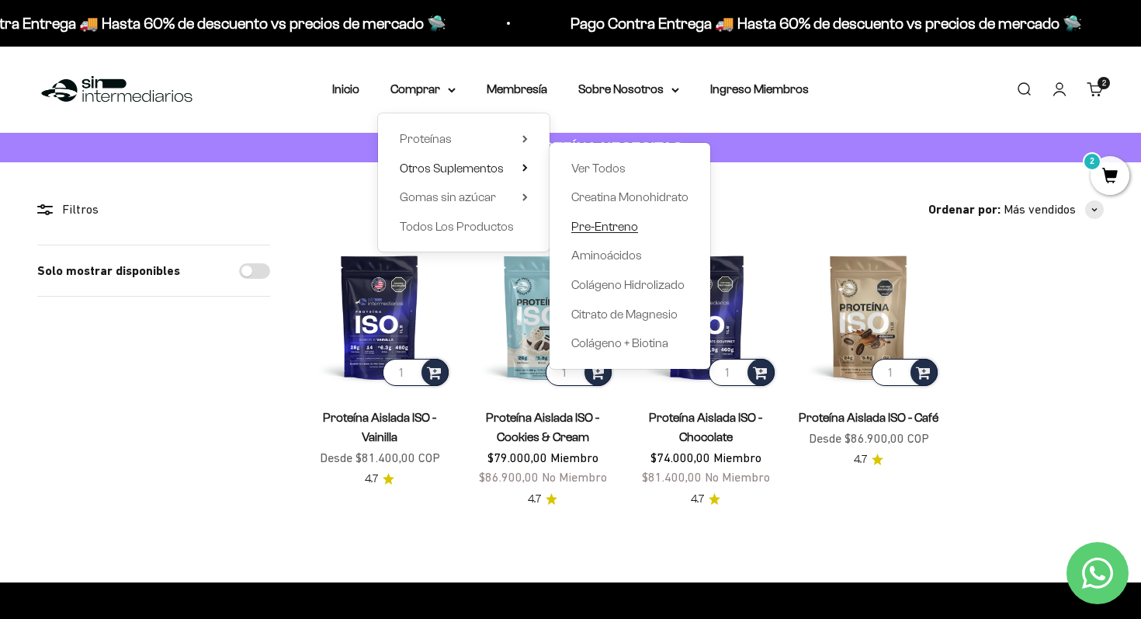
click at [605, 231] on span "Pre-Entreno" at bounding box center [604, 226] width 67 height 13
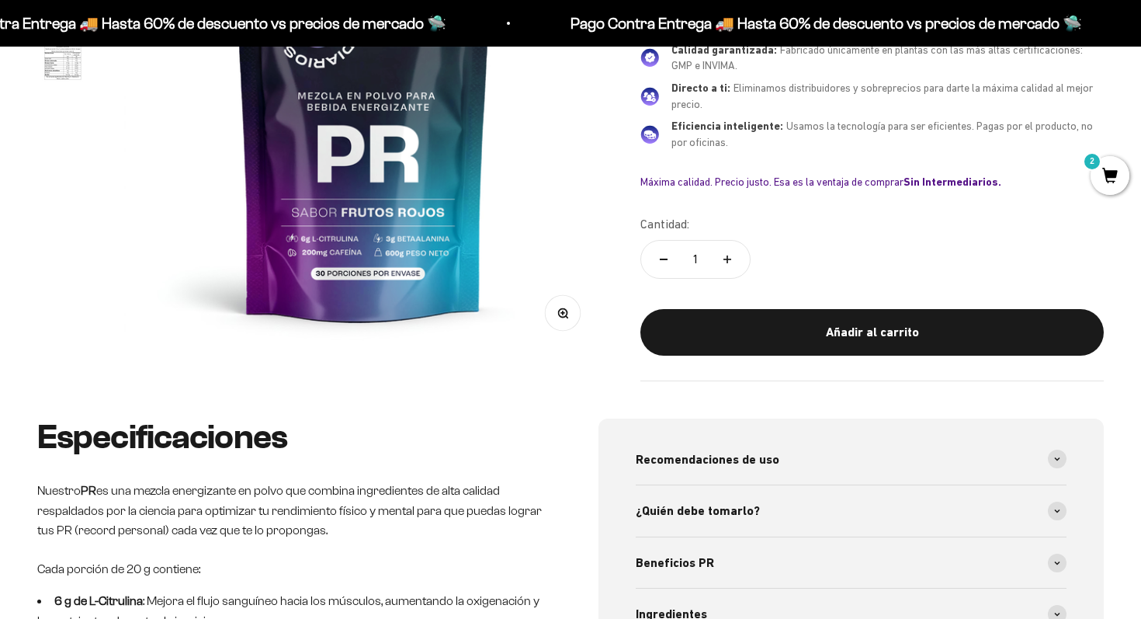
click at [847, 303] on safe-sticky "PR - Mezcla Energizante 4.0 $83.000,00 Miembro $91.300,00 No Miembro Calidad de…" at bounding box center [872, 127] width 463 height 506
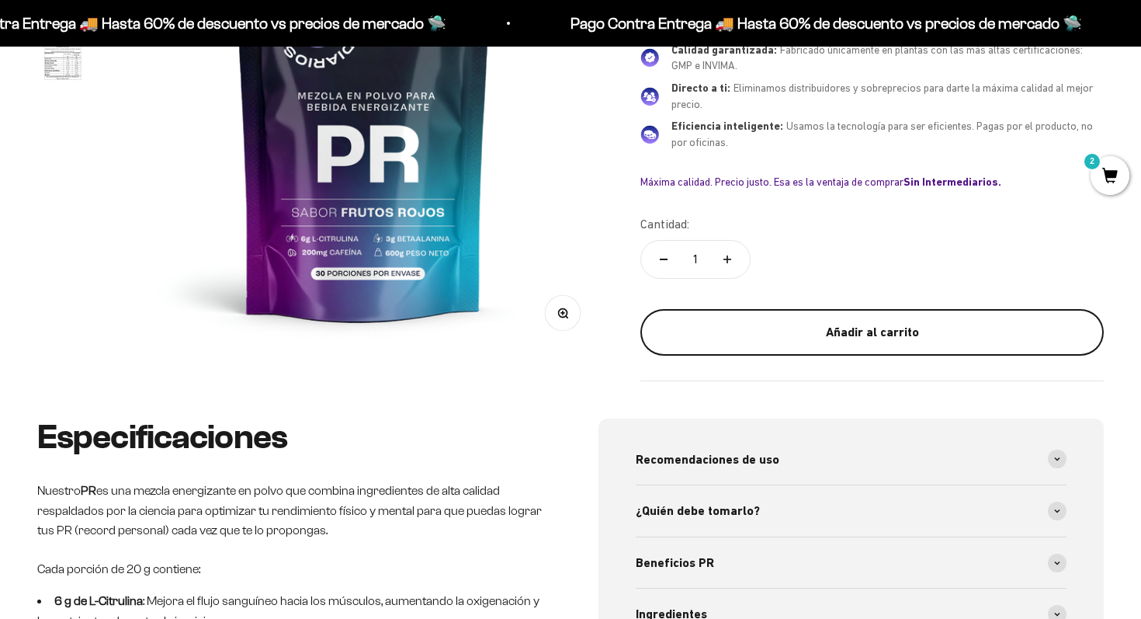
click at [822, 328] on div "Añadir al carrito" at bounding box center [872, 332] width 401 height 20
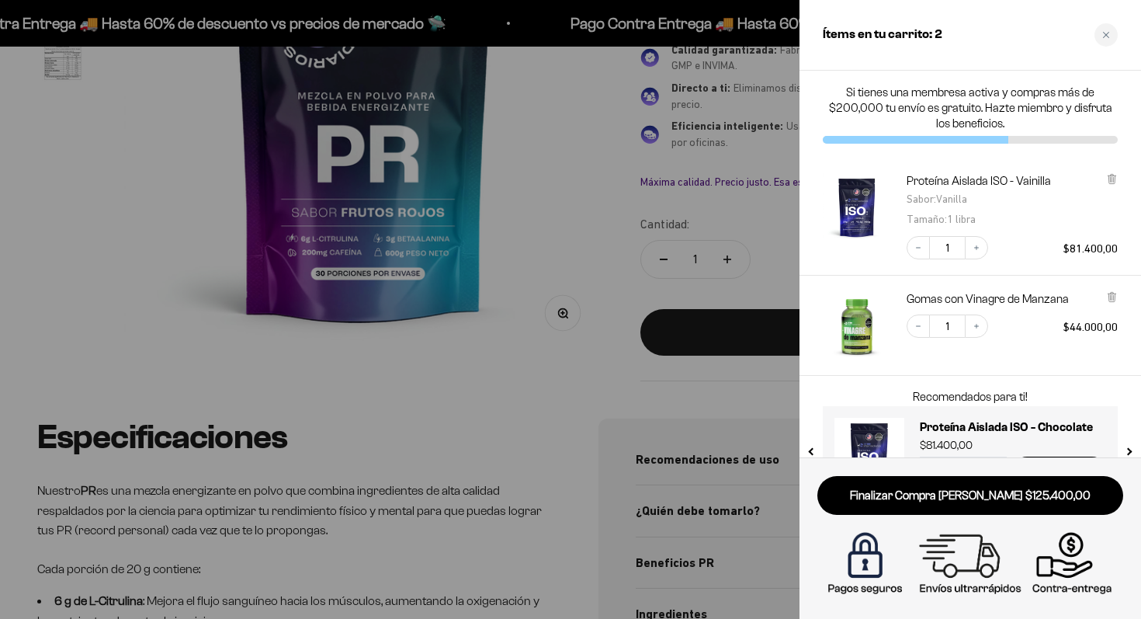
scroll to position [54, 0]
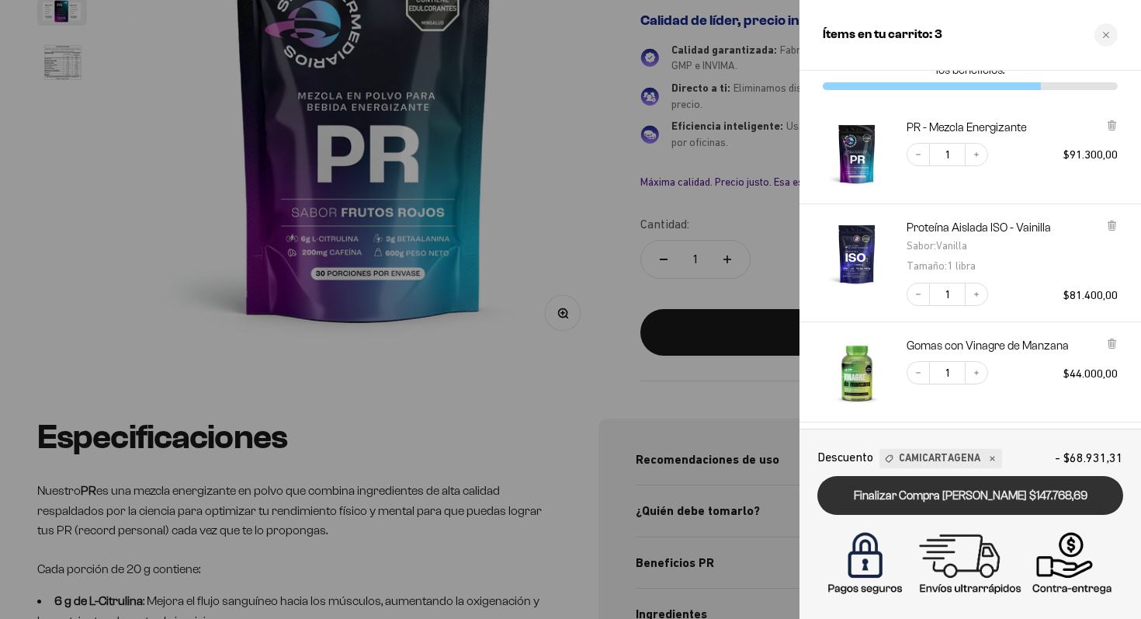
click at [940, 502] on link "Finalizar Compra Segura $147.768,69" at bounding box center [971, 496] width 306 height 40
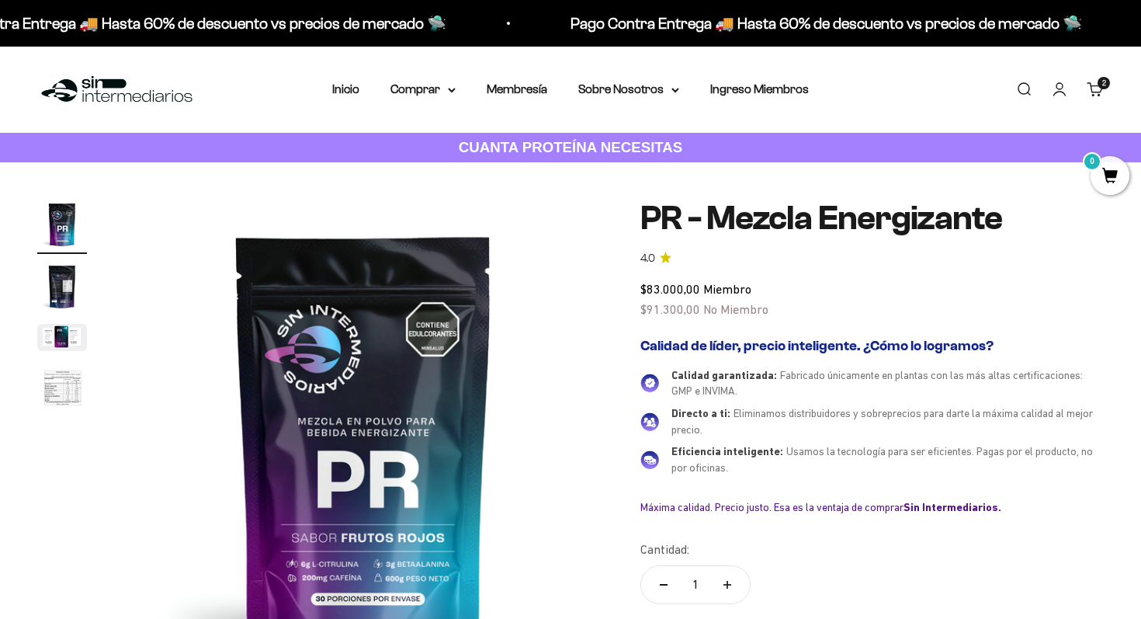
click at [1090, 64] on div "Menú Buscar Inicio Comprar Proteínas Ver Todos Whey Iso Vegan Pancakes Pre-Entr…" at bounding box center [570, 90] width 1141 height 86
click at [1099, 85] on cart-count "2 artículos 2" at bounding box center [1104, 83] width 12 height 12
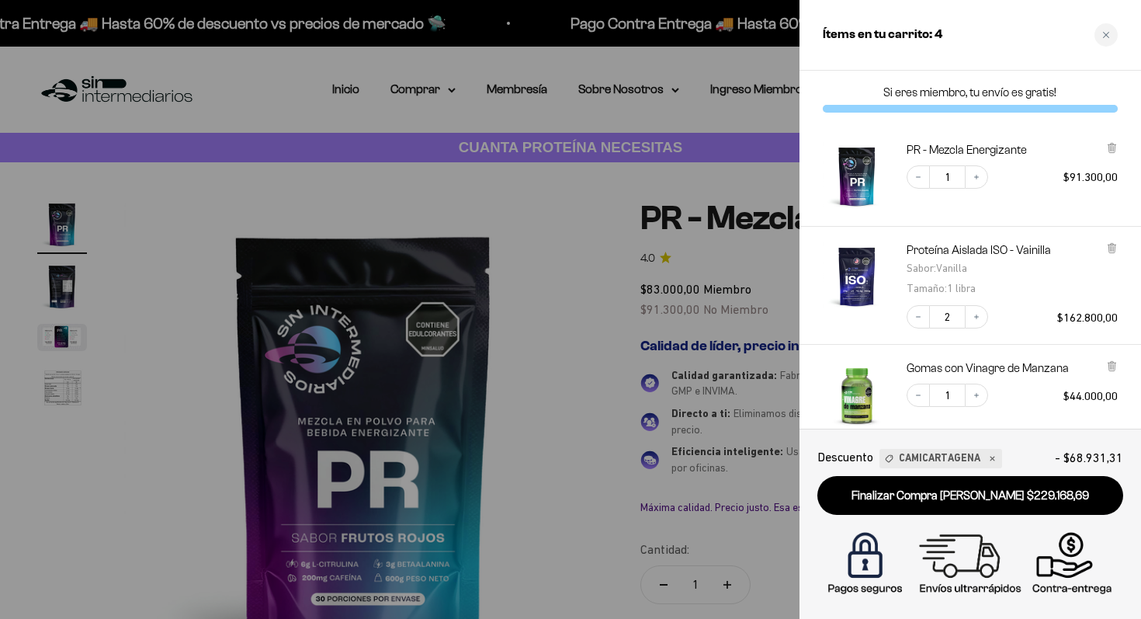
scroll to position [37, 0]
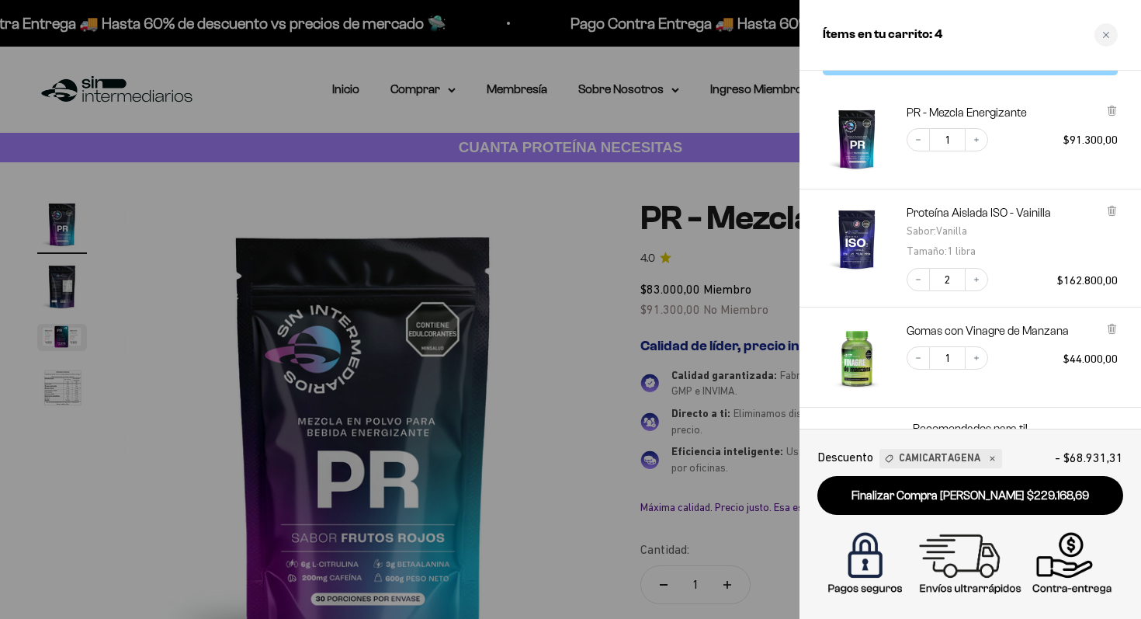
click at [1118, 215] on div "Proteína Aislada ISO - Vainilla Sabor : Vanilla Tamaño : 1 libra Decrease quant…" at bounding box center [971, 248] width 342 height 118
click at [1110, 214] on icon at bounding box center [1112, 211] width 6 height 8
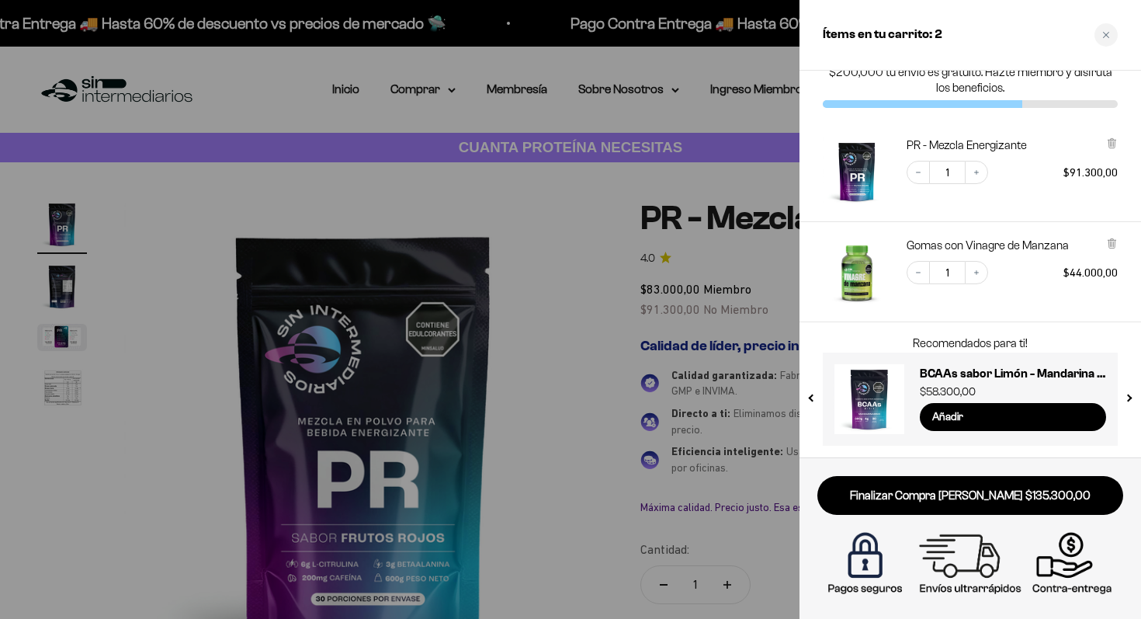
scroll to position [0, 0]
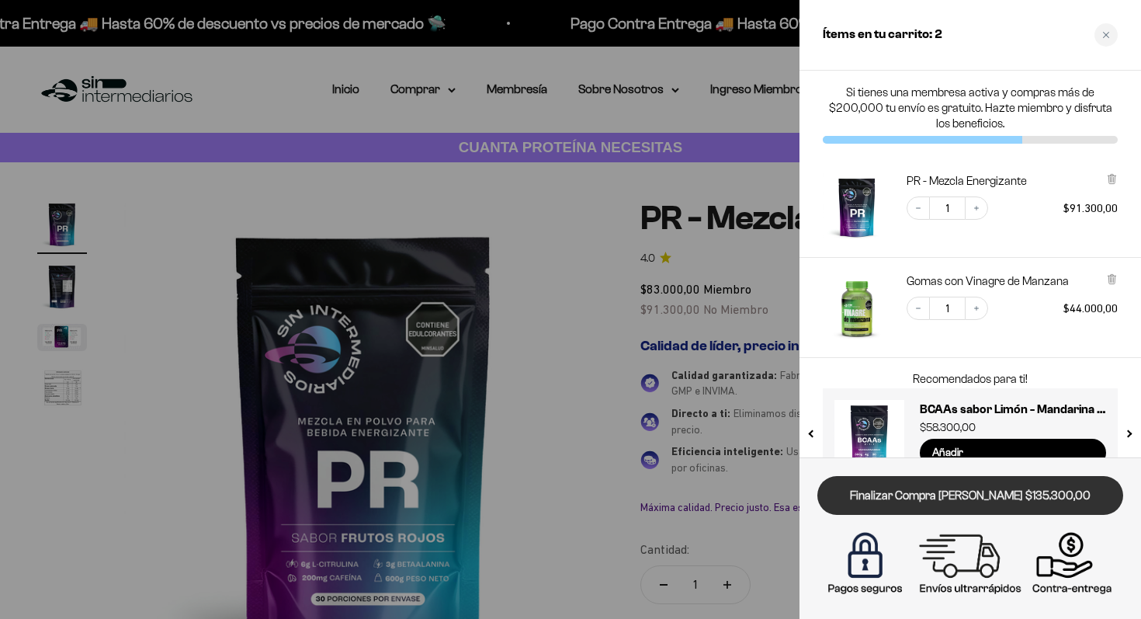
click at [931, 498] on link "Finalizar Compra [PERSON_NAME] $135.300,00" at bounding box center [971, 496] width 306 height 40
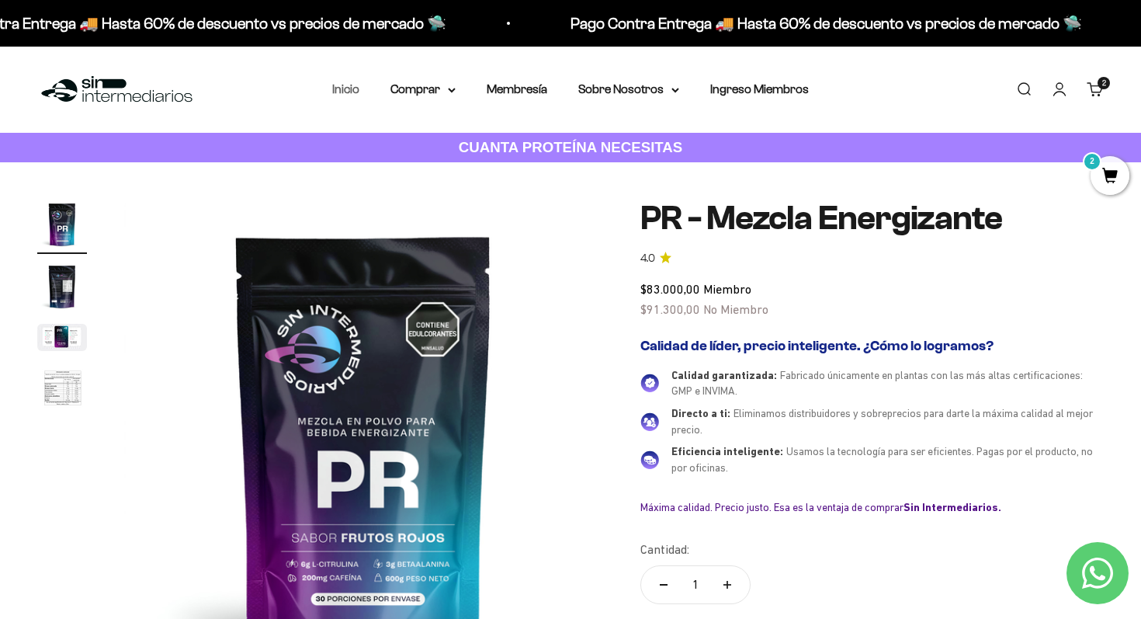
click at [343, 91] on link "Inicio" at bounding box center [345, 88] width 27 height 13
click at [437, 86] on summary "Comprar" at bounding box center [423, 89] width 65 height 20
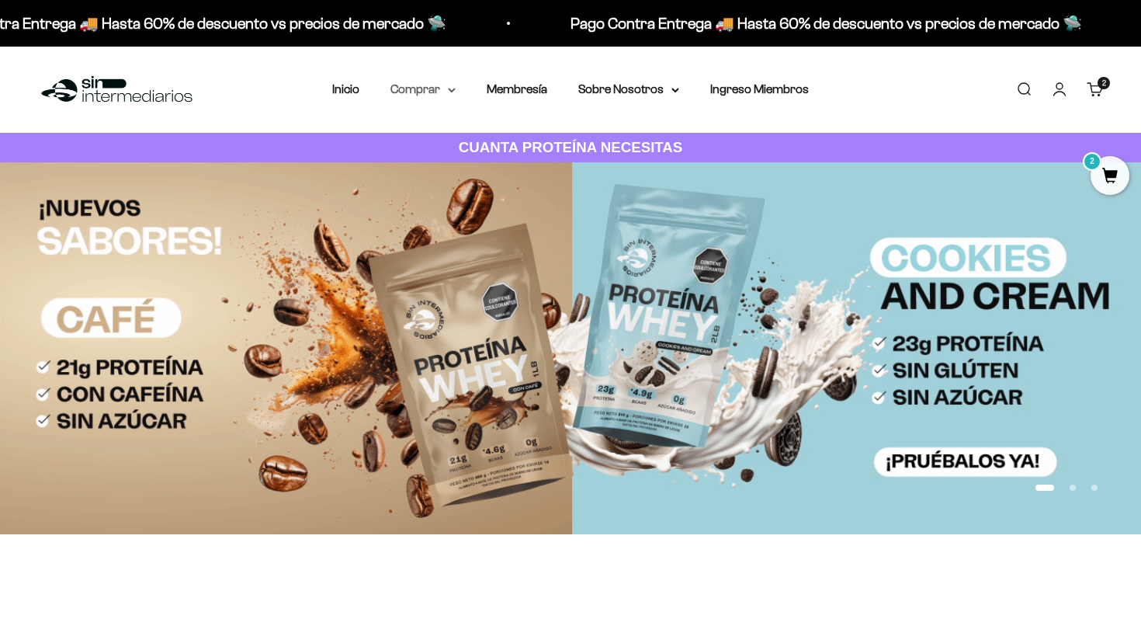
click at [418, 93] on summary "Comprar" at bounding box center [423, 89] width 65 height 20
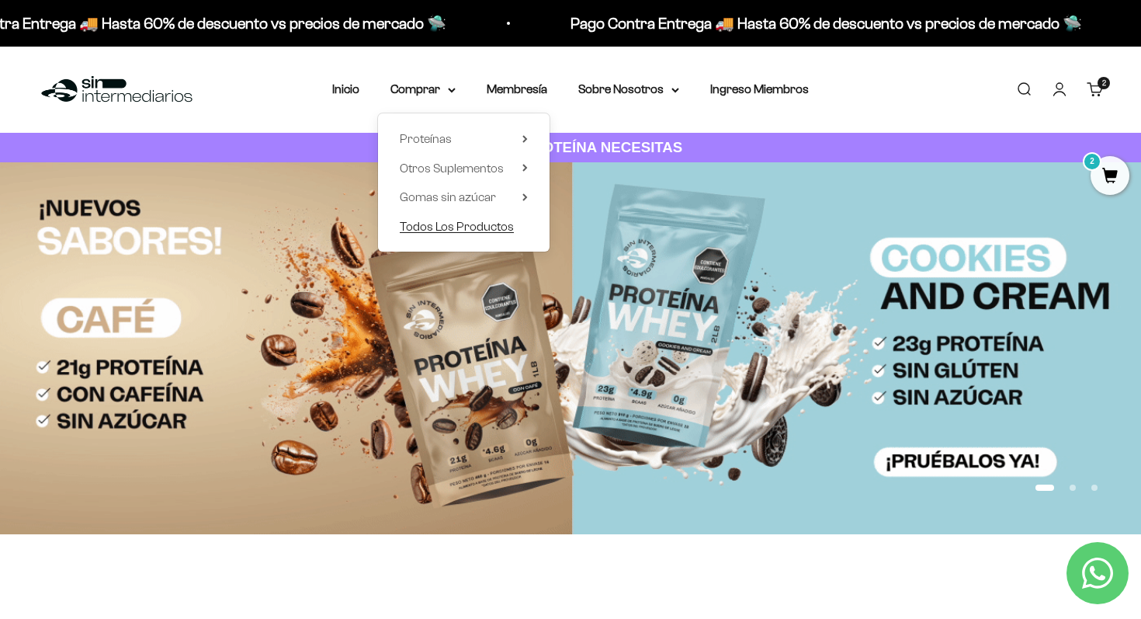
click at [445, 217] on span "Todos Los Productos" at bounding box center [457, 227] width 114 height 20
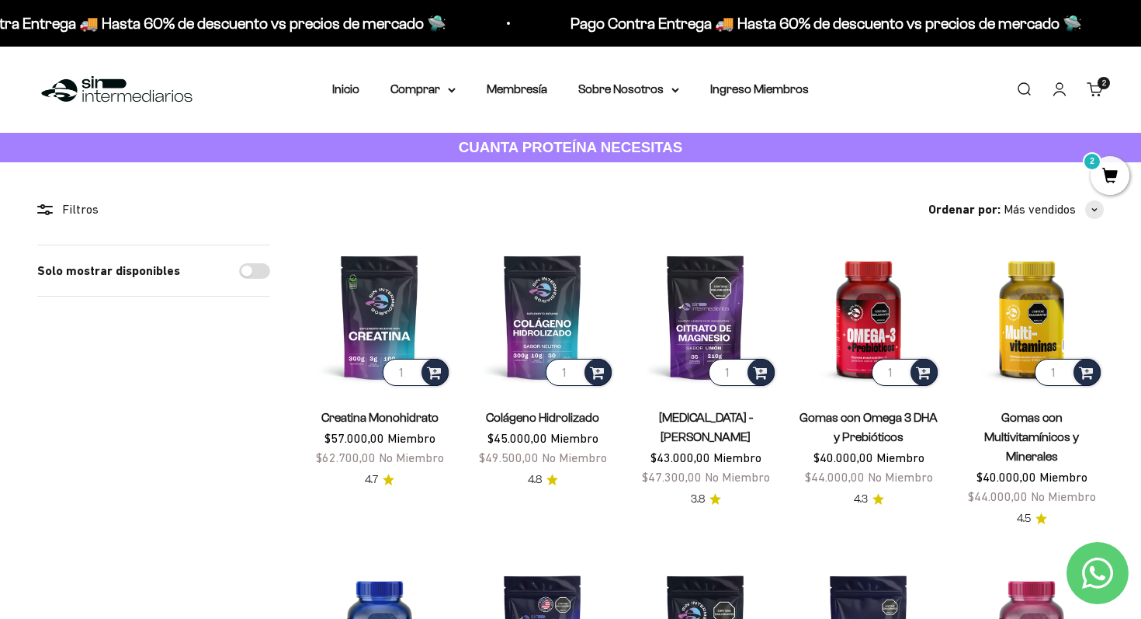
click at [47, 202] on div "Filtros" at bounding box center [153, 210] width 233 height 20
click at [47, 207] on icon at bounding box center [45, 209] width 16 height 11
click at [406, 96] on summary "Comprar" at bounding box center [423, 89] width 65 height 20
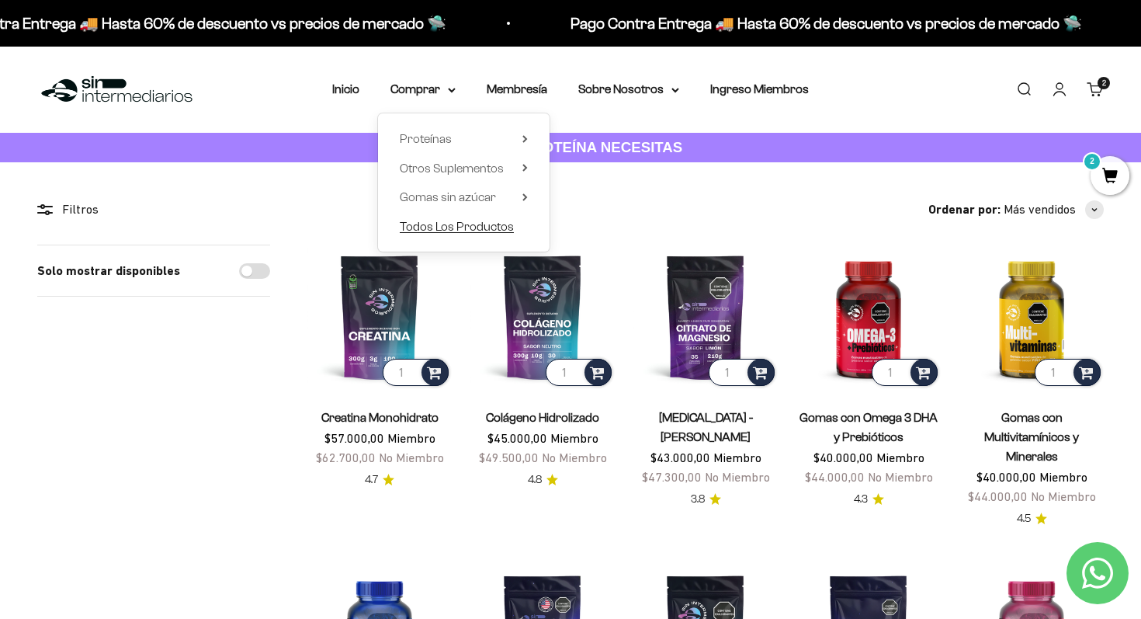
click at [459, 230] on span "Todos Los Productos" at bounding box center [457, 226] width 114 height 13
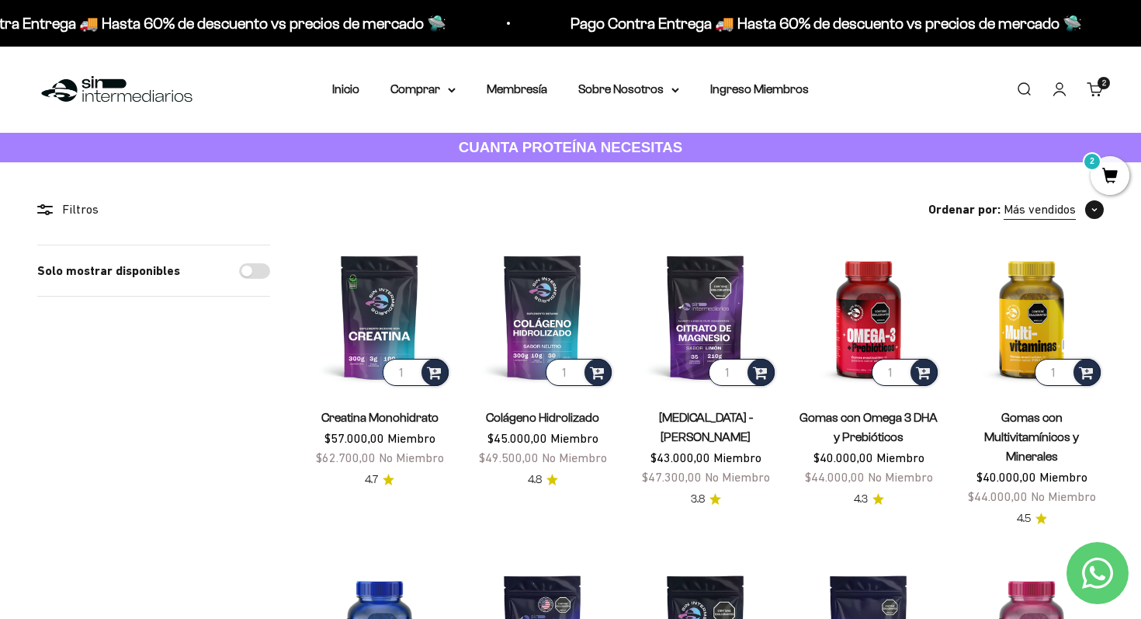
click at [1090, 215] on span "button" at bounding box center [1094, 209] width 19 height 19
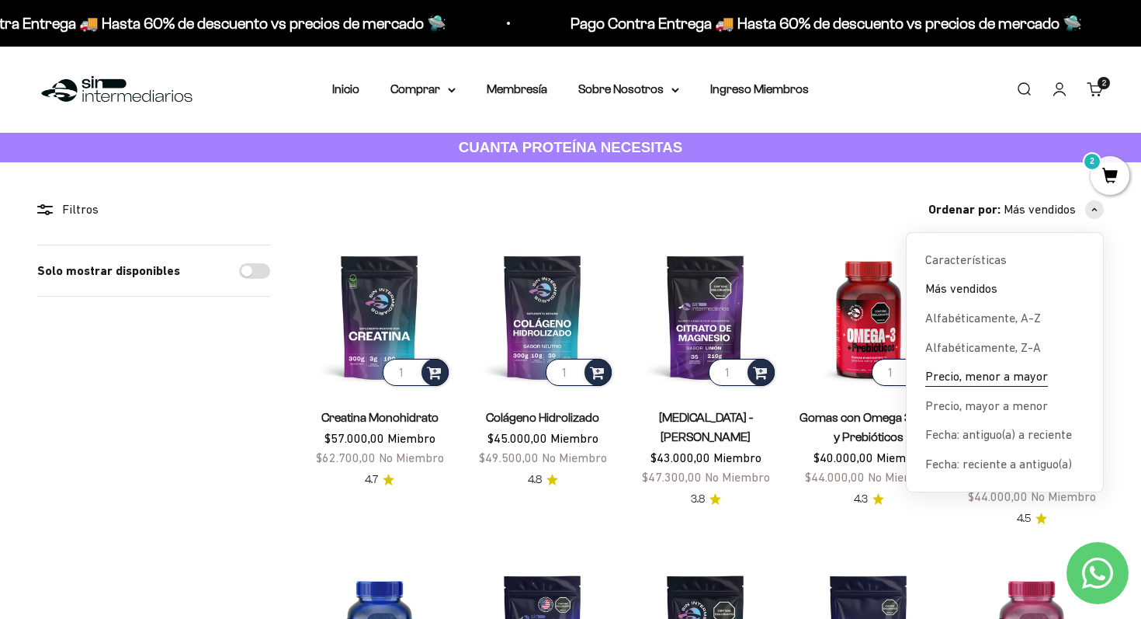
click at [1020, 379] on span "Precio, menor a mayor" at bounding box center [986, 376] width 123 height 20
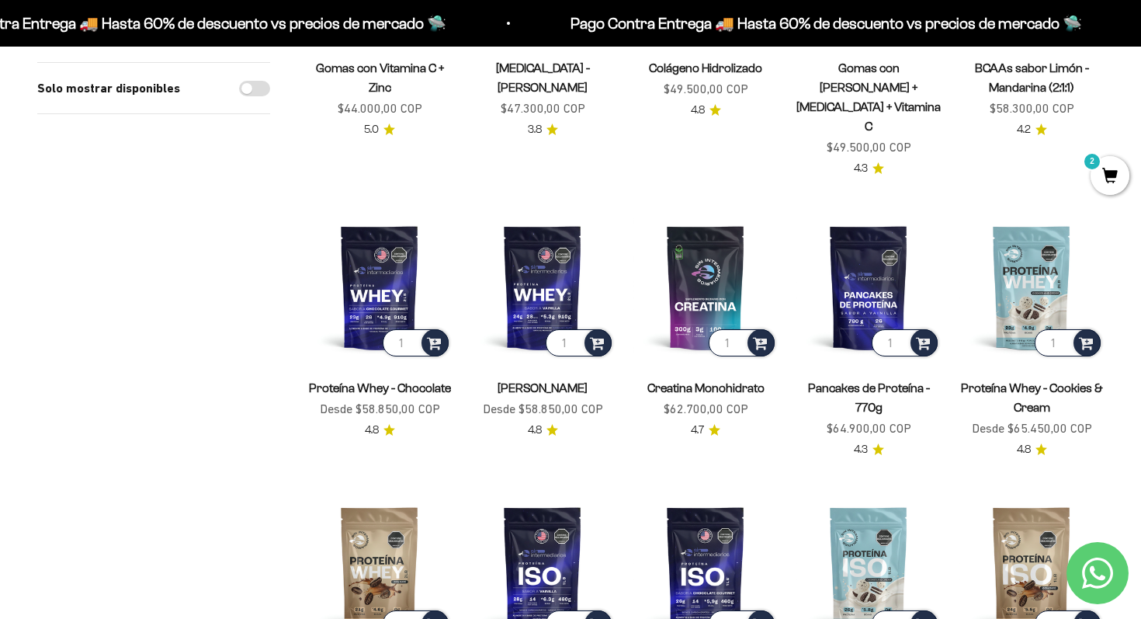
scroll to position [651, 0]
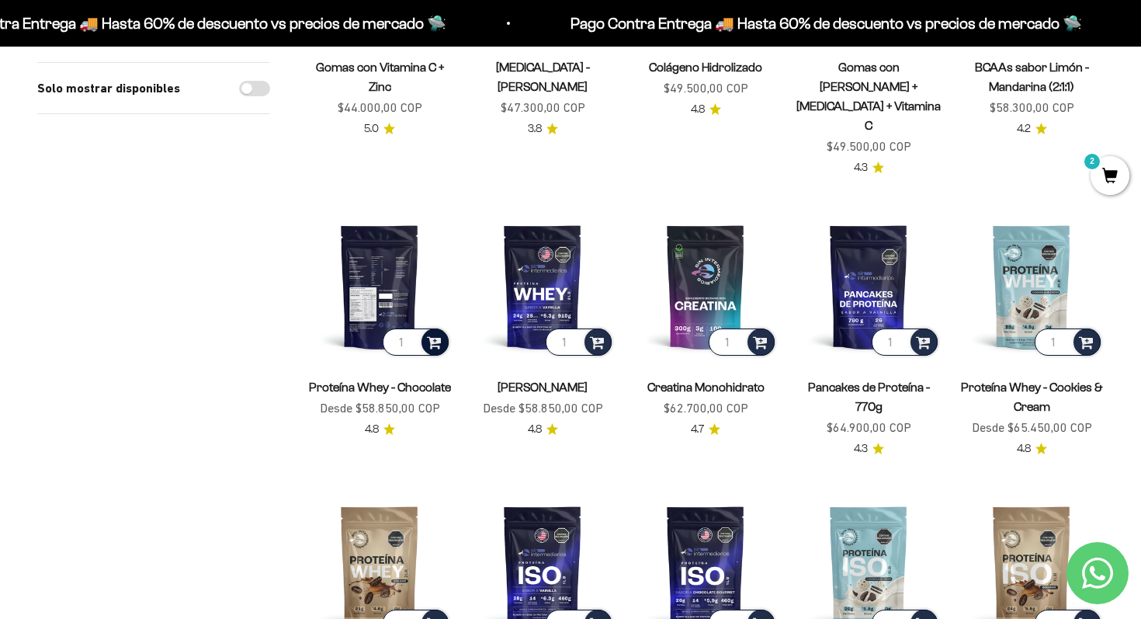
click at [439, 332] on span at bounding box center [434, 341] width 15 height 18
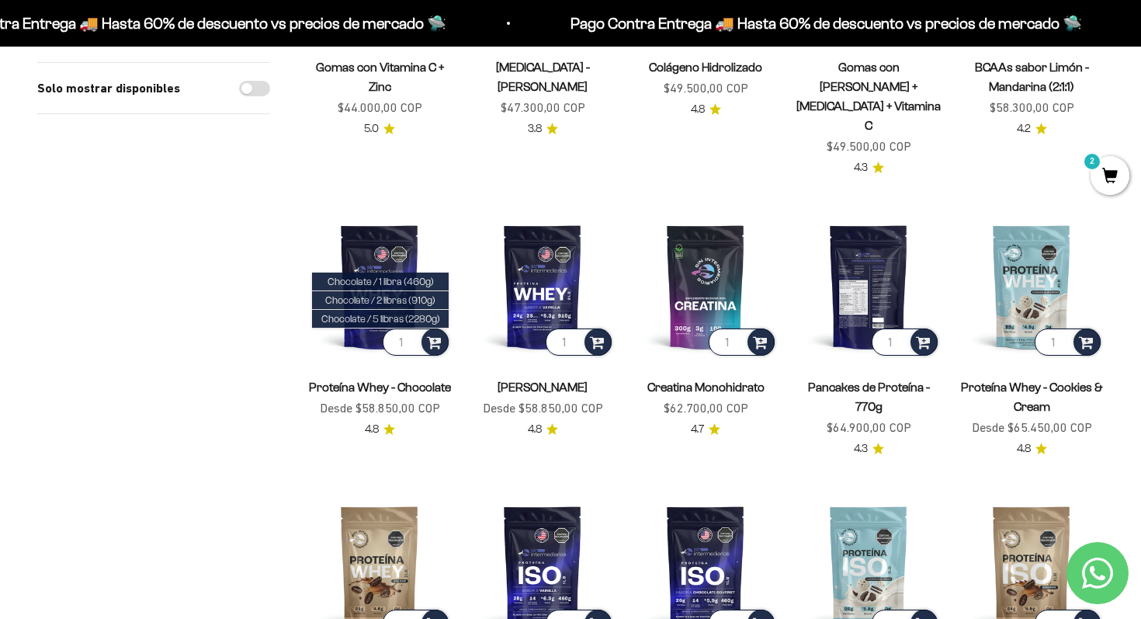
scroll to position [0, 0]
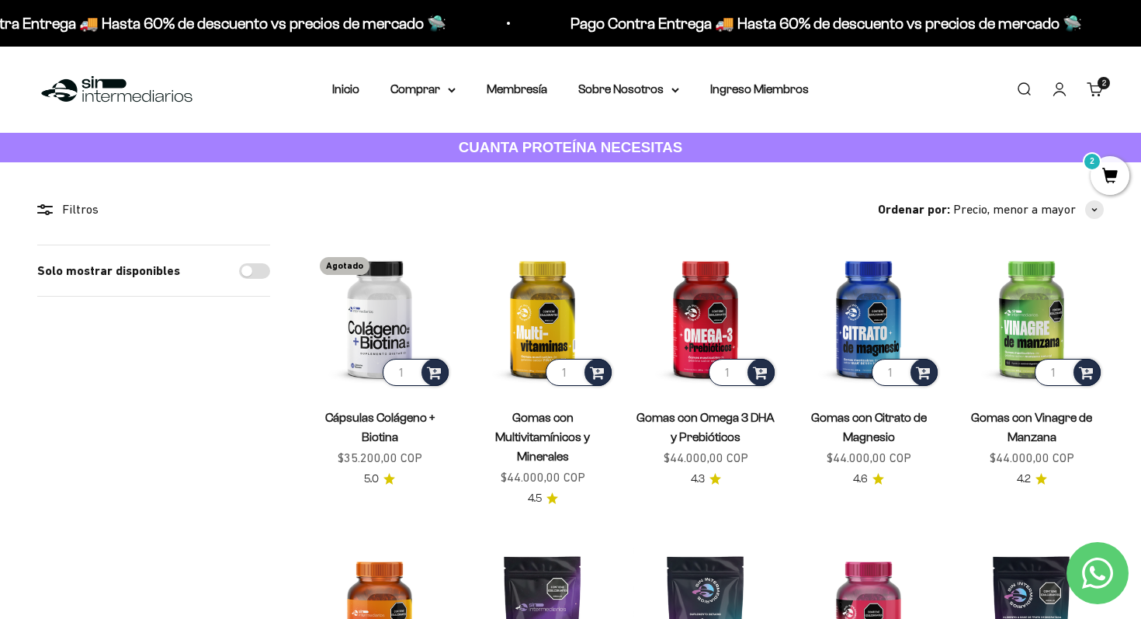
click at [1121, 175] on span "2" at bounding box center [1110, 175] width 39 height 39
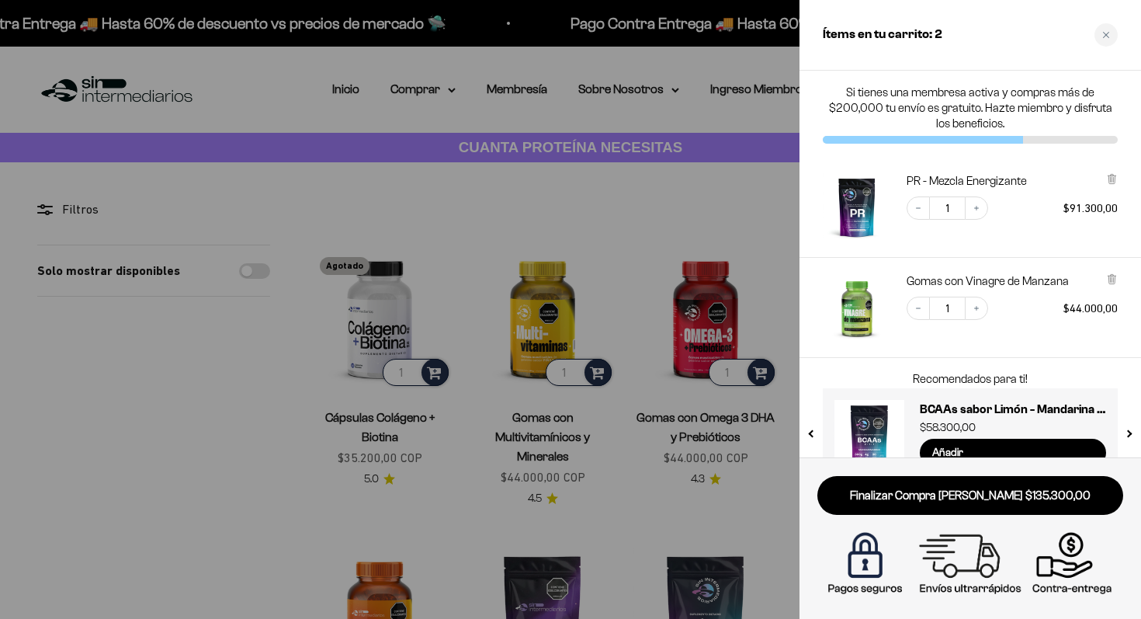
scroll to position [36, 0]
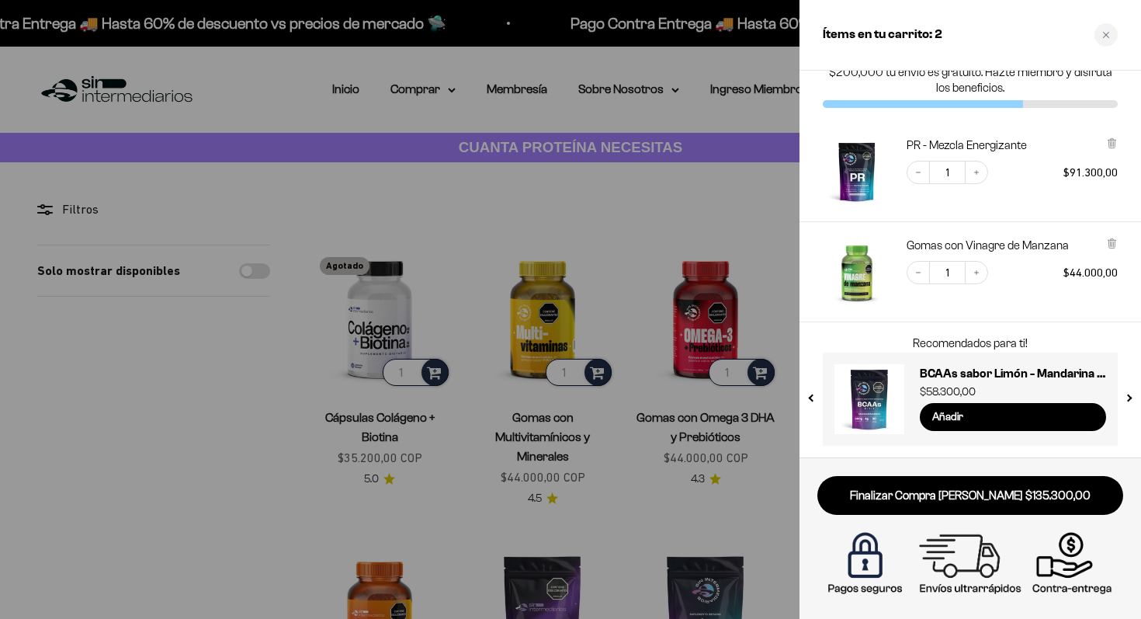
click at [58, 448] on div at bounding box center [570, 309] width 1141 height 619
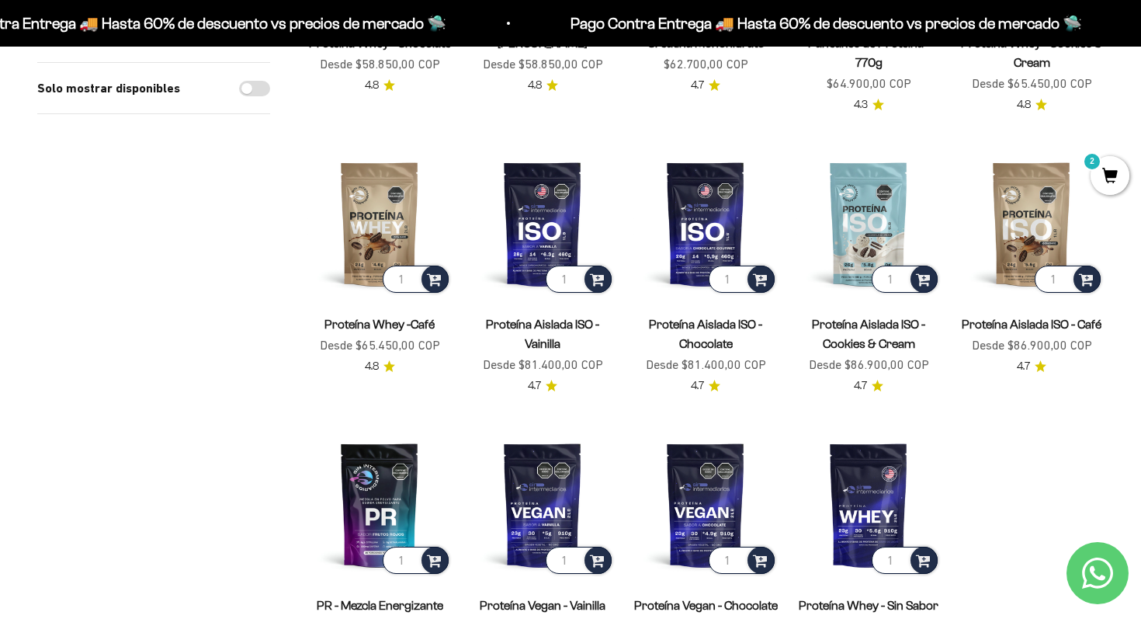
scroll to position [1025, 0]
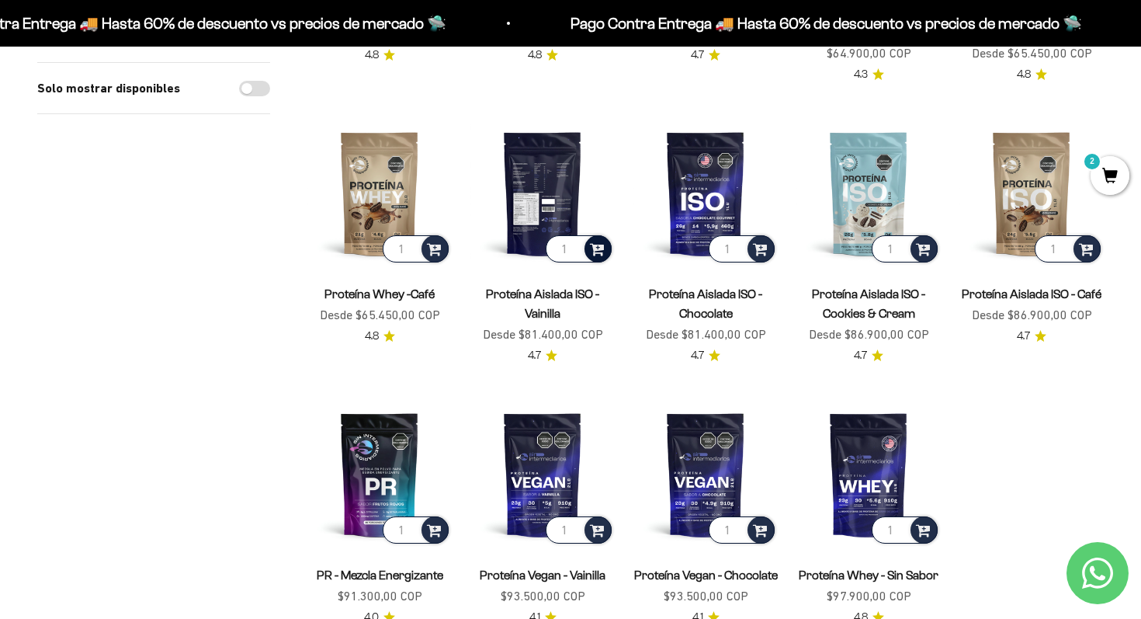
click at [602, 239] on span at bounding box center [597, 248] width 15 height 18
click at [559, 161] on img at bounding box center [542, 193] width 144 height 144
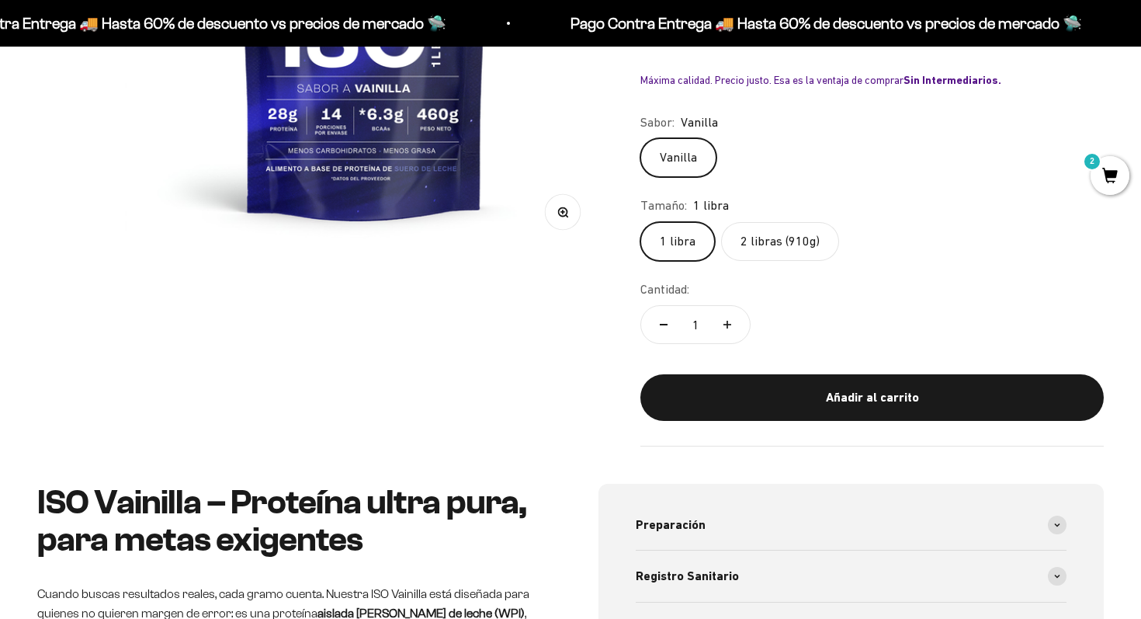
scroll to position [660, 0]
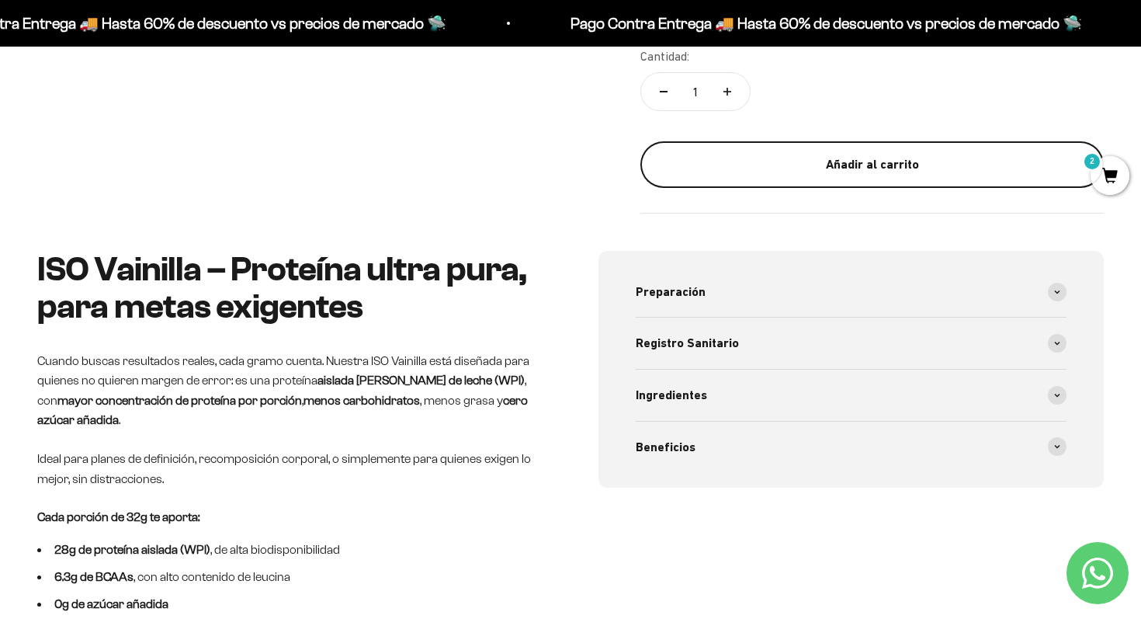
click at [858, 174] on button "Añadir al carrito" at bounding box center [872, 164] width 463 height 47
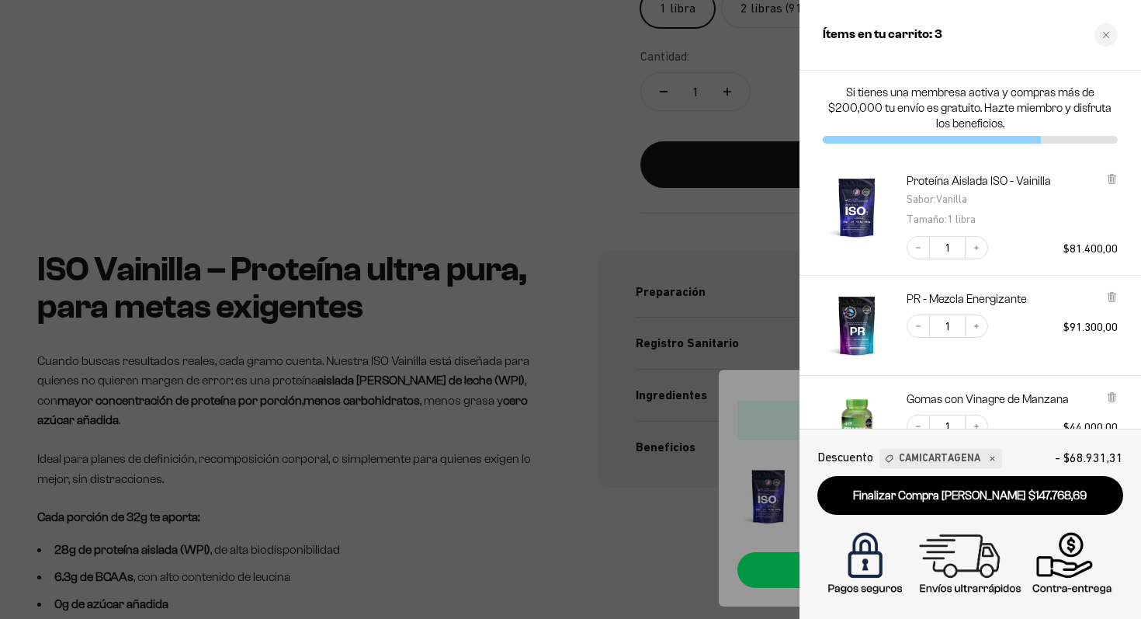
scroll to position [182, 0]
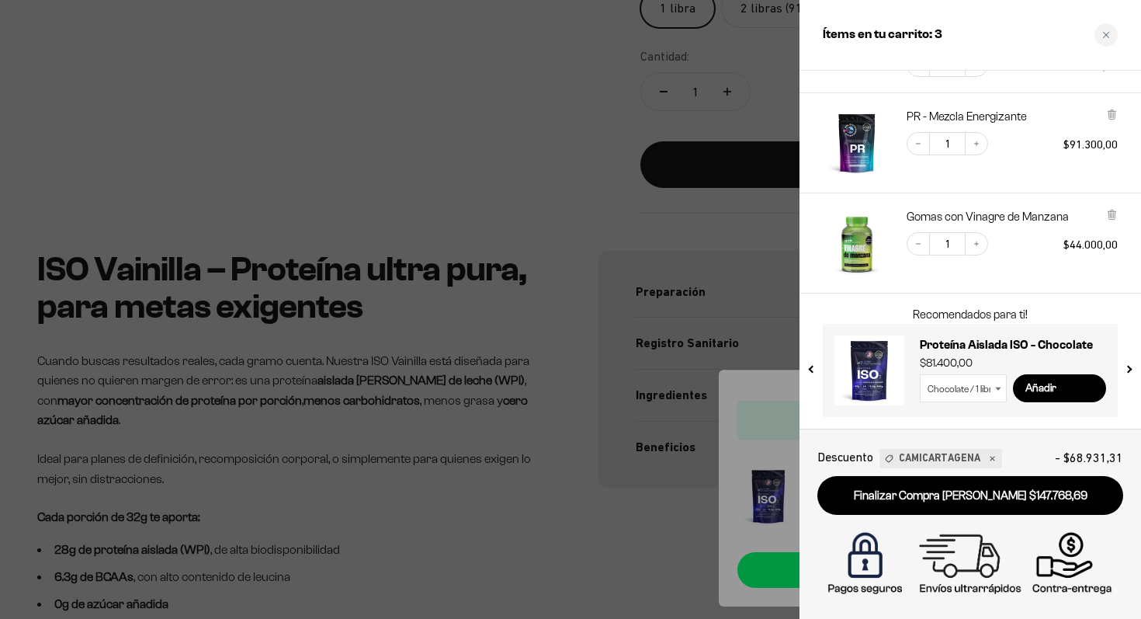
click at [455, 100] on div at bounding box center [570, 309] width 1141 height 619
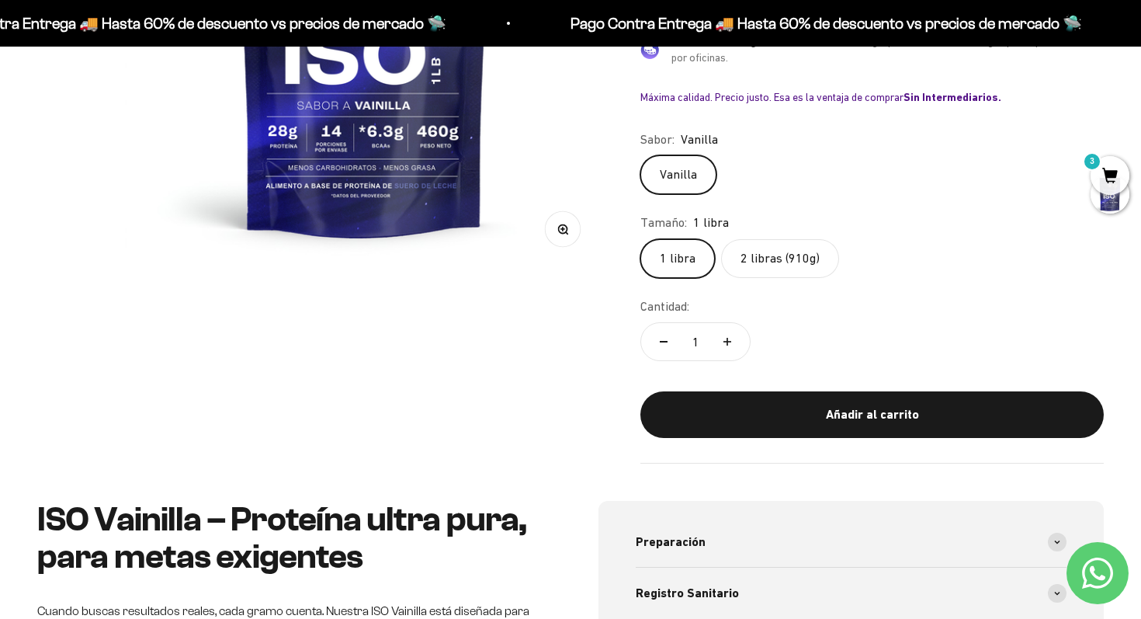
scroll to position [453, 0]
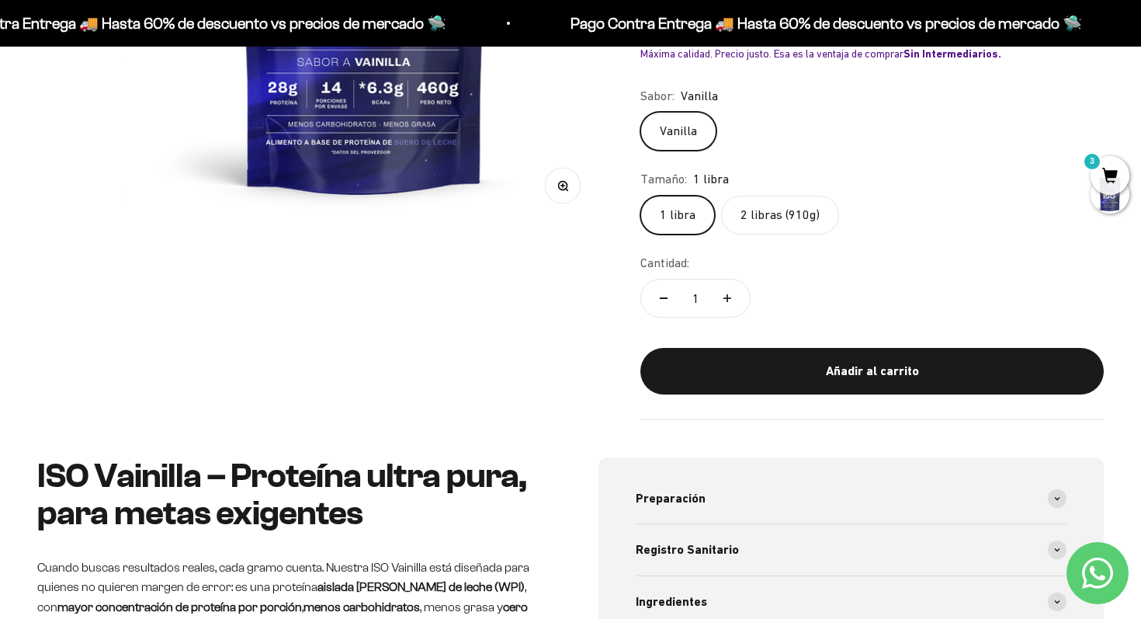
click at [766, 215] on label "2 libras (910g)" at bounding box center [780, 215] width 118 height 39
click at [641, 196] on input "2 libras (910g)" at bounding box center [640, 195] width 1 height 1
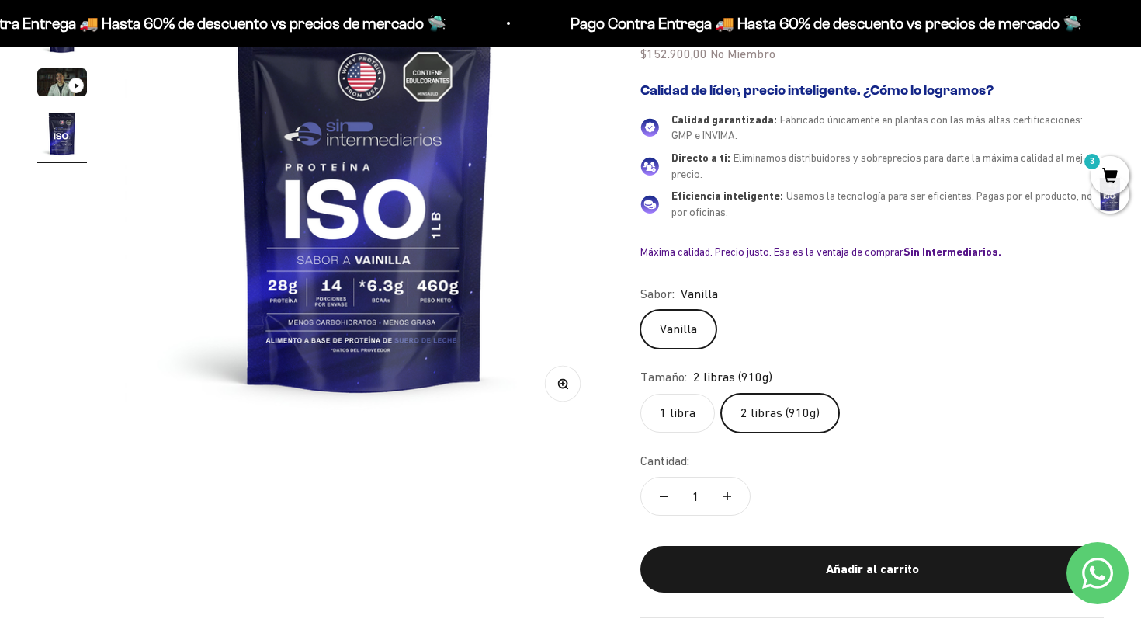
scroll to position [241, 0]
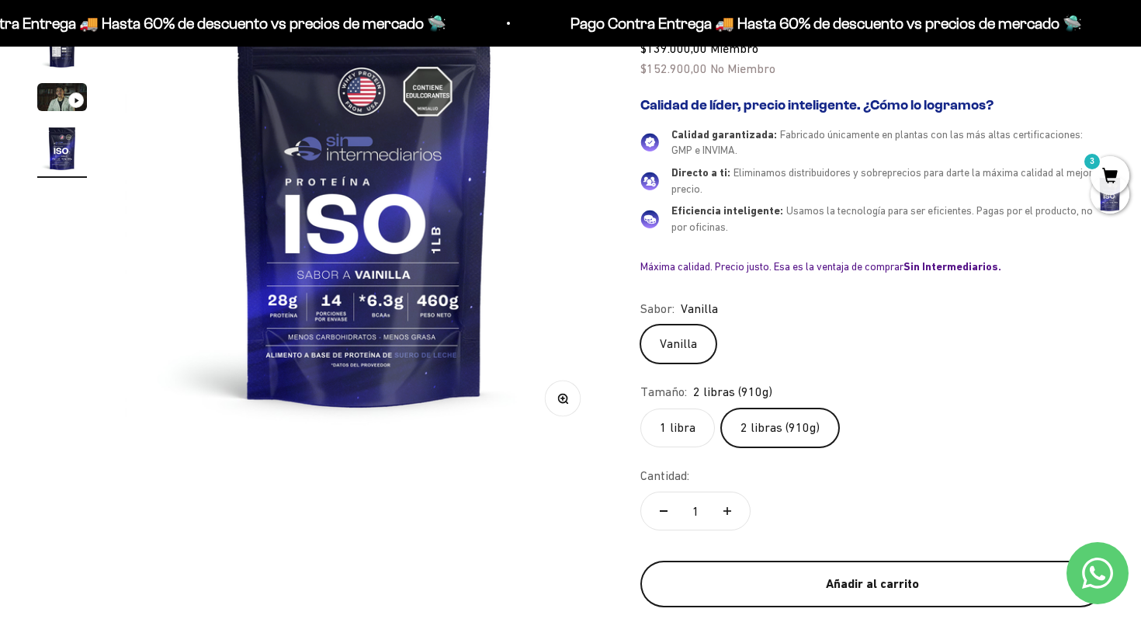
click at [865, 568] on button "Añadir al carrito" at bounding box center [872, 584] width 463 height 47
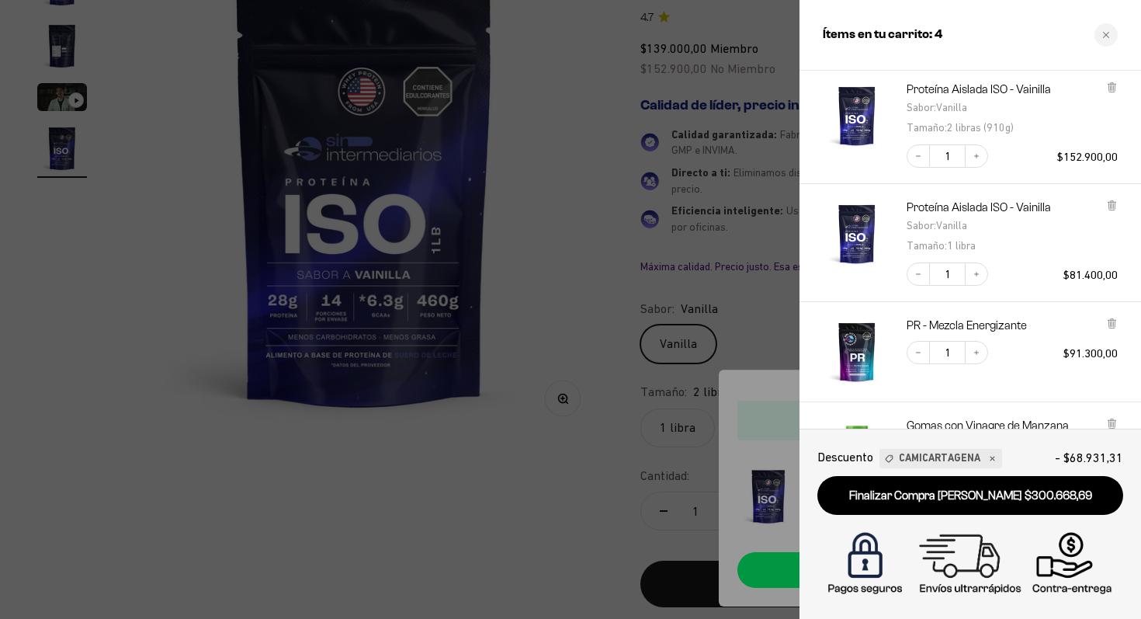
scroll to position [0, 0]
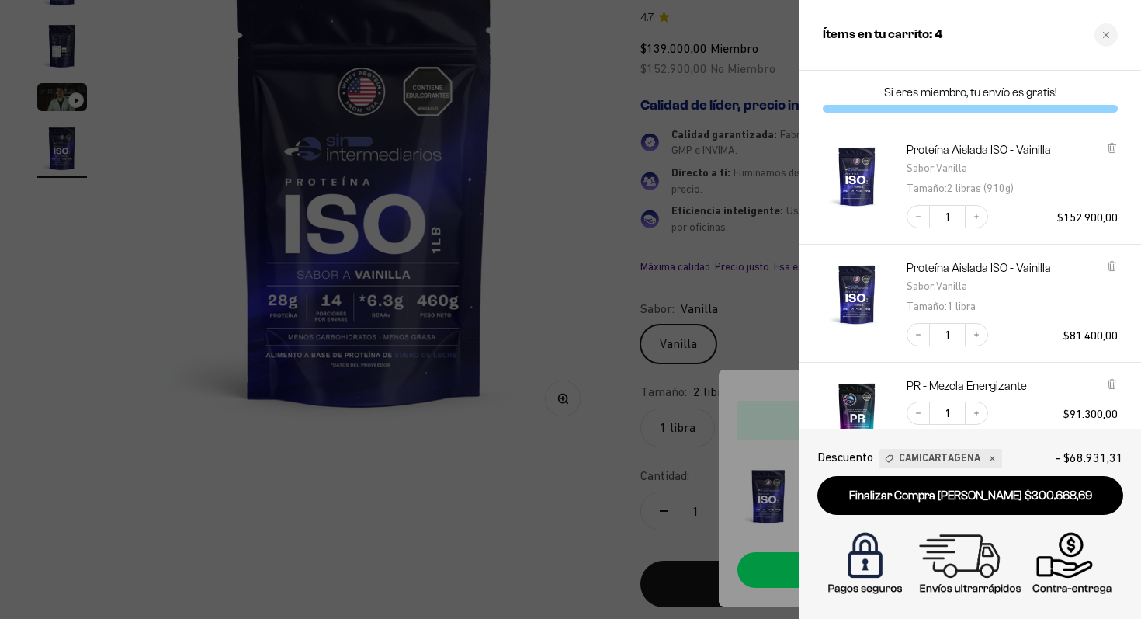
click at [1120, 264] on div "Proteína Aislada ISO - Vainilla Sabor : Vanilla Tamaño : 1 libra Decrease quant…" at bounding box center [971, 304] width 342 height 118
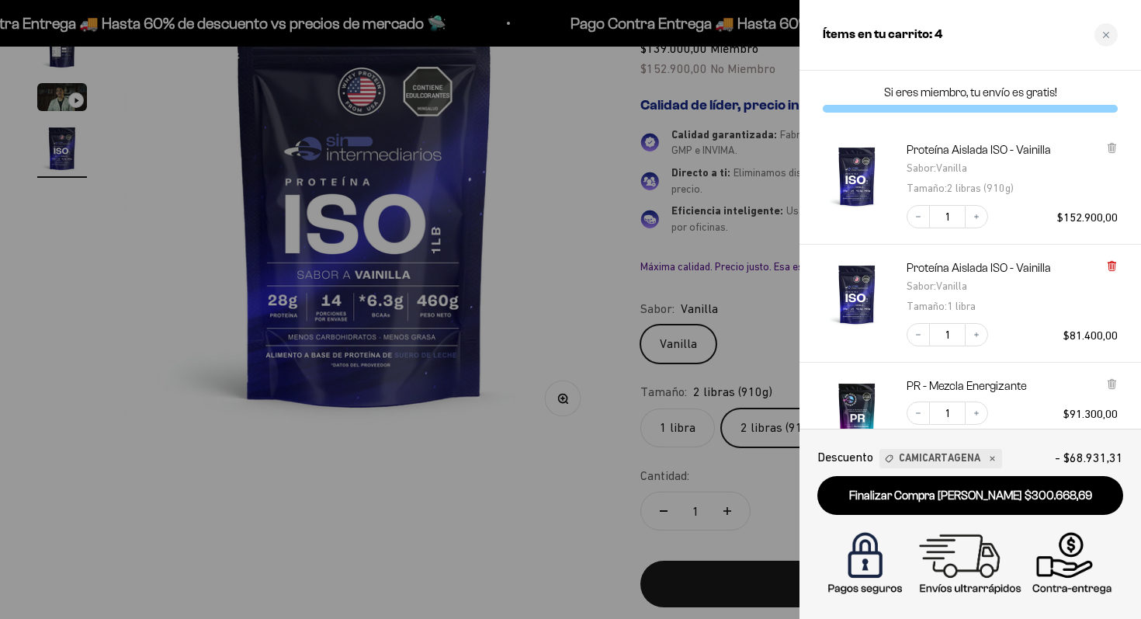
click at [1117, 264] on icon at bounding box center [1112, 266] width 12 height 12
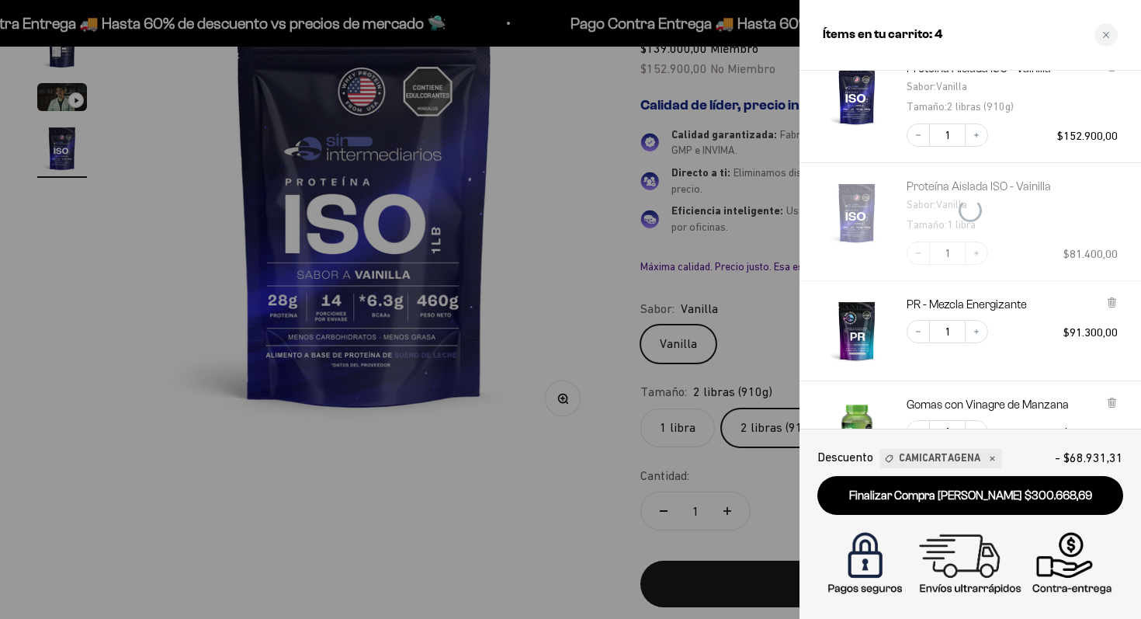
scroll to position [85, 0]
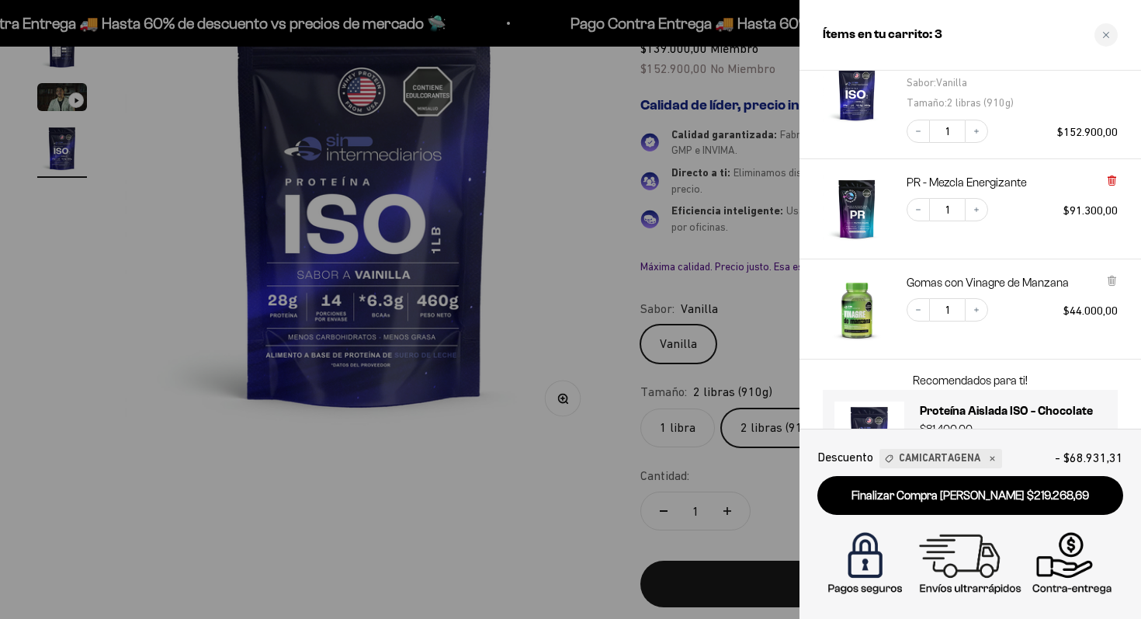
click at [1110, 185] on icon at bounding box center [1112, 181] width 6 height 8
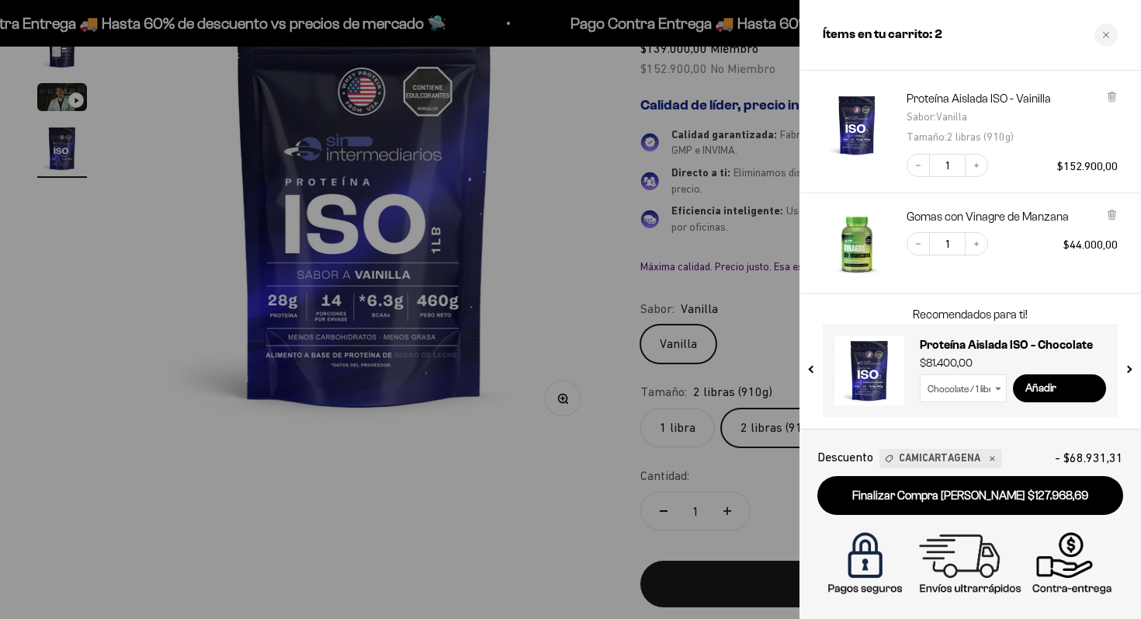
scroll to position [82, 0]
click at [1113, 219] on icon at bounding box center [1112, 215] width 6 height 8
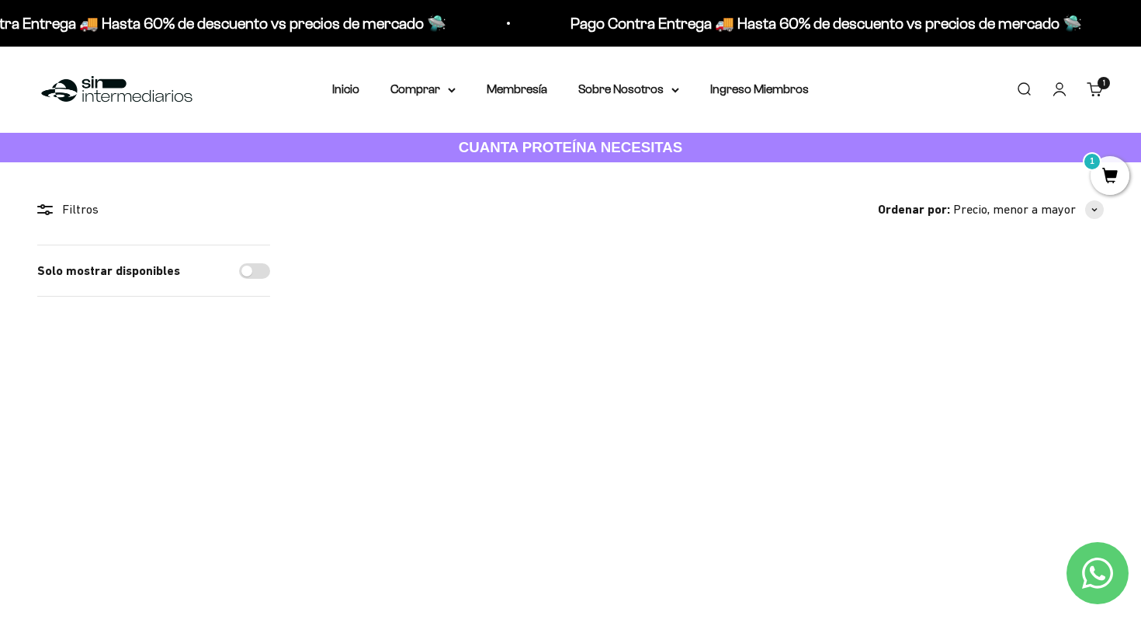
scroll to position [1025, 0]
